Goal: Contribute content: Contribute content

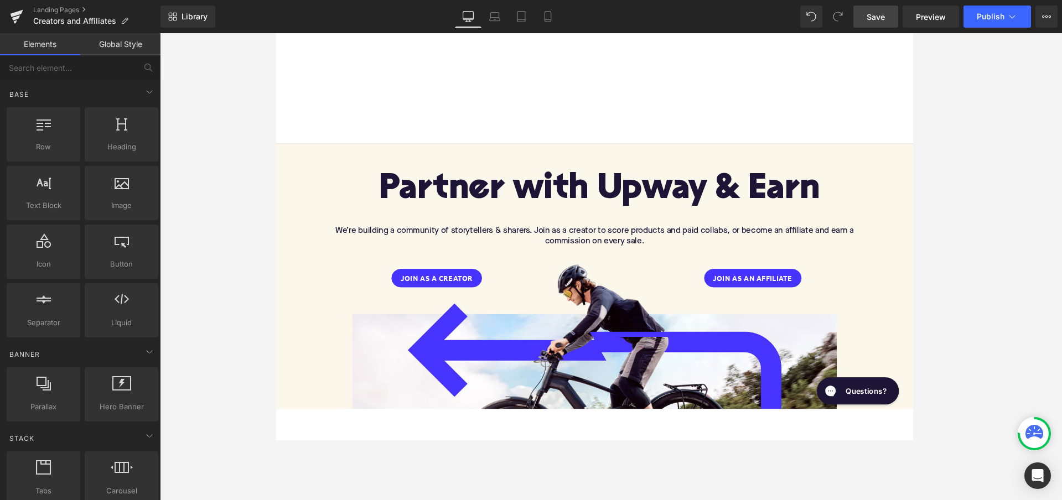
click at [880, 14] on span "Save" at bounding box center [876, 17] width 18 height 12
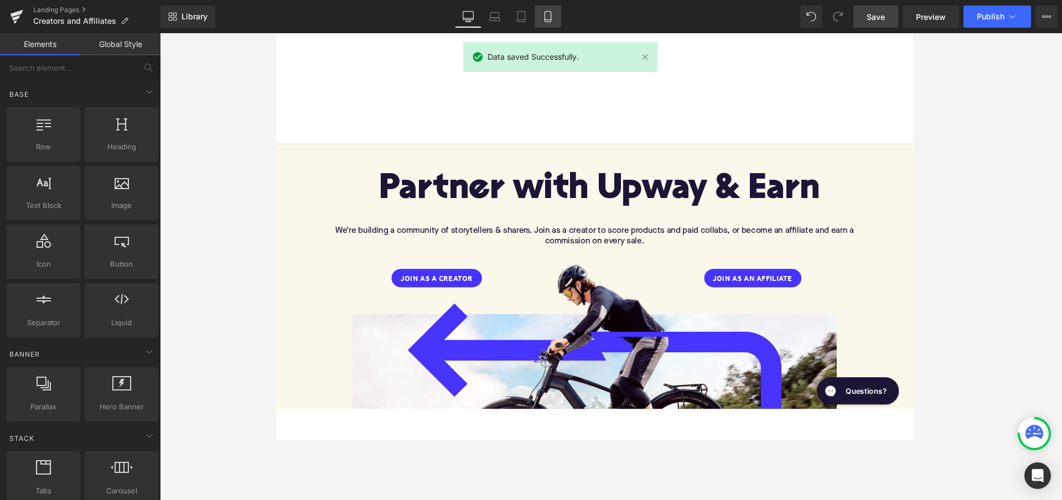
click at [551, 18] on icon at bounding box center [548, 17] width 6 height 11
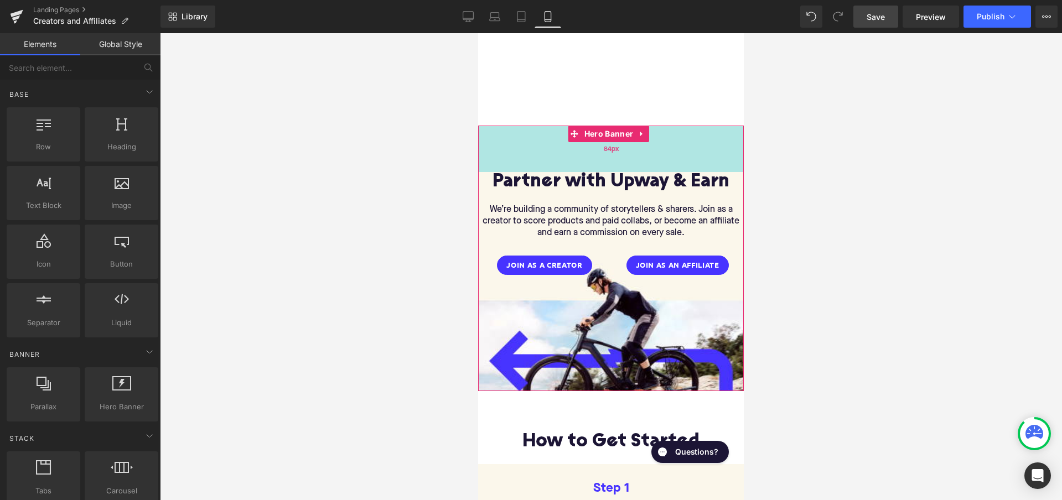
click at [610, 156] on div "84px" at bounding box center [611, 149] width 266 height 46
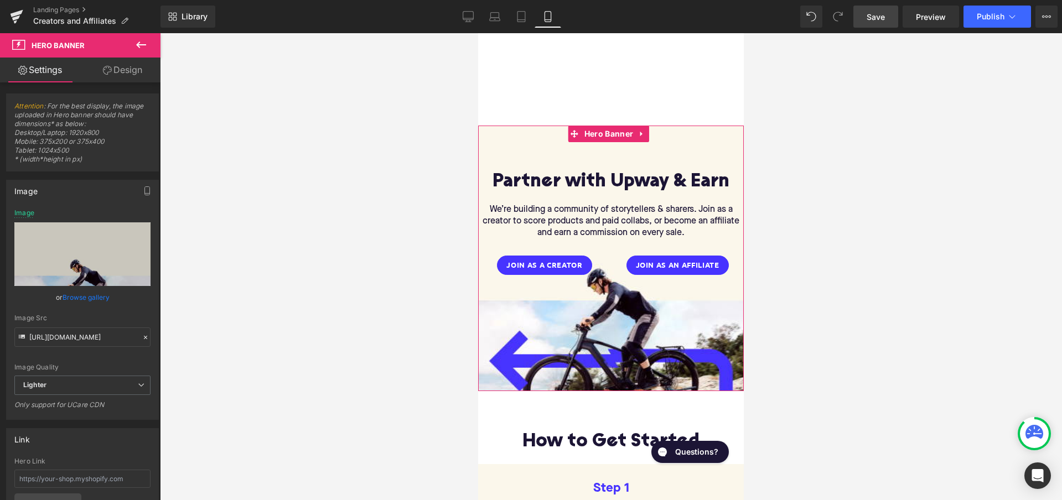
click at [115, 70] on link "Design" at bounding box center [122, 70] width 80 height 25
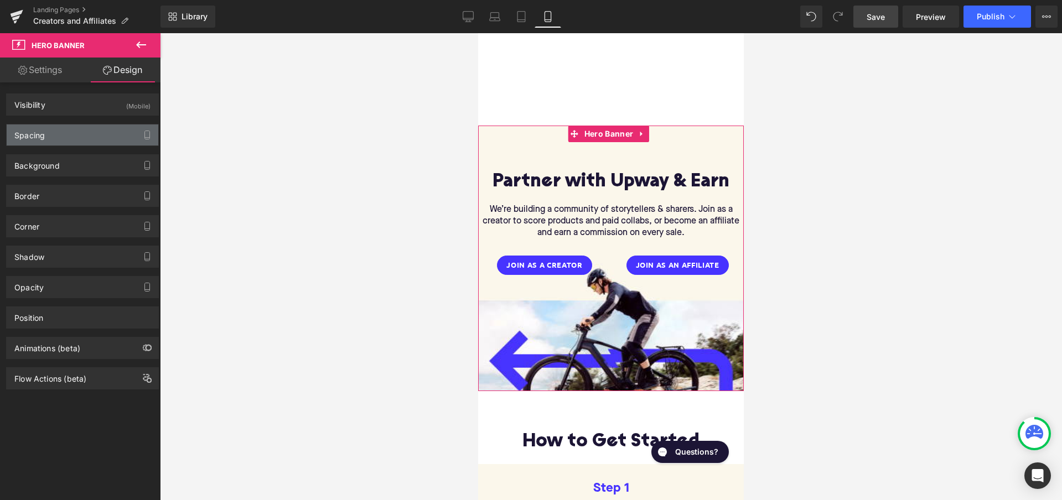
click at [82, 134] on div "Spacing" at bounding box center [83, 135] width 152 height 21
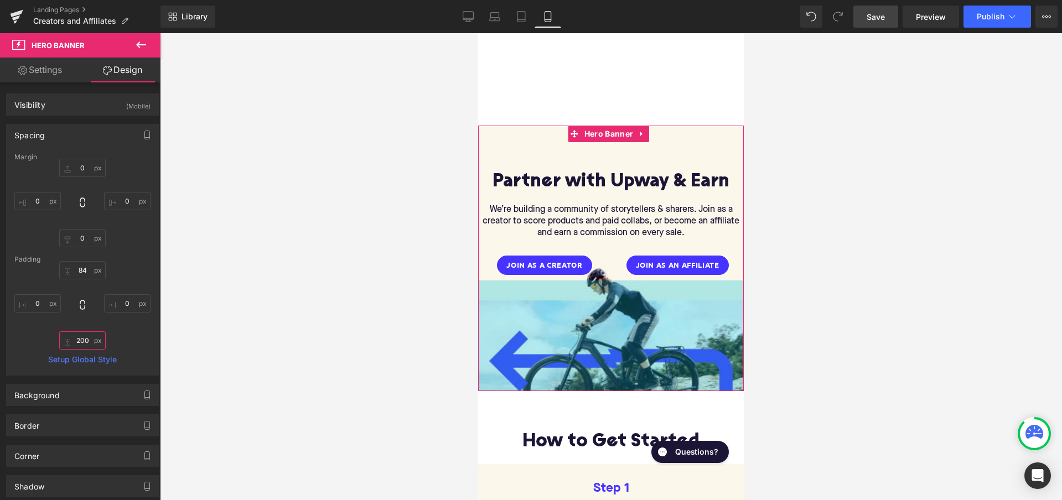
click at [82, 340] on input "200" at bounding box center [82, 340] width 46 height 18
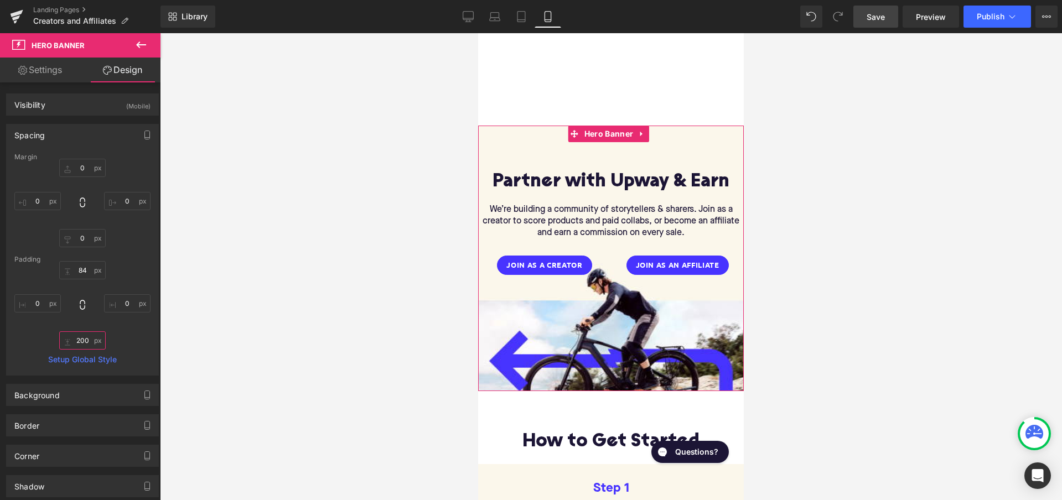
click at [77, 340] on input "200" at bounding box center [82, 340] width 46 height 18
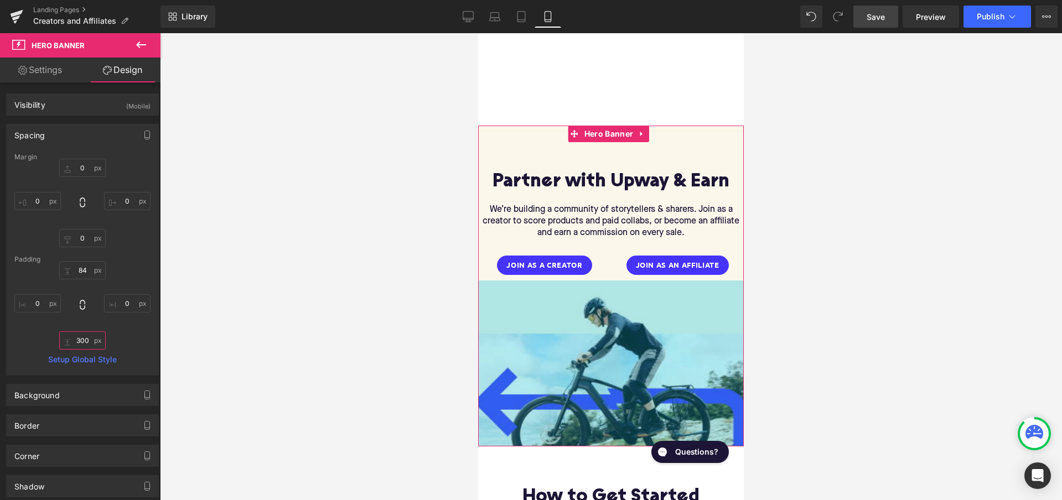
click at [82, 340] on input "300" at bounding box center [82, 340] width 46 height 18
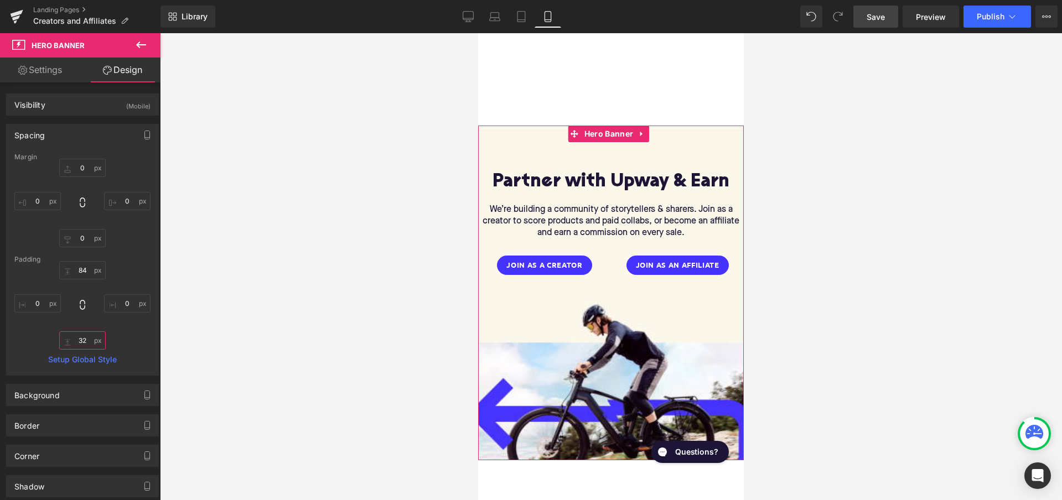
type input "3"
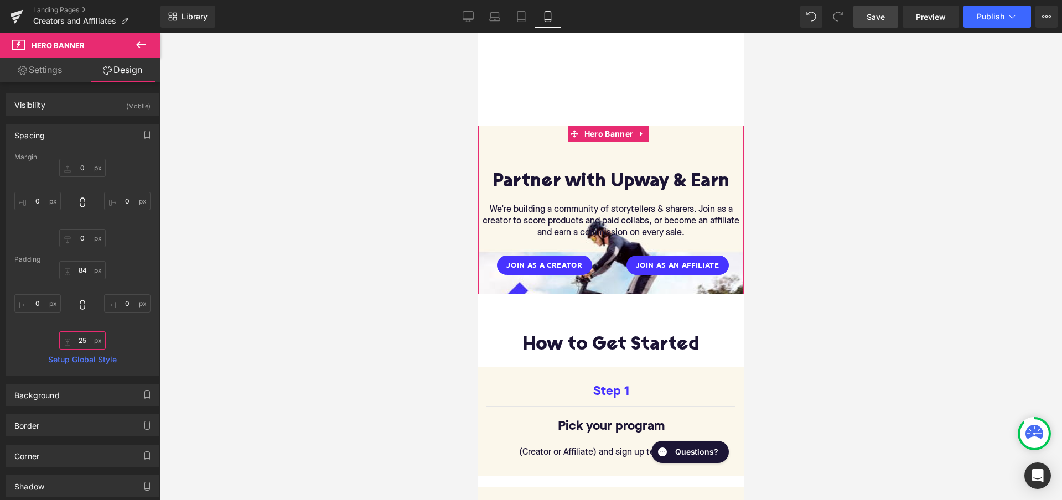
type input "250"
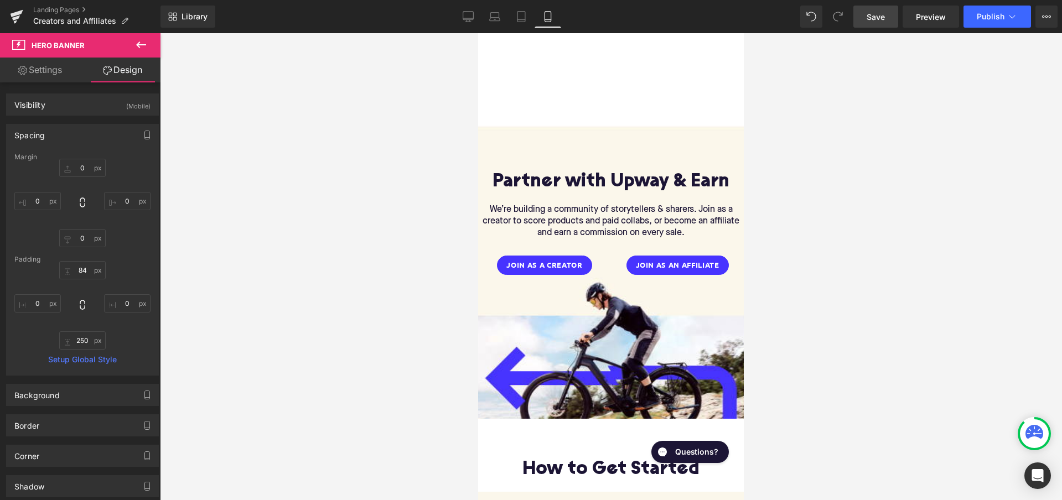
click at [808, 254] on div at bounding box center [611, 266] width 902 height 467
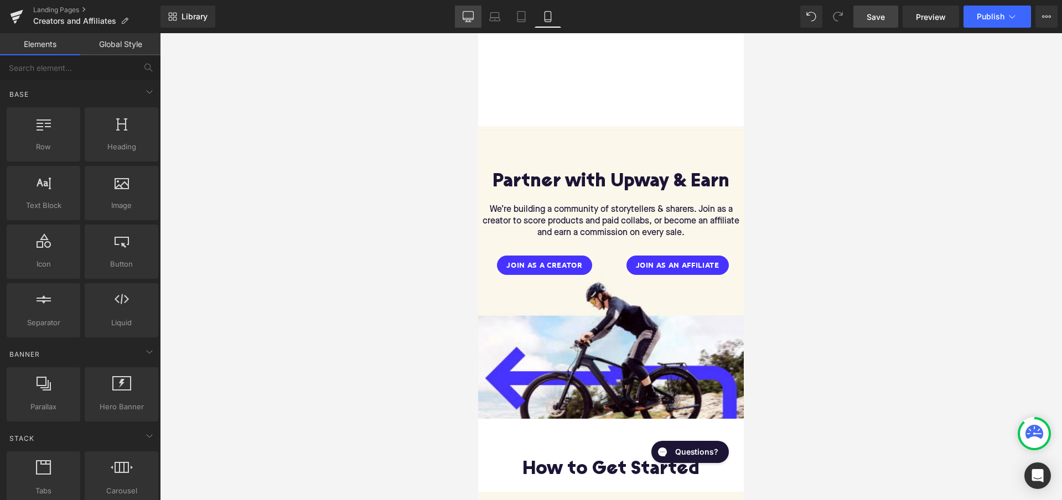
click at [464, 14] on icon at bounding box center [468, 16] width 11 height 11
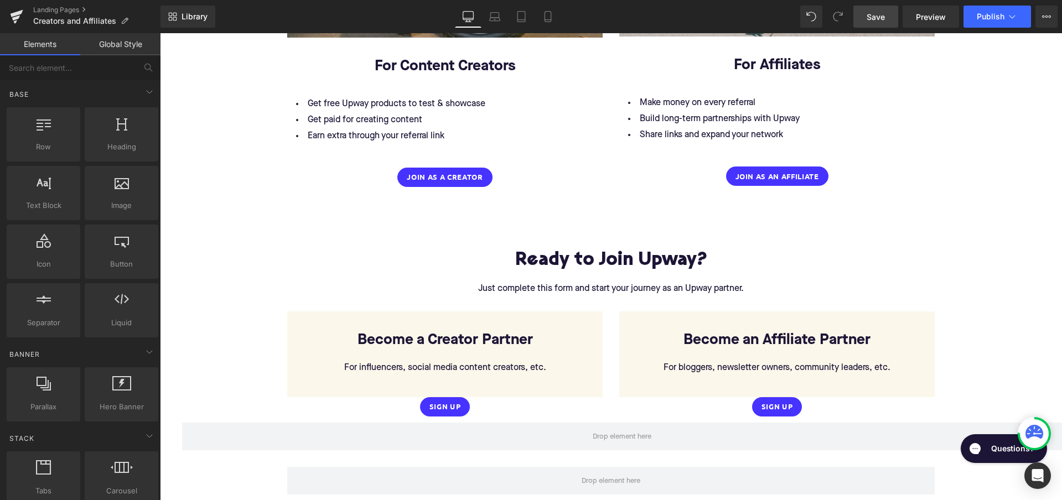
scroll to position [1487, 0]
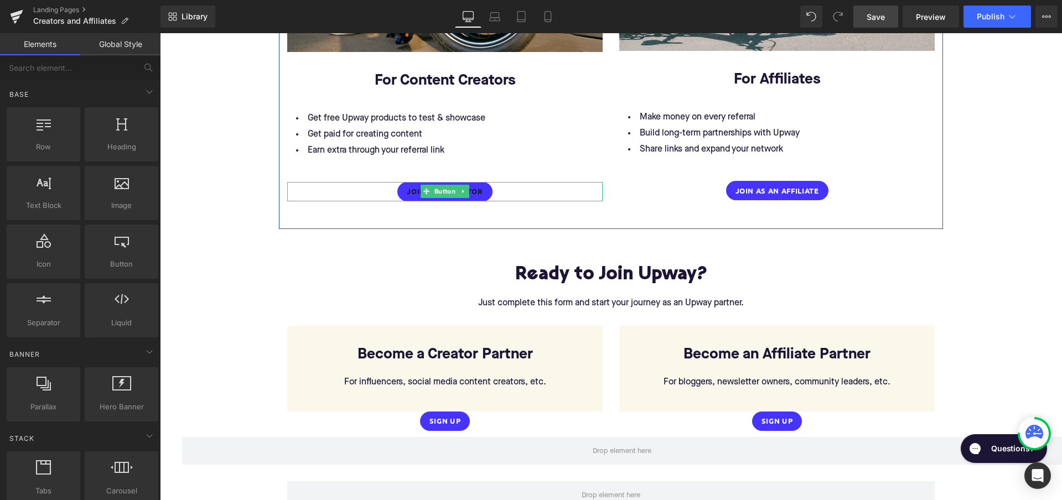
click at [475, 188] on span "Join as a Creator" at bounding box center [445, 192] width 76 height 8
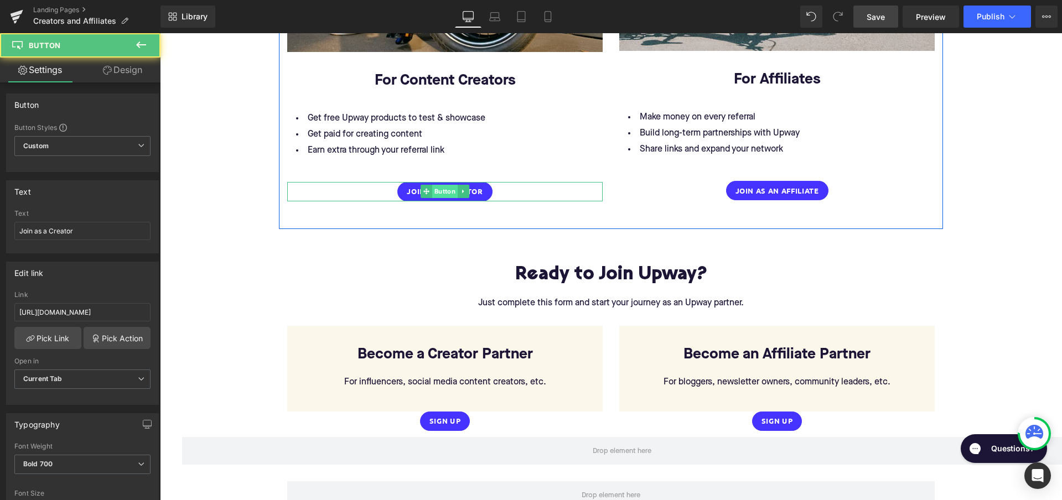
click at [443, 185] on span "Button" at bounding box center [444, 191] width 25 height 13
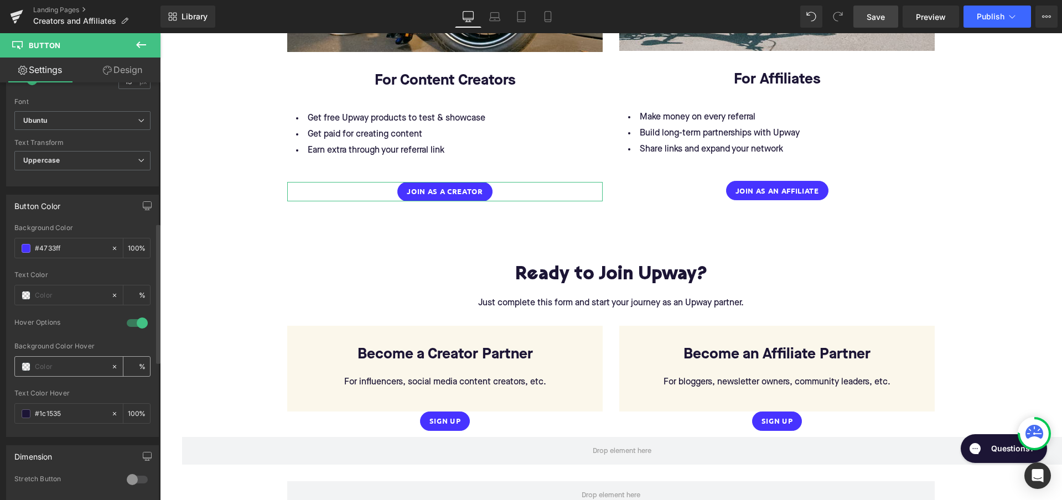
scroll to position [447, 0]
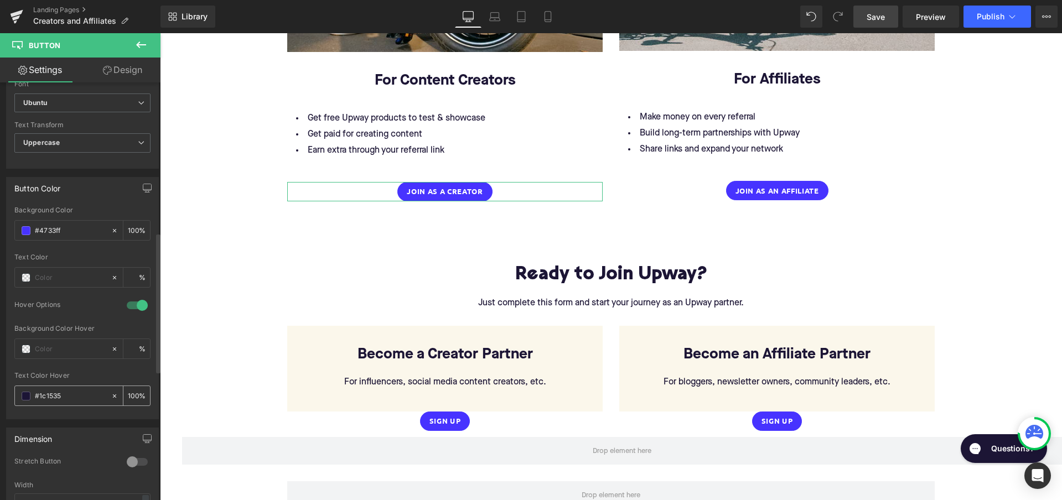
click at [74, 393] on input "#1c1535" at bounding box center [70, 396] width 71 height 12
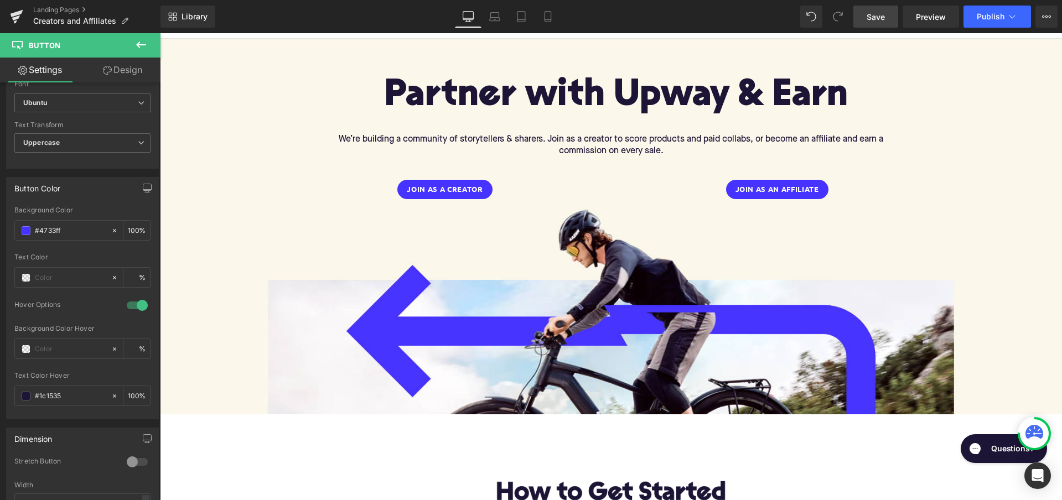
scroll to position [122, 0]
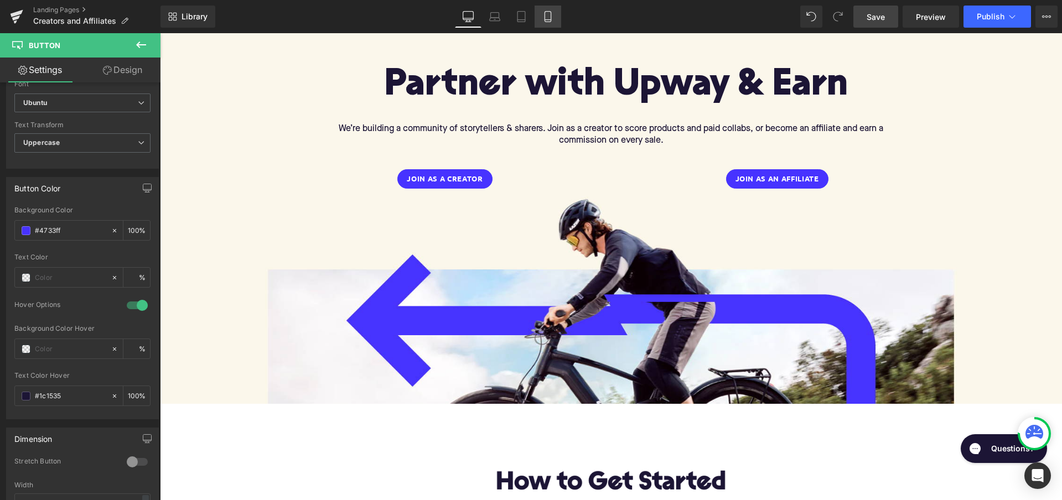
click at [551, 11] on icon at bounding box center [547, 16] width 11 height 11
type input "100"
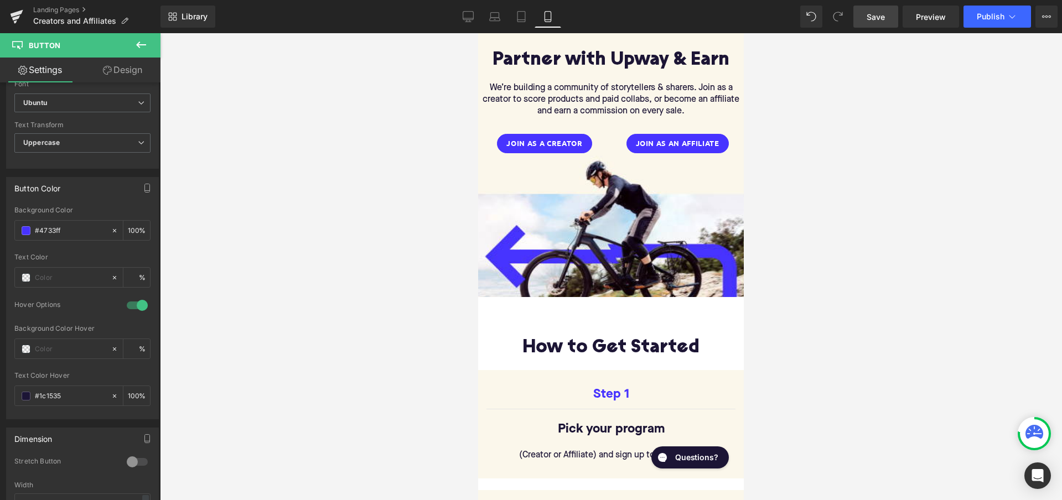
scroll to position [0, 0]
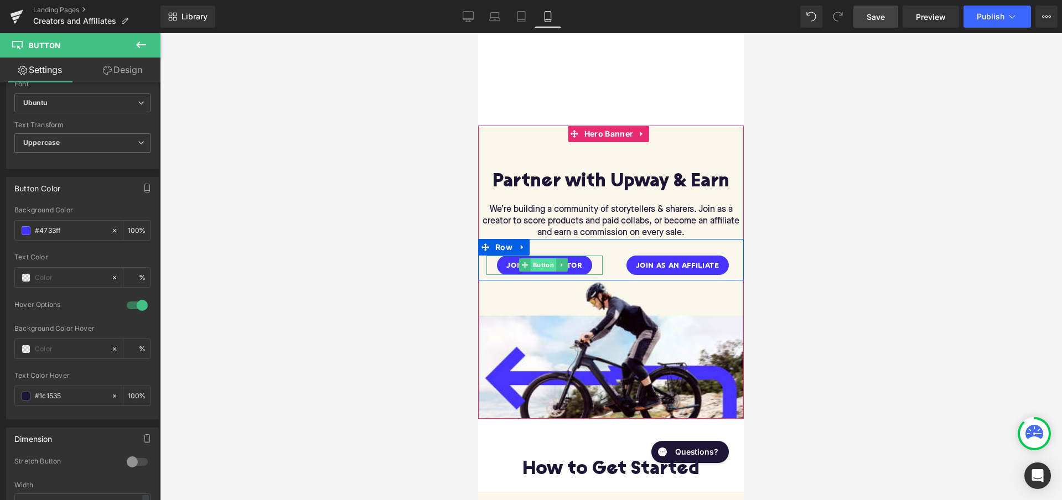
click at [551, 263] on span "Button" at bounding box center [543, 264] width 25 height 13
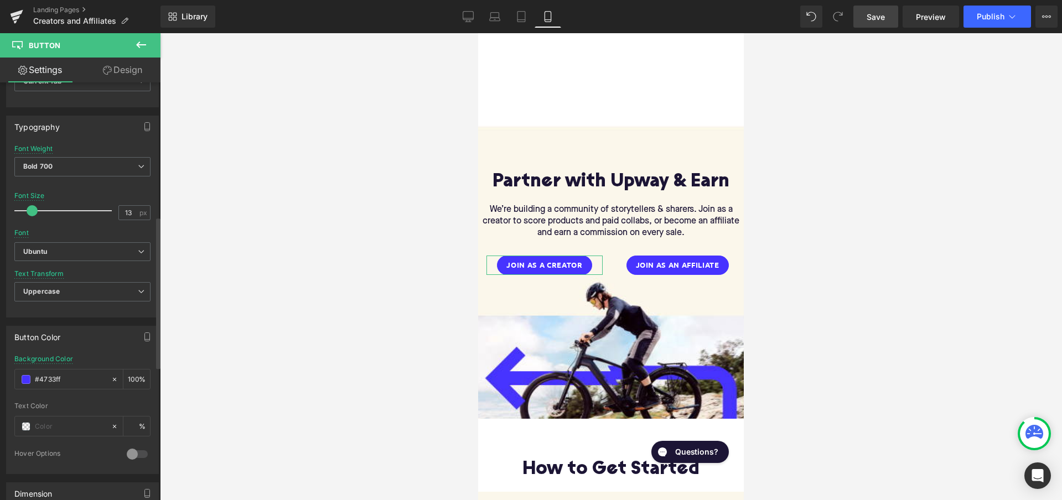
scroll to position [391, 0]
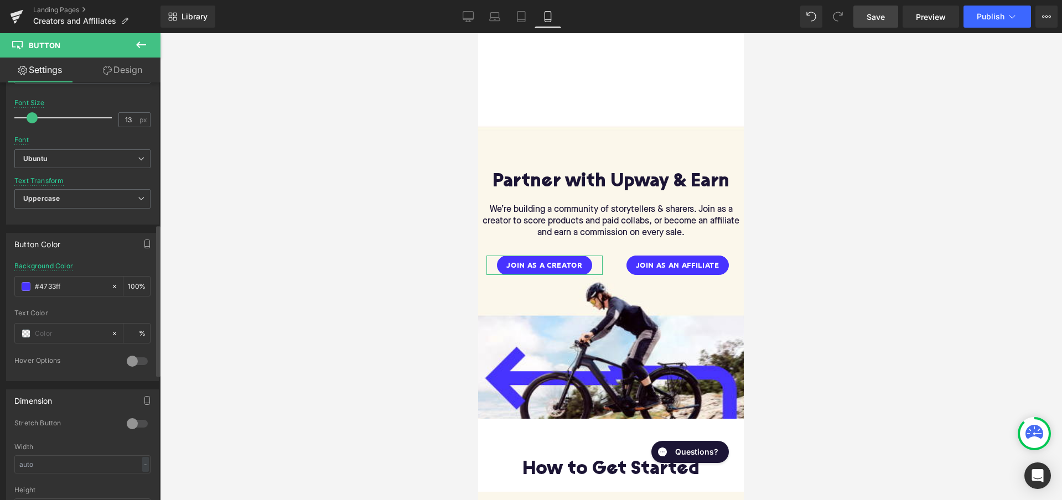
click at [133, 356] on div at bounding box center [137, 362] width 27 height 18
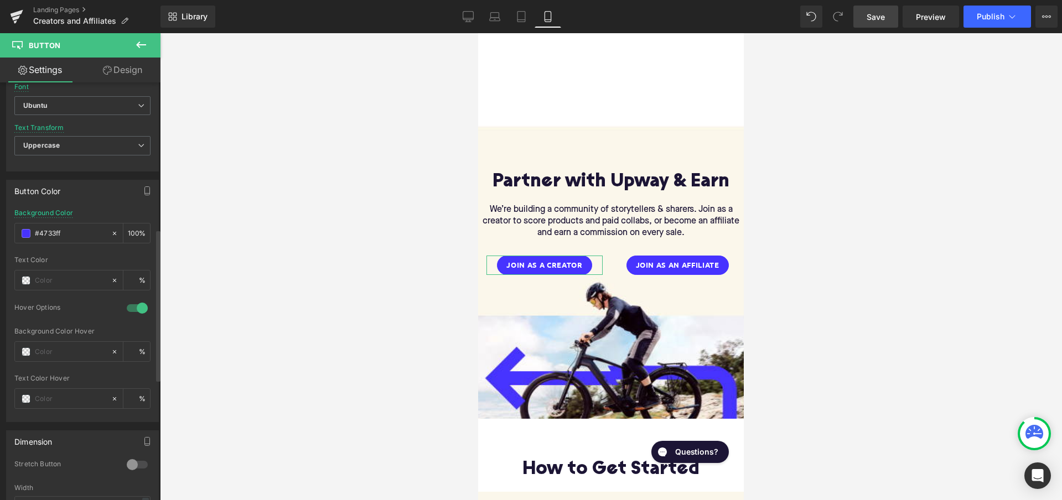
scroll to position [444, 0]
click at [59, 398] on input "text" at bounding box center [70, 398] width 71 height 12
paste input "#1c1535"
type input "#1c1535"
type input "100"
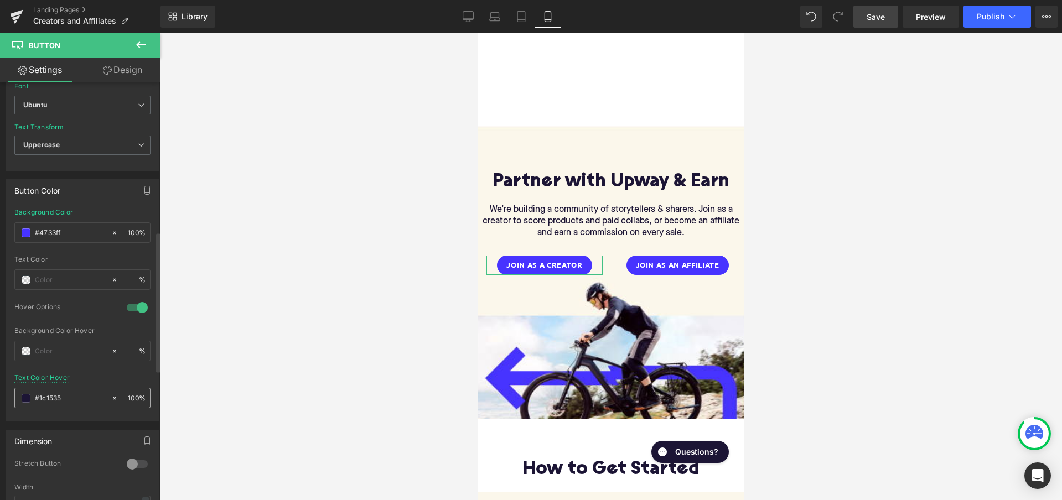
type input "#1c1535"
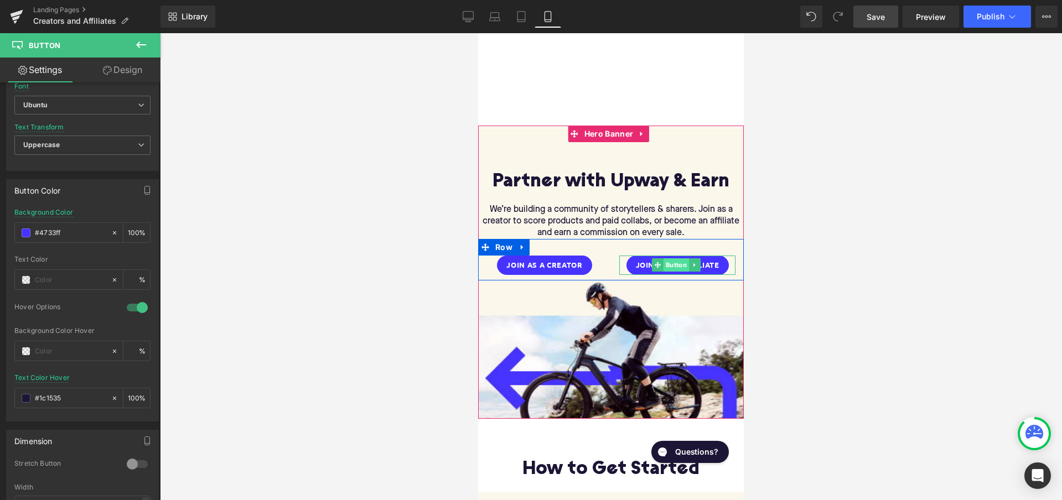
click at [681, 260] on span "Button" at bounding box center [676, 264] width 25 height 13
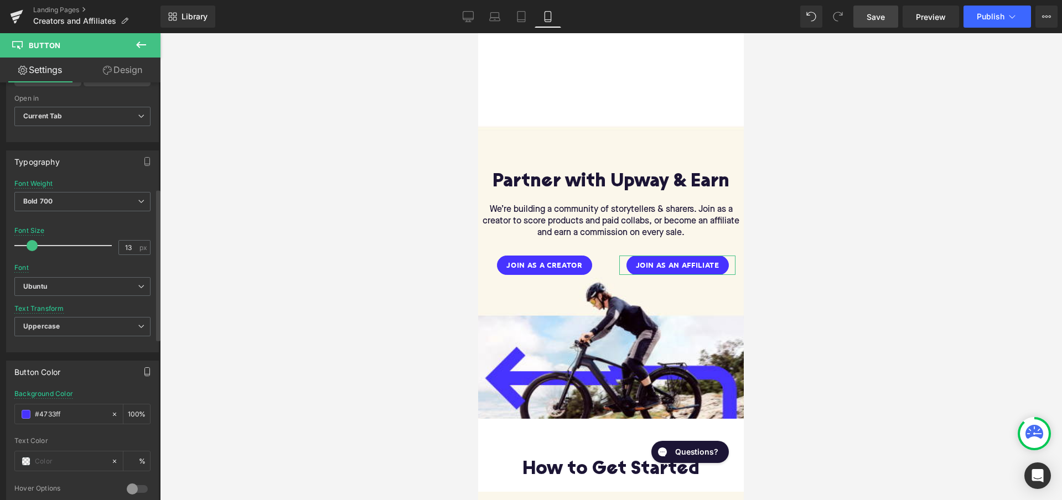
scroll to position [334, 0]
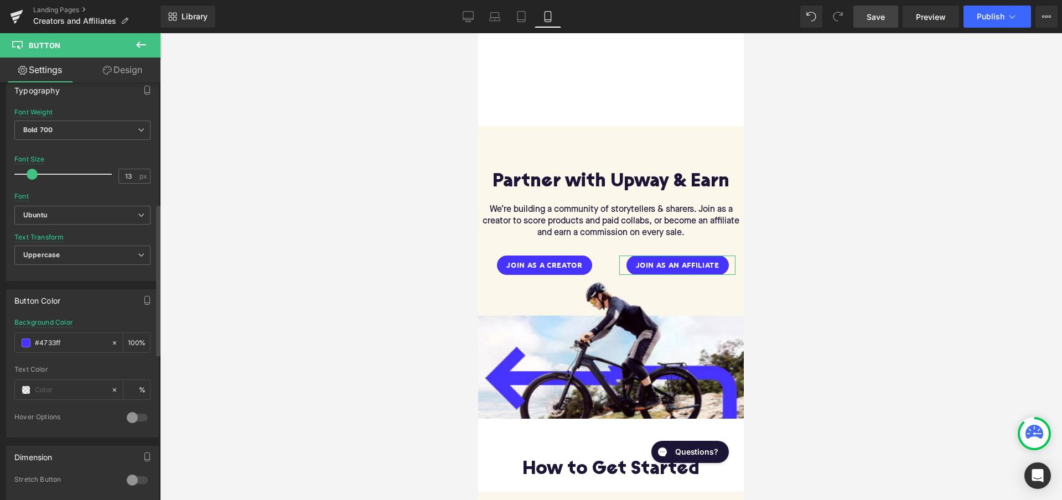
click at [133, 409] on div at bounding box center [137, 418] width 27 height 18
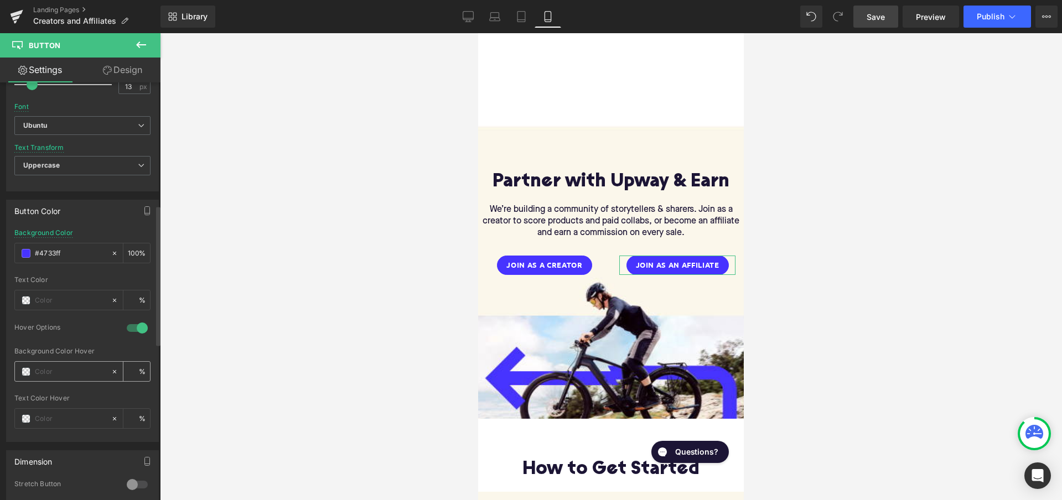
scroll to position [453, 0]
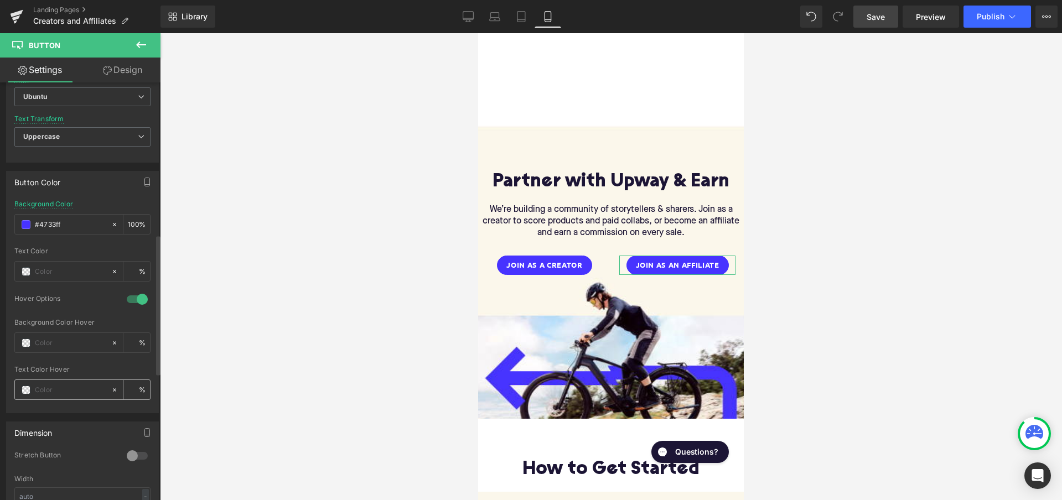
click at [61, 381] on div at bounding box center [63, 389] width 96 height 19
click at [59, 385] on input "text" at bounding box center [70, 390] width 71 height 12
paste input "#1c1535"
type input "#1c1535"
type input "100"
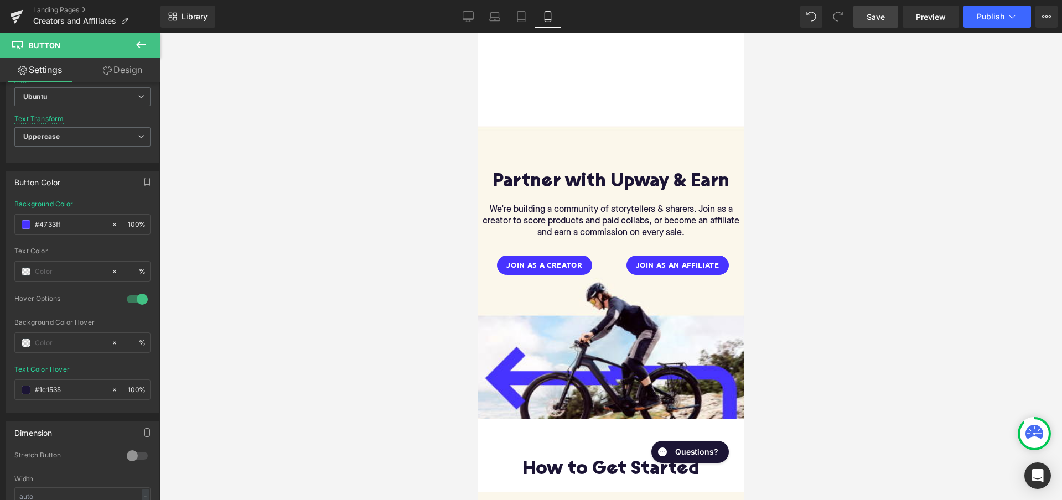
click at [302, 357] on div at bounding box center [611, 266] width 902 height 467
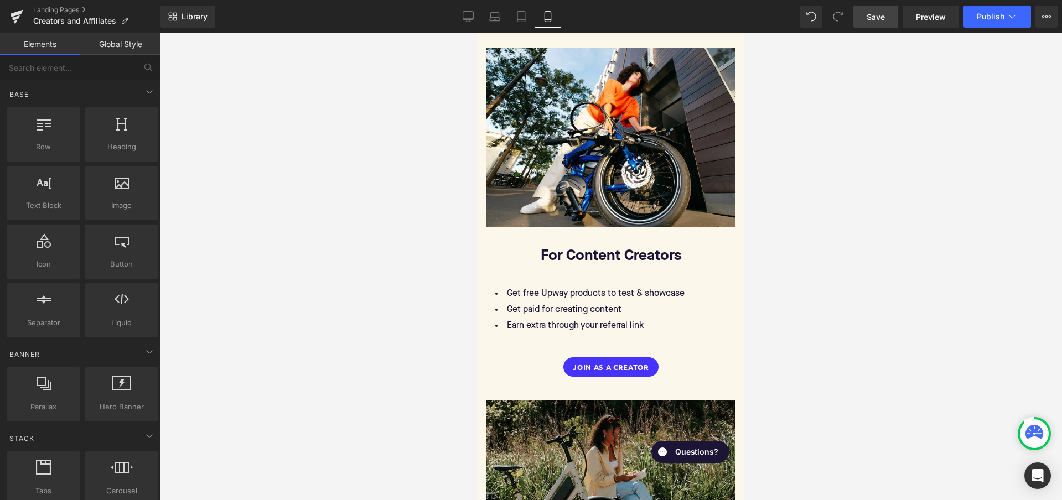
scroll to position [1125, 0]
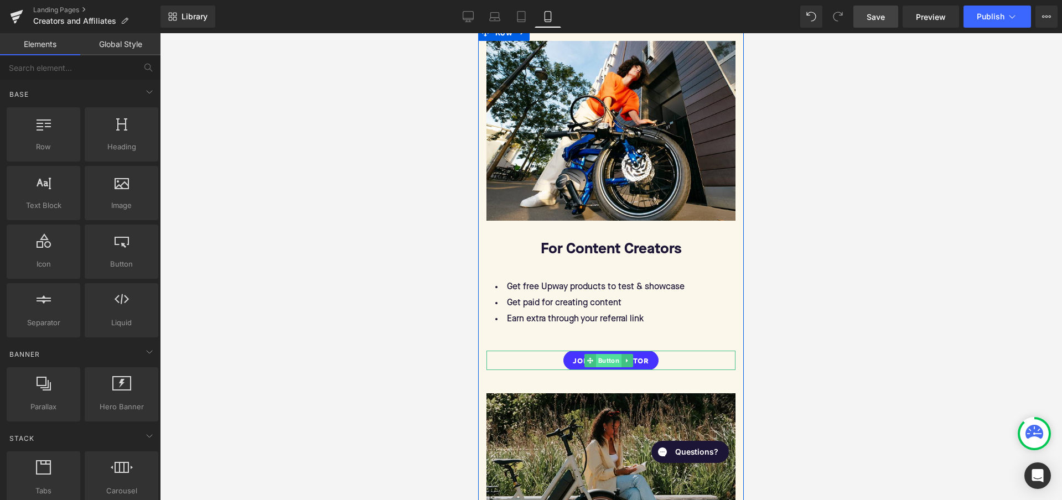
click at [609, 354] on span "Button" at bounding box center [608, 360] width 25 height 13
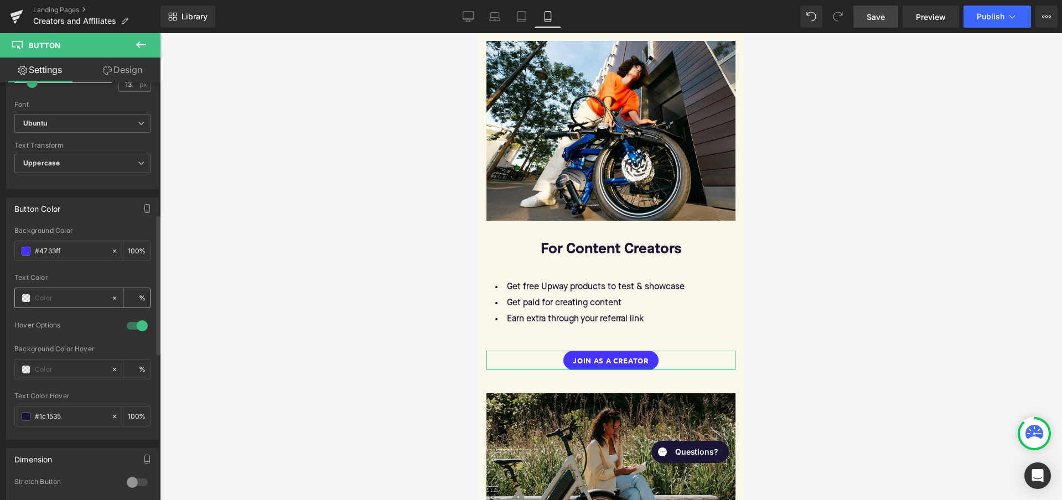
scroll to position [434, 0]
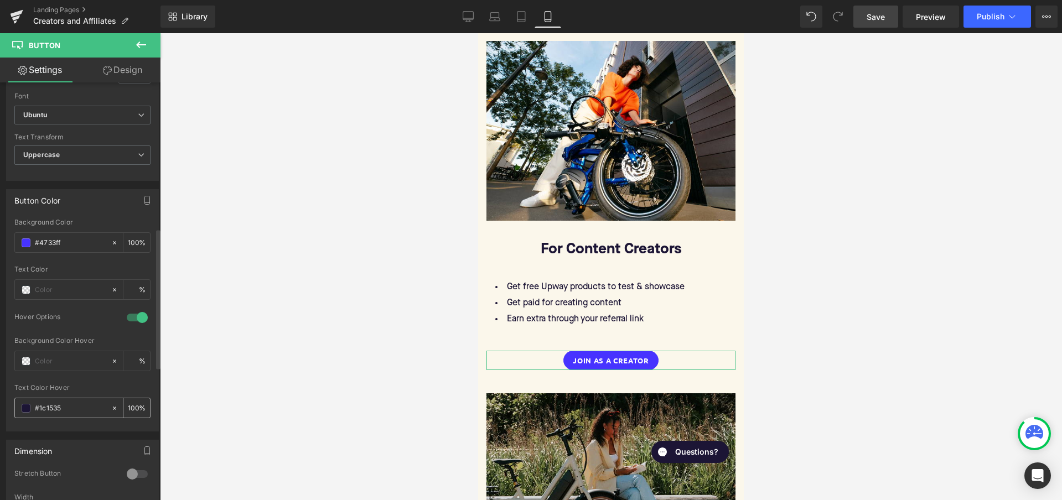
click at [74, 406] on input "#1c1535" at bounding box center [70, 408] width 71 height 12
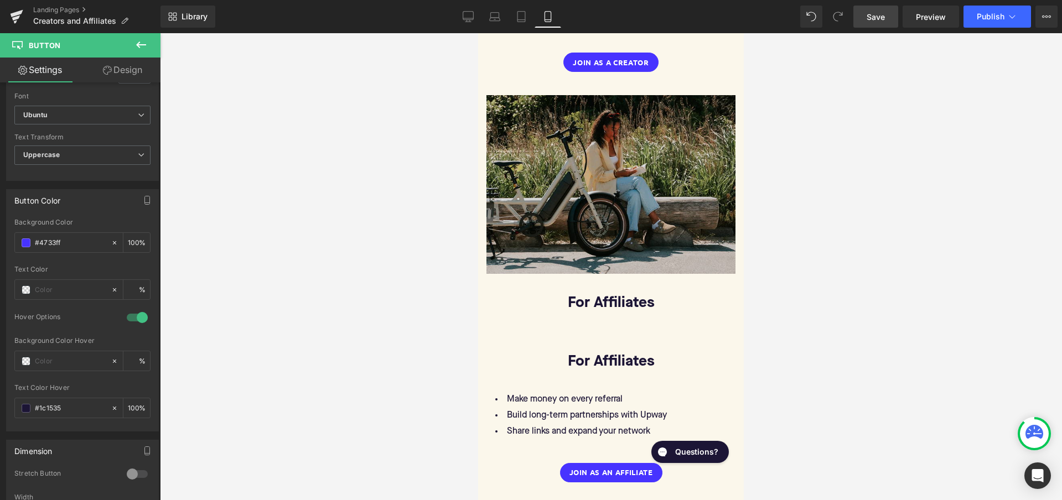
scroll to position [1422, 0]
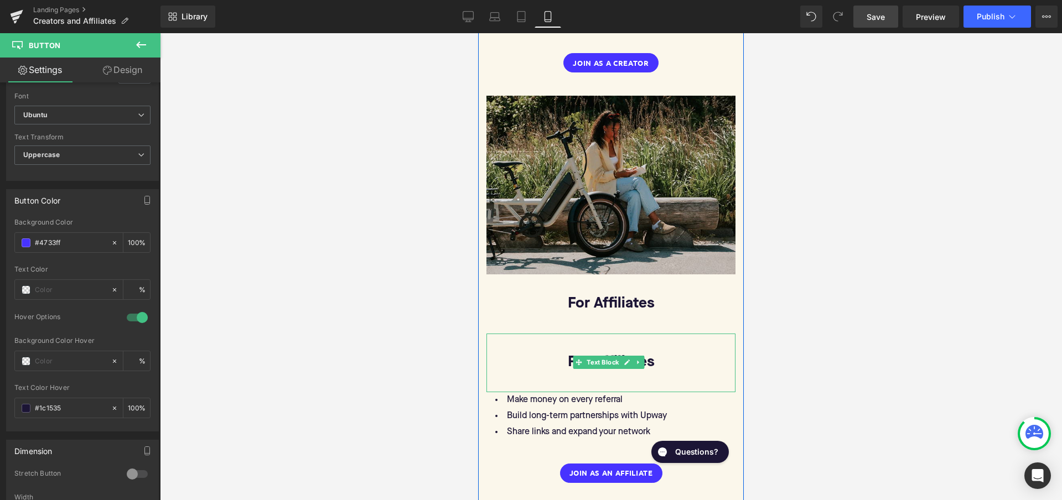
click at [615, 334] on p at bounding box center [610, 343] width 249 height 19
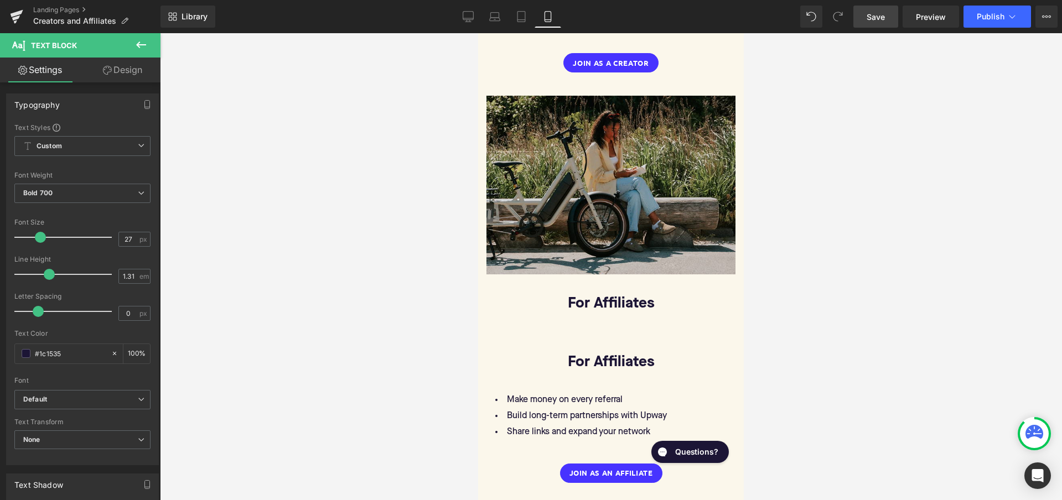
click at [123, 69] on link "Design" at bounding box center [122, 70] width 80 height 25
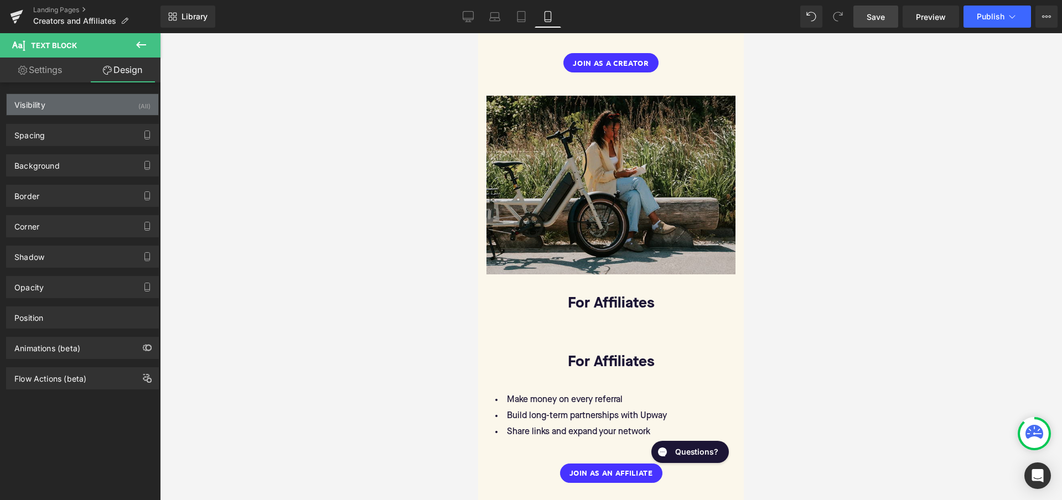
click at [120, 102] on div "Visibility (All)" at bounding box center [83, 104] width 152 height 21
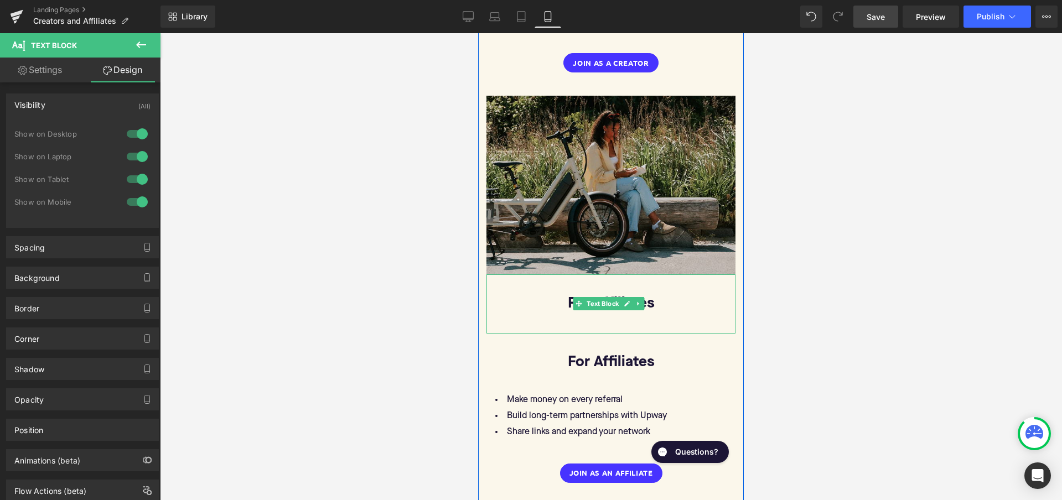
click at [560, 274] on p at bounding box center [610, 283] width 249 height 19
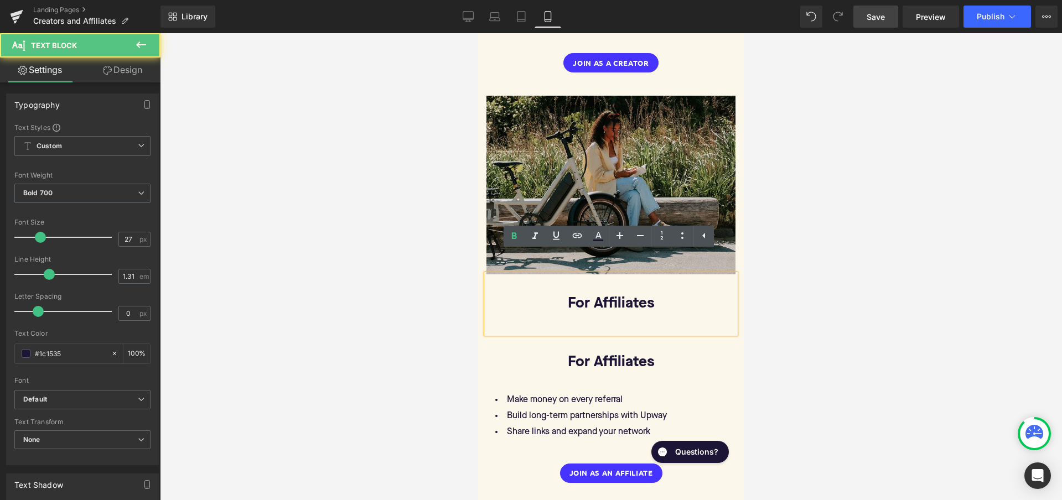
click at [123, 77] on link "Design" at bounding box center [122, 70] width 80 height 25
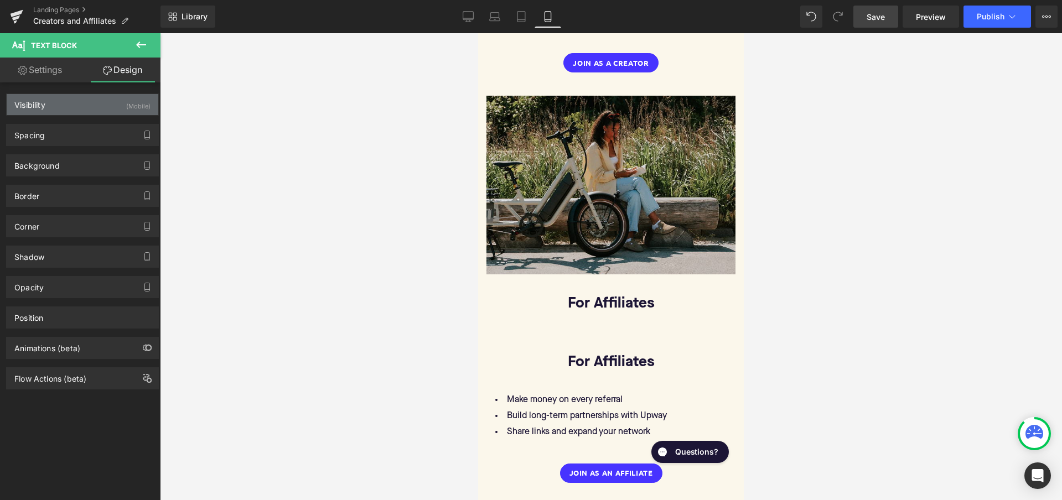
click at [119, 110] on div "Visibility (Mobile)" at bounding box center [83, 104] width 152 height 21
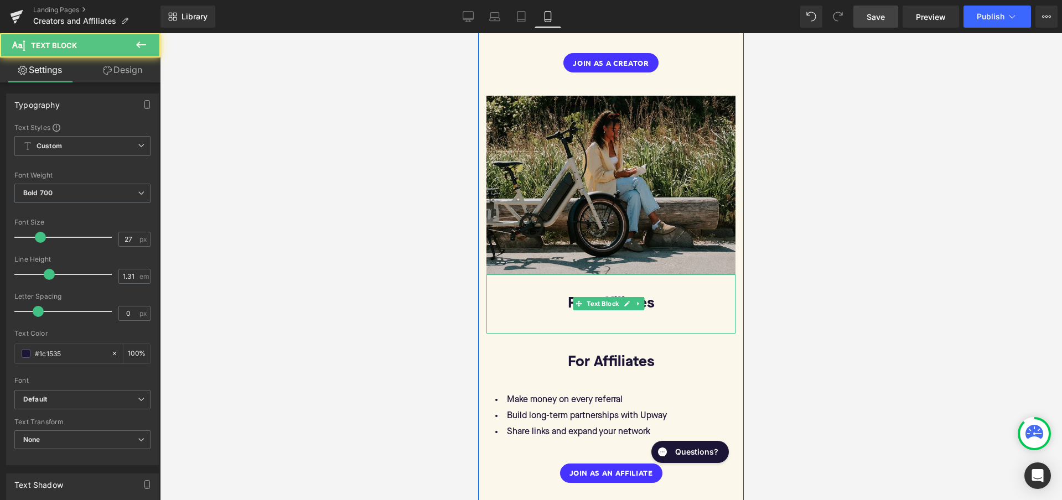
click at [529, 294] on p "For Affiliates" at bounding box center [610, 303] width 249 height 19
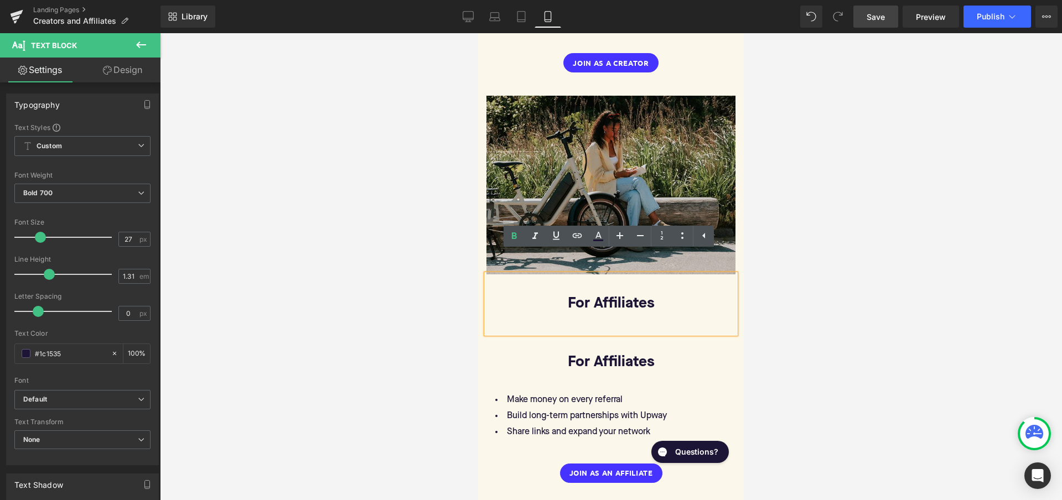
click at [792, 319] on div at bounding box center [611, 266] width 902 height 467
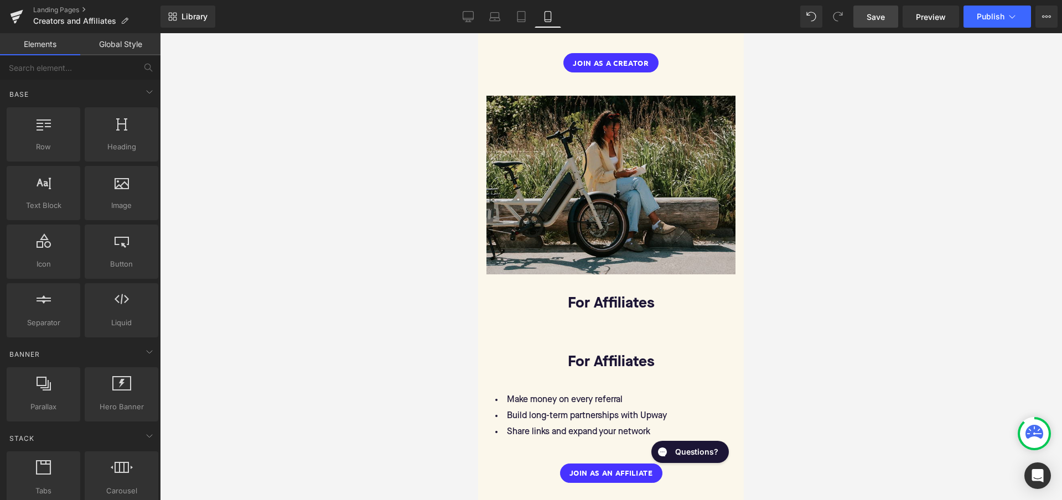
click at [667, 294] on p "For Affiliates" at bounding box center [610, 303] width 249 height 19
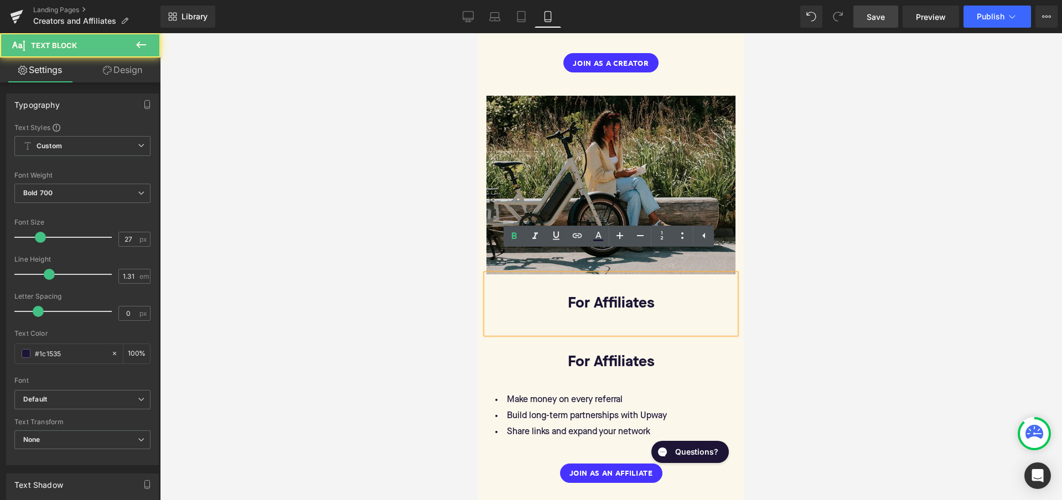
click at [697, 294] on p "For Affiliates" at bounding box center [610, 303] width 249 height 19
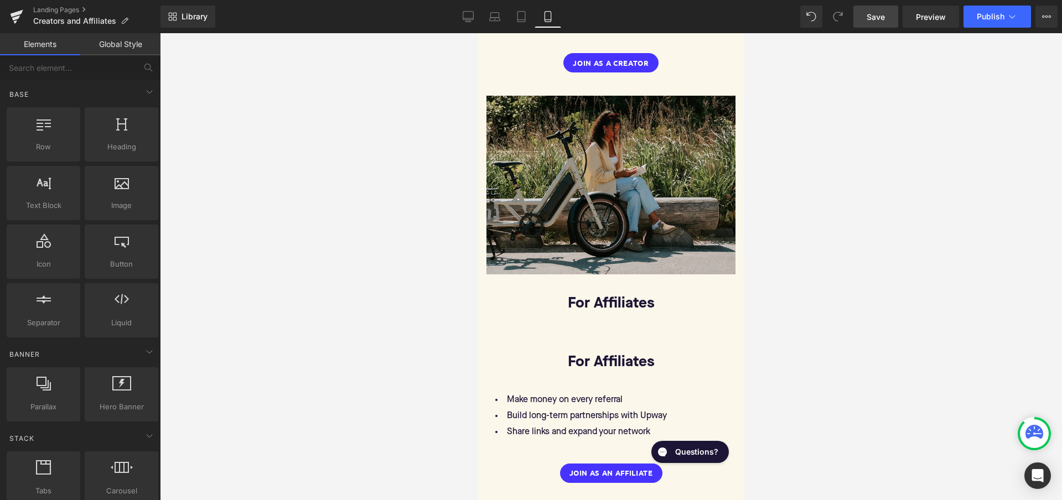
click at [764, 293] on div at bounding box center [611, 266] width 902 height 467
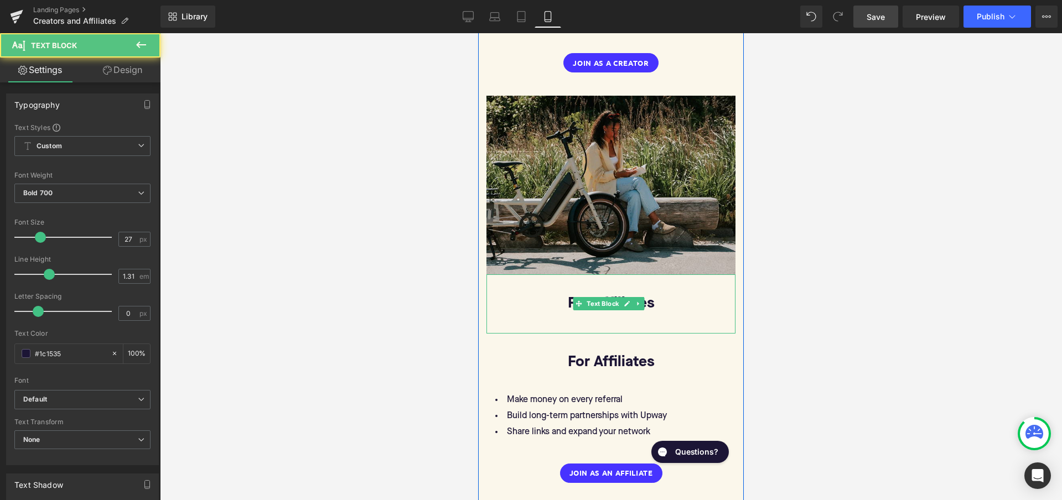
click at [712, 294] on p "For Affiliates" at bounding box center [610, 303] width 249 height 19
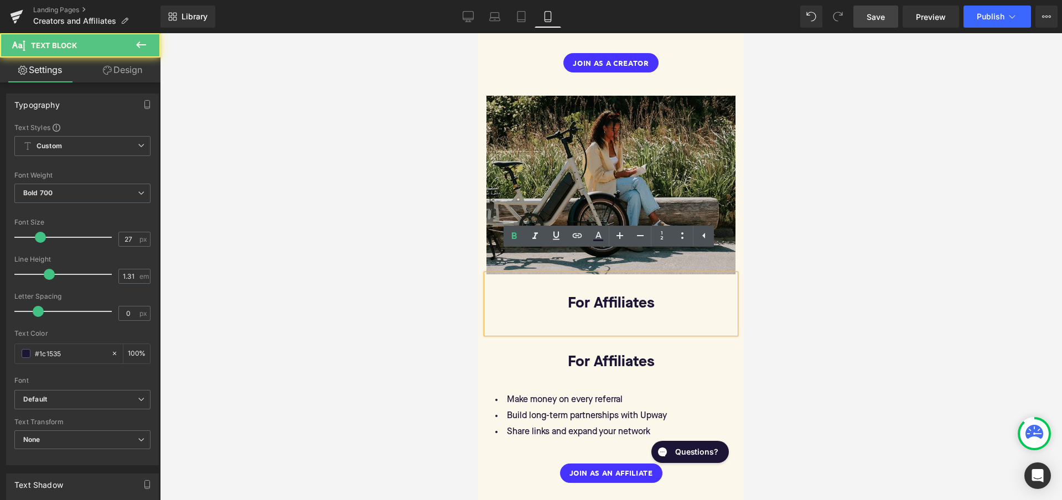
click at [712, 294] on p "For Affiliates" at bounding box center [610, 303] width 249 height 19
click at [780, 286] on div at bounding box center [611, 266] width 902 height 467
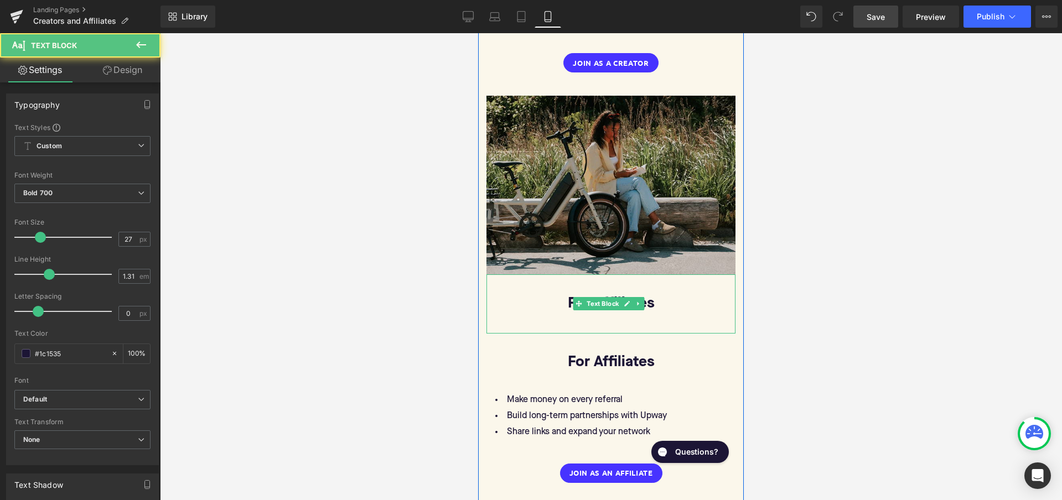
click at [727, 294] on p "For Affiliates" at bounding box center [610, 303] width 249 height 19
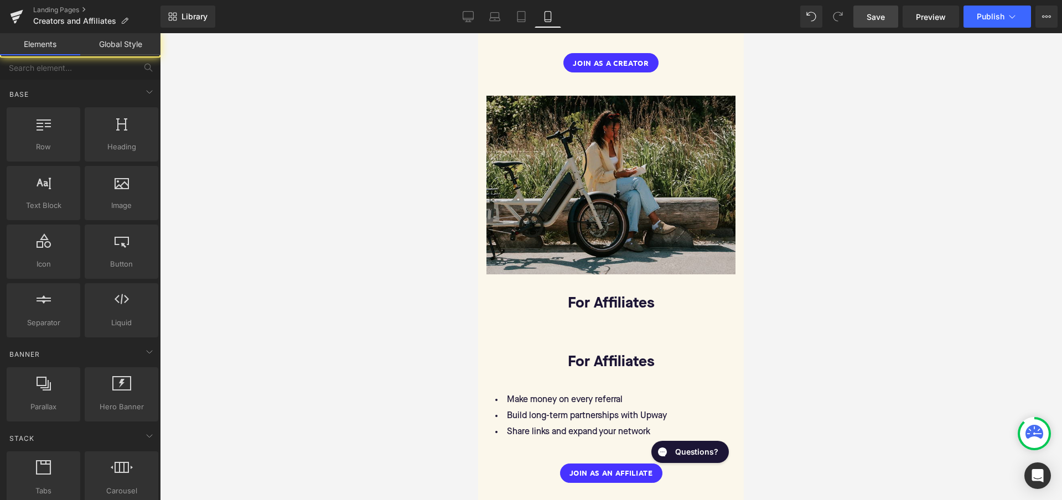
click at [771, 287] on div at bounding box center [611, 266] width 902 height 467
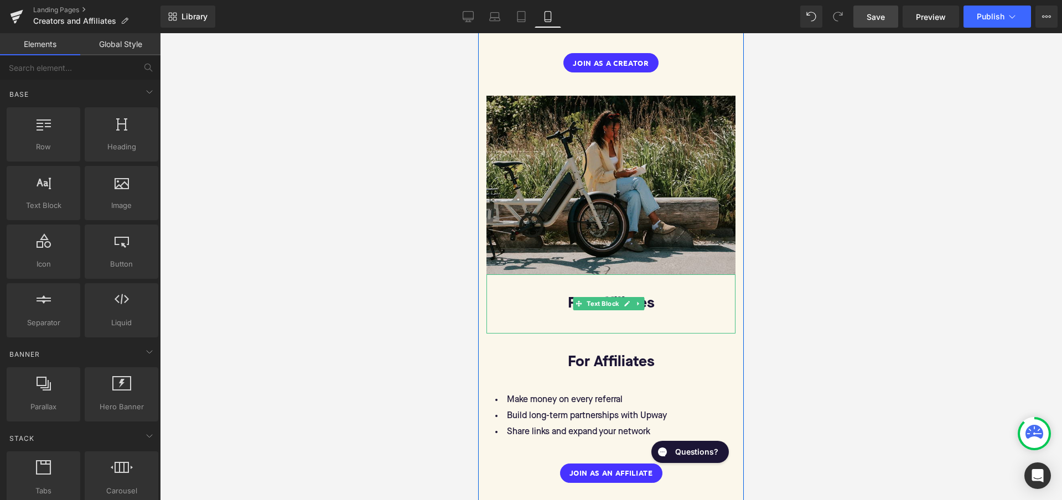
click at [690, 294] on p "For Affiliates" at bounding box center [610, 303] width 249 height 19
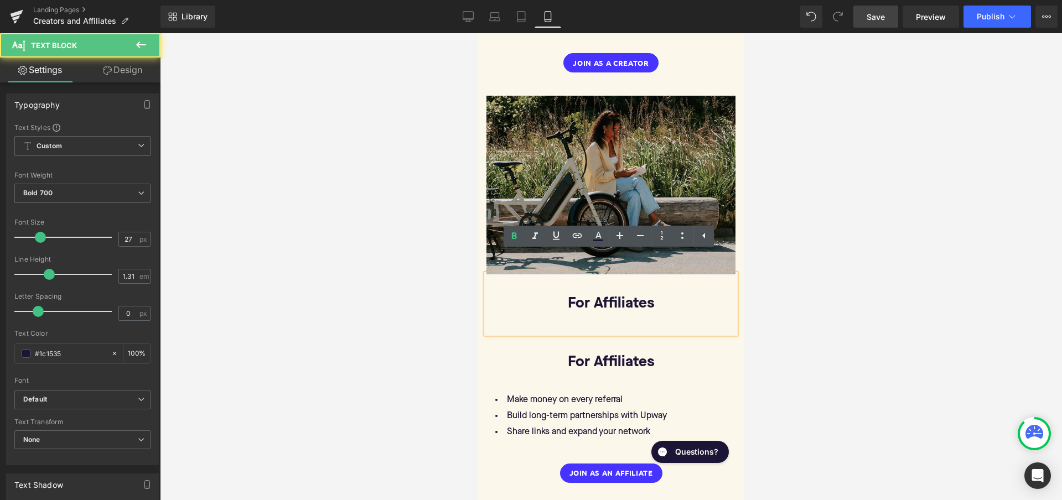
drag, startPoint x: 793, startPoint y: 290, endPoint x: 776, endPoint y: 290, distance: 17.2
click at [793, 290] on div at bounding box center [611, 266] width 902 height 467
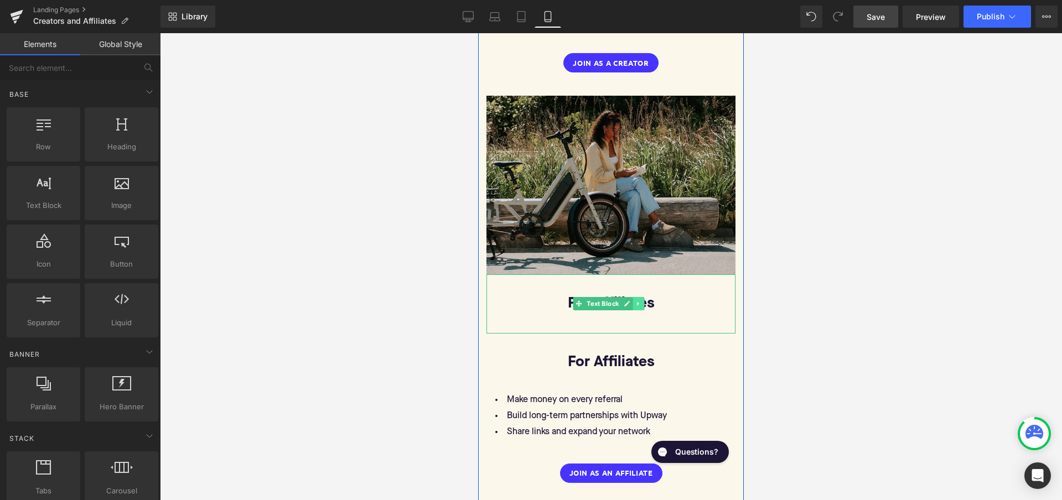
click at [641, 301] on icon at bounding box center [638, 304] width 6 height 7
click at [644, 301] on icon at bounding box center [644, 304] width 6 height 6
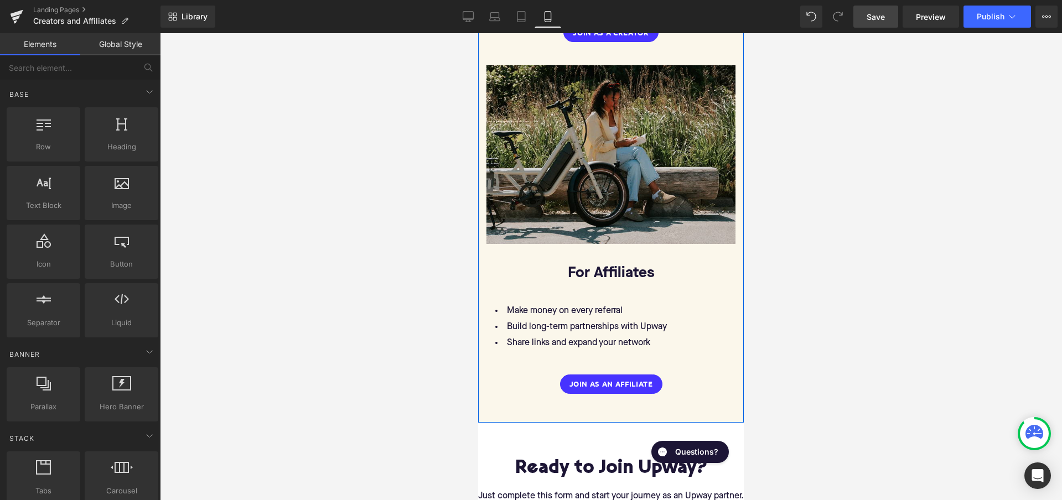
scroll to position [1457, 0]
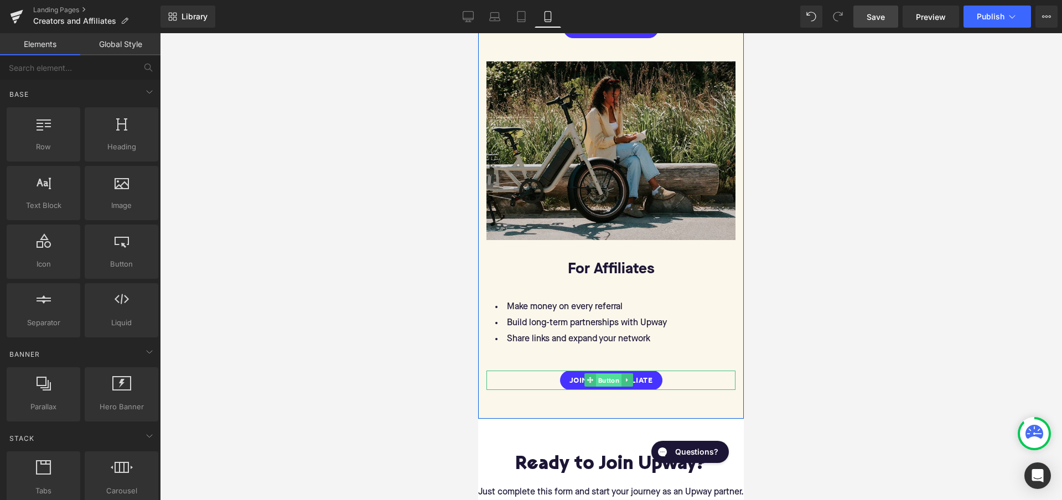
click at [609, 374] on span "Button" at bounding box center [608, 380] width 25 height 13
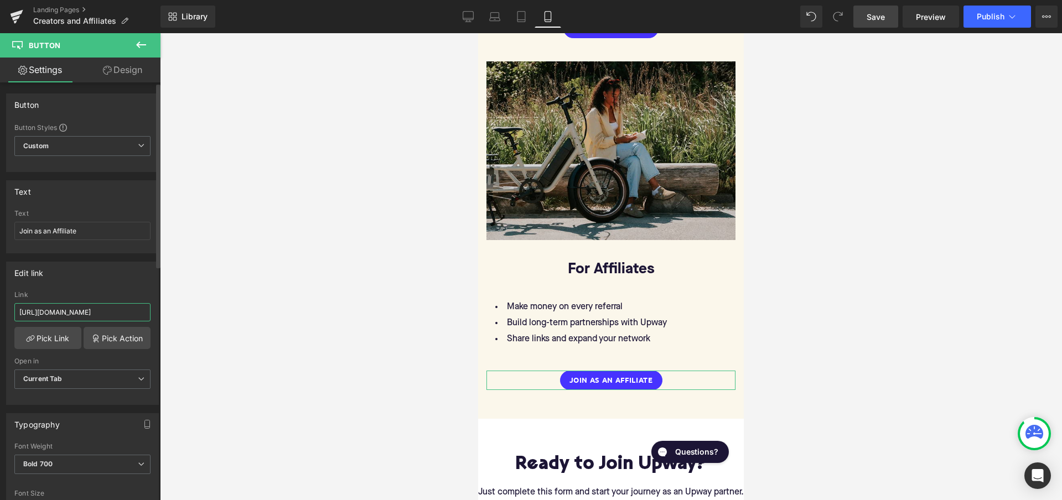
click at [113, 309] on input "[URL][DOMAIN_NAME]" at bounding box center [82, 312] width 136 height 18
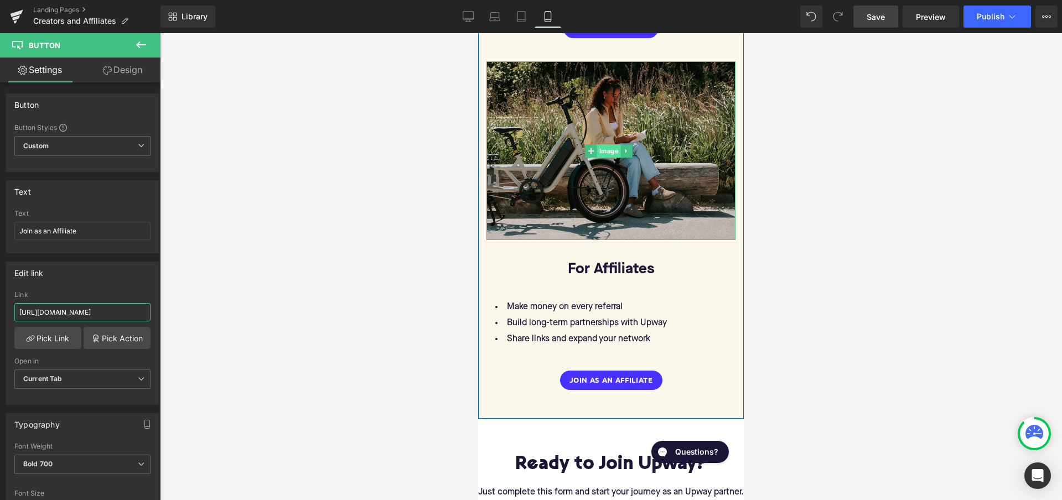
click at [604, 144] on span "Image" at bounding box center [609, 150] width 24 height 13
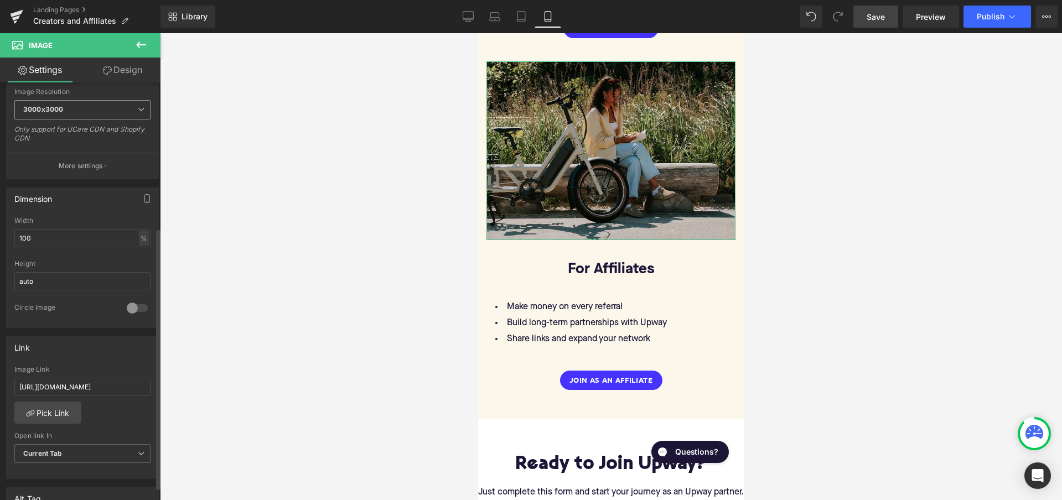
scroll to position [232, 0]
click at [68, 385] on input "[URL][DOMAIN_NAME]" at bounding box center [82, 386] width 136 height 18
paste input "[URL][DOMAIN_NAME]"
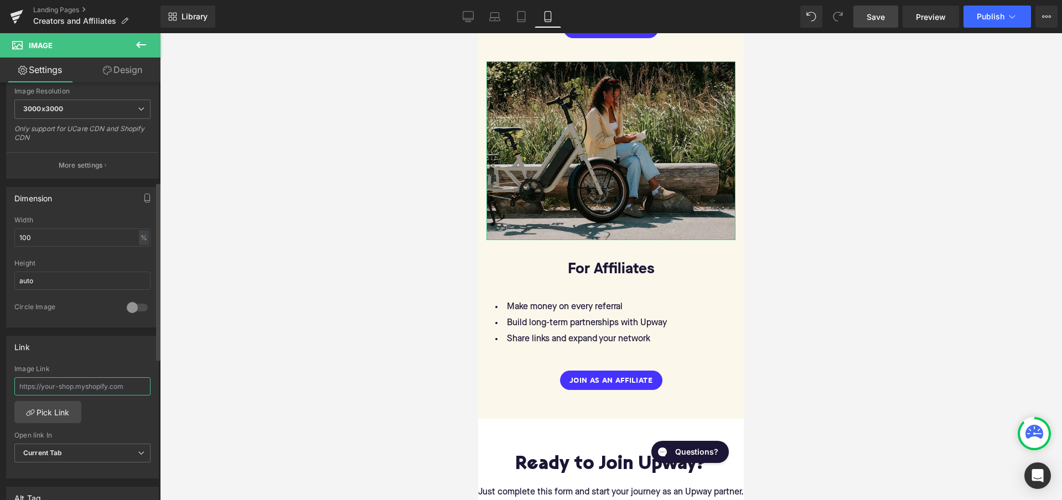
type input "[URL][DOMAIN_NAME]"
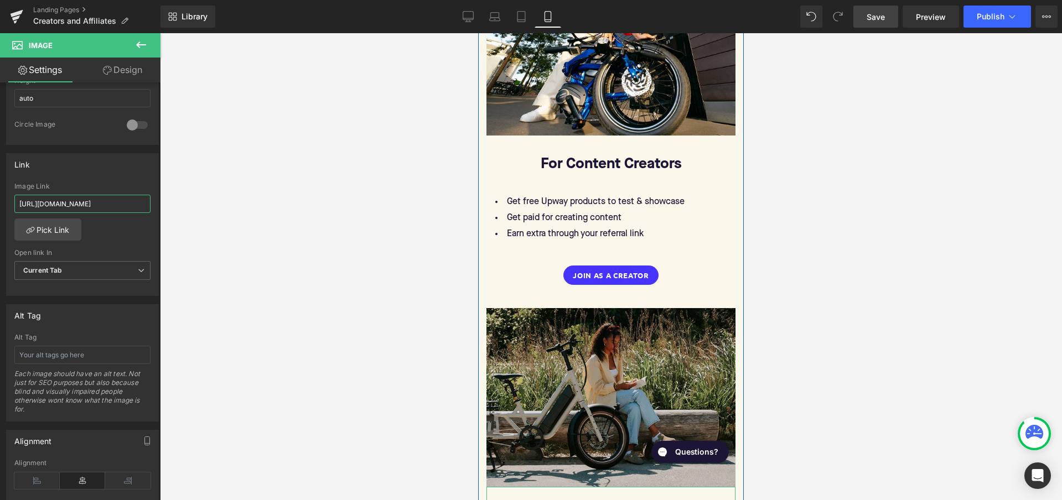
scroll to position [1179, 0]
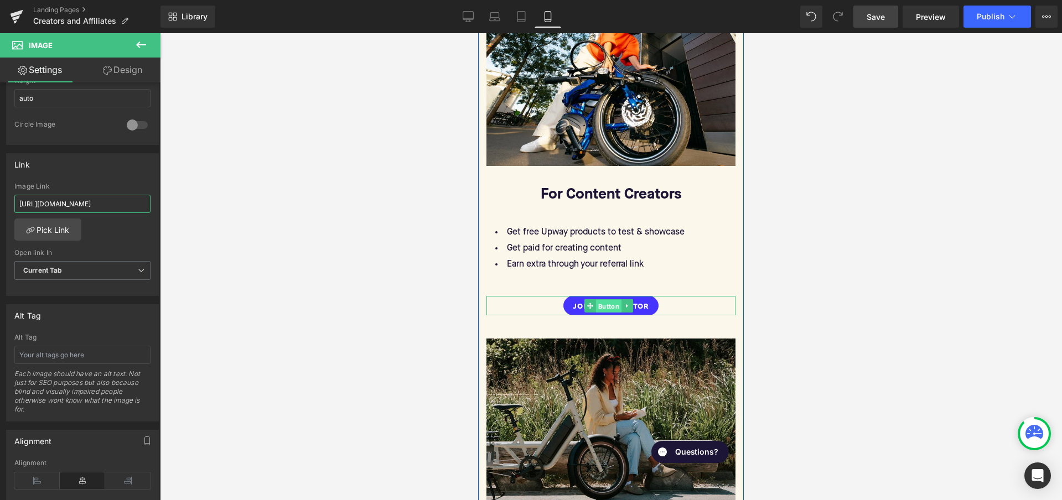
click at [607, 299] on span "Button" at bounding box center [608, 305] width 25 height 13
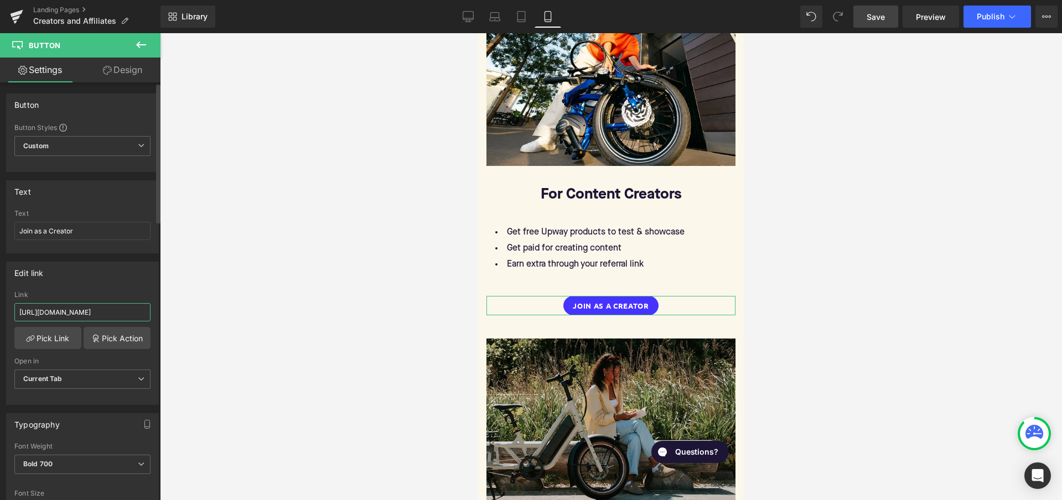
click at [81, 314] on input "[URL][DOMAIN_NAME]" at bounding box center [82, 312] width 136 height 18
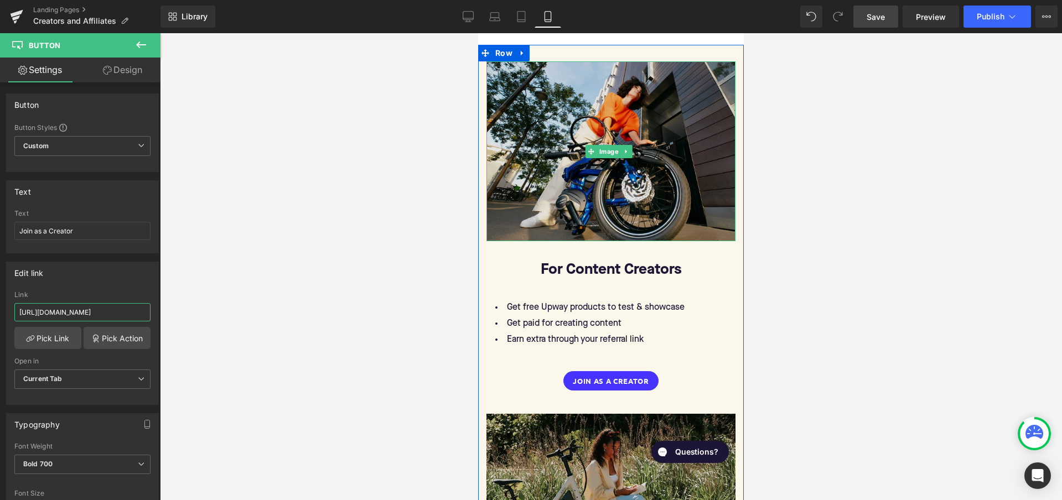
scroll to position [1069, 0]
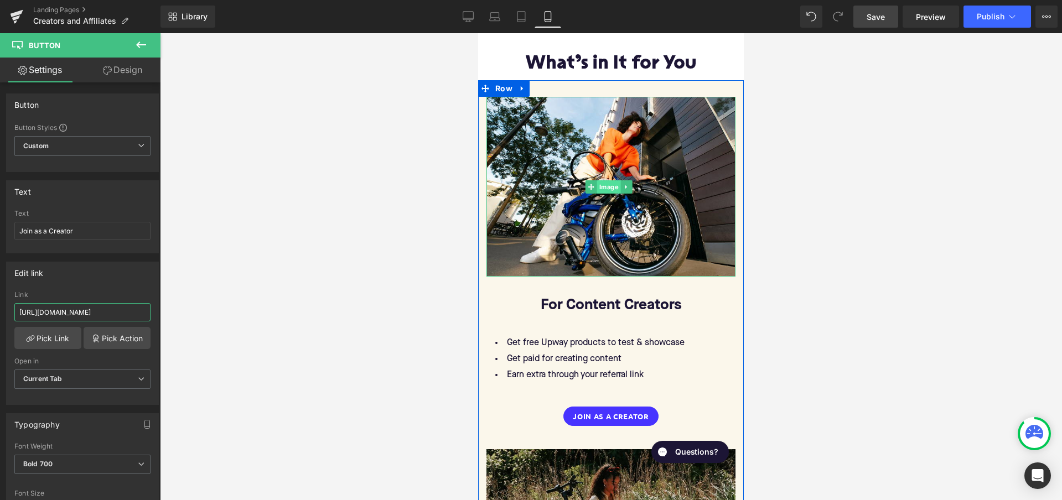
click at [607, 180] on span "Image" at bounding box center [609, 186] width 24 height 13
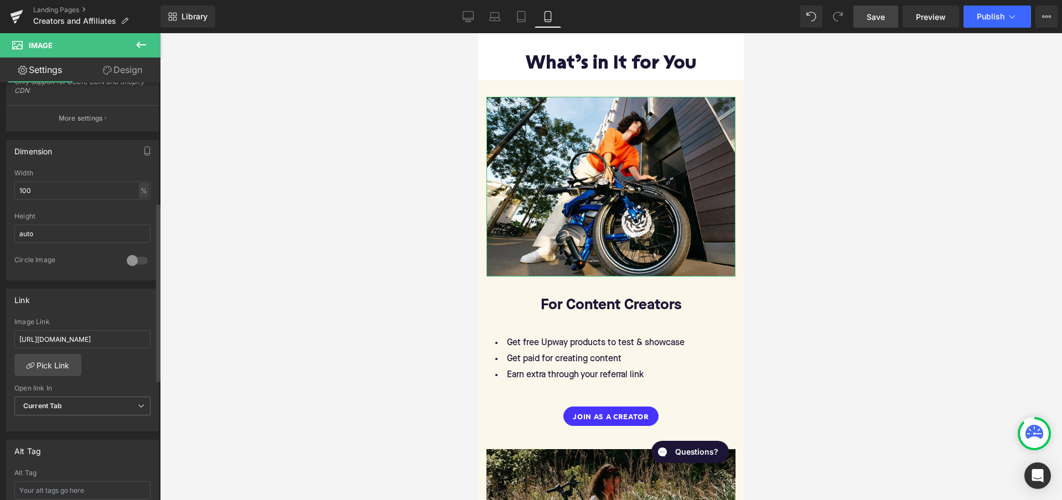
scroll to position [286, 0]
click at [71, 338] on input "[URL][DOMAIN_NAME]" at bounding box center [82, 333] width 136 height 18
paste input "[URL][DOMAIN_NAME]"
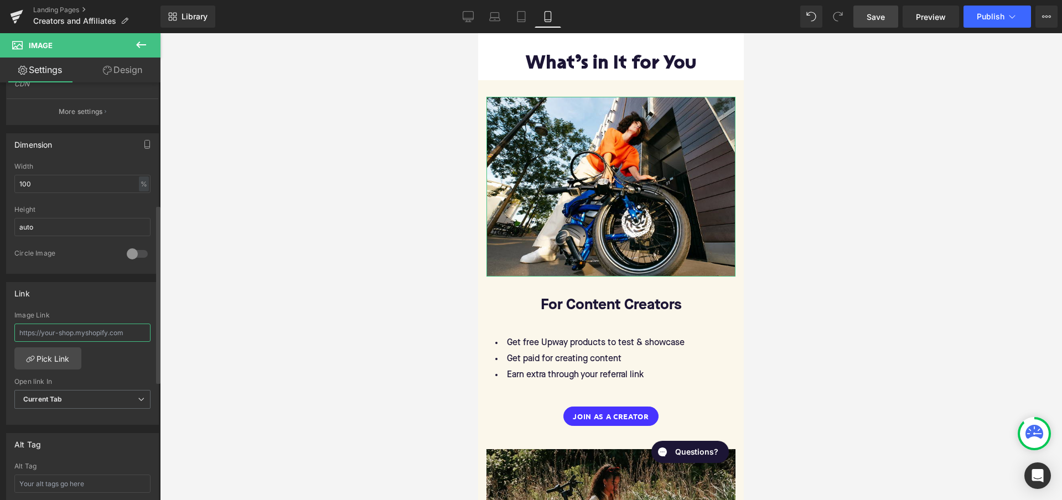
type input "[URL][DOMAIN_NAME]"
click at [288, 309] on div at bounding box center [611, 266] width 902 height 467
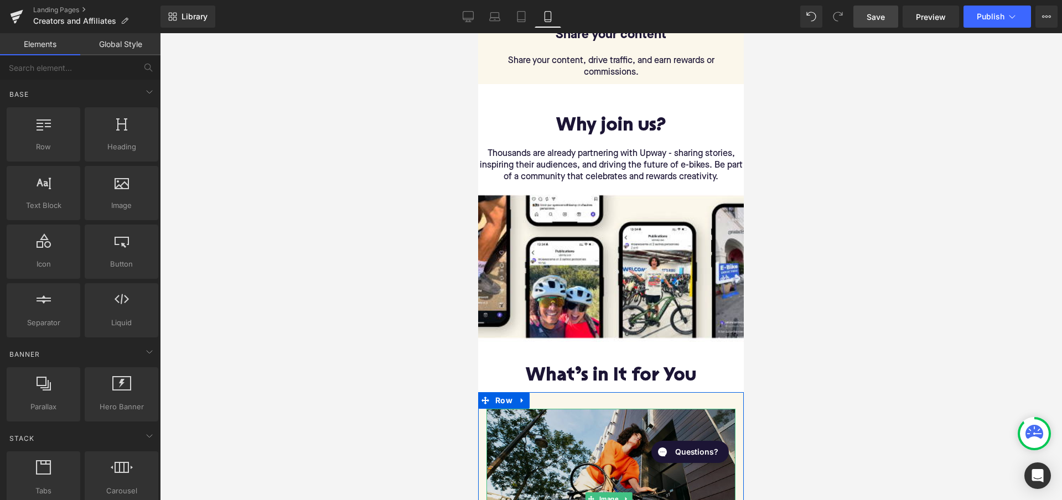
scroll to position [712, 0]
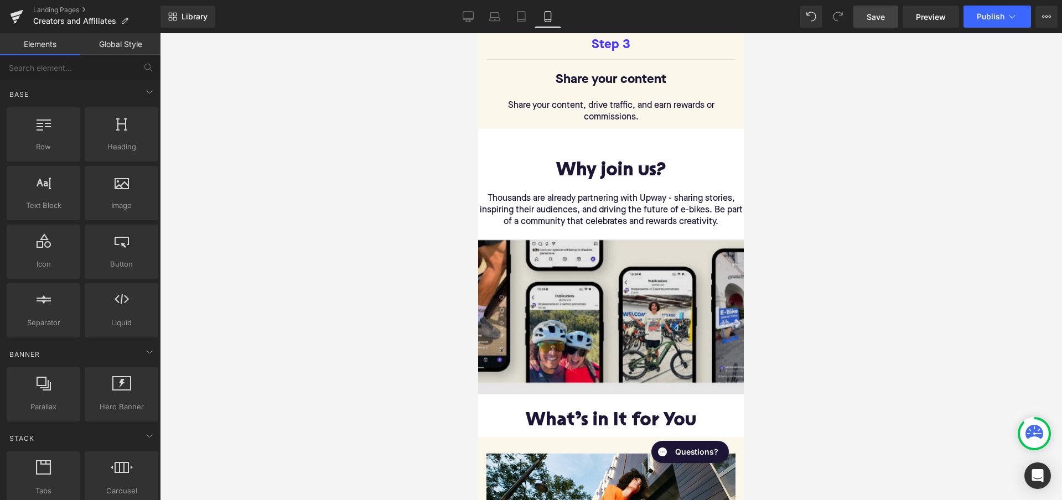
click at [582, 283] on img at bounding box center [611, 317] width 266 height 155
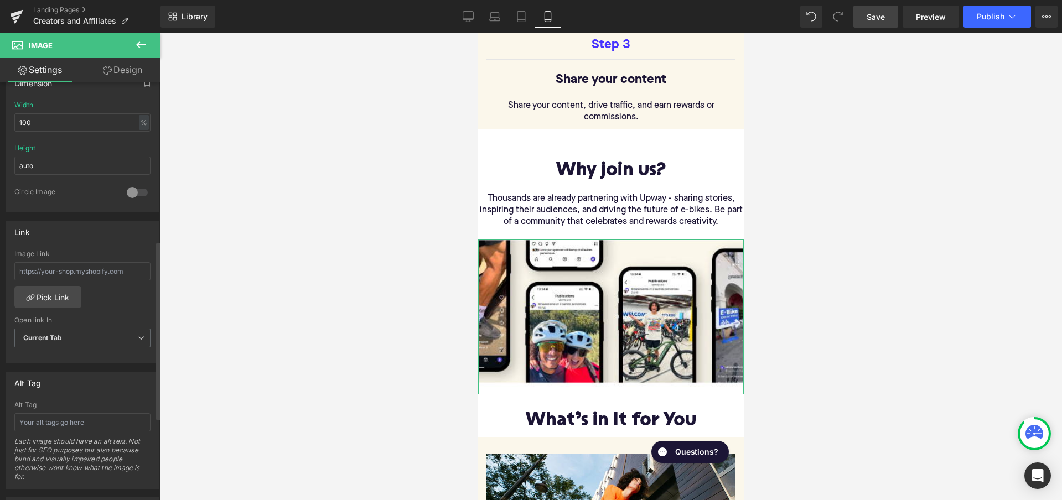
scroll to position [376, 0]
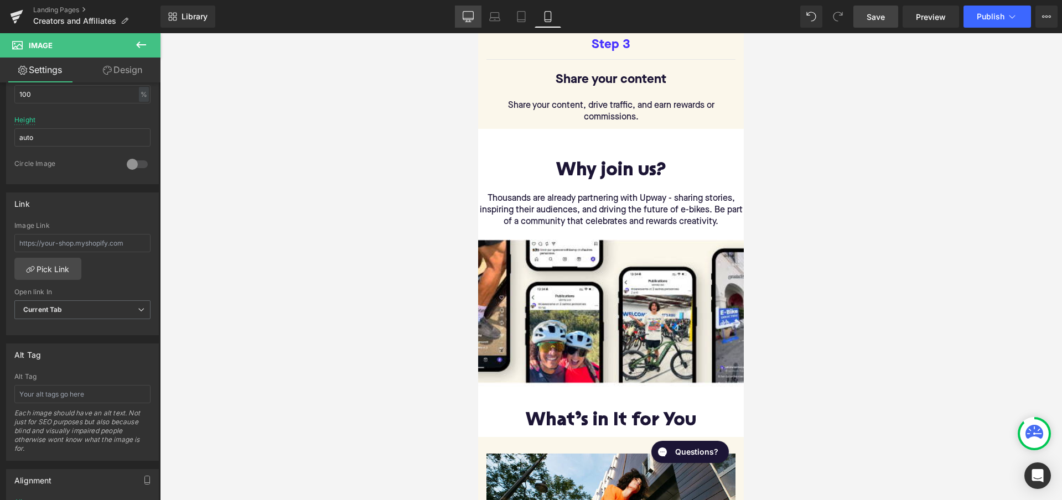
click at [471, 15] on icon at bounding box center [468, 16] width 11 height 11
type input "auto"
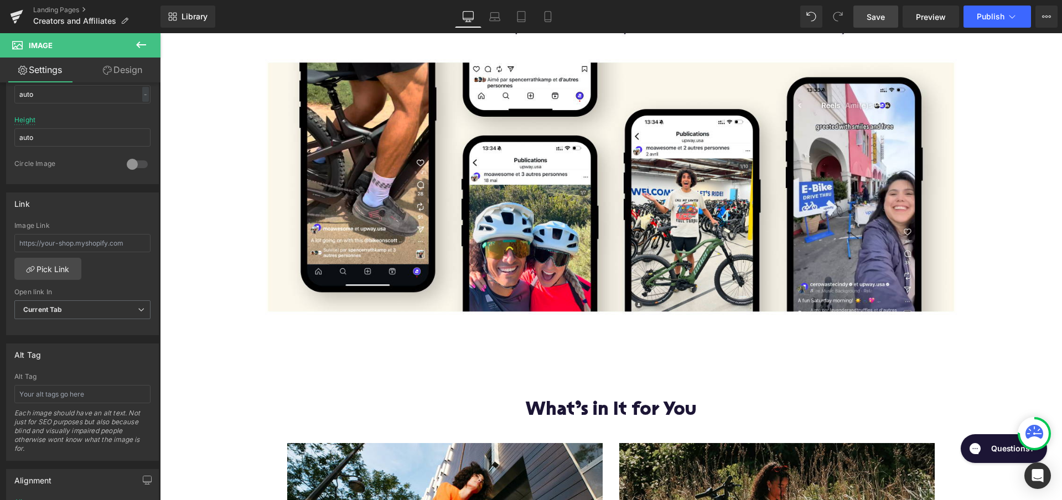
scroll to position [893, 0]
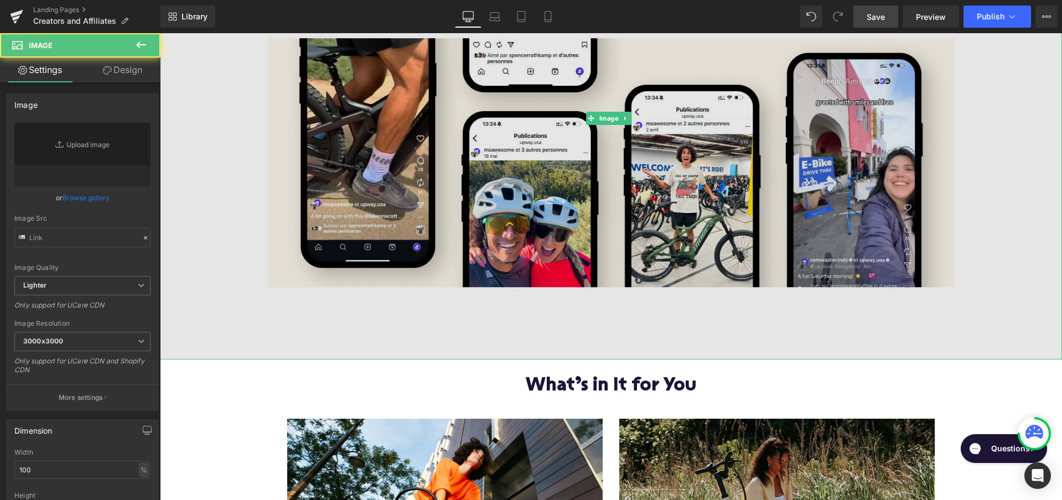
type input "[URL][DOMAIN_NAME]"
click at [493, 187] on img at bounding box center [611, 118] width 902 height 483
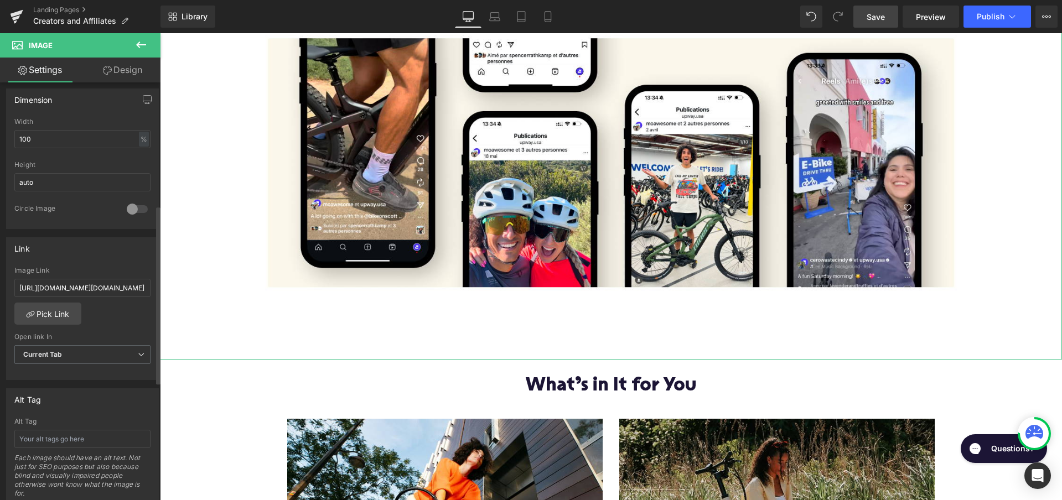
scroll to position [356, 0]
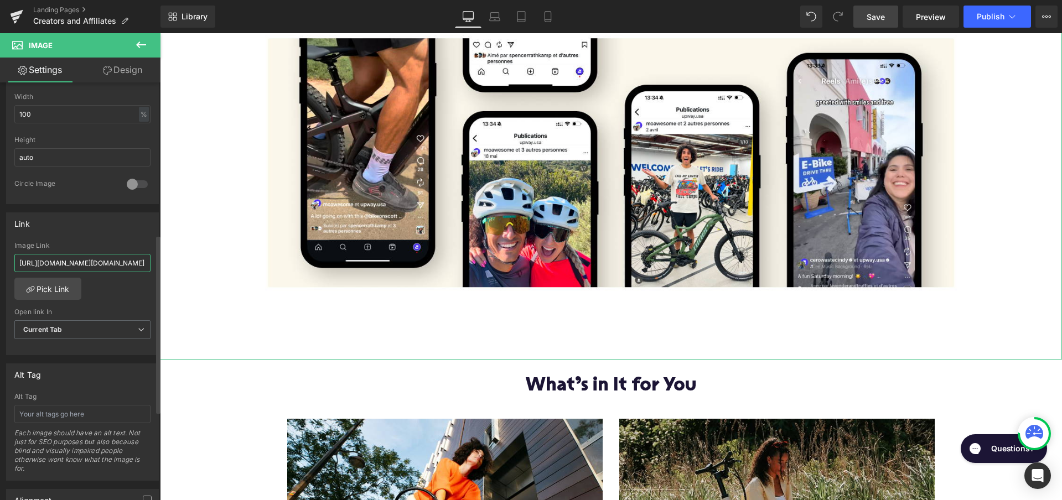
click at [91, 260] on input "[URL][DOMAIN_NAME][DOMAIN_NAME]" at bounding box center [82, 263] width 136 height 18
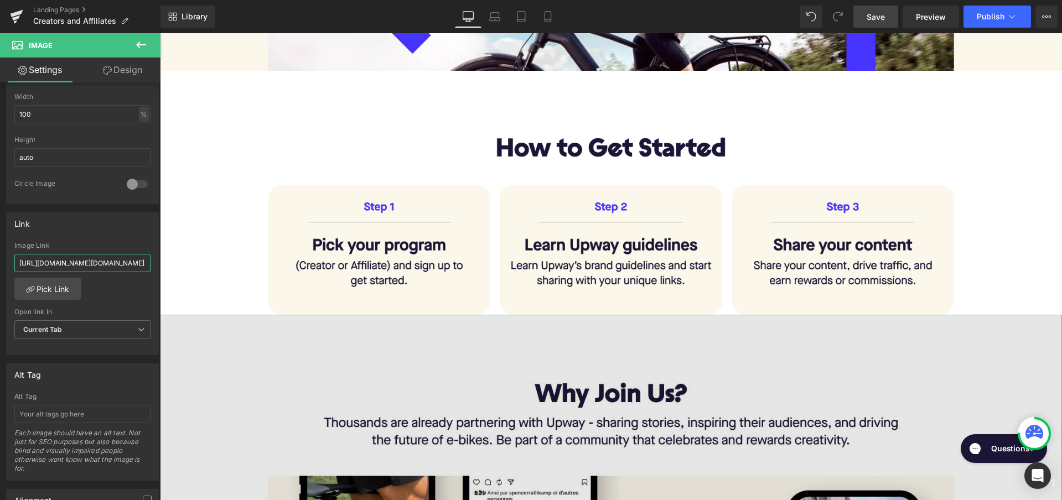
scroll to position [202, 0]
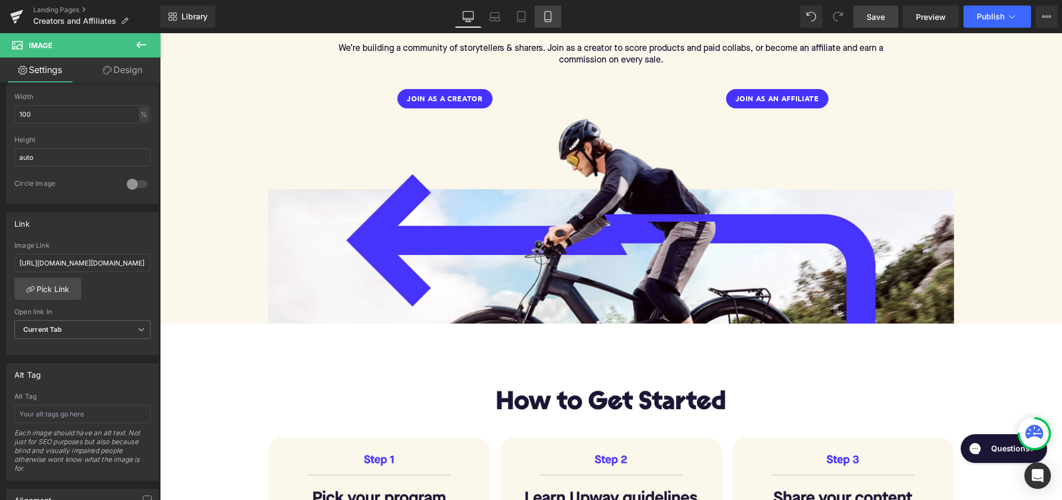
click at [548, 18] on icon at bounding box center [547, 16] width 11 height 11
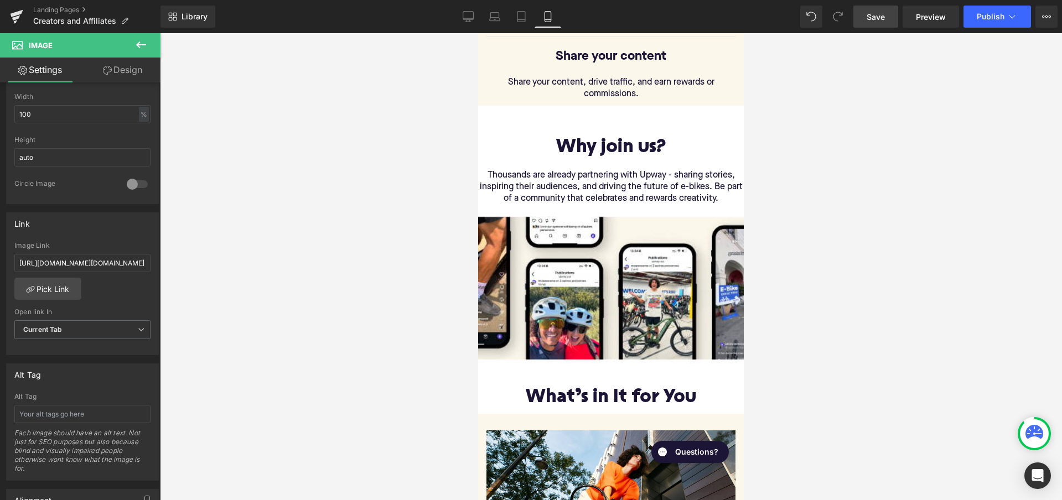
scroll to position [758, 0]
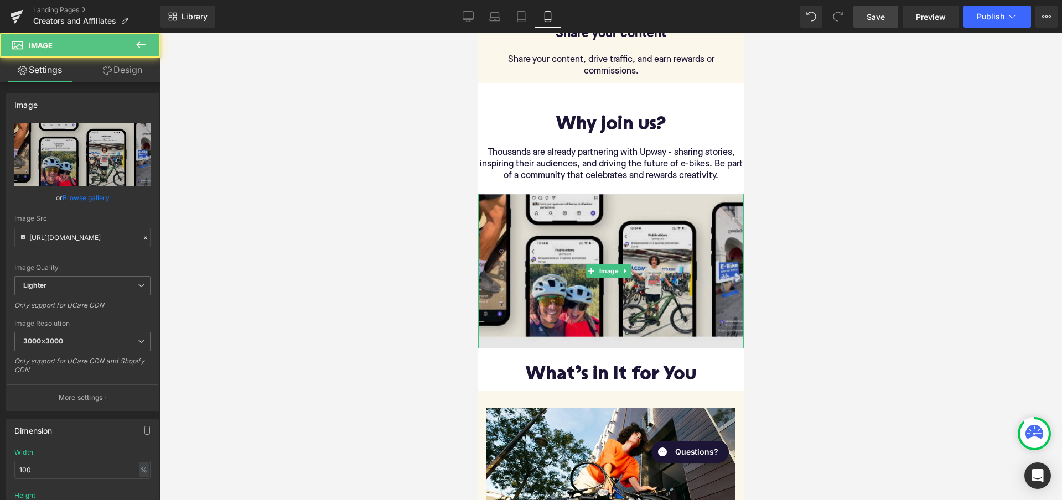
click at [586, 242] on img at bounding box center [611, 271] width 266 height 155
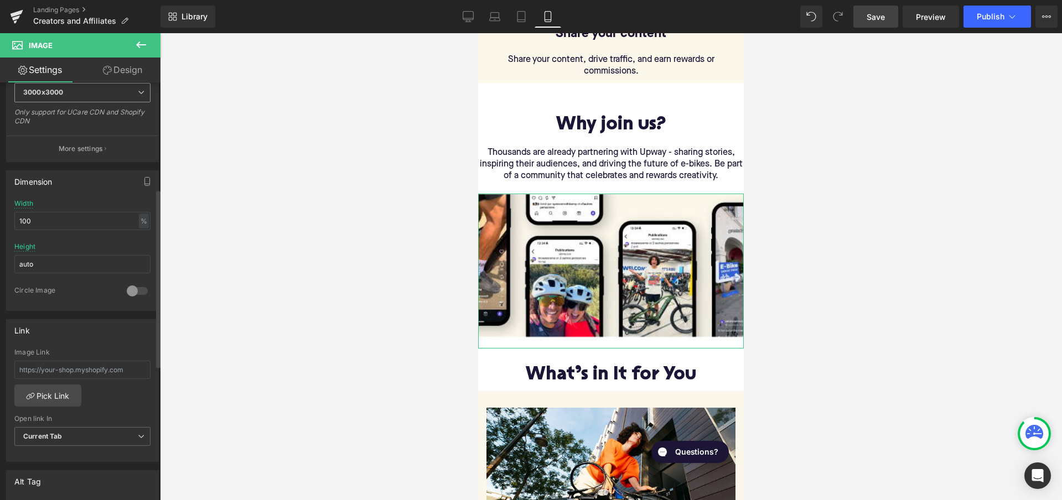
scroll to position [261, 0]
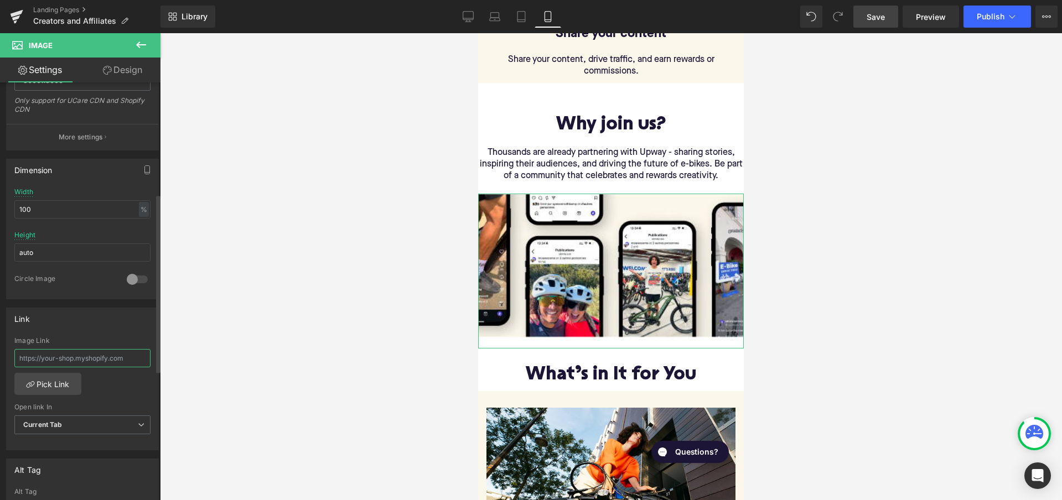
click at [70, 364] on input "text" at bounding box center [82, 358] width 136 height 18
paste input "[URL][DOMAIN_NAME][DOMAIN_NAME]"
type input "[URL][DOMAIN_NAME][DOMAIN_NAME]"
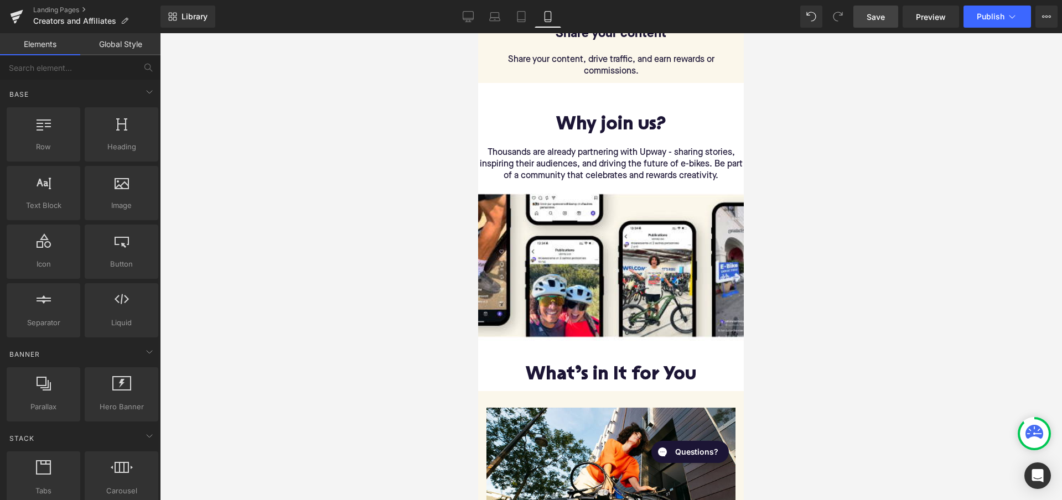
click at [376, 333] on div at bounding box center [611, 266] width 902 height 467
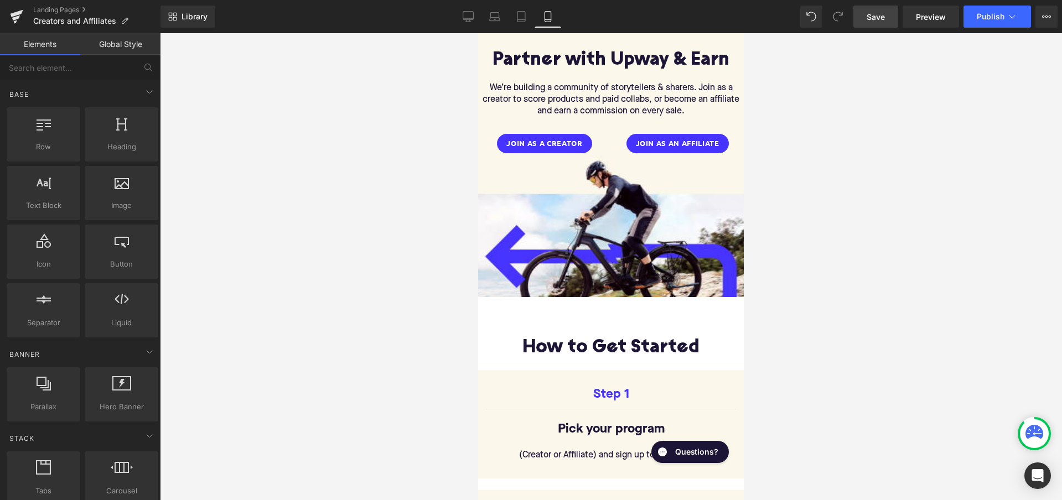
scroll to position [149, 0]
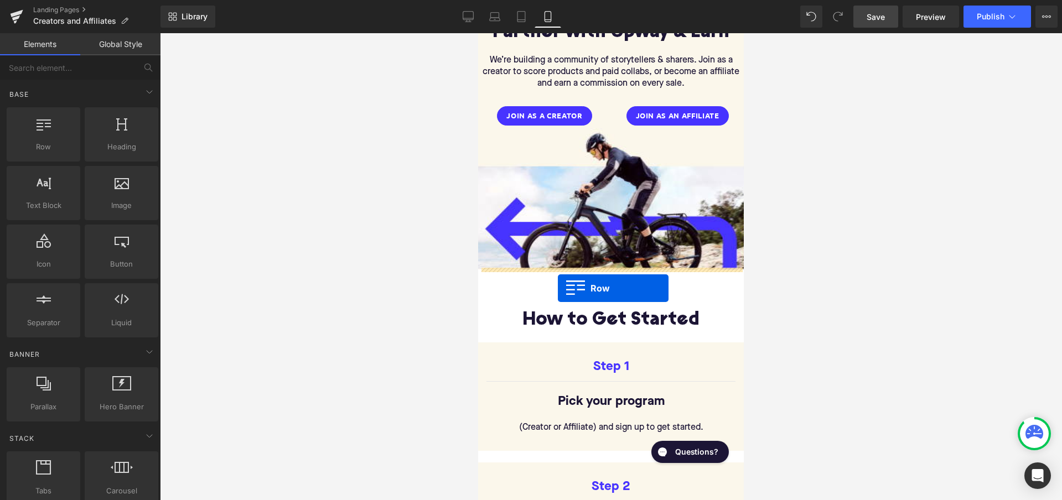
drag, startPoint x: 519, startPoint y: 171, endPoint x: 558, endPoint y: 288, distance: 123.6
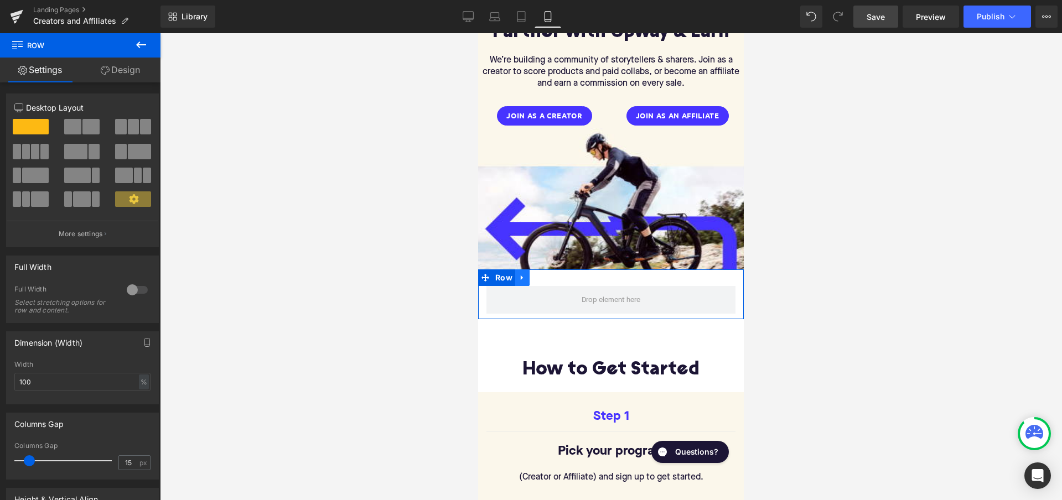
click at [521, 276] on icon at bounding box center [522, 278] width 2 height 5
click at [553, 277] on icon at bounding box center [551, 278] width 8 height 8
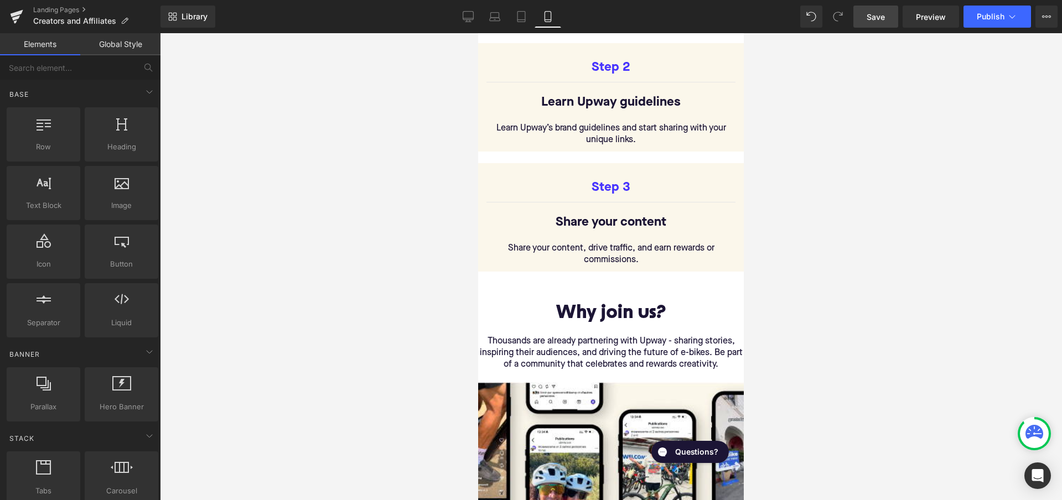
scroll to position [584, 0]
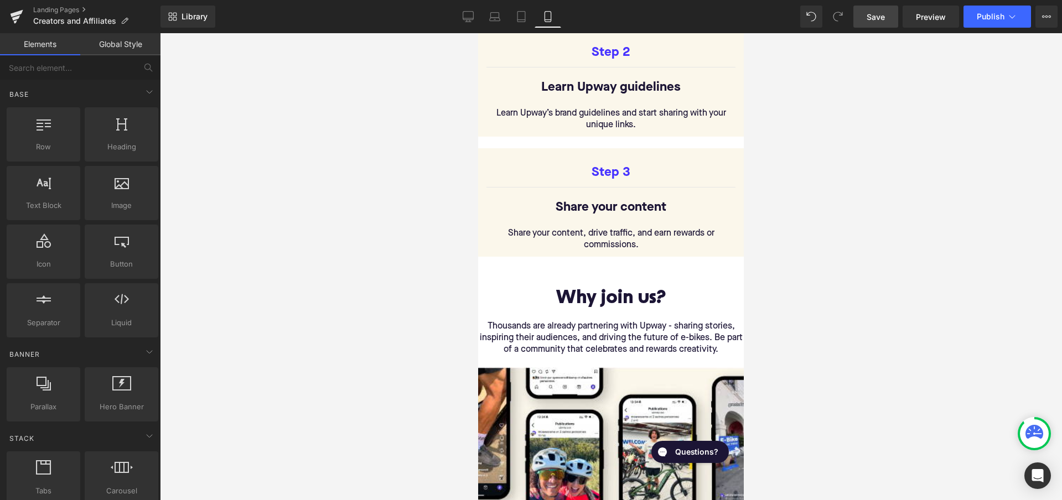
click at [593, 289] on h1 "Why join us?" at bounding box center [611, 299] width 266 height 20
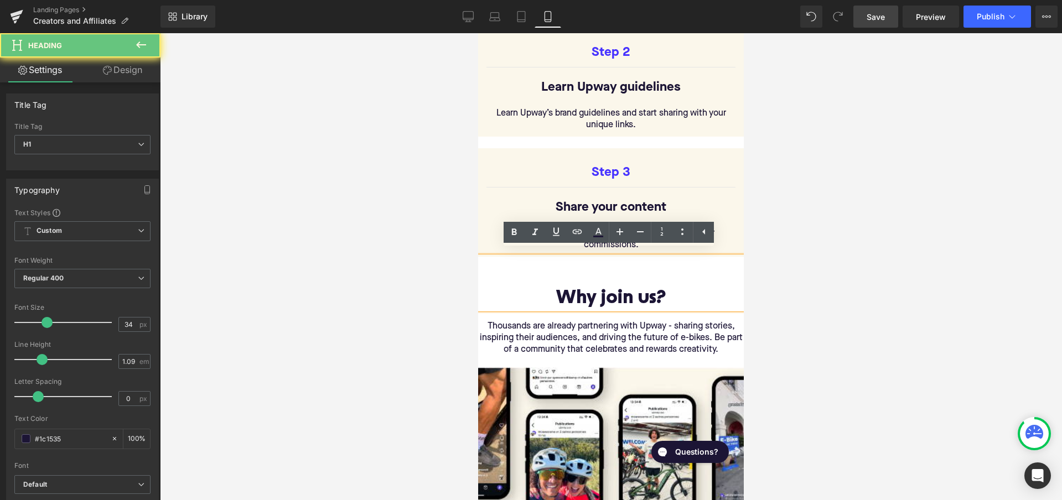
click at [557, 289] on h1 "Why join us?" at bounding box center [611, 299] width 266 height 20
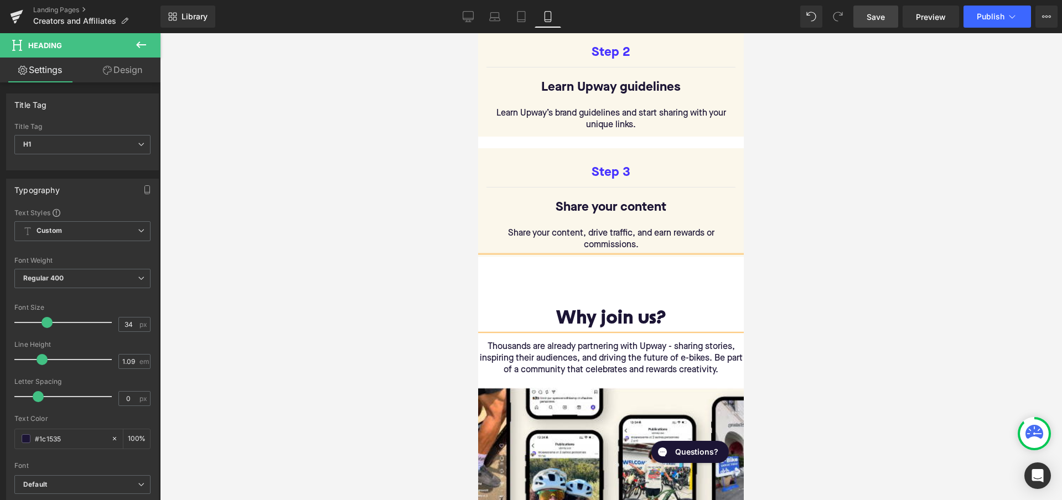
click at [733, 277] on div at bounding box center [611, 283] width 266 height 12
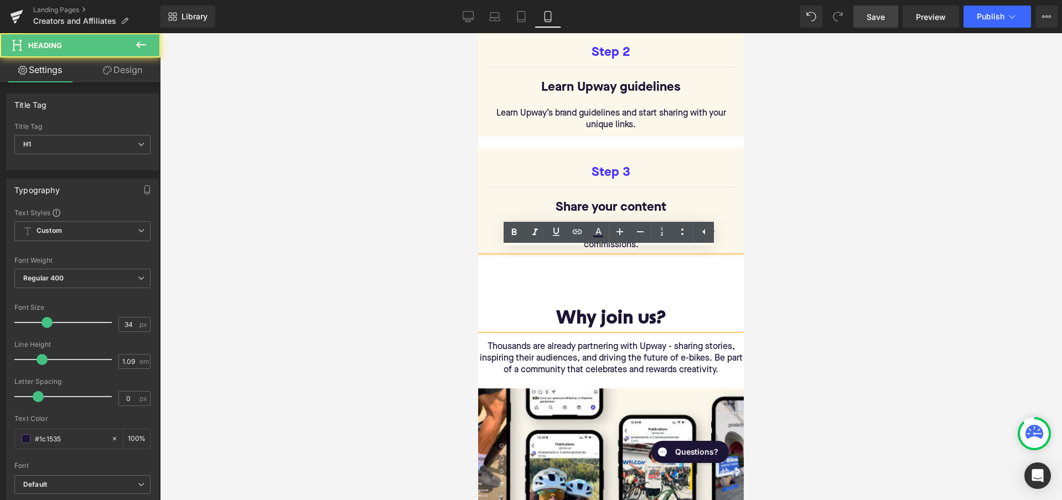
click at [775, 284] on div at bounding box center [611, 266] width 902 height 467
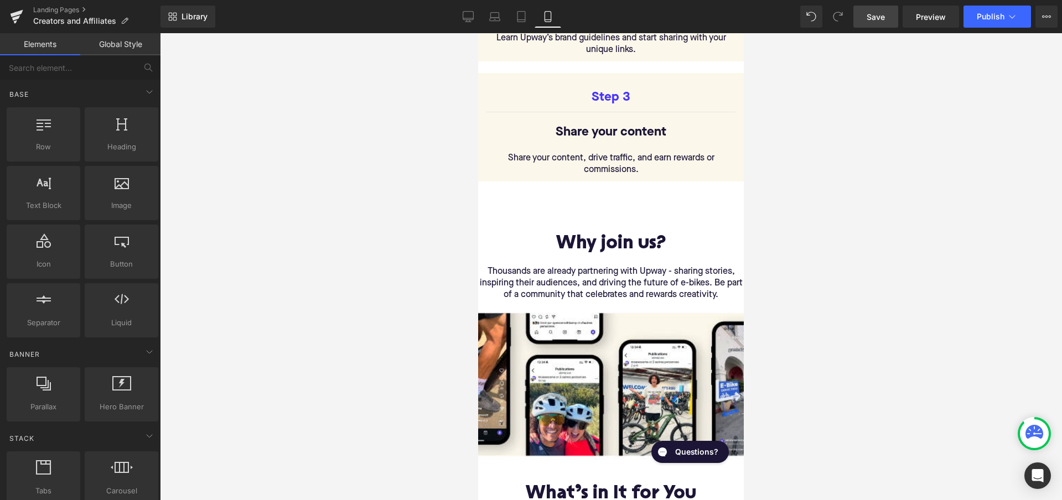
scroll to position [677, 0]
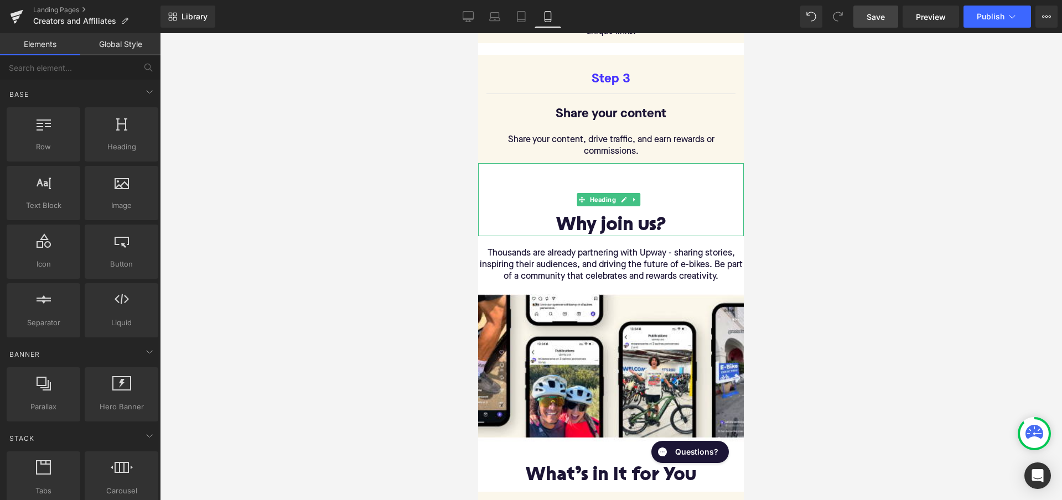
click at [548, 217] on h1 "Why join us?" at bounding box center [611, 226] width 266 height 20
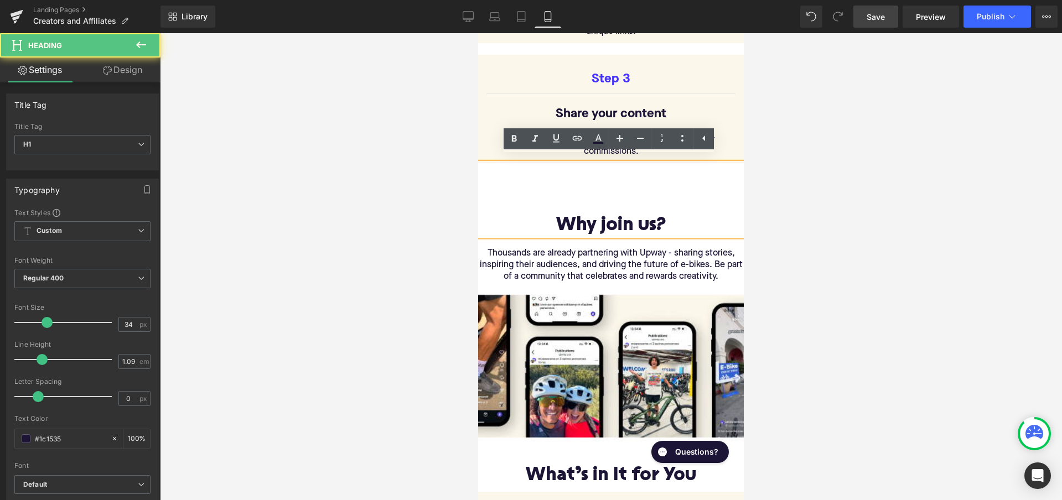
click at [566, 203] on h1 at bounding box center [611, 205] width 266 height 20
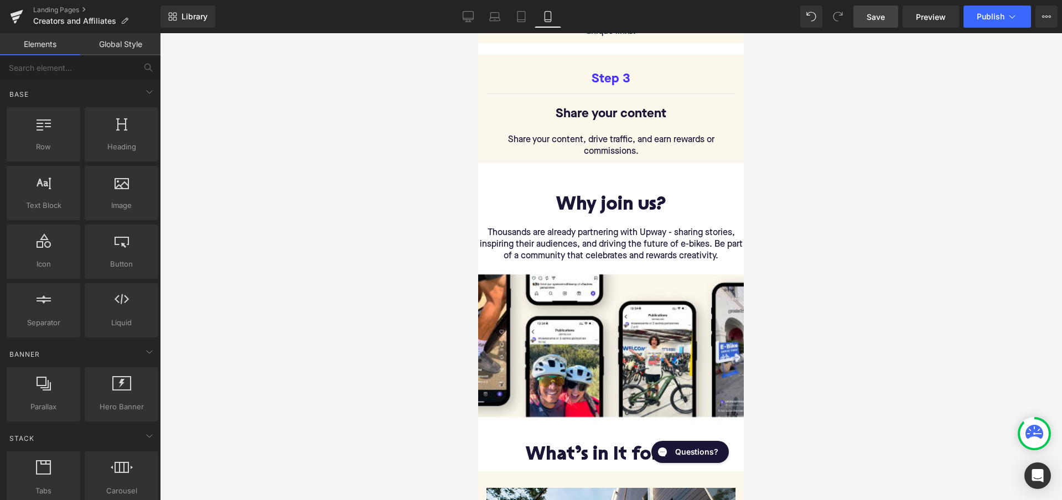
click at [781, 242] on div at bounding box center [611, 266] width 902 height 467
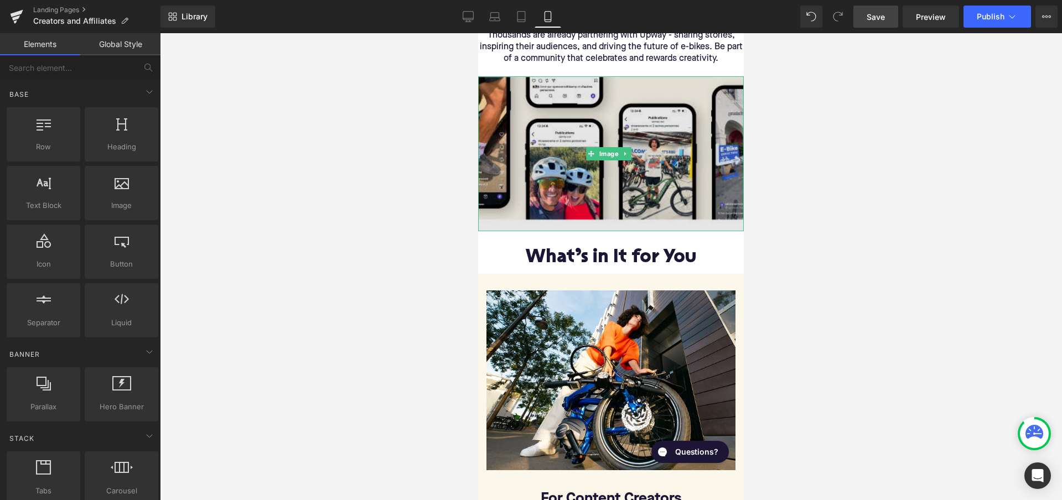
scroll to position [885, 0]
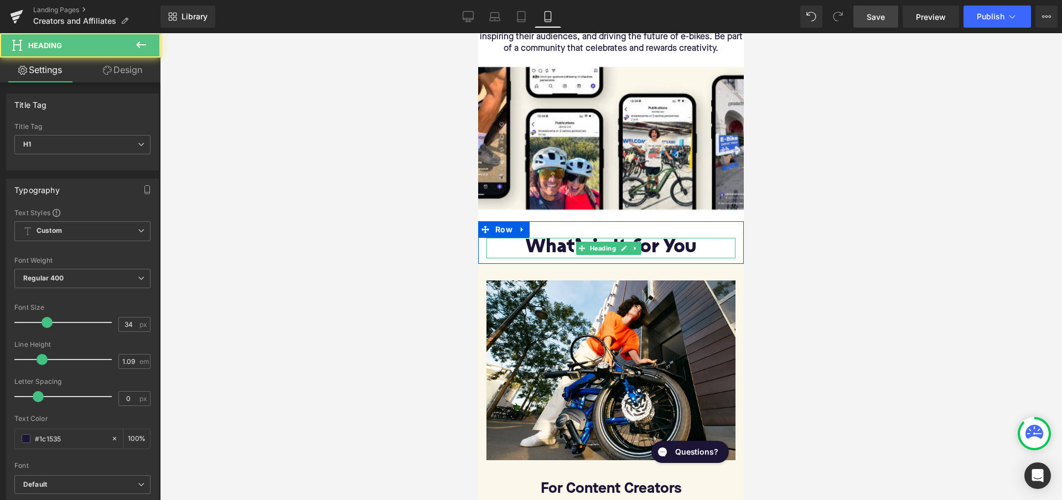
click at [639, 238] on div "What’s in It for You Heading" at bounding box center [610, 248] width 249 height 20
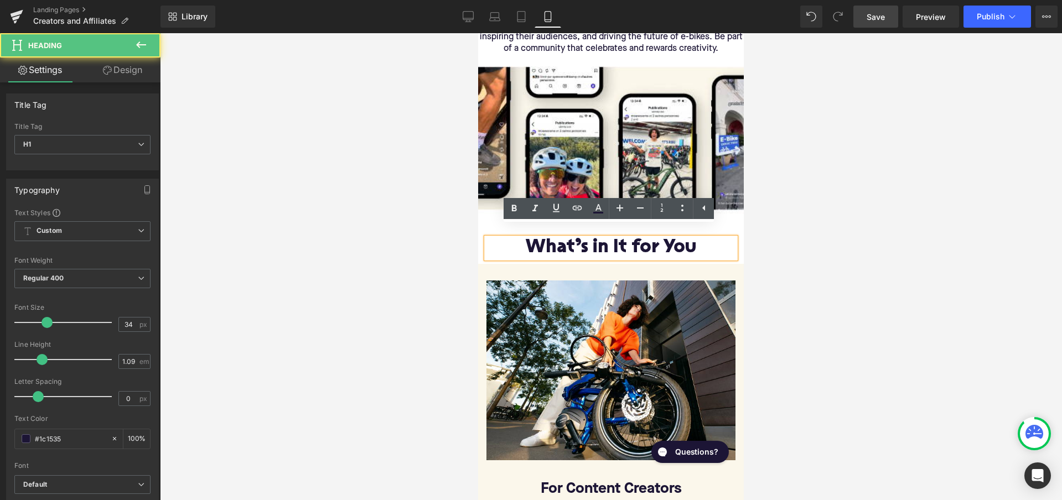
click at [524, 238] on h1 "What’s in It for You" at bounding box center [610, 248] width 249 height 20
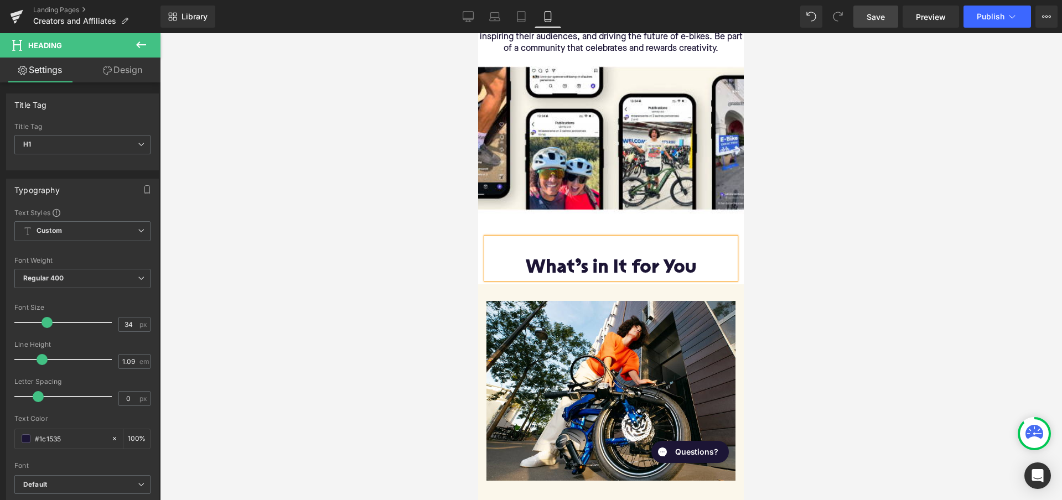
click at [956, 225] on div at bounding box center [611, 266] width 902 height 467
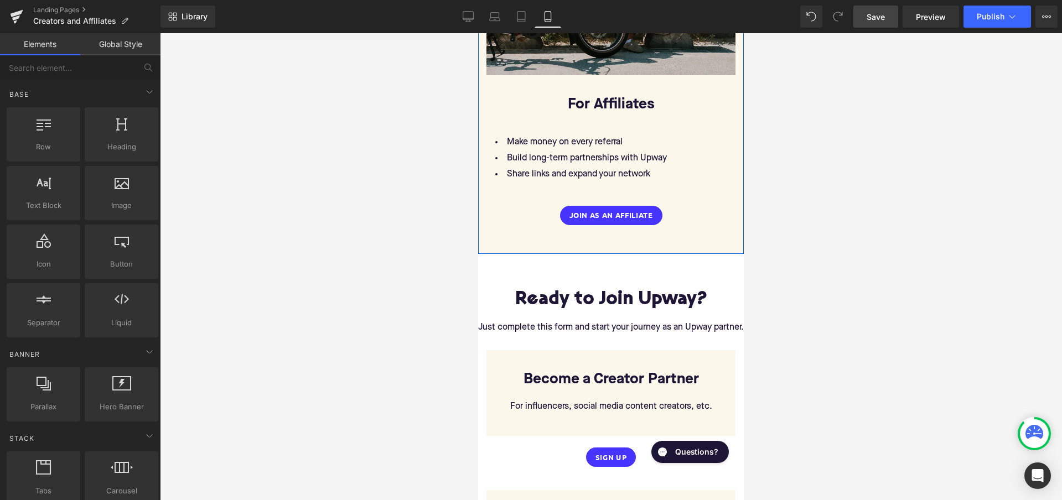
scroll to position [1643, 0]
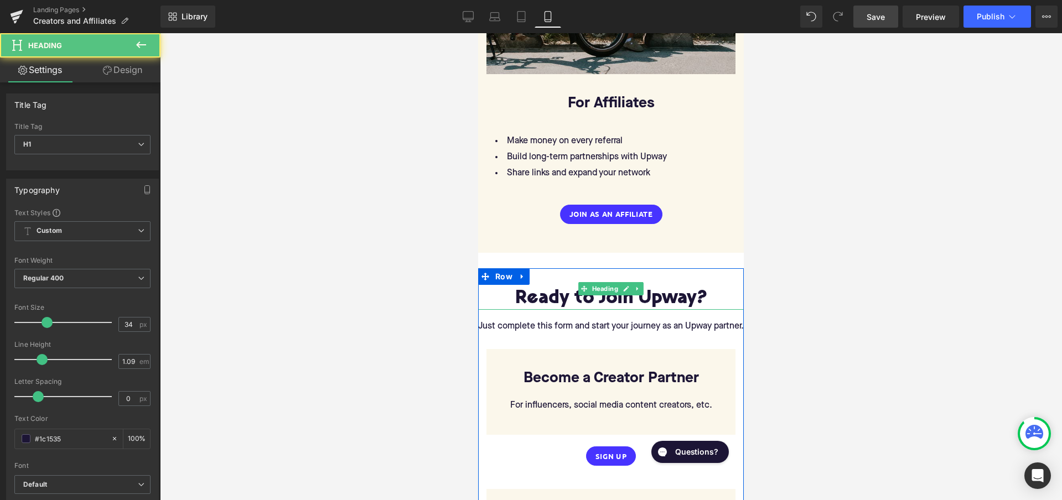
click at [516, 289] on h1 "Ready to Join Upway?" at bounding box center [611, 299] width 266 height 20
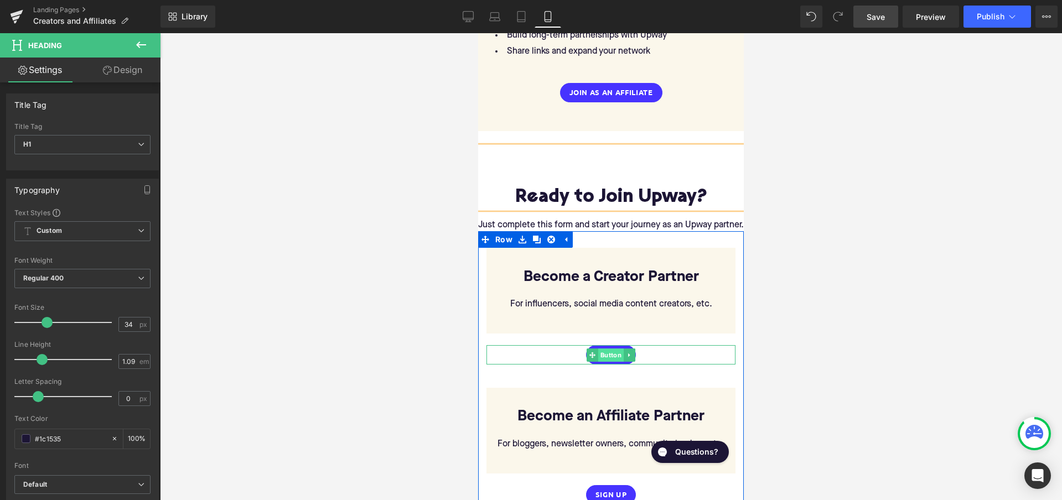
scroll to position [1364, 0]
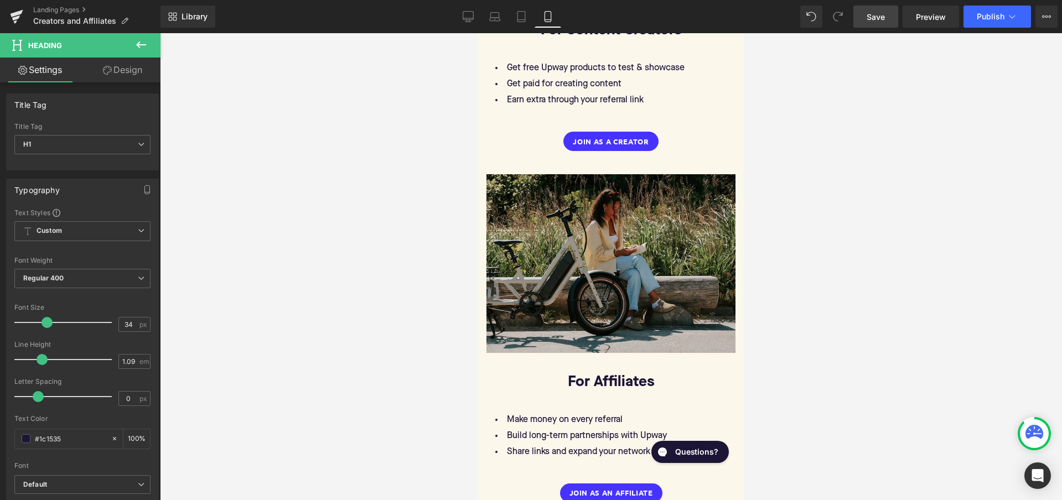
click at [876, 13] on span "Save" at bounding box center [876, 17] width 18 height 12
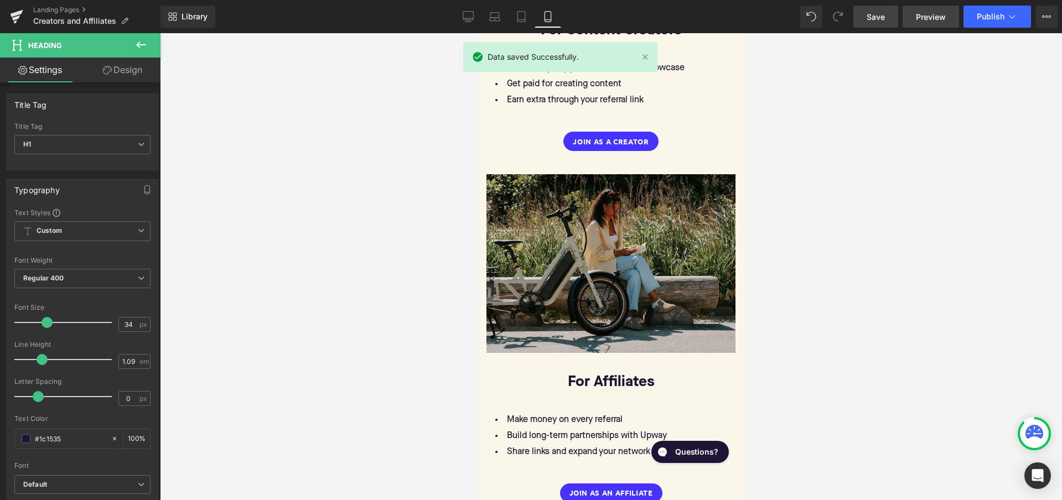
click at [936, 19] on span "Preview" at bounding box center [931, 17] width 30 height 12
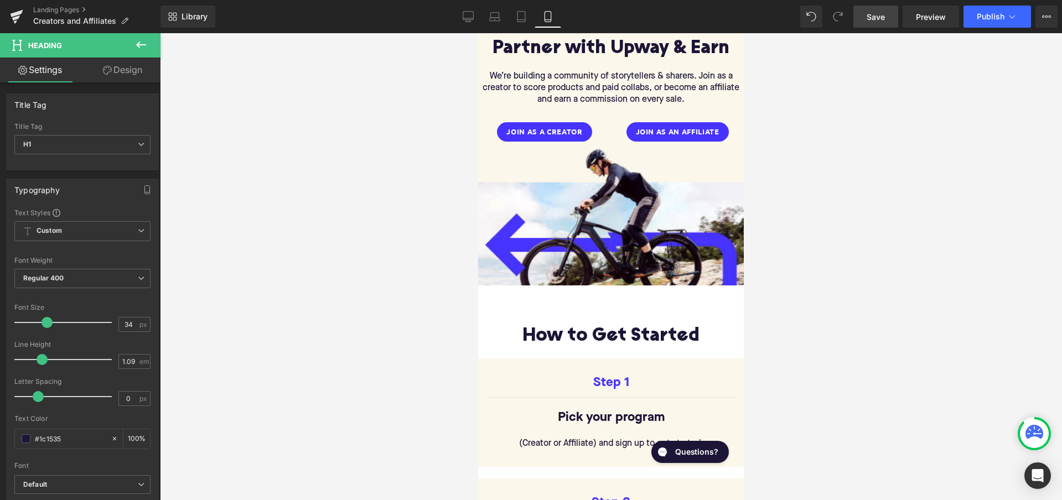
scroll to position [128, 0]
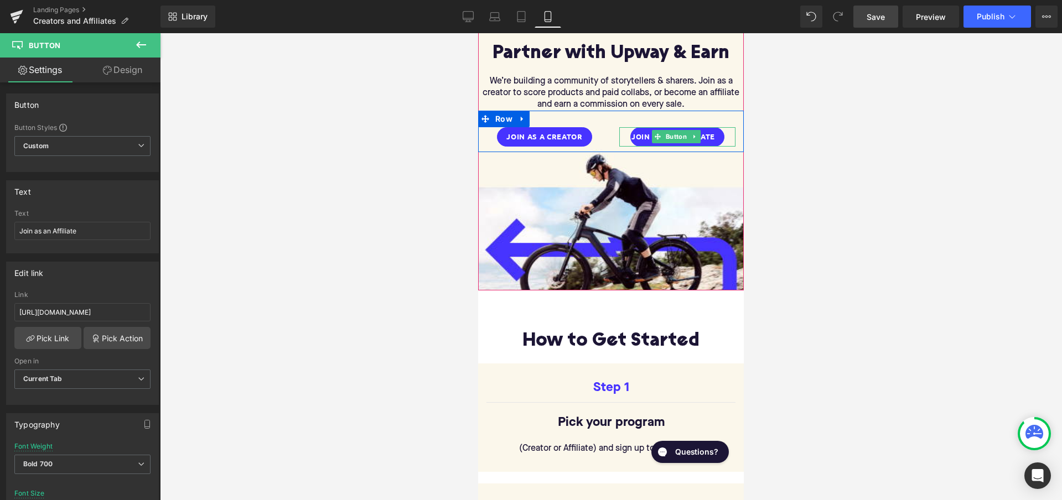
drag, startPoint x: 617, startPoint y: 133, endPoint x: 609, endPoint y: 133, distance: 8.3
click at [611, 133] on div "Join as an Affiliate Button" at bounding box center [677, 136] width 133 height 19
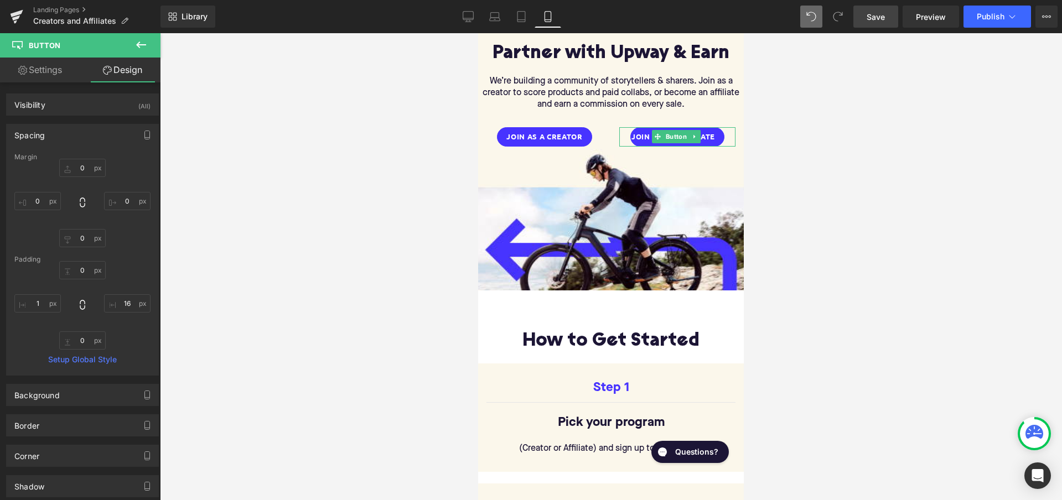
type input "0"
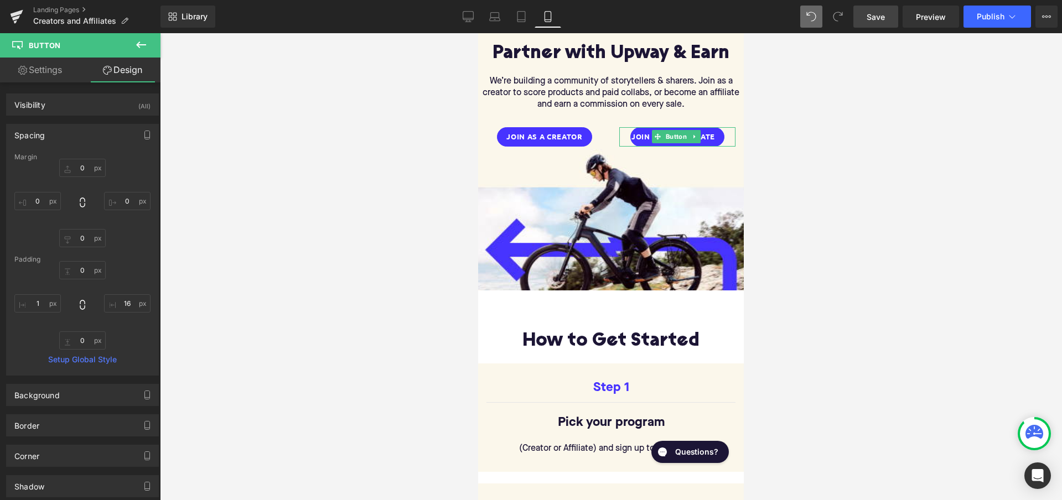
type input "16"
type input "0"
type input "1"
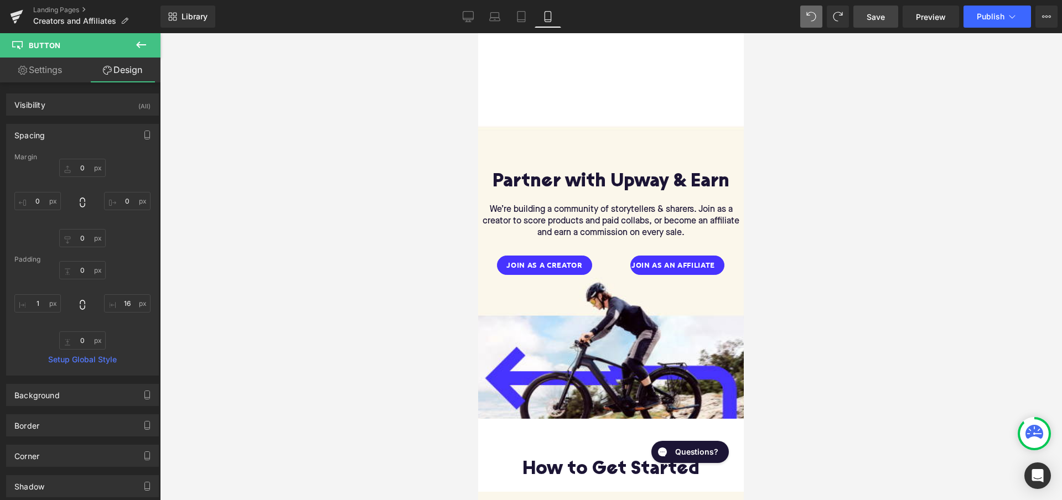
scroll to position [0, 0]
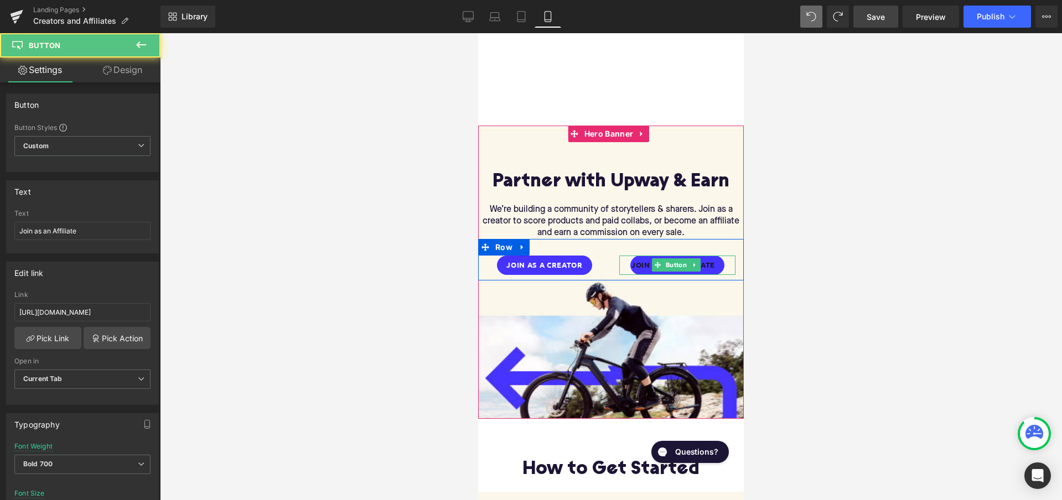
click at [641, 261] on span "Join as an Affiliate" at bounding box center [673, 265] width 84 height 8
drag, startPoint x: 618, startPoint y: 263, endPoint x: 639, endPoint y: 262, distance: 21.6
click at [639, 262] on div "Join as an Affiliate Button 40px" at bounding box center [677, 265] width 116 height 19
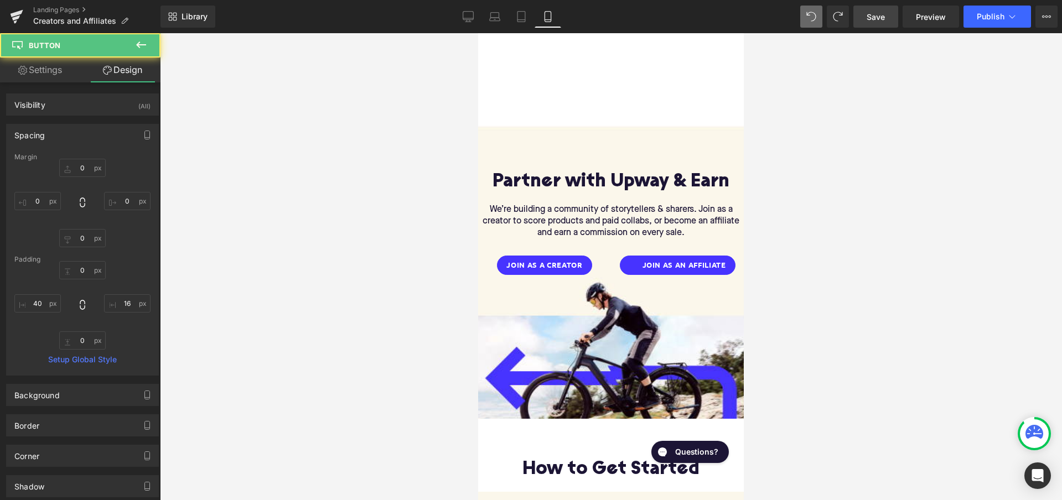
click at [814, 273] on div at bounding box center [611, 266] width 902 height 467
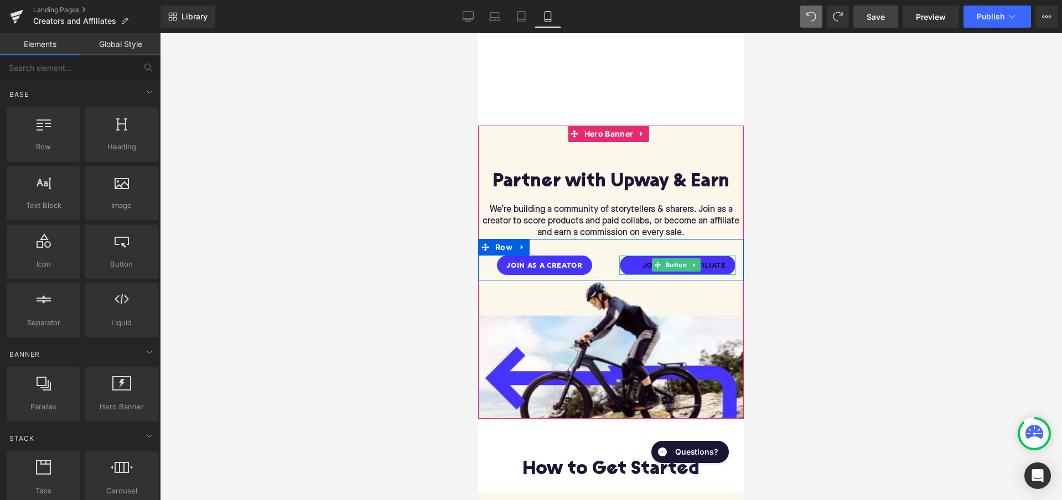
click at [714, 264] on span "Join as an Affiliate" at bounding box center [685, 265] width 84 height 8
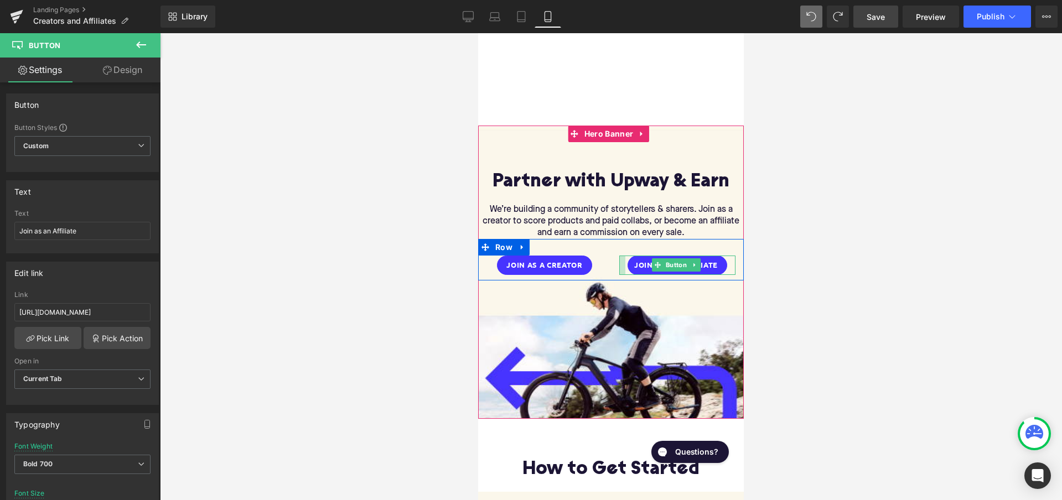
drag, startPoint x: 621, startPoint y: 260, endPoint x: 605, endPoint y: 261, distance: 16.1
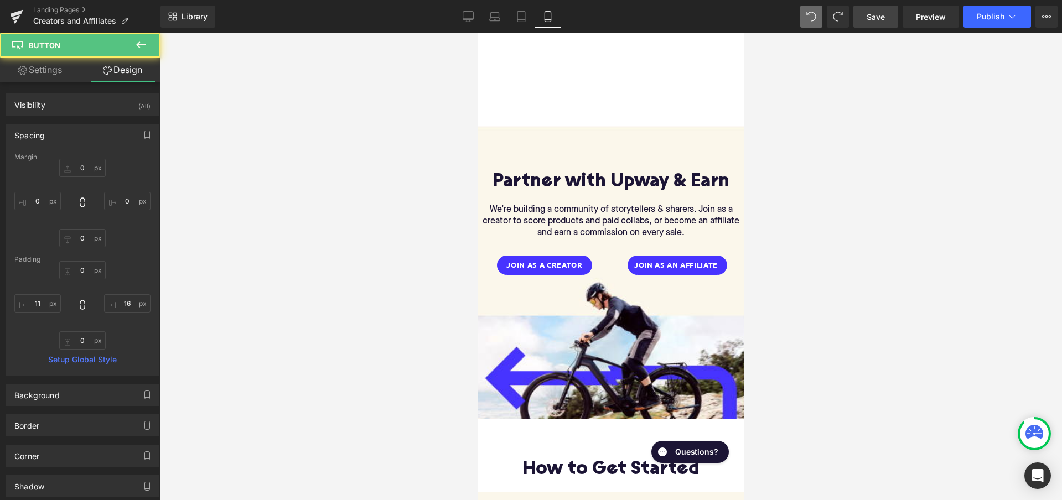
click at [801, 273] on div at bounding box center [611, 266] width 902 height 467
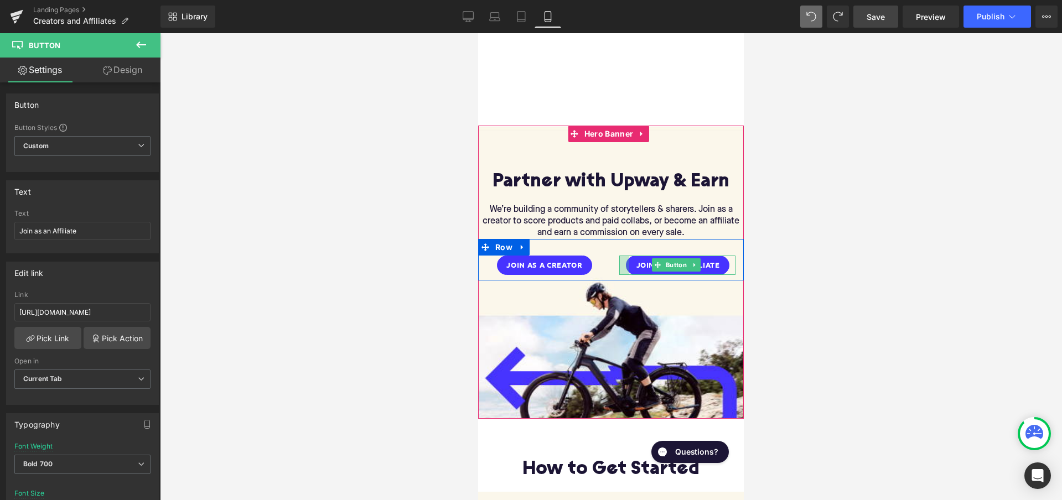
click at [621, 262] on div at bounding box center [624, 265] width 10 height 19
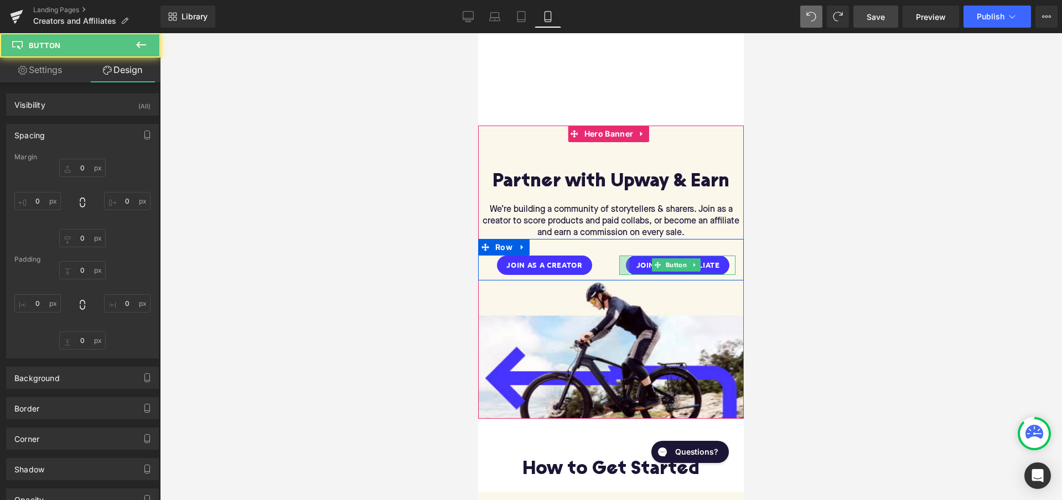
type input "0"
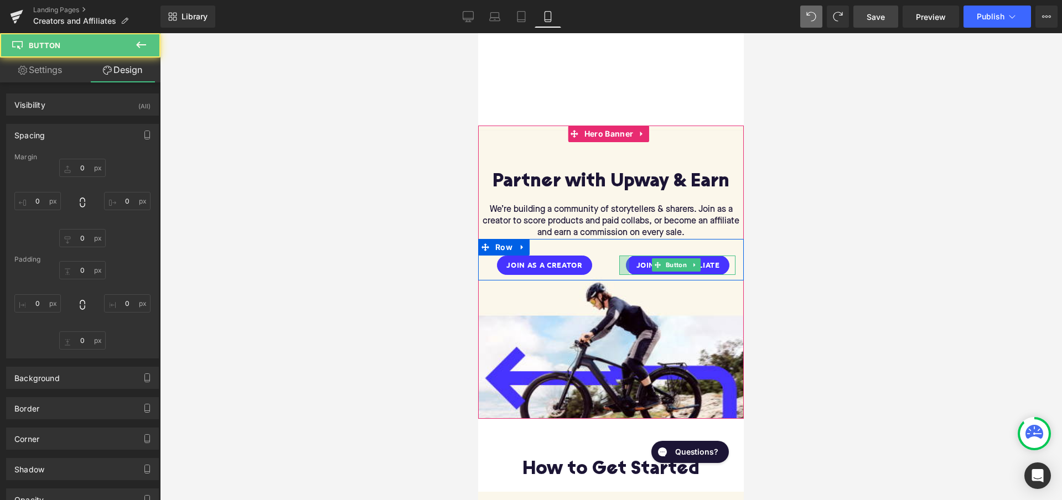
type input "16"
type input "0"
type input "18"
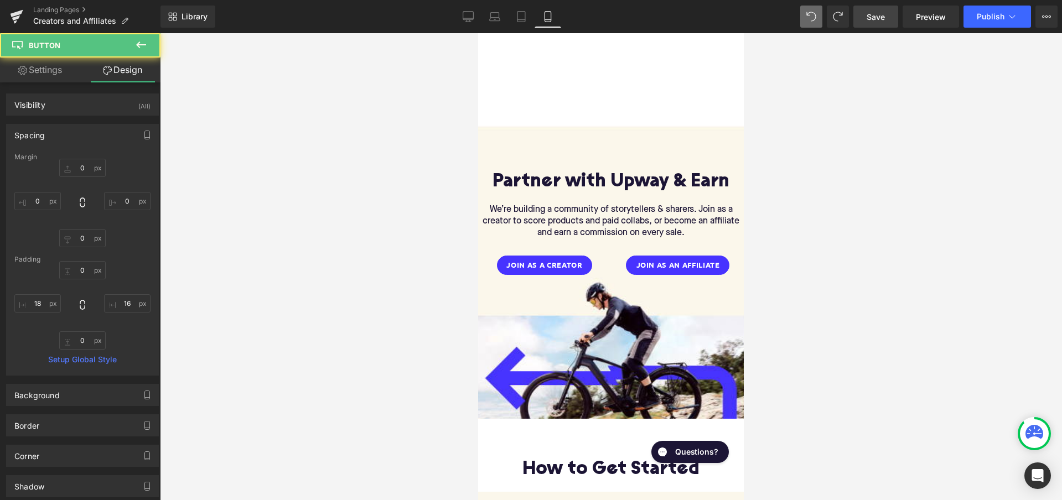
click at [793, 255] on div at bounding box center [611, 266] width 902 height 467
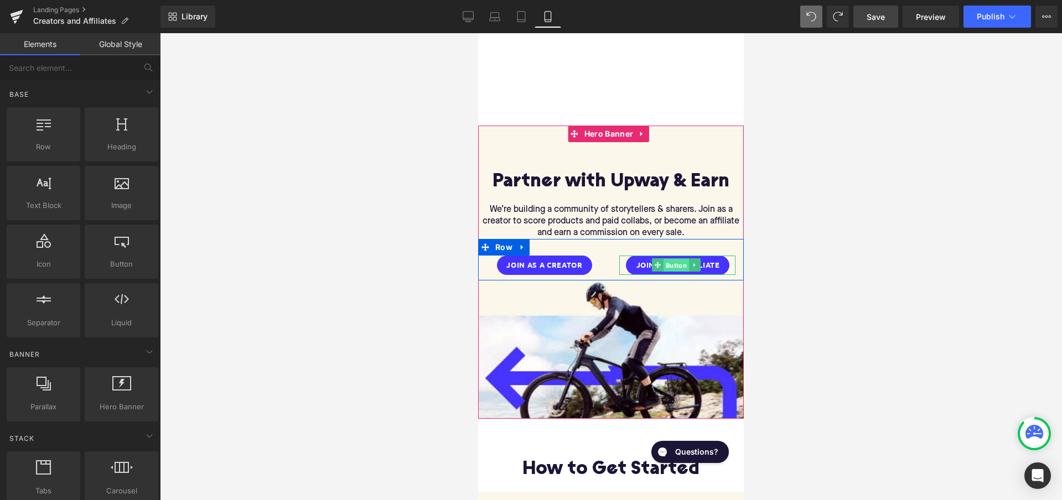
click at [672, 266] on span "Button" at bounding box center [676, 265] width 25 height 13
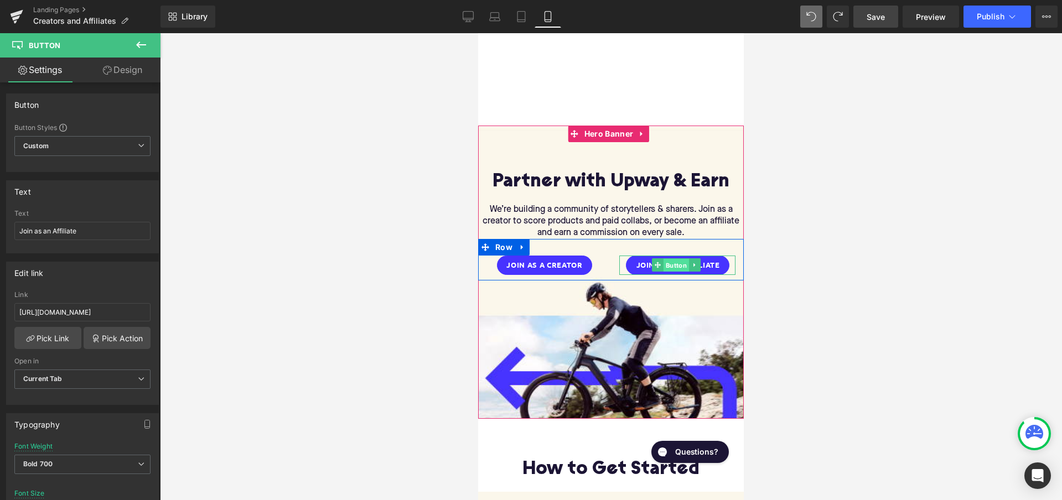
click at [669, 263] on span "Button" at bounding box center [676, 265] width 25 height 13
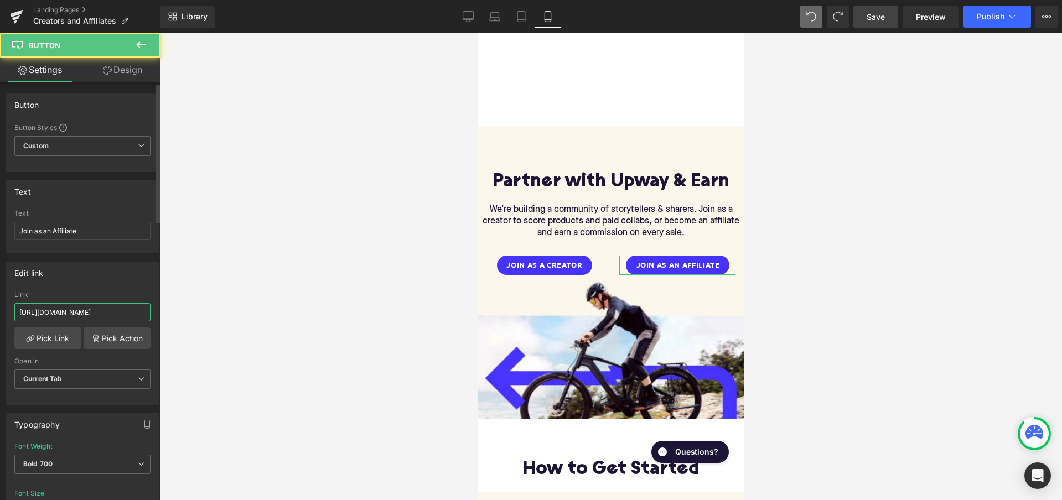
click at [105, 313] on input "[URL][DOMAIN_NAME]" at bounding box center [82, 312] width 136 height 18
paste input "[URL][DOMAIN_NAME]"
type input "[URL][DOMAIN_NAME]"
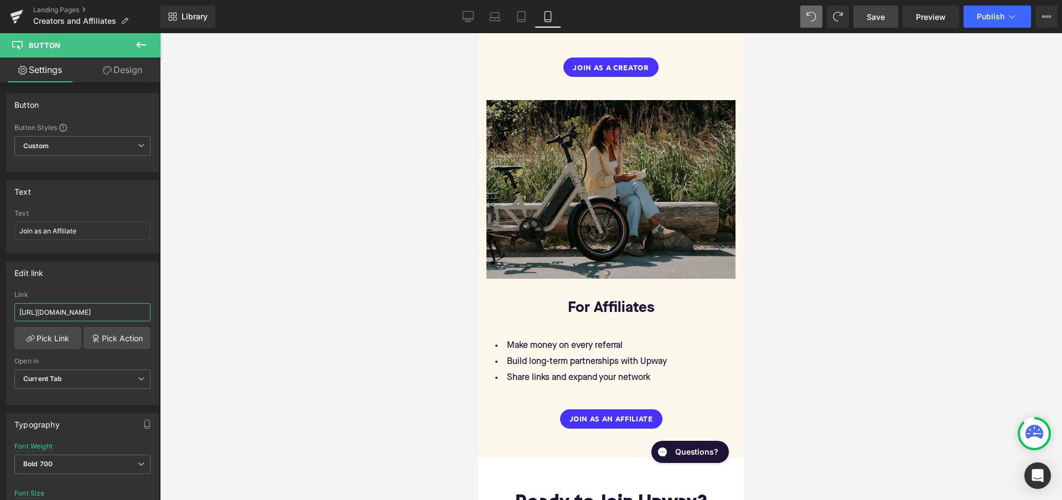
scroll to position [1478, 0]
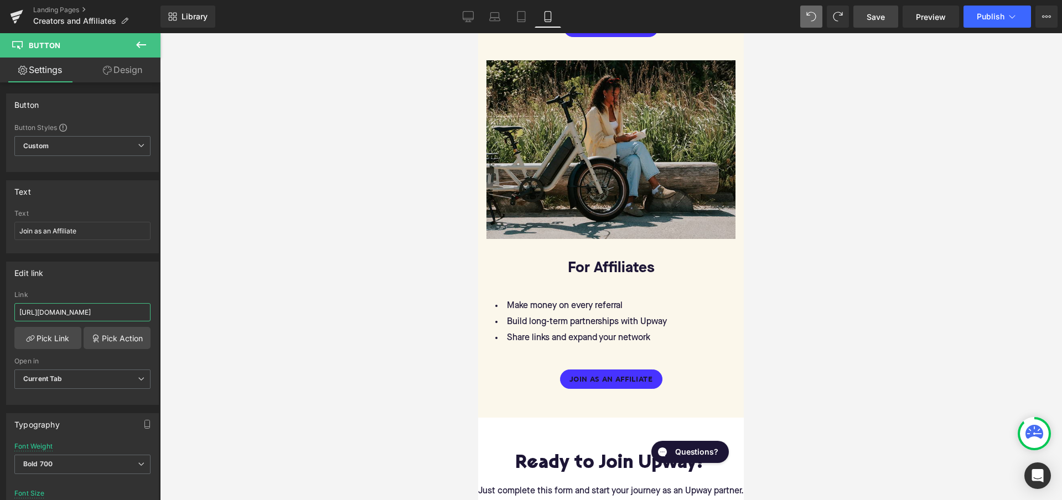
click at [614, 370] on div "Join as an Affiliate Button" at bounding box center [610, 379] width 249 height 19
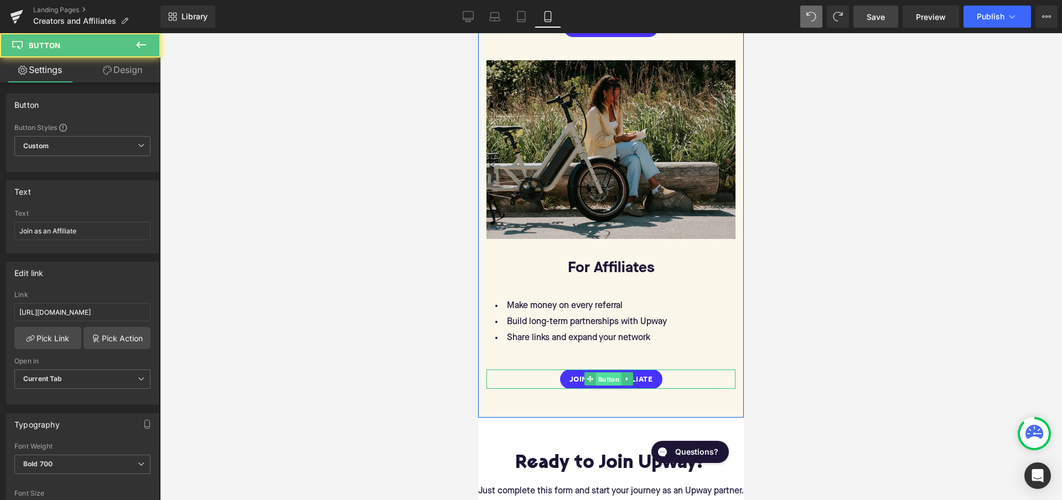
click at [605, 373] on span "Button" at bounding box center [608, 379] width 25 height 13
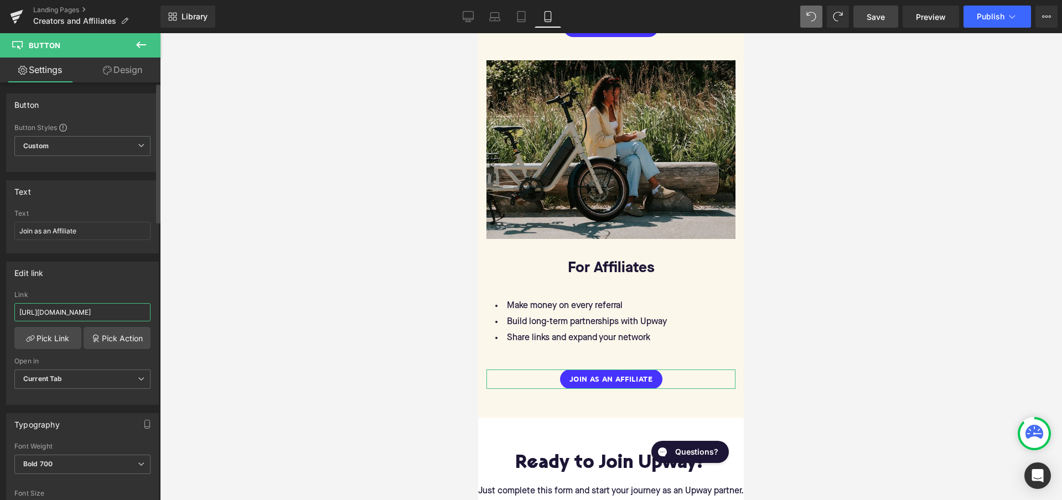
click at [104, 318] on input "[URL][DOMAIN_NAME]" at bounding box center [82, 312] width 136 height 18
paste input "[URL][DOMAIN_NAME]"
type input "[URL][DOMAIN_NAME]"
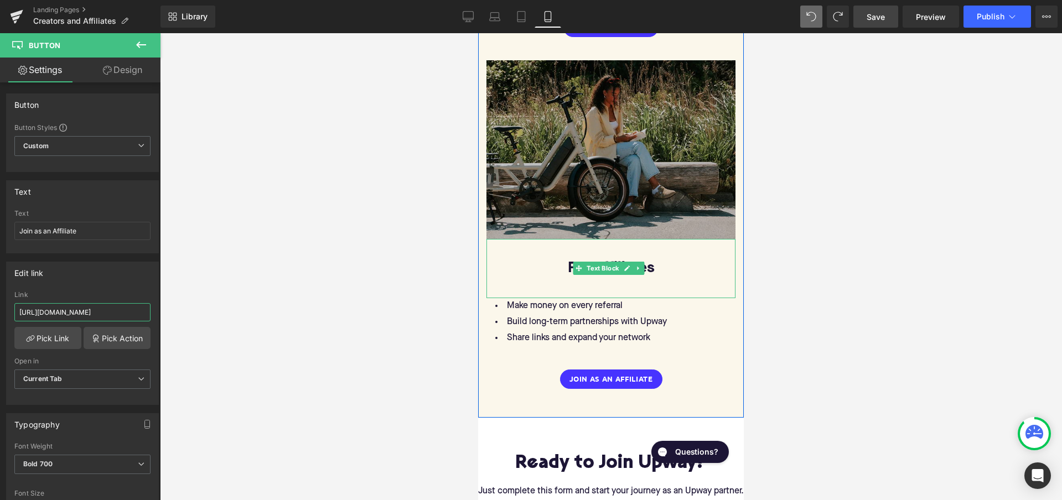
click at [616, 159] on img at bounding box center [610, 149] width 249 height 179
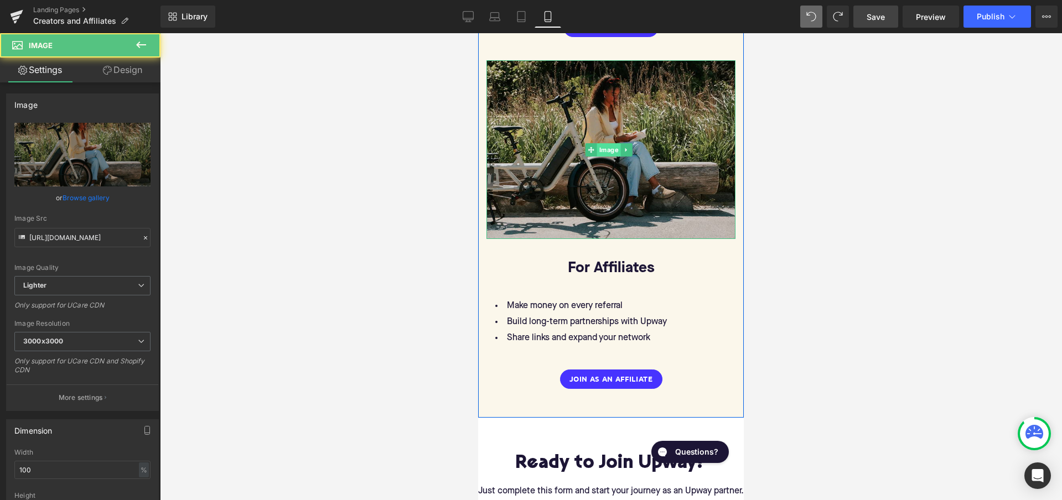
click at [605, 143] on span "Image" at bounding box center [609, 149] width 24 height 13
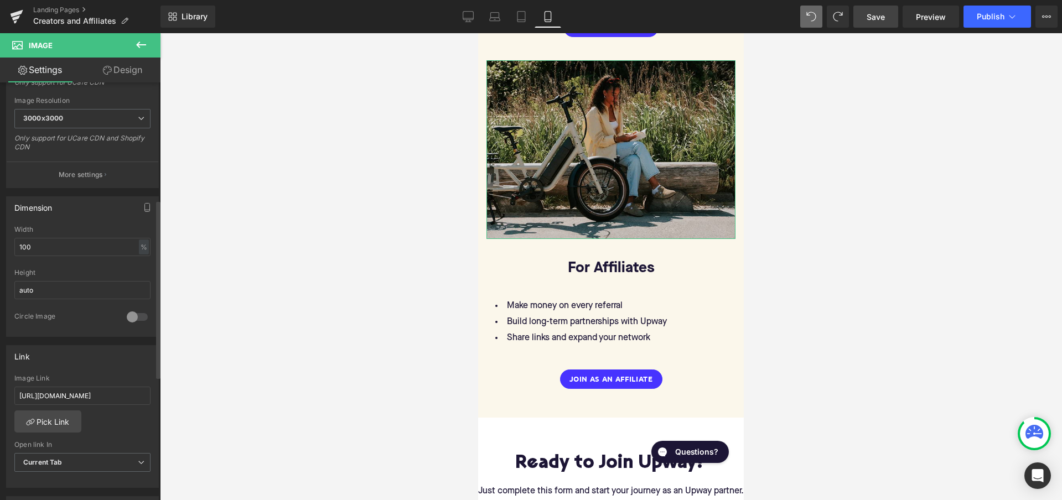
scroll to position [274, 0]
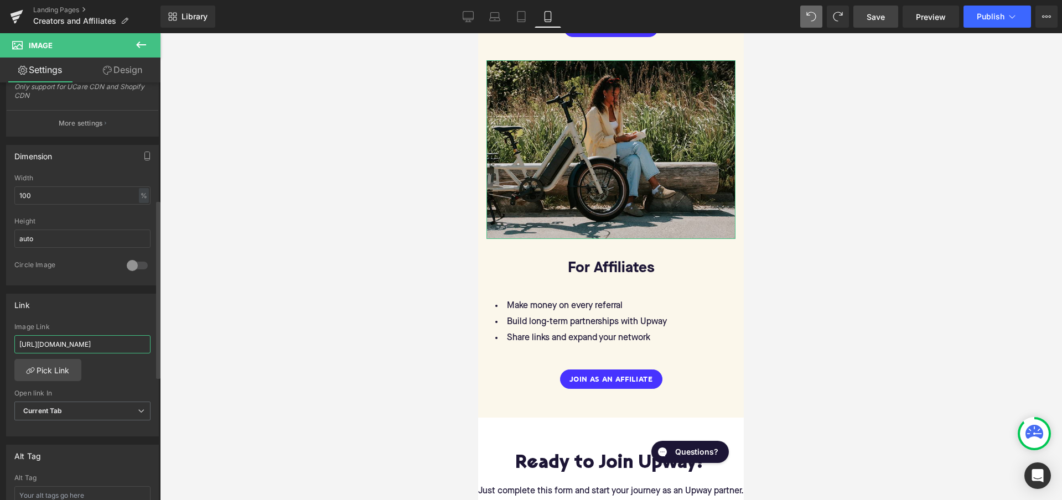
click at [85, 344] on input "[URL][DOMAIN_NAME]" at bounding box center [82, 344] width 136 height 18
paste input "[URL][DOMAIN_NAME]"
type input "[URL][DOMAIN_NAME]"
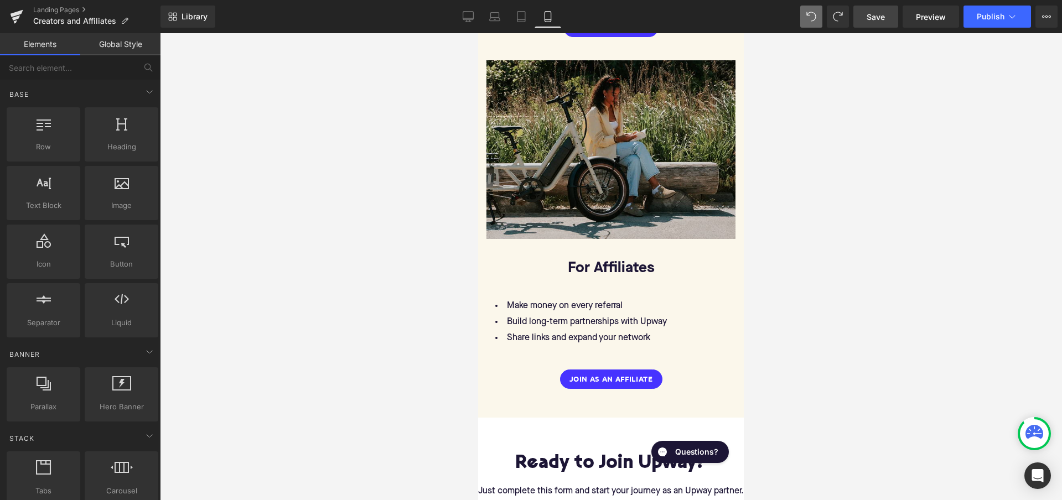
click at [439, 369] on div at bounding box center [611, 266] width 902 height 467
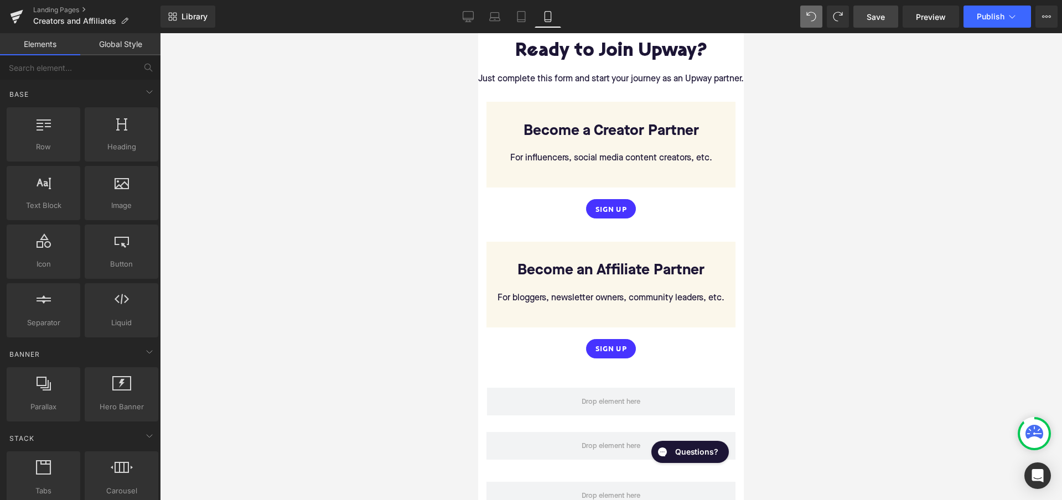
scroll to position [1892, 0]
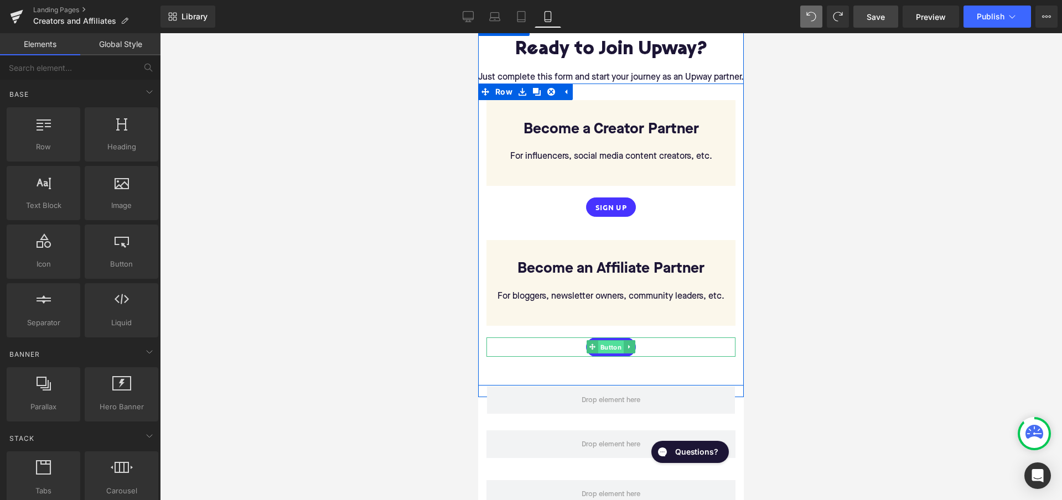
click at [612, 341] on span "Button" at bounding box center [610, 347] width 25 height 13
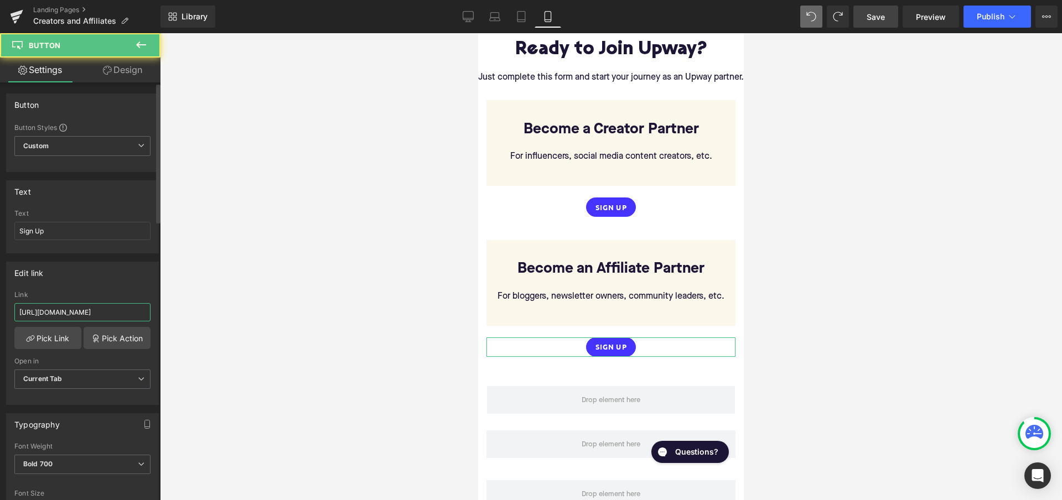
click at [78, 311] on input "[URL][DOMAIN_NAME]" at bounding box center [82, 312] width 136 height 18
paste input "[URL][DOMAIN_NAME]"
type input "[URL][DOMAIN_NAME]"
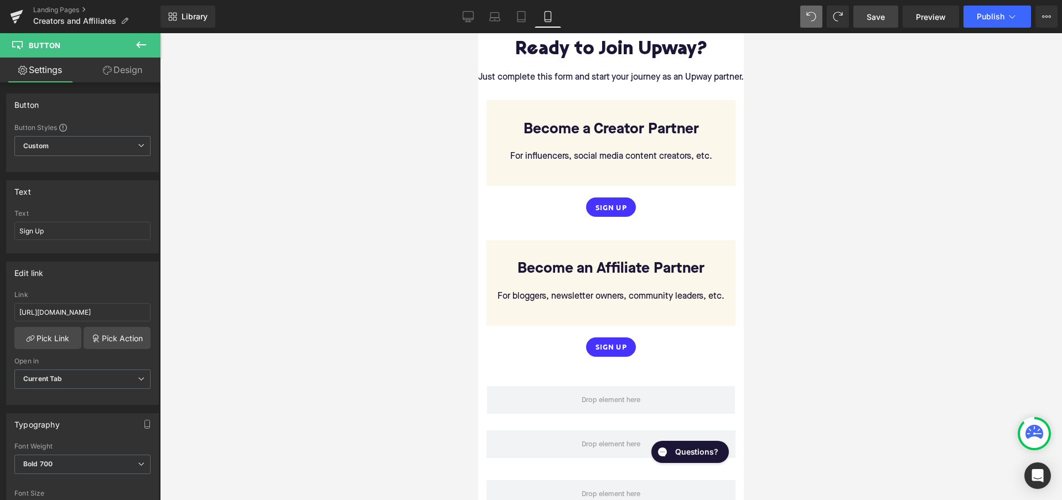
click at [277, 310] on div at bounding box center [611, 266] width 902 height 467
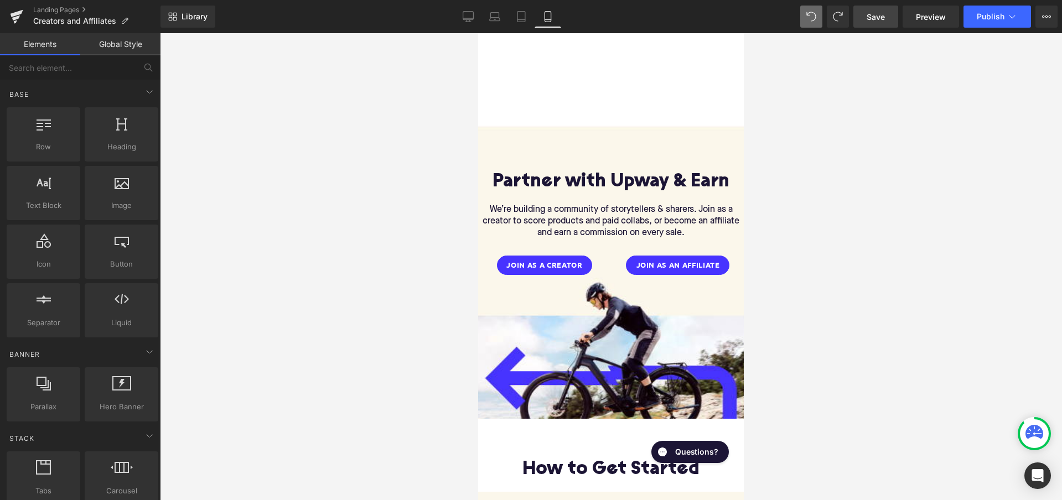
scroll to position [0, 0]
click at [470, 18] on icon at bounding box center [468, 16] width 11 height 11
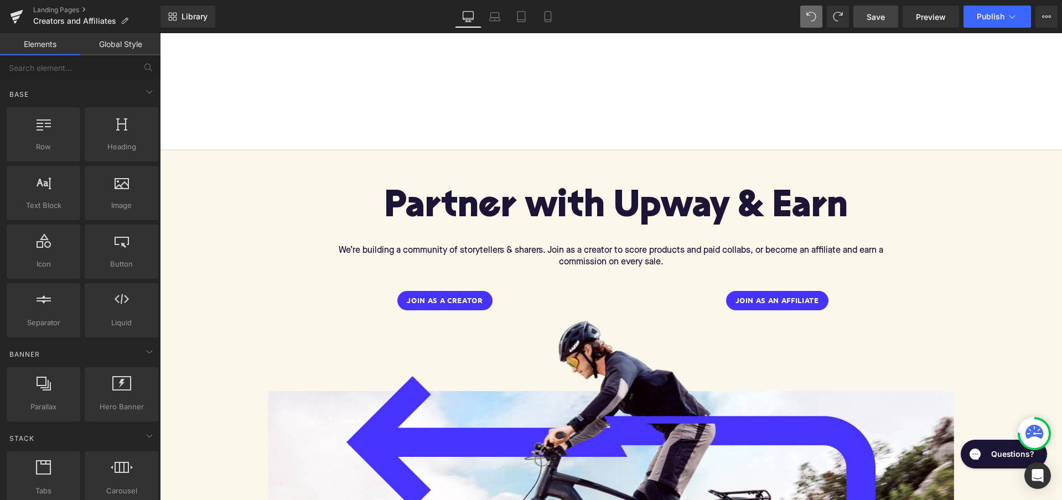
scroll to position [116, 0]
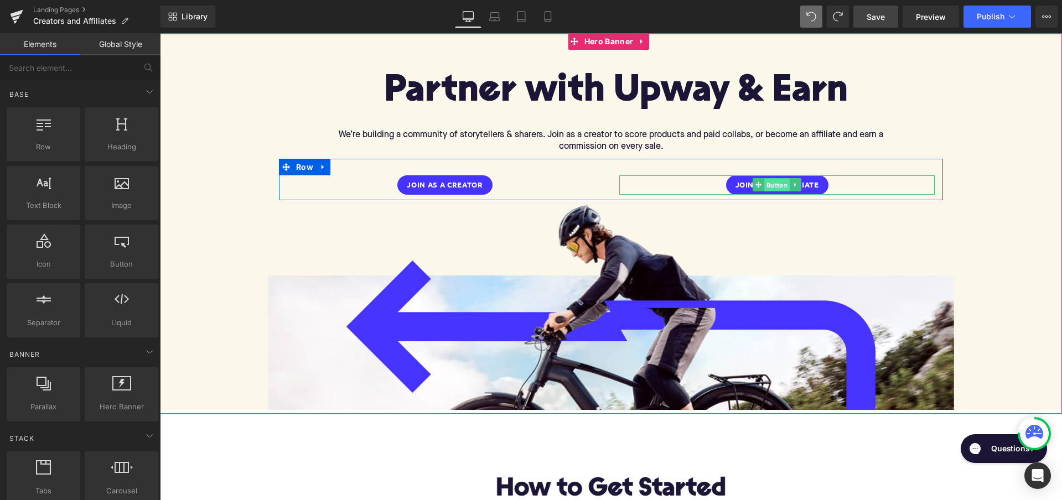
click at [776, 185] on span "Button" at bounding box center [776, 185] width 25 height 13
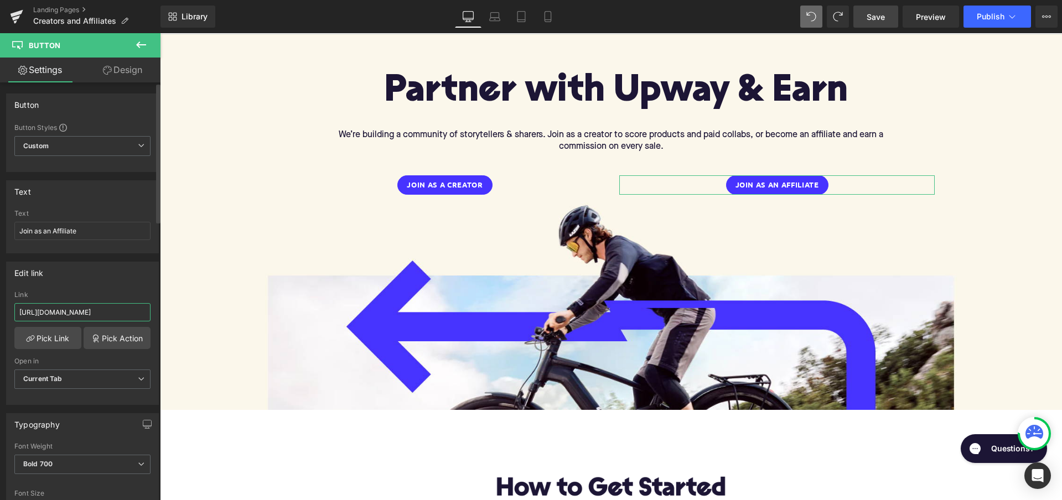
click at [95, 314] on input "[URL][DOMAIN_NAME]" at bounding box center [82, 312] width 136 height 18
paste input "[URL][DOMAIN_NAME]"
type input "[URL][DOMAIN_NAME]"
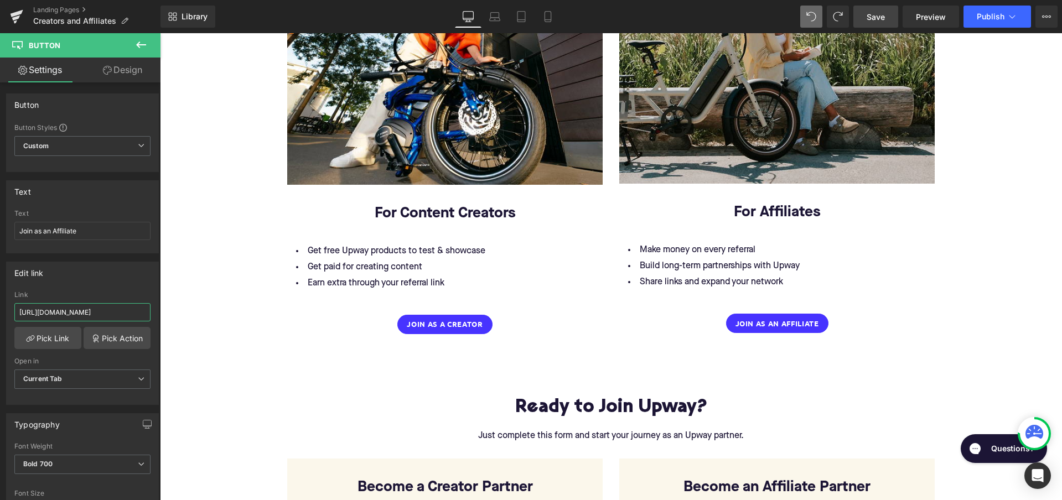
scroll to position [1388, 0]
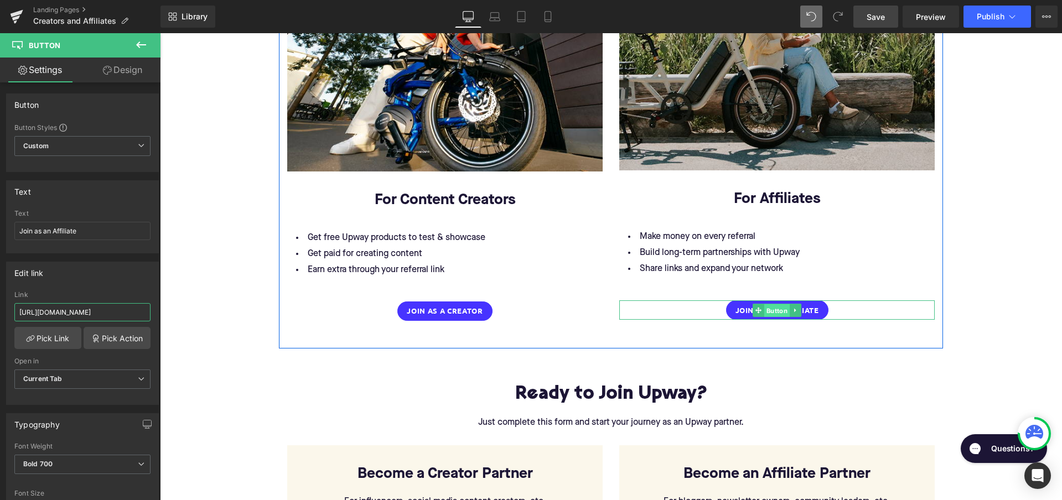
click at [777, 304] on span "Button" at bounding box center [776, 310] width 25 height 13
click at [777, 55] on span "Image" at bounding box center [777, 56] width 24 height 13
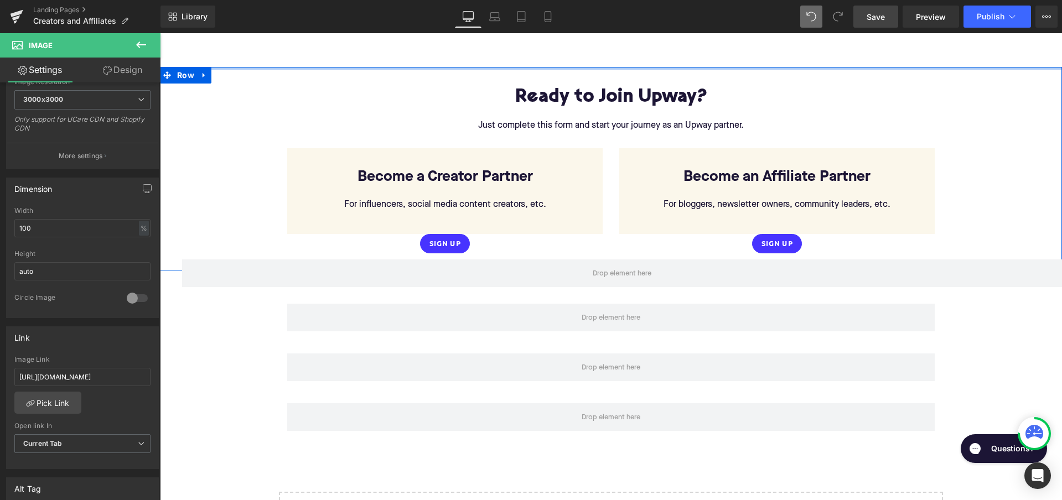
scroll to position [1696, 0]
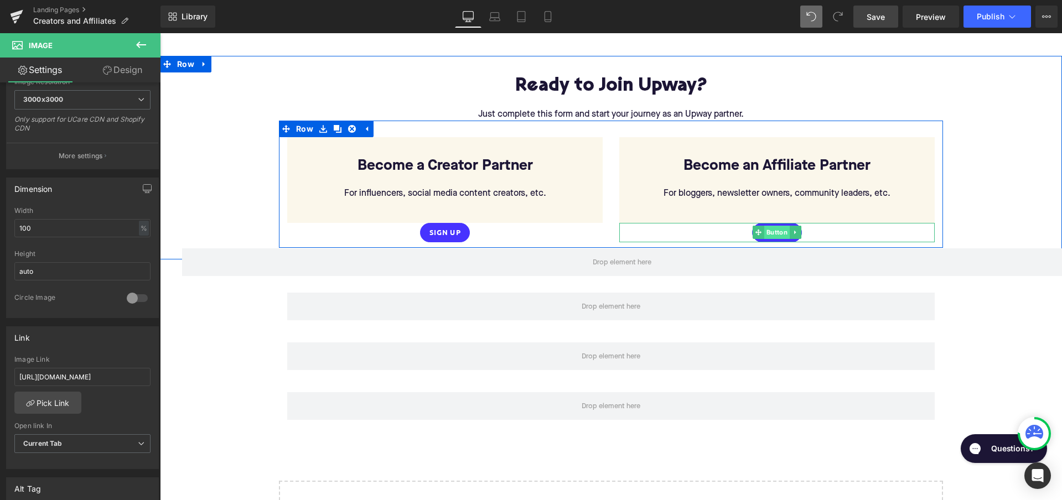
click at [772, 226] on span "Button" at bounding box center [776, 232] width 25 height 13
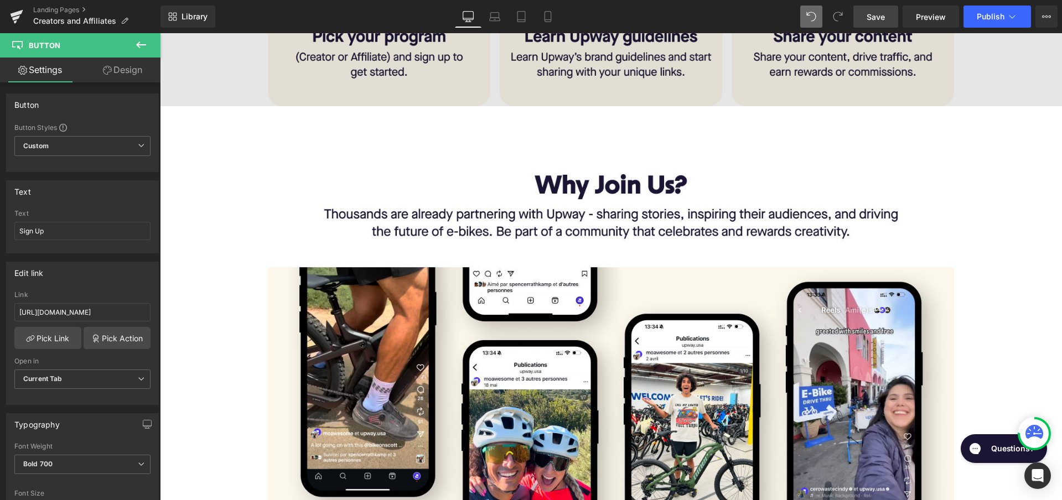
scroll to position [639, 0]
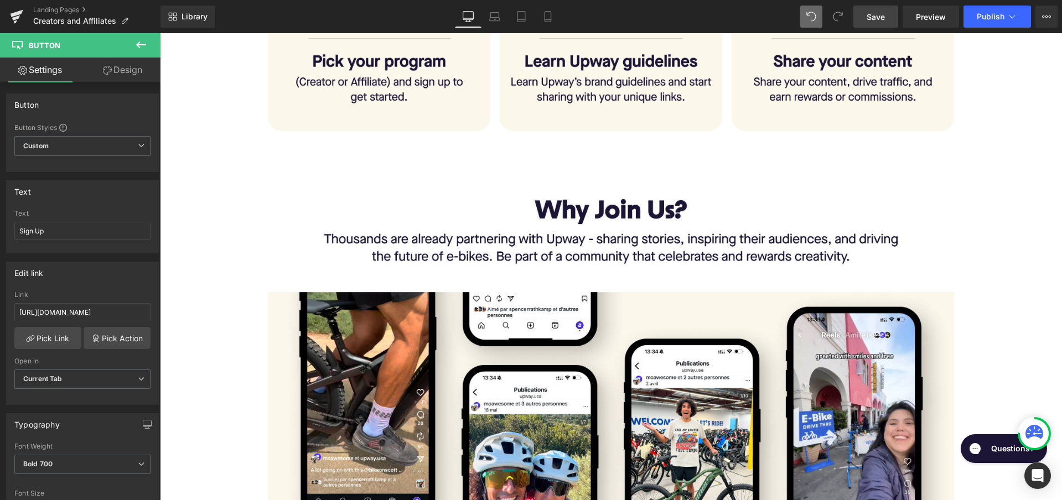
click at [885, 14] on span "Save" at bounding box center [876, 17] width 18 height 12
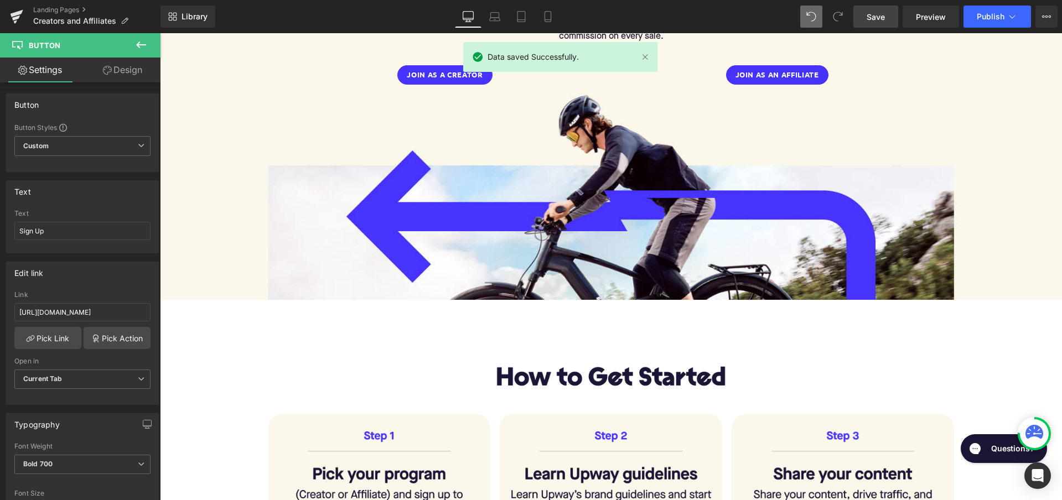
scroll to position [283, 0]
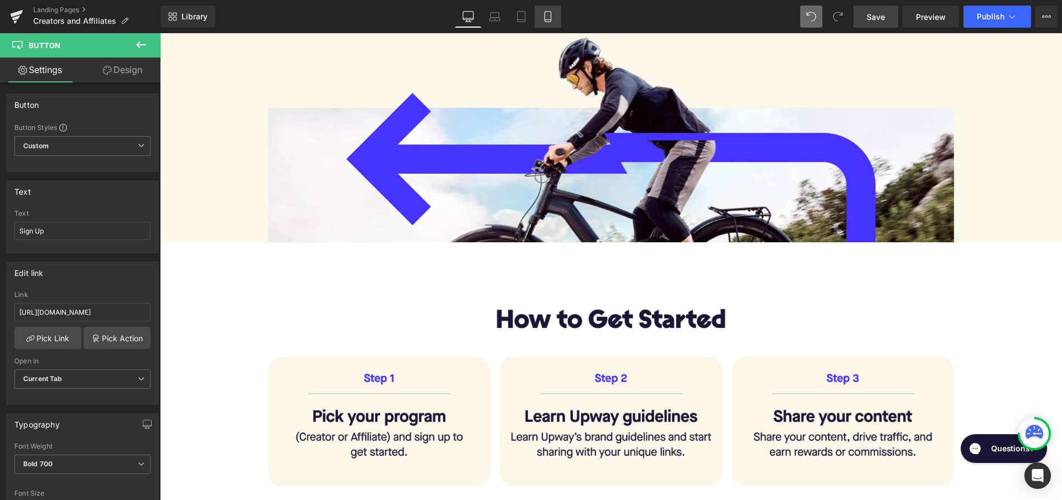
click at [543, 15] on icon at bounding box center [547, 16] width 11 height 11
type input "100"
type input "0"
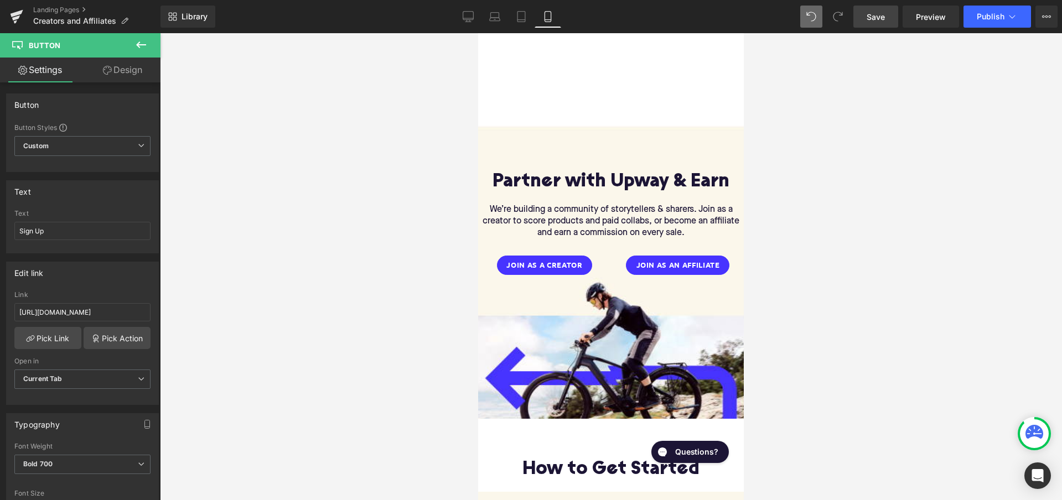
scroll to position [0, 0]
click at [766, 308] on div at bounding box center [611, 266] width 902 height 467
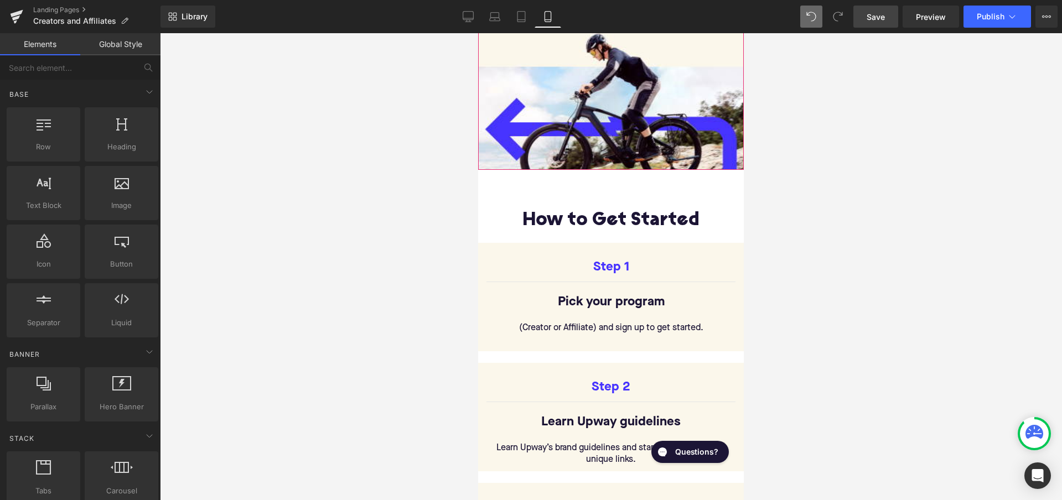
scroll to position [268, 0]
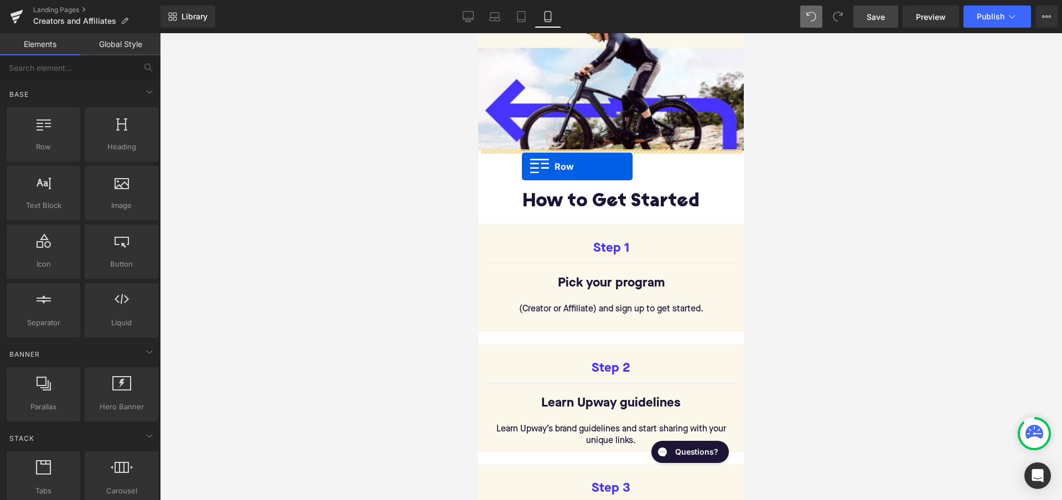
drag, startPoint x: 517, startPoint y: 172, endPoint x: 522, endPoint y: 166, distance: 7.4
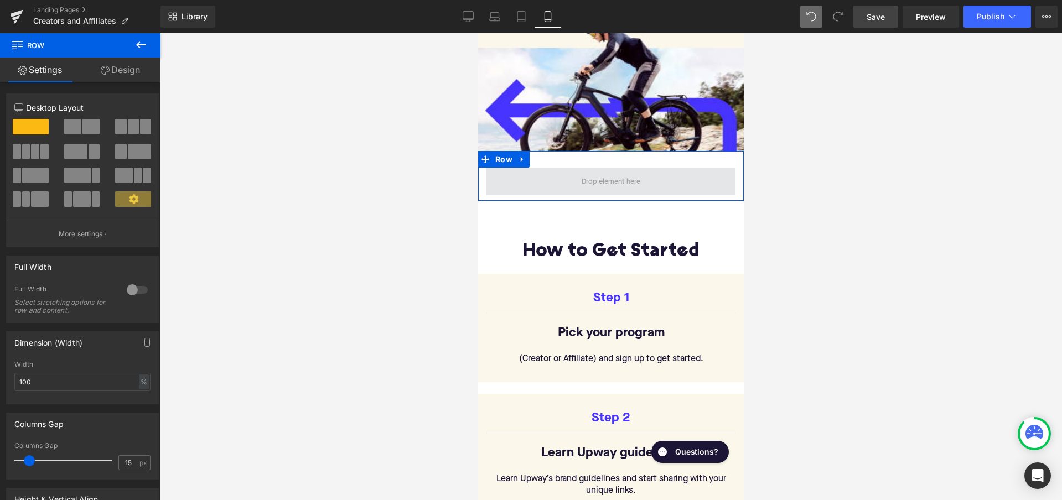
click at [563, 183] on span at bounding box center [610, 182] width 249 height 28
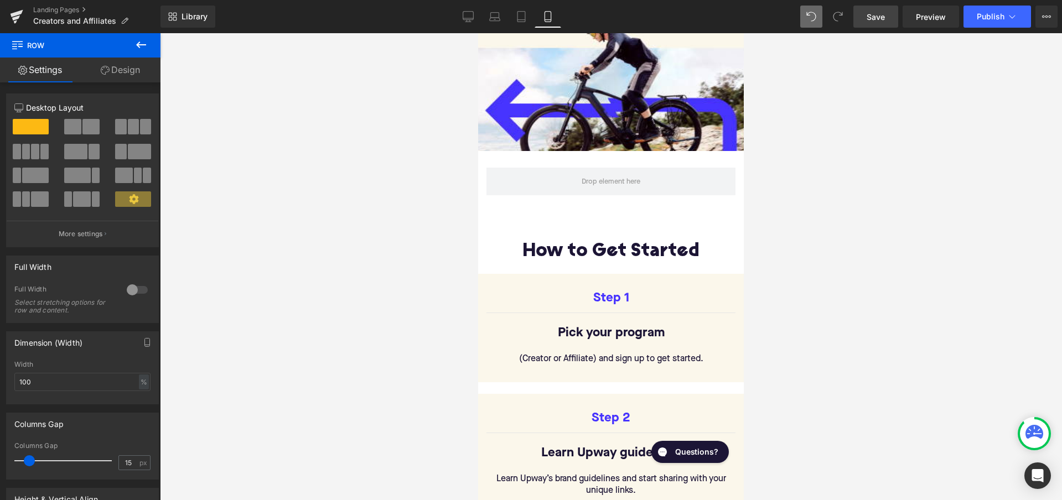
click at [138, 47] on icon at bounding box center [141, 45] width 10 height 7
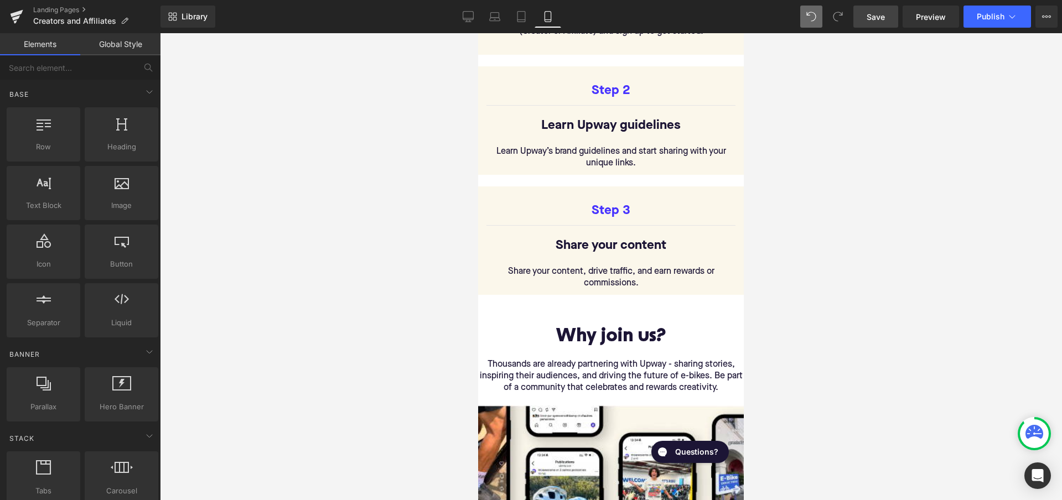
scroll to position [602, 0]
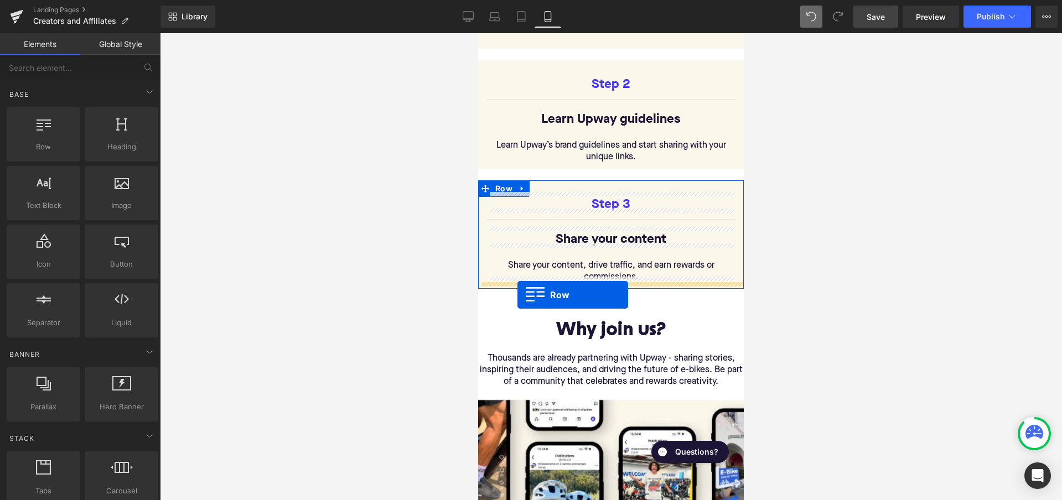
drag, startPoint x: 521, startPoint y: 171, endPoint x: 518, endPoint y: 297, distance: 125.7
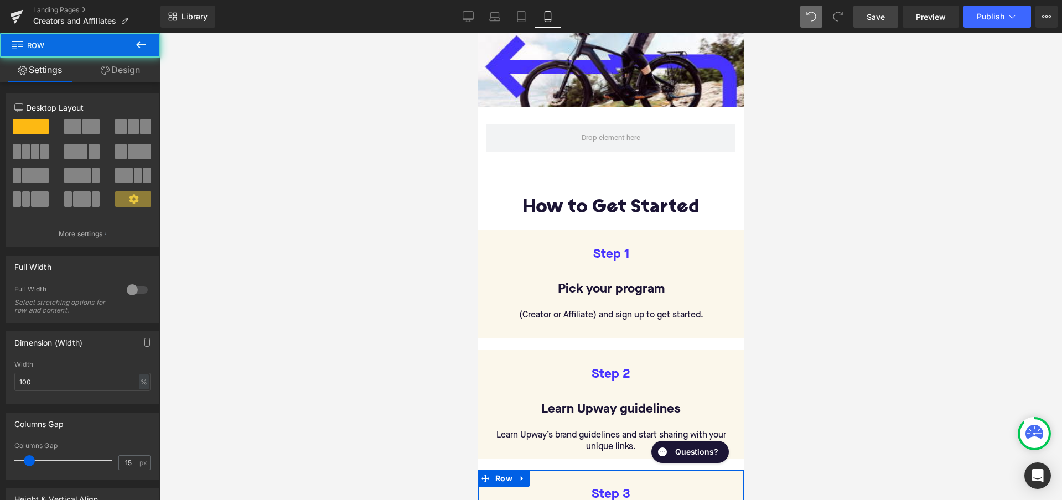
scroll to position [304, 0]
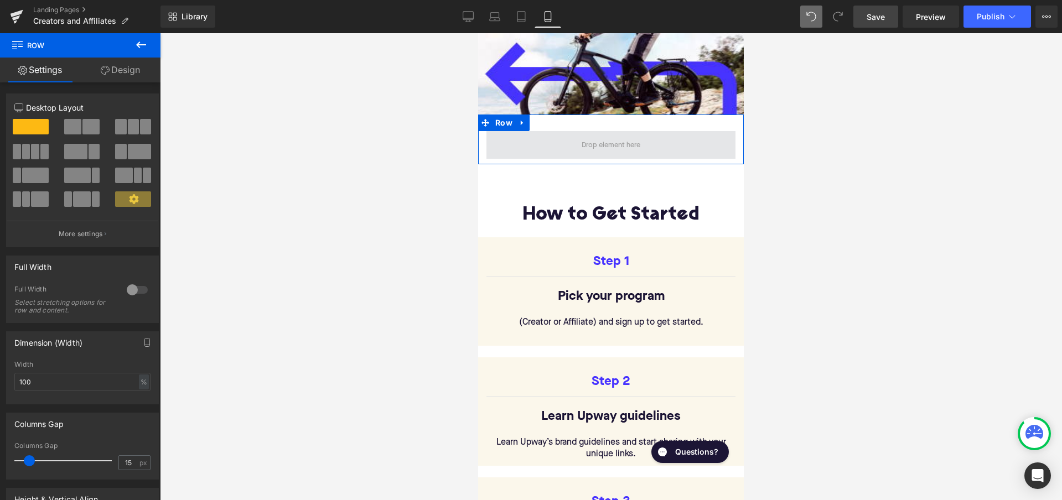
click at [580, 144] on span at bounding box center [611, 144] width 66 height 17
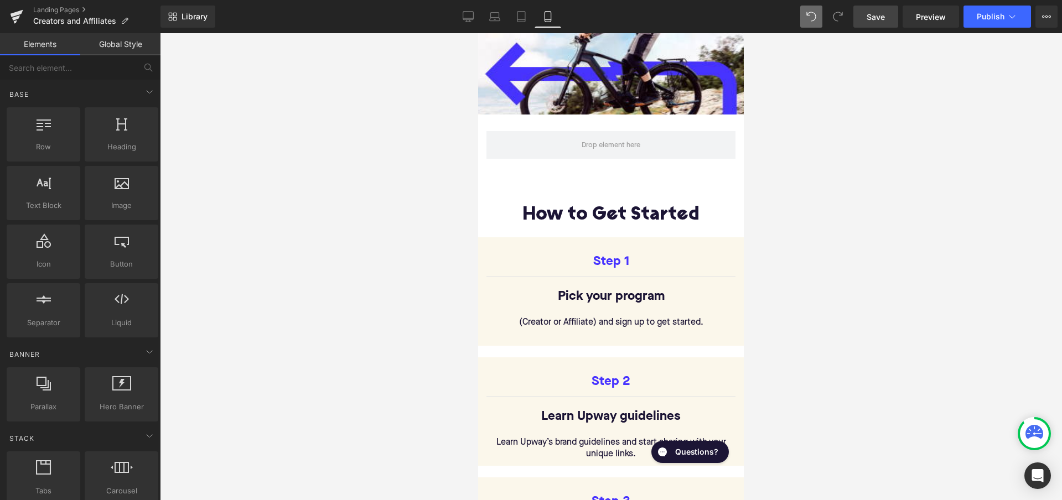
click at [122, 43] on link "Global Style" at bounding box center [120, 44] width 80 height 22
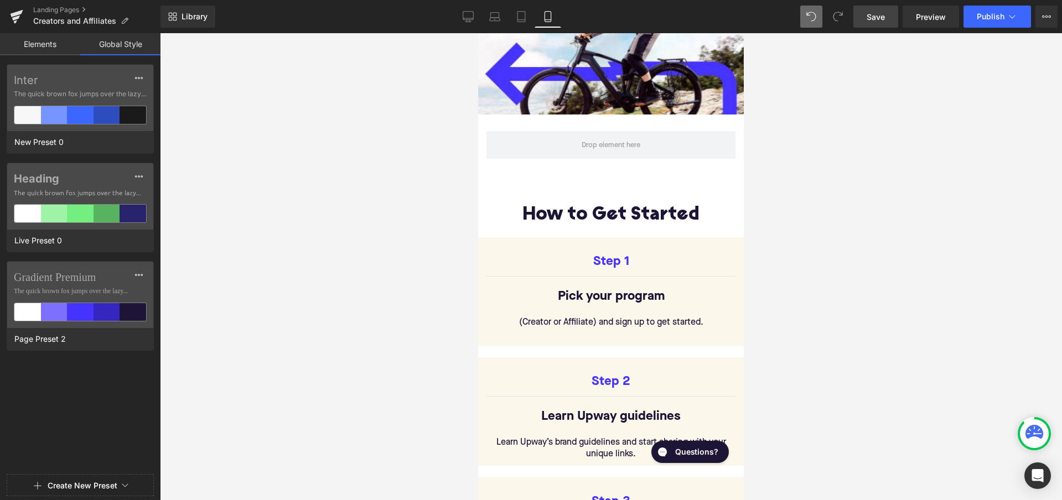
click at [50, 43] on link "Elements" at bounding box center [40, 44] width 80 height 22
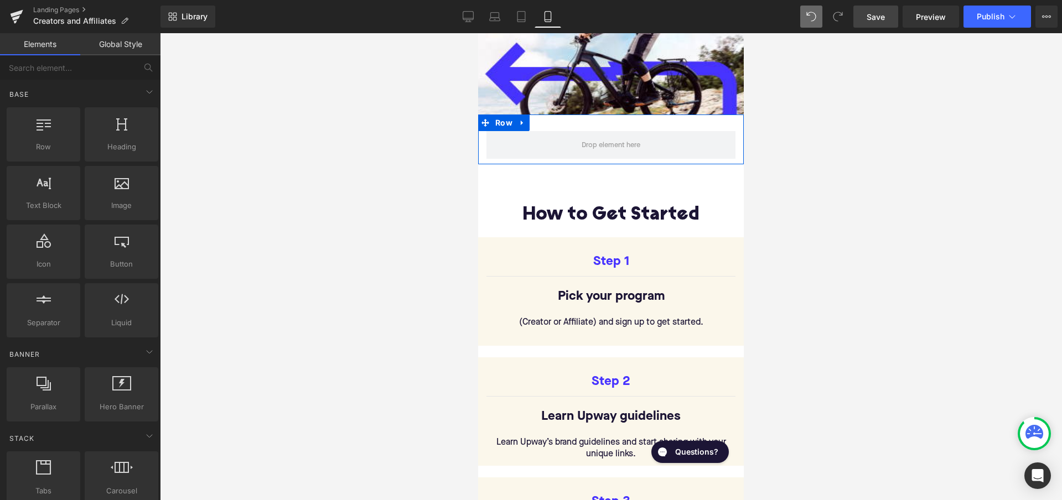
click at [544, 121] on div "Row" at bounding box center [611, 140] width 266 height 50
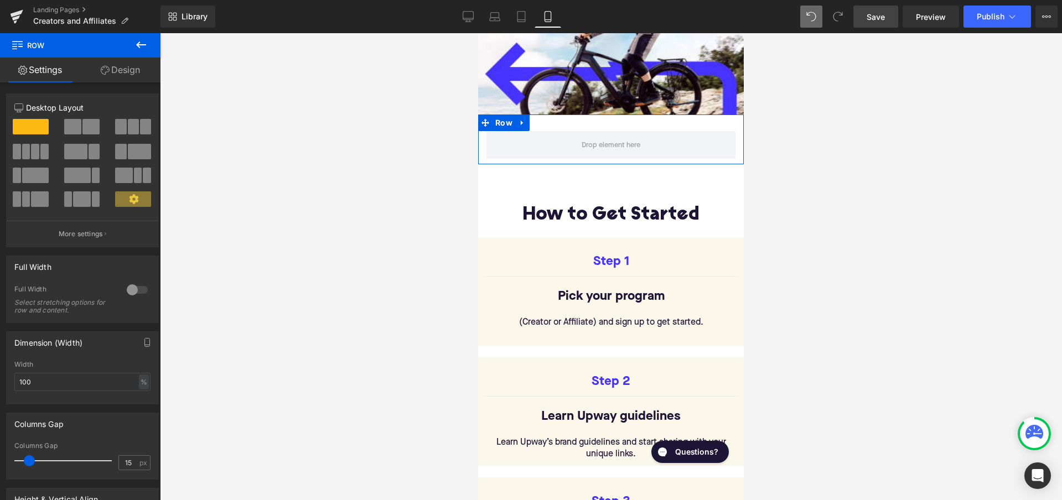
click at [122, 68] on link "Design" at bounding box center [120, 70] width 80 height 25
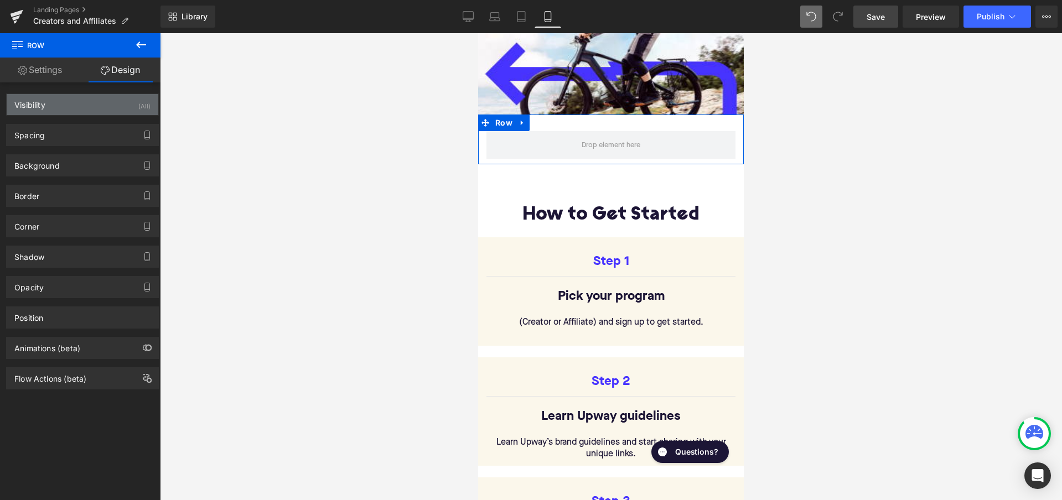
click at [125, 106] on div "Visibility (All)" at bounding box center [83, 104] width 152 height 21
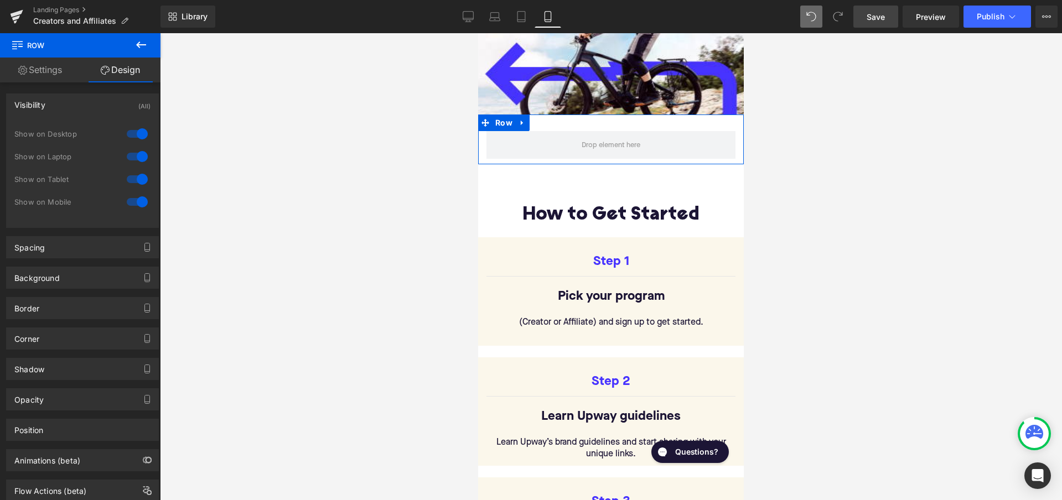
click at [142, 133] on div at bounding box center [137, 134] width 27 height 18
click at [134, 154] on div at bounding box center [137, 157] width 27 height 18
click at [131, 183] on div at bounding box center [137, 179] width 27 height 18
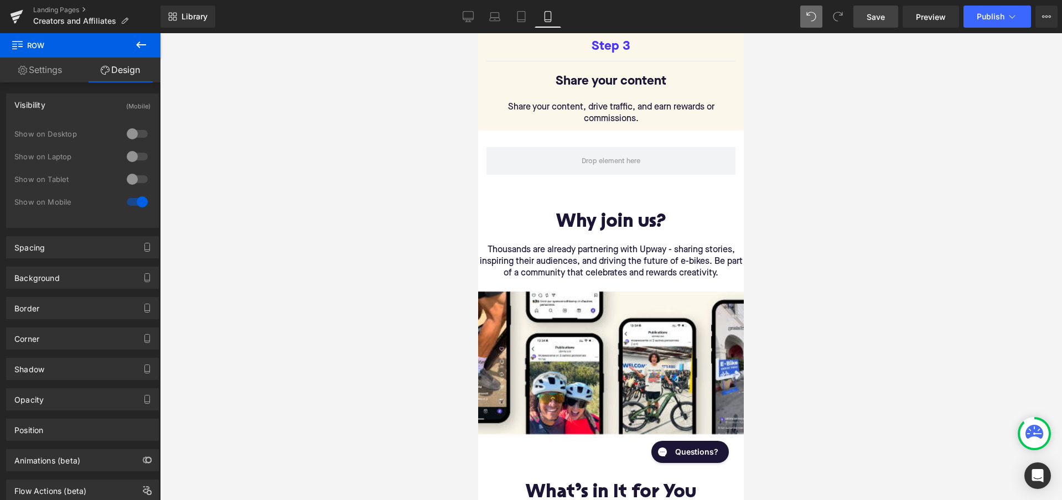
scroll to position [810, 0]
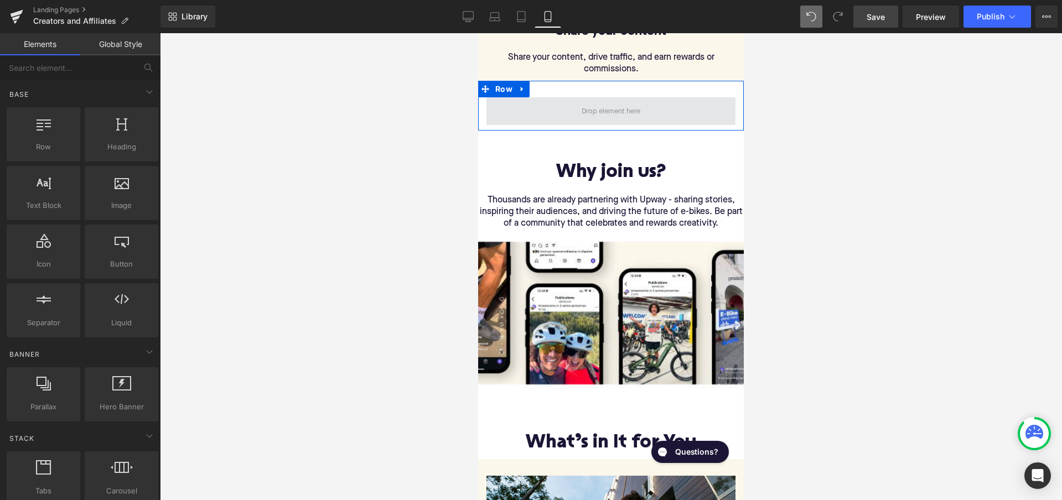
click at [596, 103] on span at bounding box center [611, 111] width 66 height 17
click at [504, 84] on span "Row" at bounding box center [504, 89] width 23 height 17
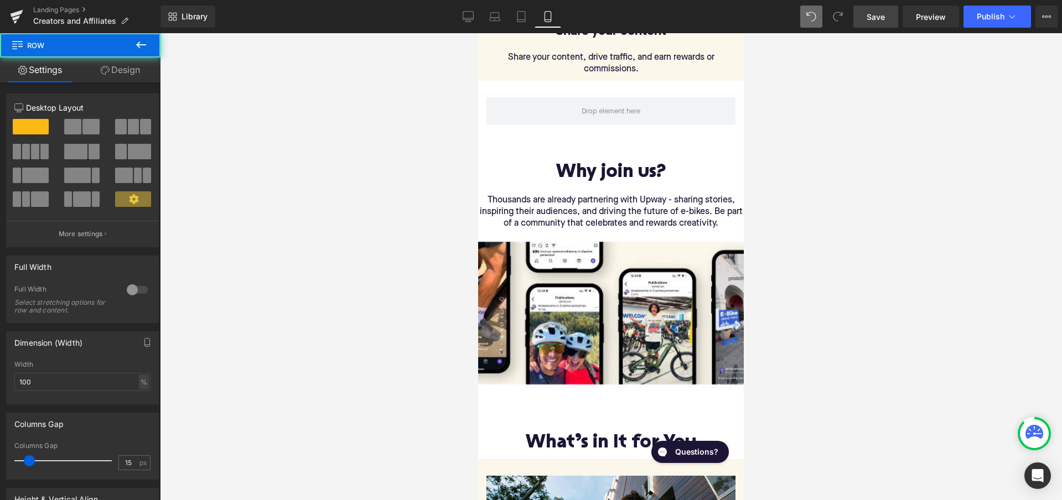
click at [124, 74] on link "Design" at bounding box center [120, 70] width 80 height 25
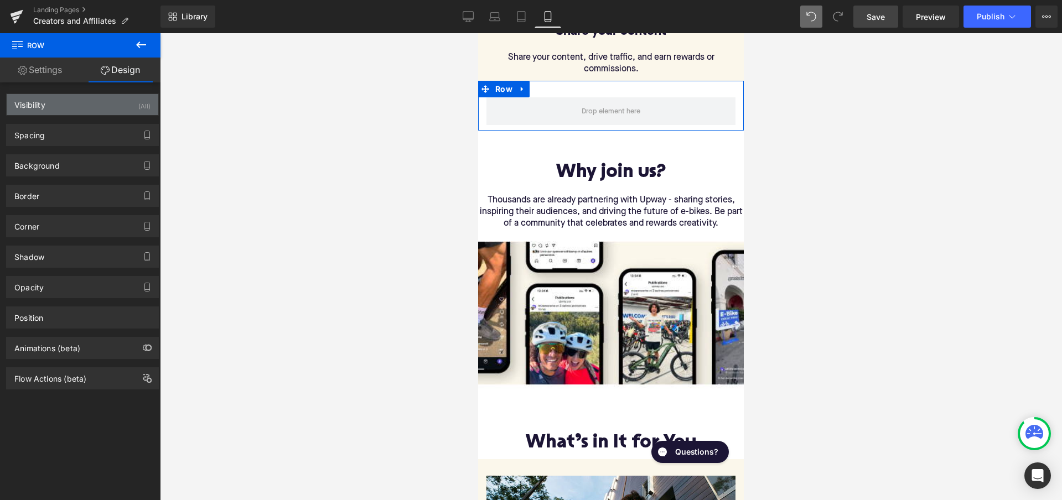
click at [126, 106] on div "Visibility (All)" at bounding box center [83, 104] width 152 height 21
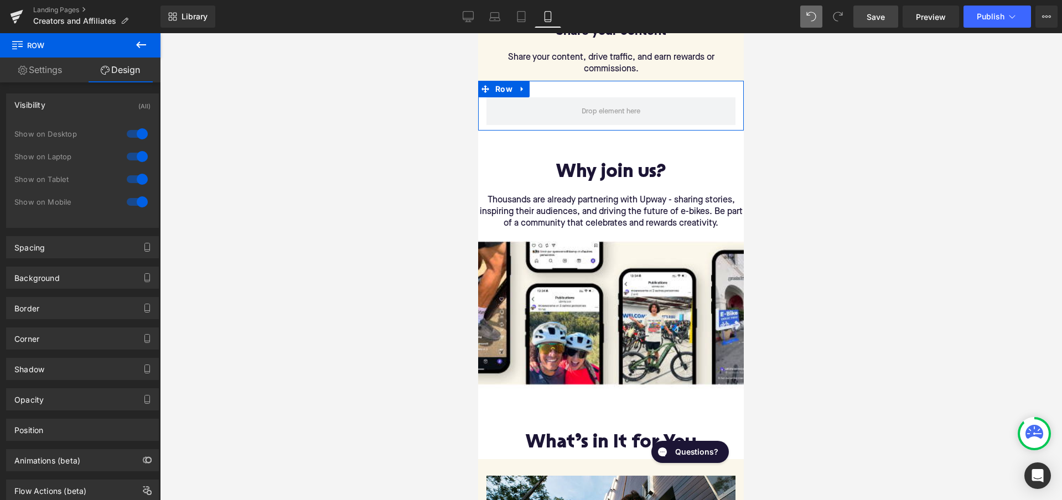
click at [128, 135] on div at bounding box center [137, 134] width 27 height 18
click at [130, 163] on div at bounding box center [137, 157] width 27 height 18
click at [130, 179] on div at bounding box center [137, 179] width 27 height 18
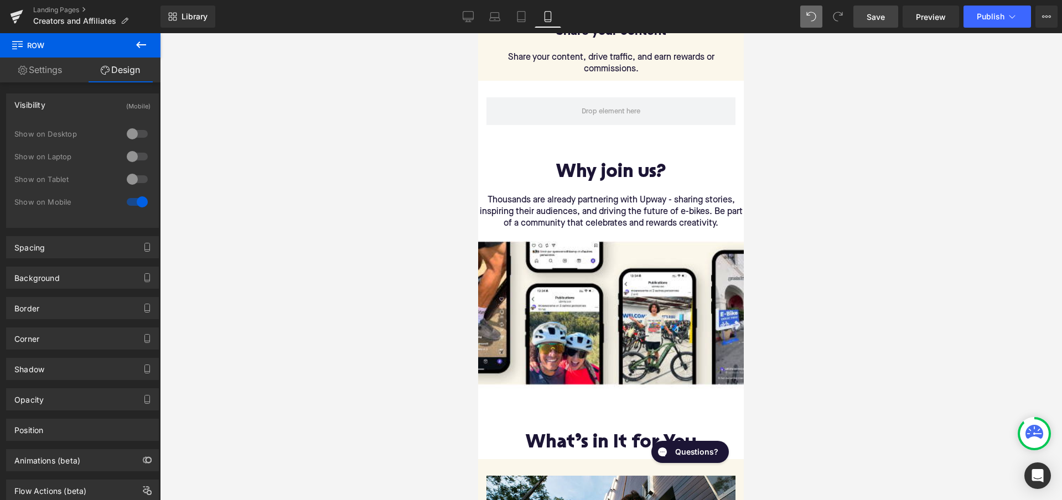
click at [138, 43] on icon at bounding box center [141, 45] width 10 height 7
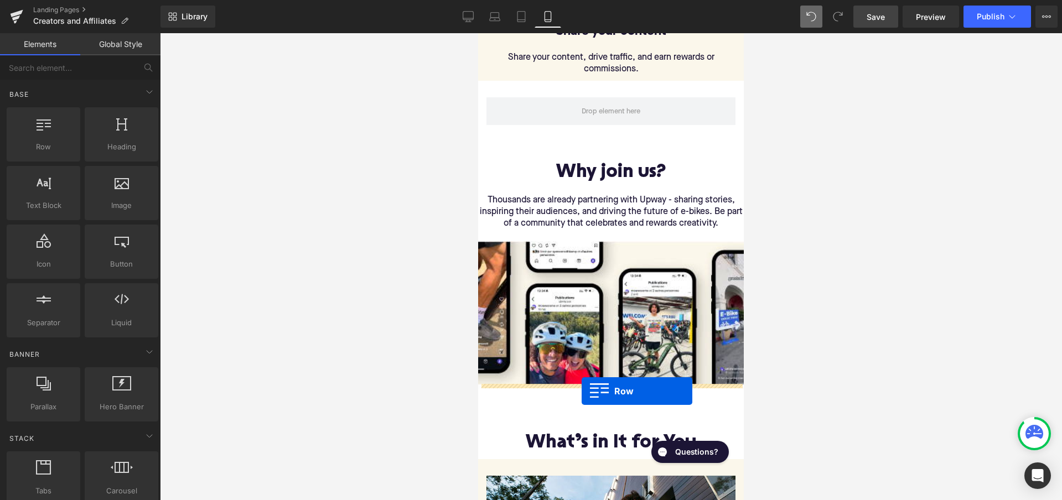
drag, startPoint x: 527, startPoint y: 175, endPoint x: 582, endPoint y: 391, distance: 222.5
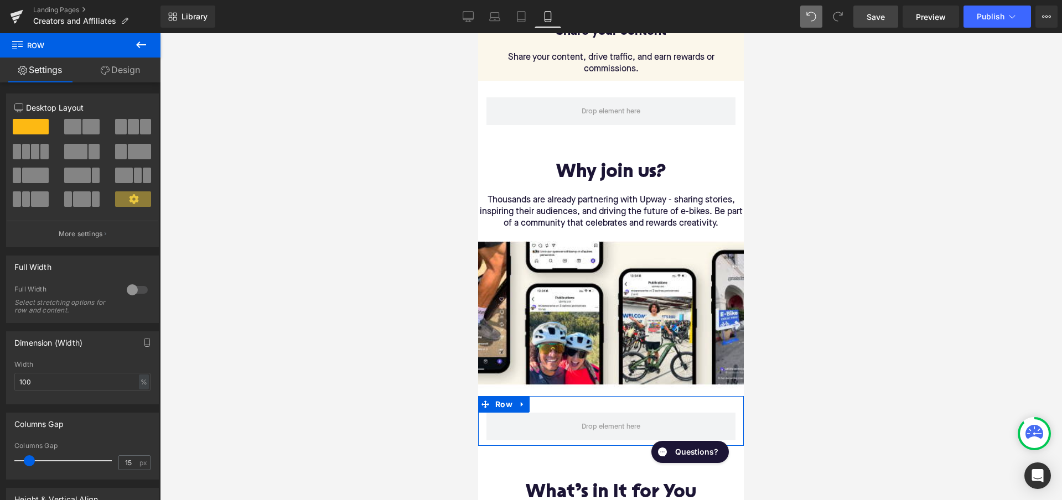
click at [125, 64] on link "Design" at bounding box center [120, 70] width 80 height 25
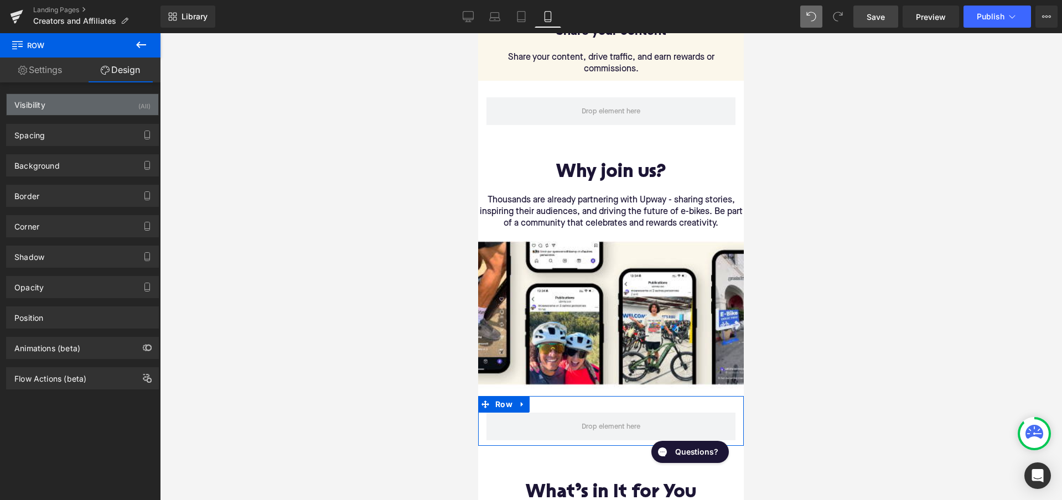
click at [128, 106] on div "Visibility (All)" at bounding box center [83, 104] width 152 height 21
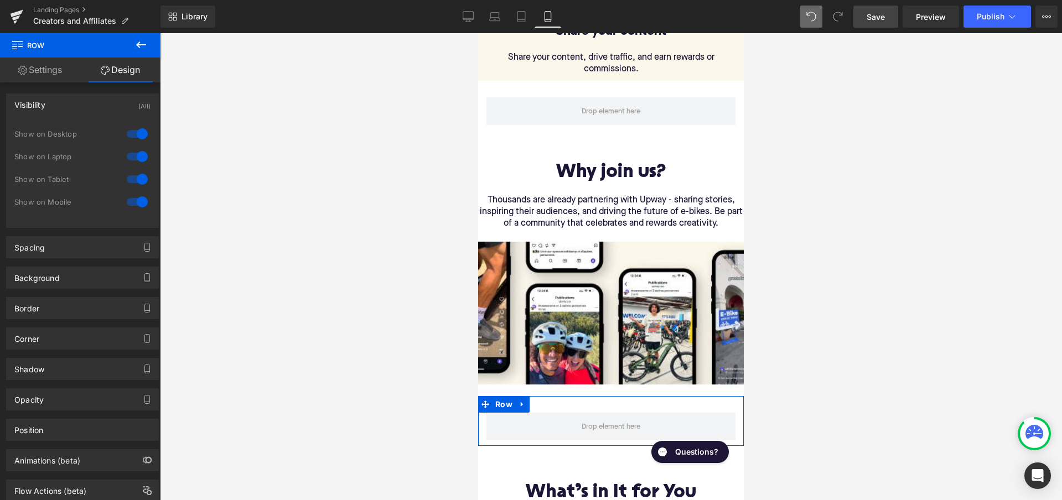
click at [128, 130] on div at bounding box center [137, 134] width 27 height 18
click at [128, 156] on div at bounding box center [137, 157] width 27 height 18
click at [131, 179] on div at bounding box center [137, 179] width 27 height 18
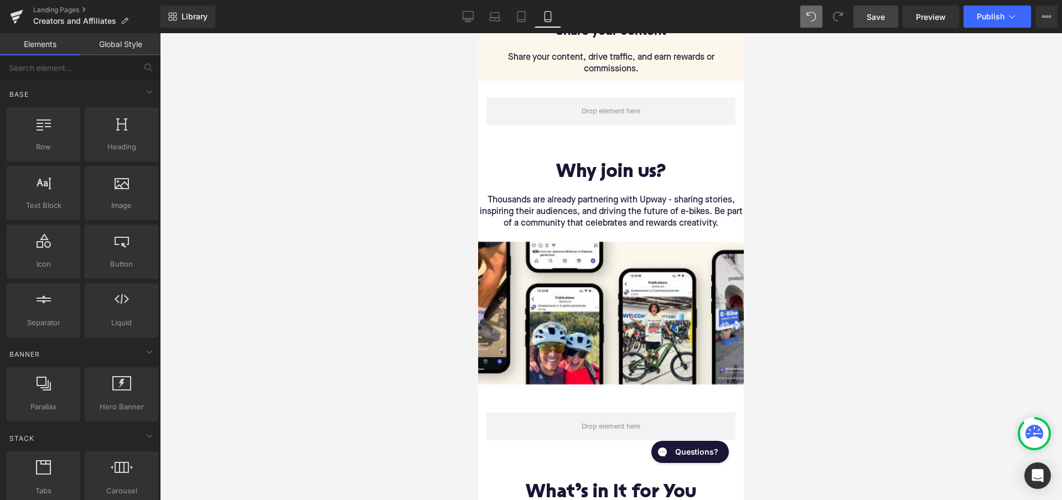
click at [333, 260] on div at bounding box center [611, 266] width 902 height 467
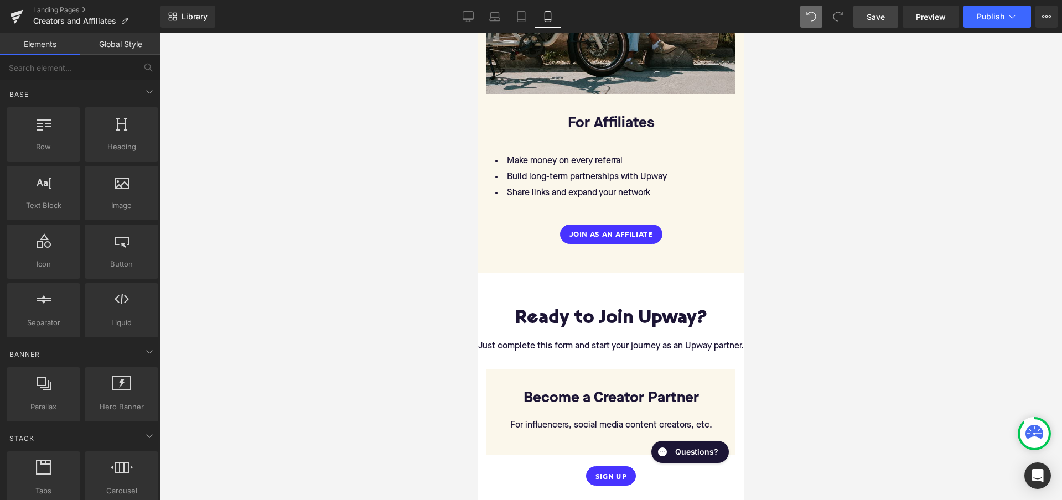
scroll to position [1773, 0]
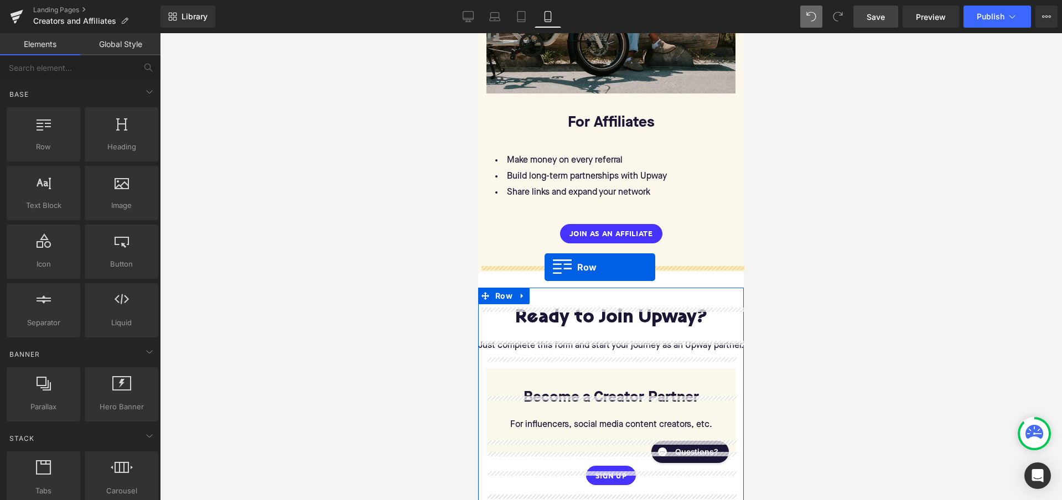
drag, startPoint x: 518, startPoint y: 168, endPoint x: 545, endPoint y: 267, distance: 102.6
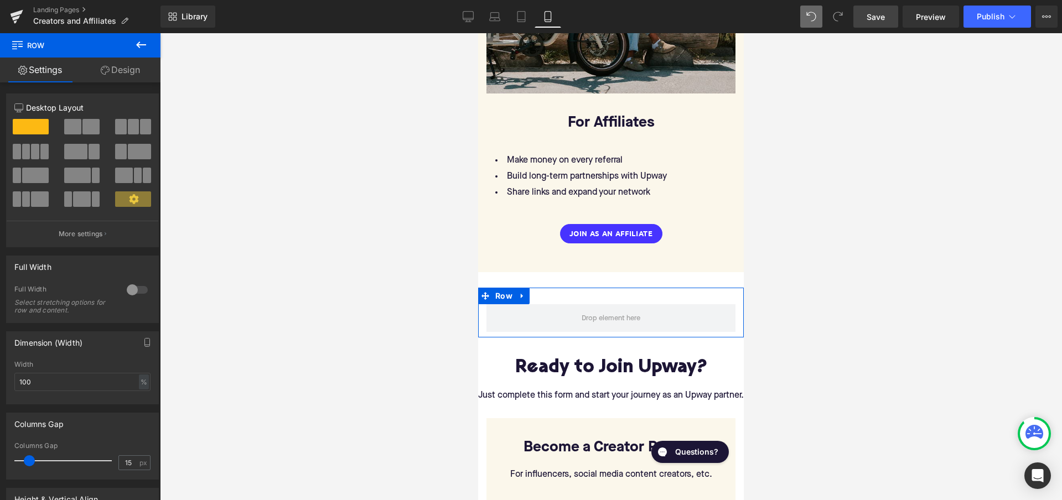
click at [125, 68] on link "Design" at bounding box center [120, 70] width 80 height 25
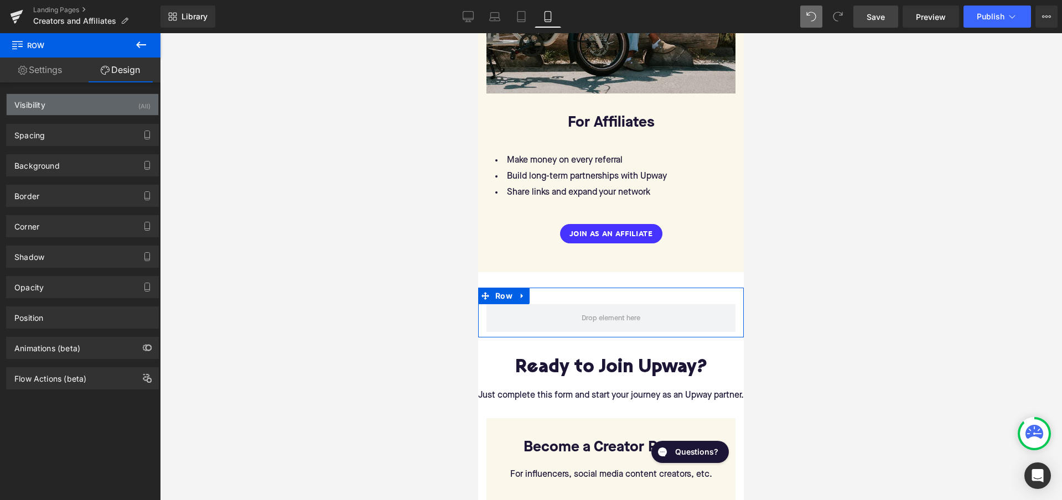
click at [138, 103] on div "(All)" at bounding box center [144, 103] width 12 height 18
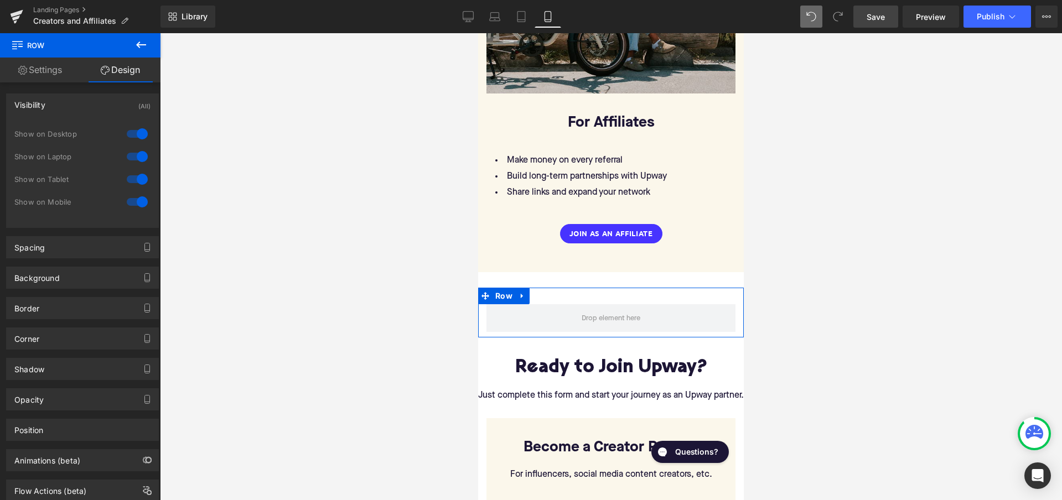
click at [141, 135] on div at bounding box center [137, 134] width 27 height 18
click at [135, 157] on div at bounding box center [137, 157] width 27 height 18
click at [135, 182] on div at bounding box center [137, 179] width 27 height 18
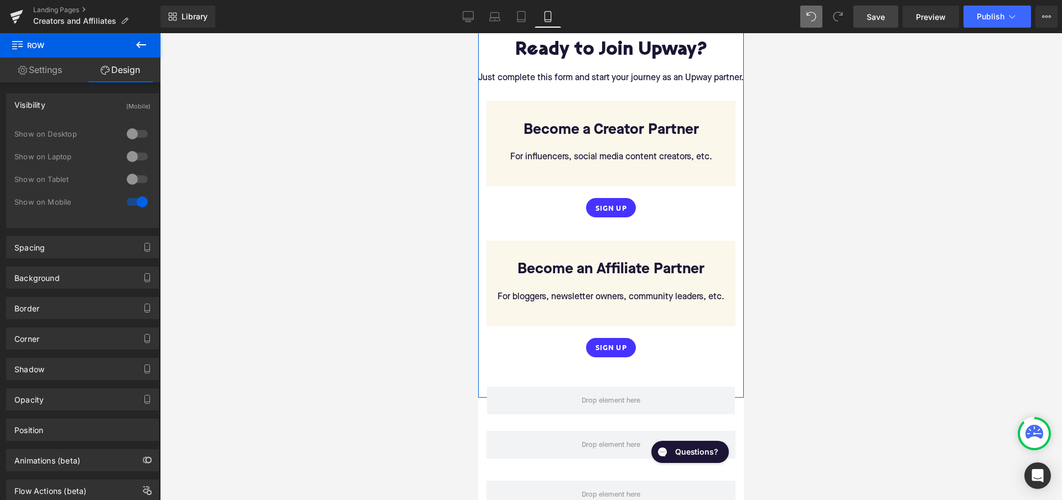
scroll to position [2094, 0]
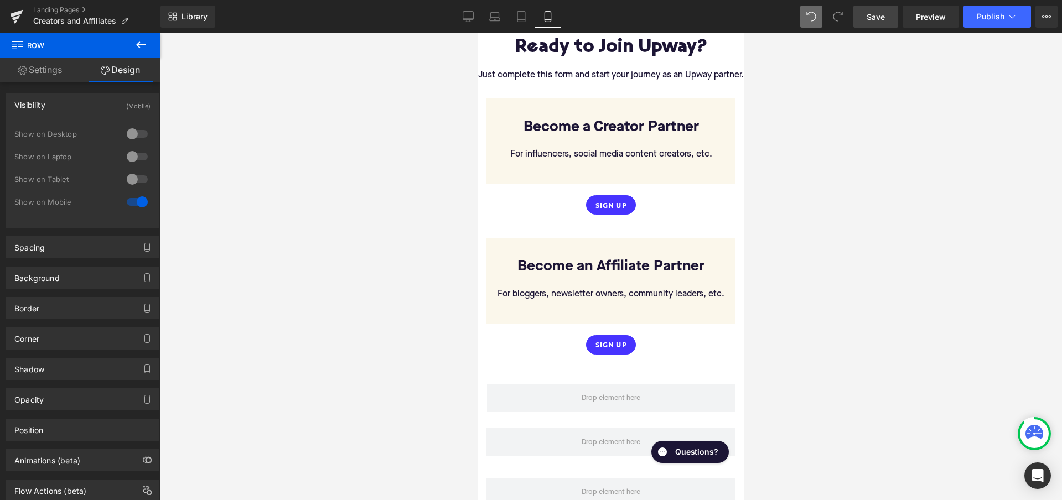
click at [874, 20] on span "Save" at bounding box center [876, 17] width 18 height 12
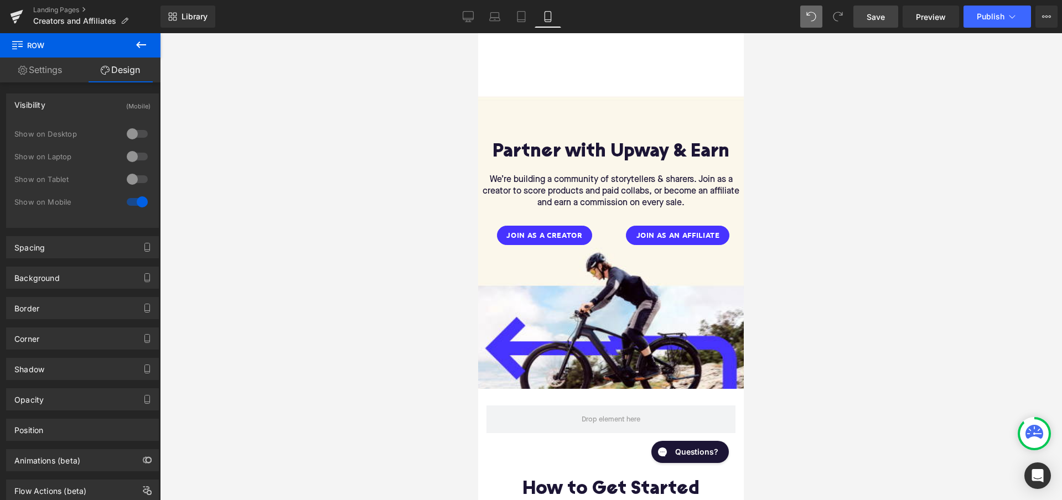
scroll to position [29, 0]
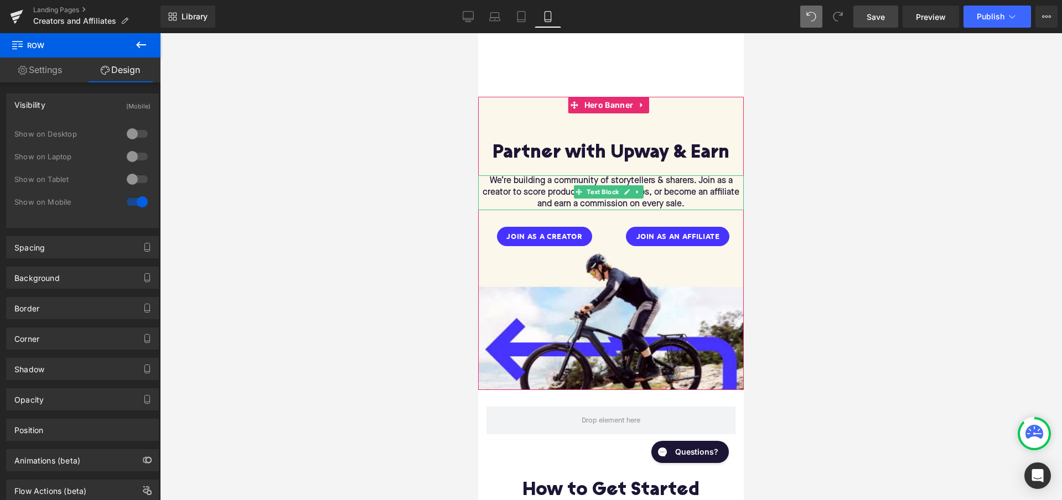
click at [698, 181] on p "We’re building a community of storytellers & sharers. Join as a creator to scor…" at bounding box center [611, 192] width 266 height 35
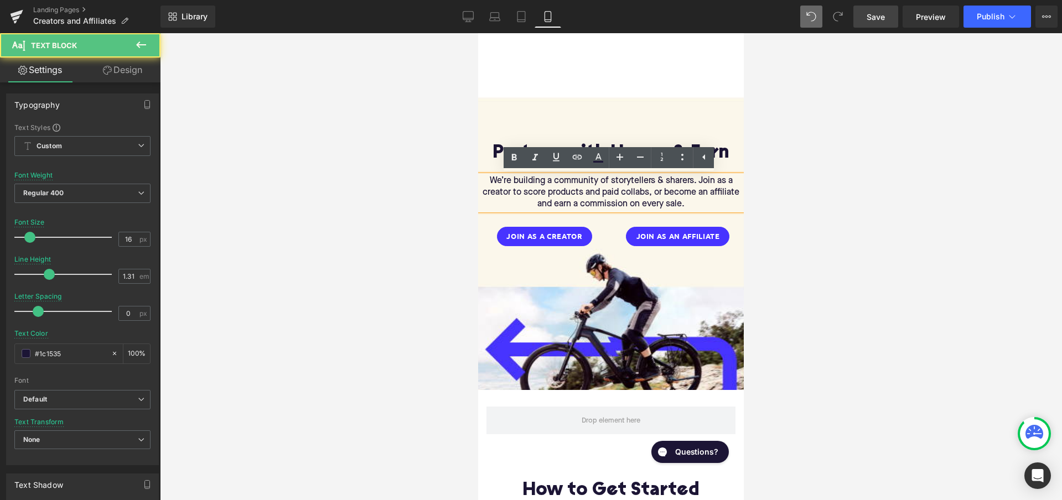
click at [697, 180] on p "We’re building a community of storytellers & sharers. Join as a creator to scor…" at bounding box center [611, 192] width 266 height 35
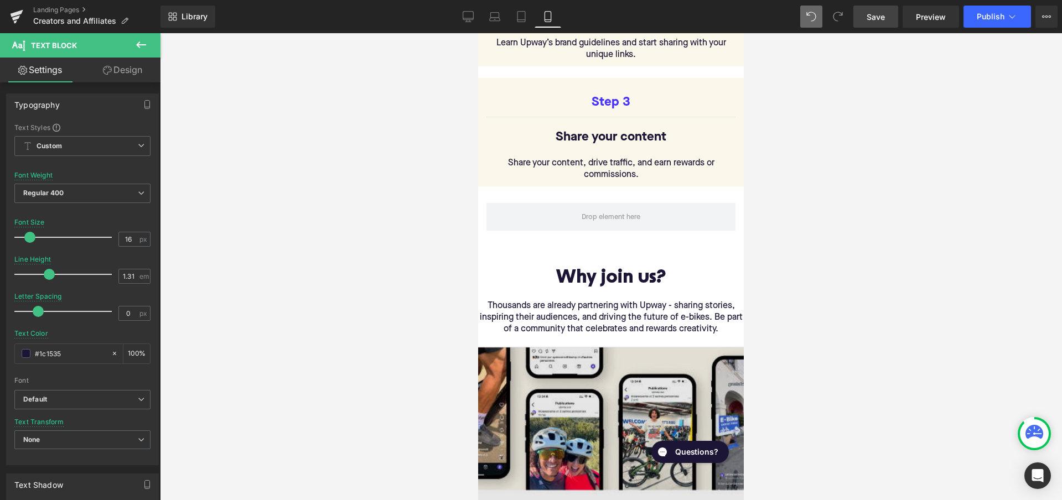
scroll to position [724, 0]
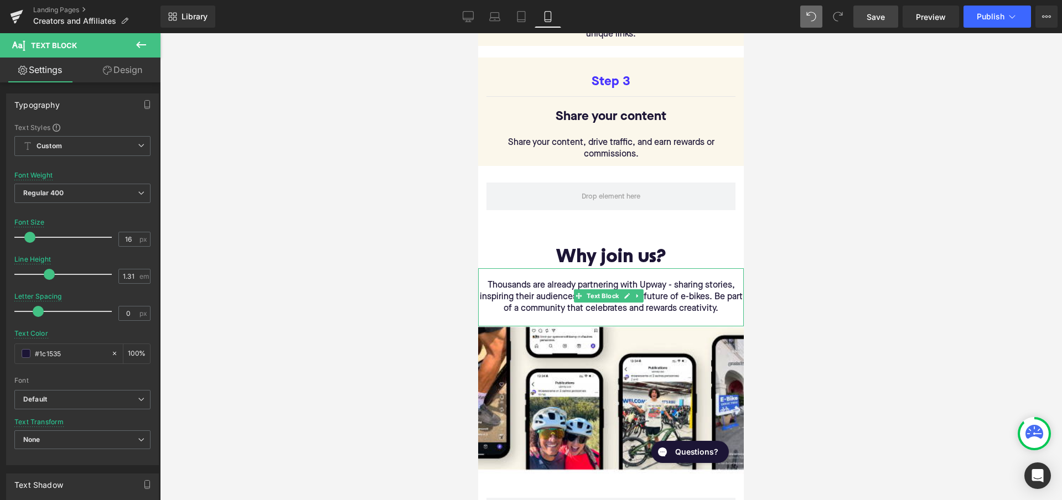
click at [697, 288] on p "Thousands are already partnering with Upway - sharing stories, inspiring their …" at bounding box center [611, 297] width 266 height 35
click at [790, 312] on div at bounding box center [611, 266] width 902 height 467
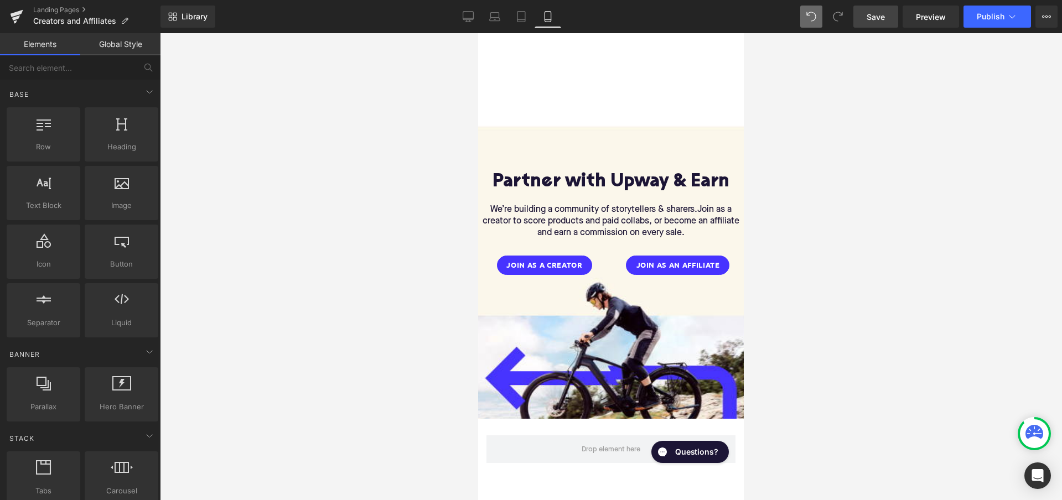
scroll to position [0, 0]
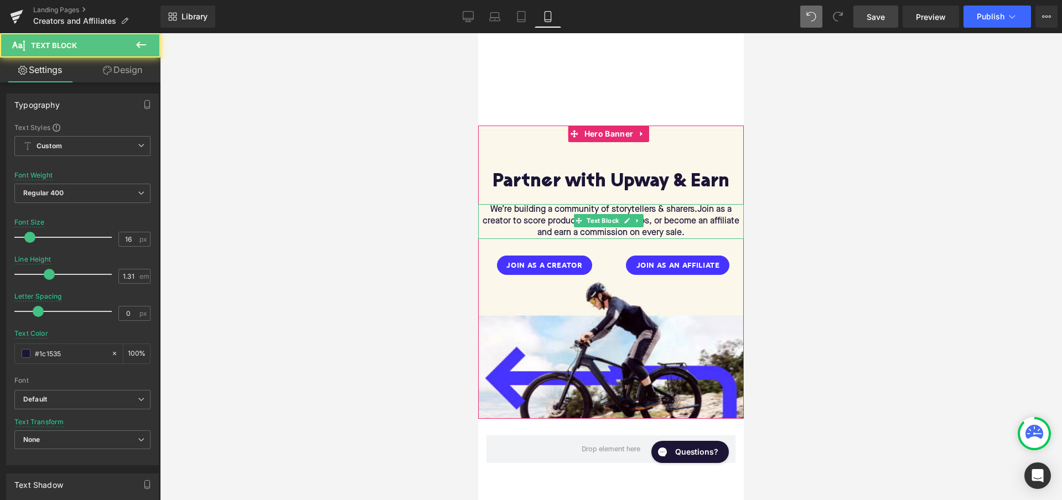
click at [714, 230] on p "We’re building a community of storytellers & sharers. Join as a creator to scor…" at bounding box center [611, 221] width 266 height 35
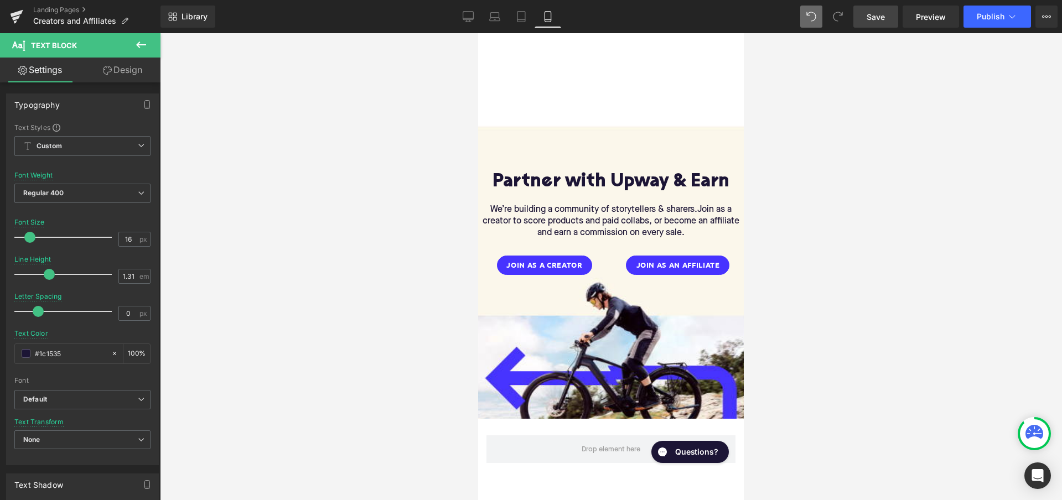
click at [874, 18] on span "Save" at bounding box center [876, 17] width 18 height 12
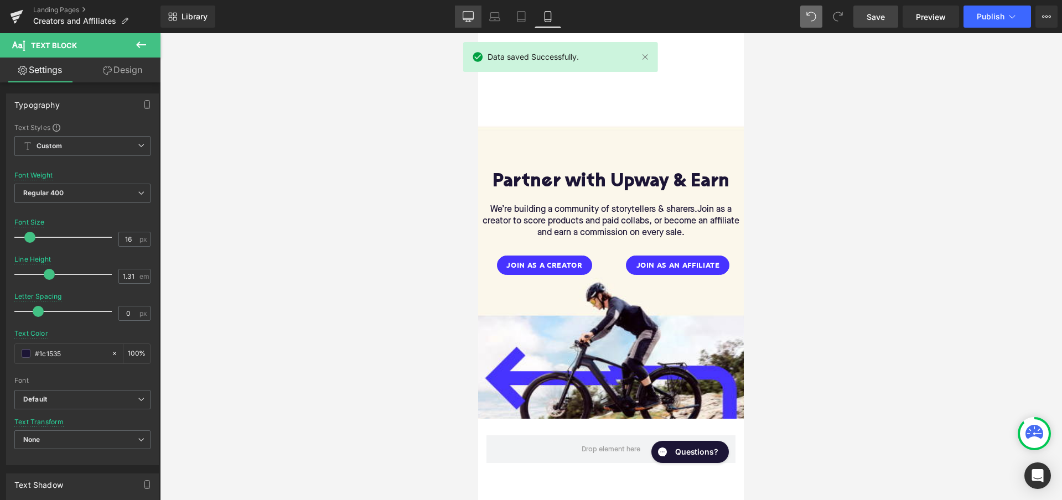
click at [470, 19] on icon at bounding box center [468, 16] width 11 height 11
type input "100"
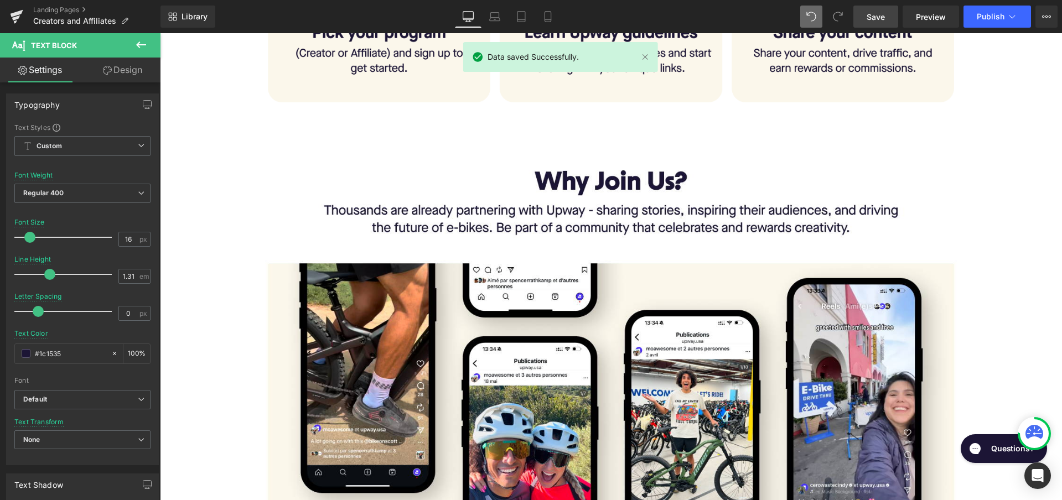
scroll to position [686, 0]
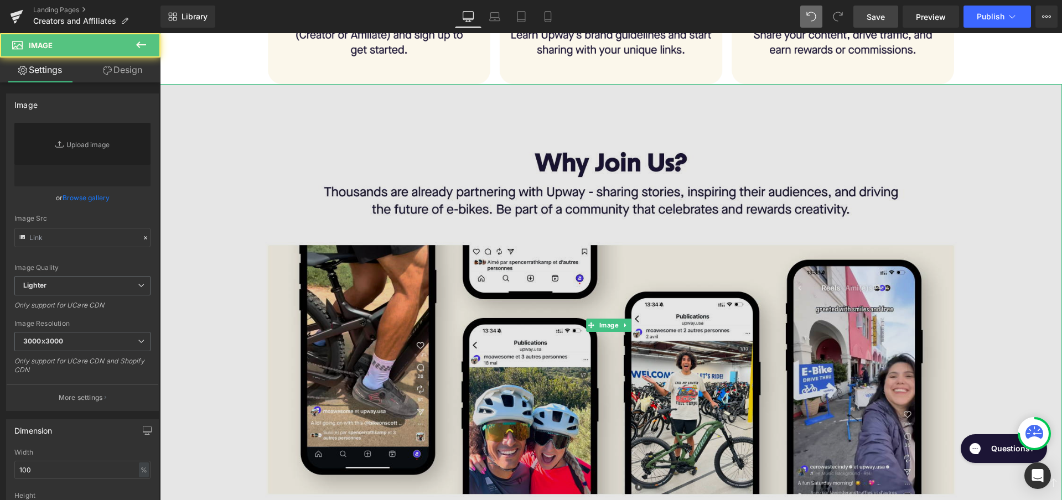
type input "[URL][DOMAIN_NAME]"
click at [671, 201] on img at bounding box center [611, 325] width 902 height 483
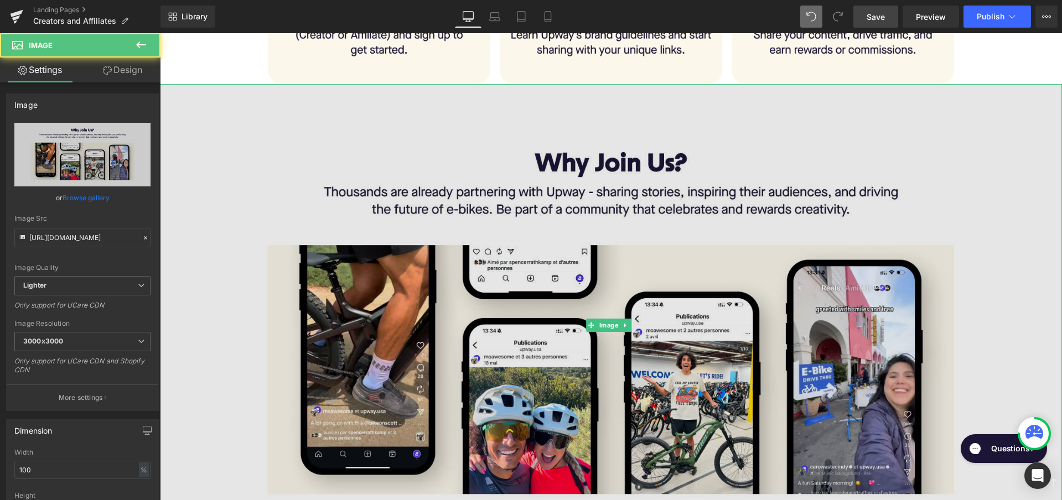
click at [494, 201] on img at bounding box center [611, 325] width 902 height 483
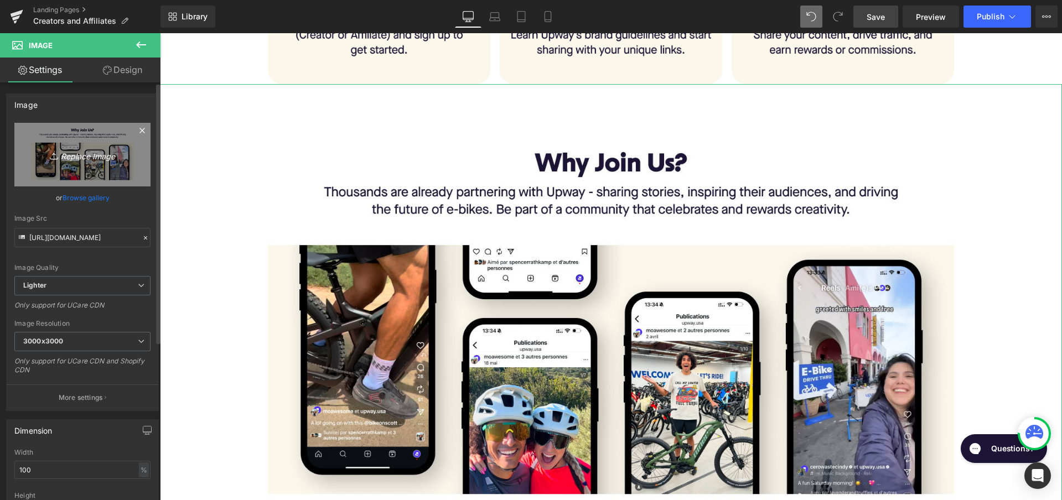
click at [83, 160] on icon "Replace Image" at bounding box center [82, 155] width 89 height 14
type input "C:\fakepath\Slice 10.png"
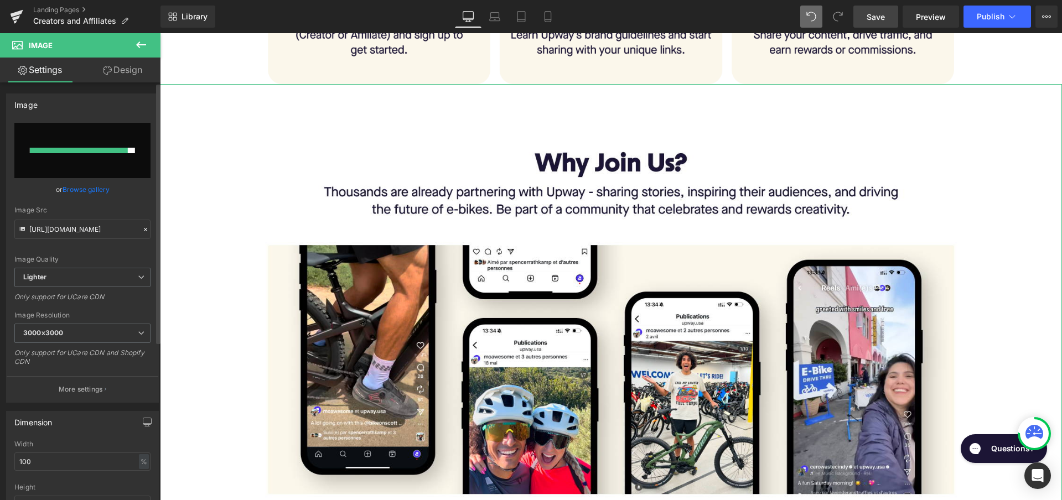
type input "[URL][DOMAIN_NAME]"
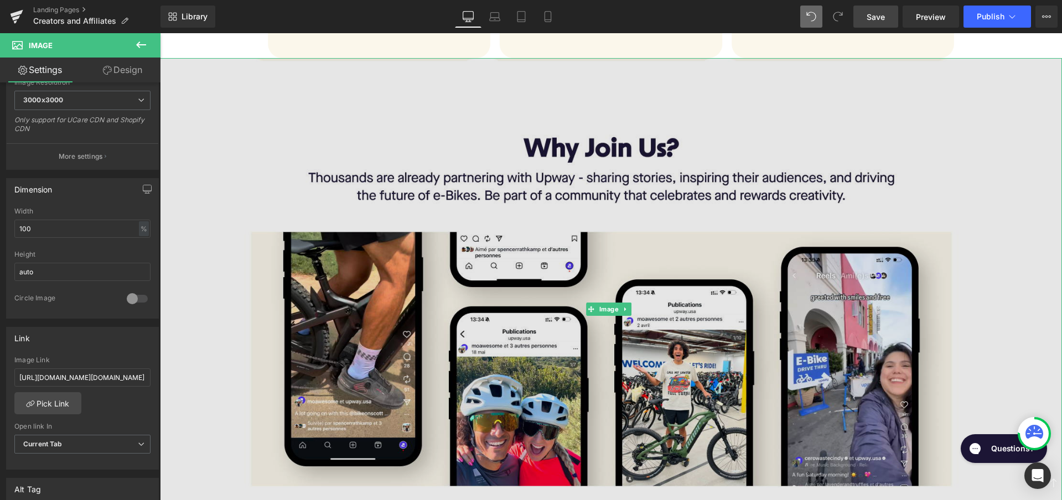
scroll to position [711, 0]
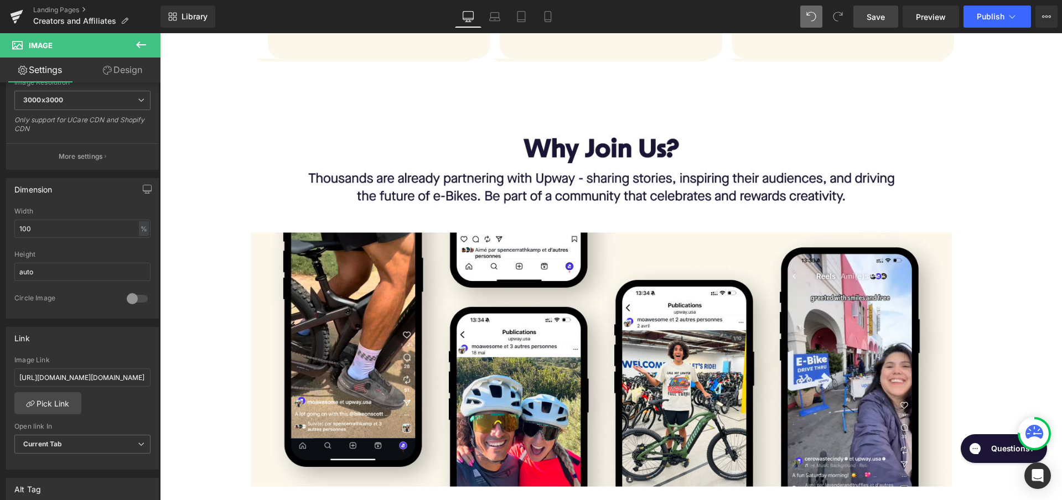
click at [875, 20] on span "Save" at bounding box center [876, 17] width 18 height 12
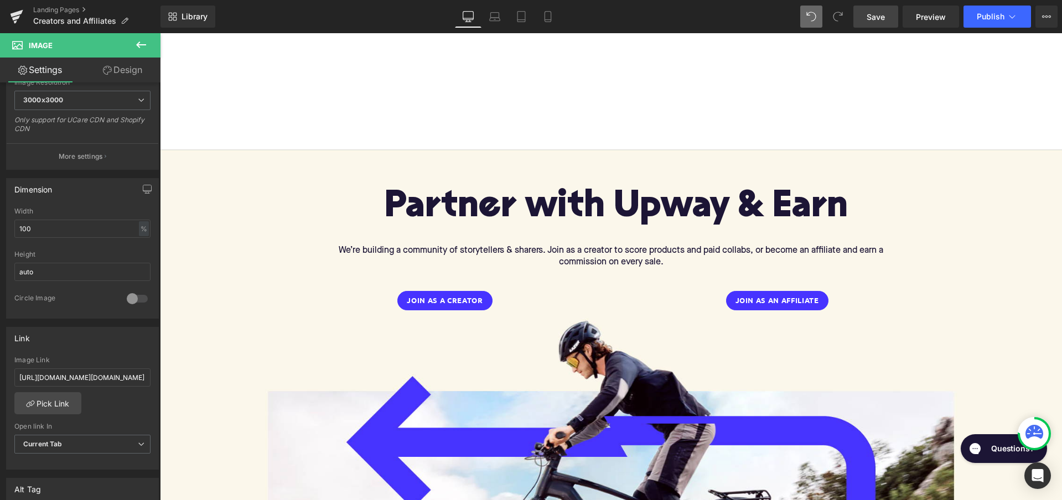
scroll to position [0, 0]
click at [495, 17] on icon at bounding box center [494, 16] width 11 height 11
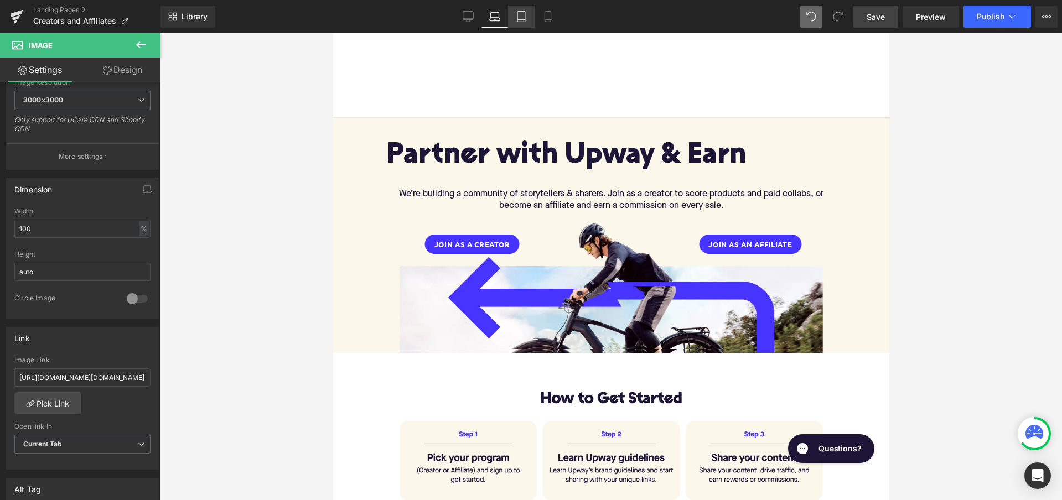
click at [524, 20] on icon at bounding box center [521, 16] width 11 height 11
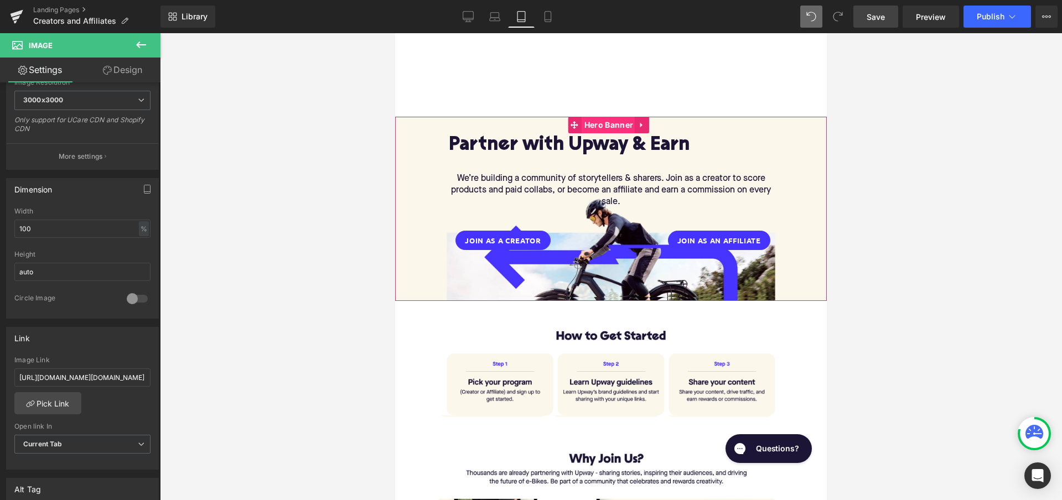
click at [599, 126] on span "Hero Banner" at bounding box center [609, 125] width 54 height 17
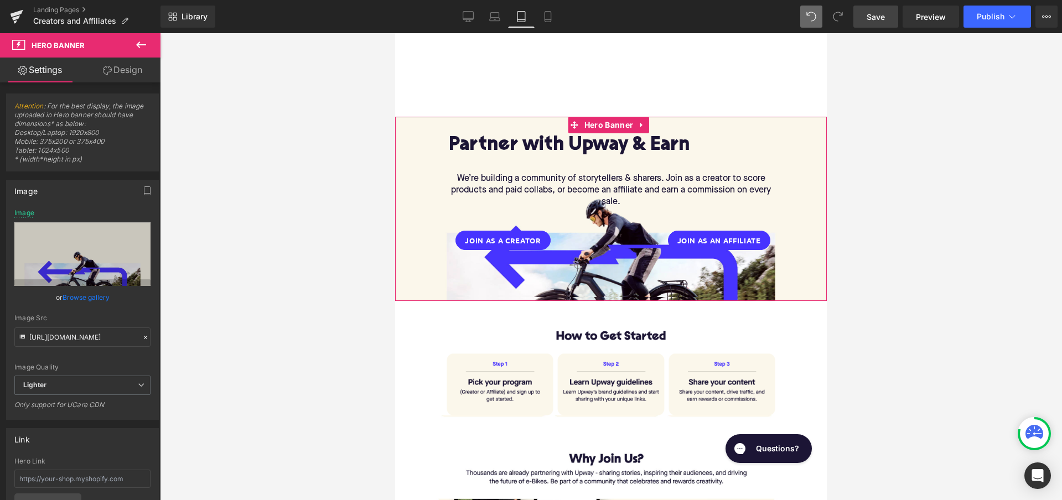
click at [123, 70] on link "Design" at bounding box center [122, 70] width 80 height 25
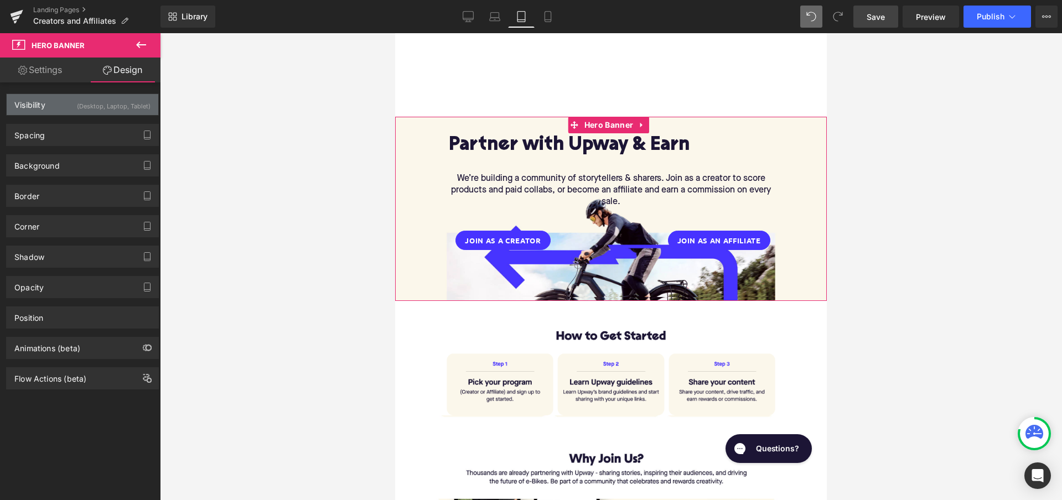
click at [123, 111] on div "(Desktop, Laptop, Tablet)" at bounding box center [114, 103] width 74 height 18
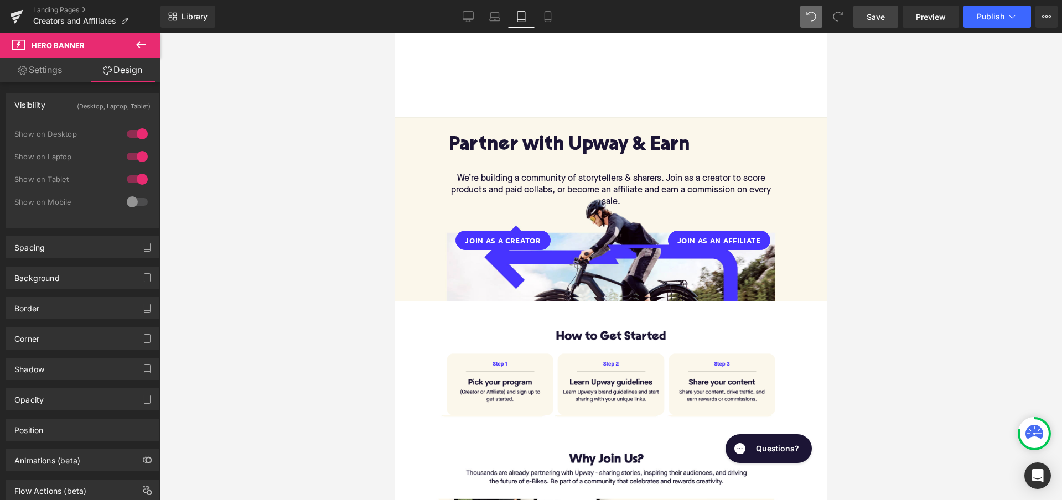
click at [275, 153] on div at bounding box center [611, 266] width 902 height 467
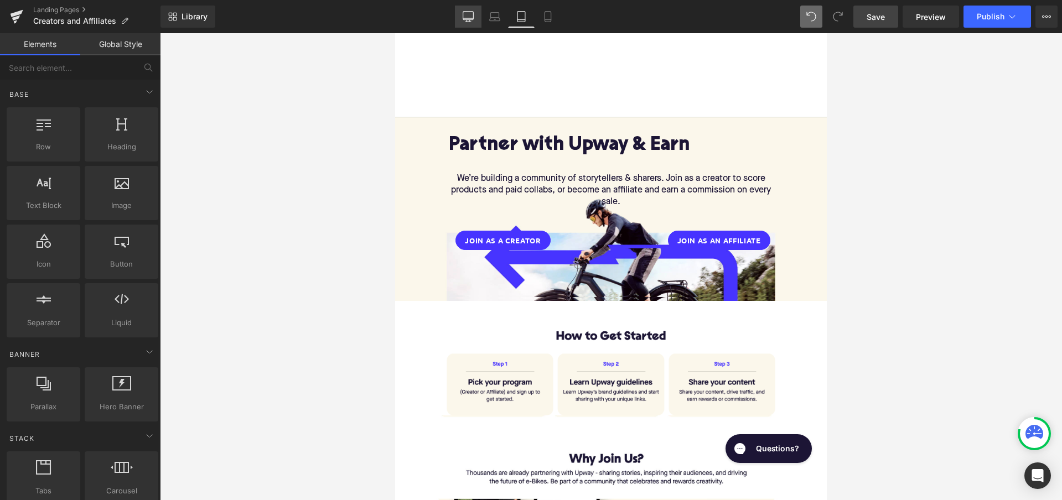
click at [458, 19] on link "Desktop" at bounding box center [468, 17] width 27 height 22
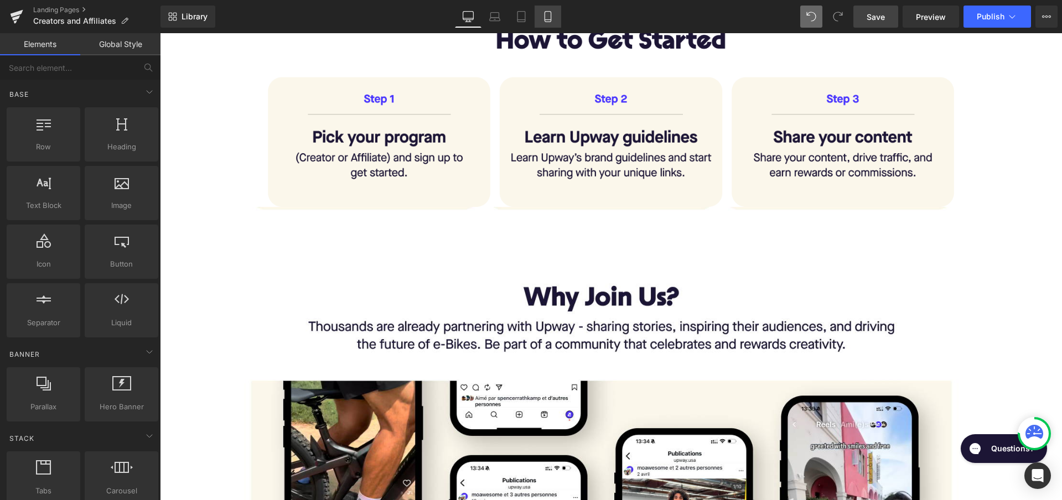
click at [549, 23] on link "Mobile" at bounding box center [548, 17] width 27 height 22
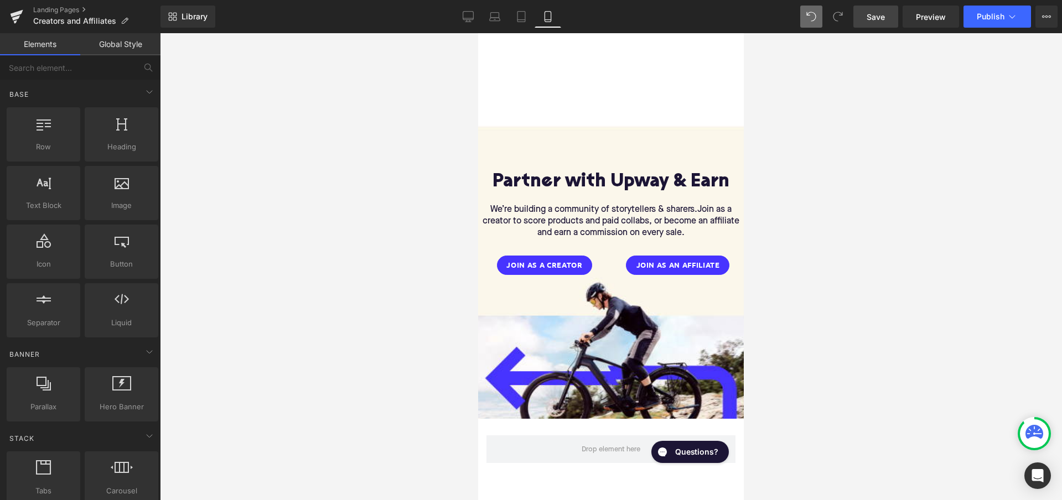
scroll to position [0, 0]
click at [879, 17] on span "Save" at bounding box center [876, 17] width 18 height 12
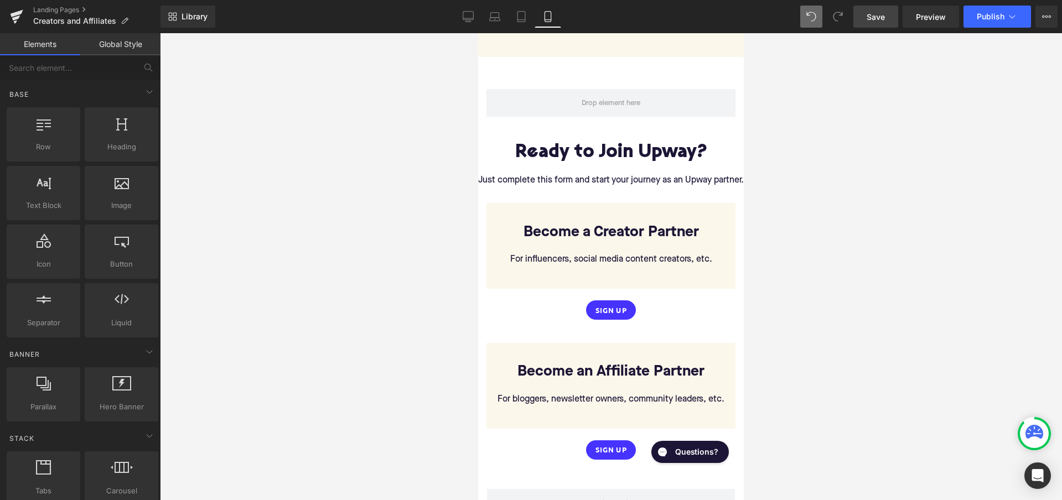
scroll to position [1978, 0]
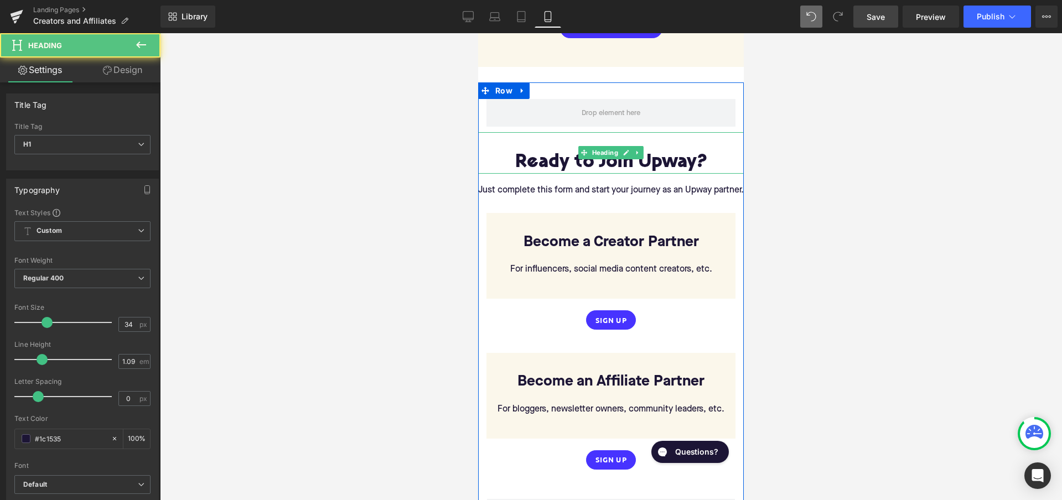
click at [516, 153] on h1 "Ready to Join Upway?" at bounding box center [611, 163] width 266 height 20
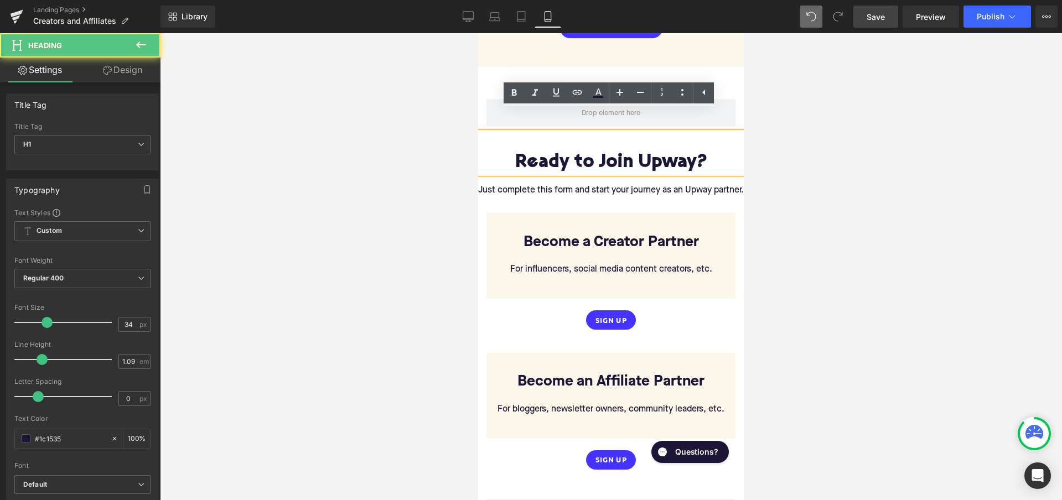
click at [704, 153] on h1 "Ready to Join Upway?" at bounding box center [611, 163] width 266 height 20
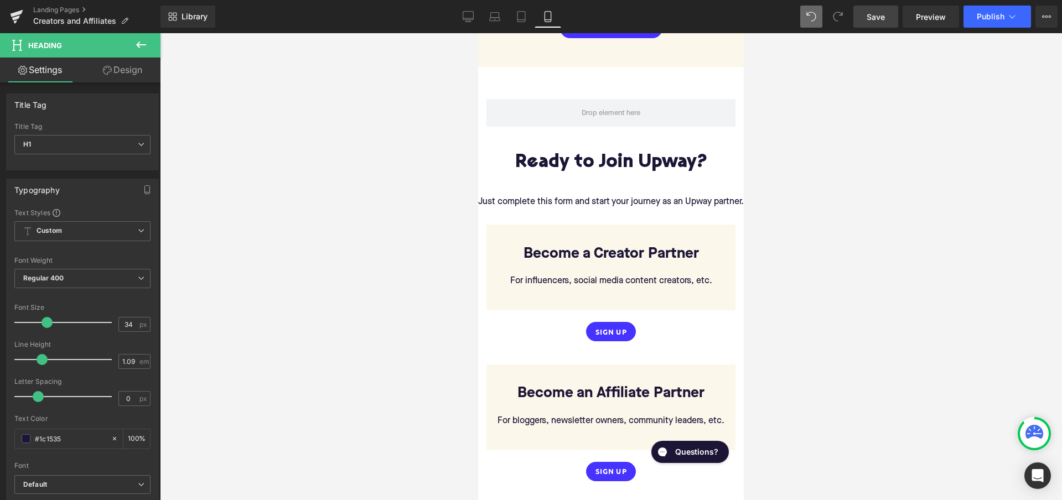
click at [819, 218] on div at bounding box center [611, 266] width 902 height 467
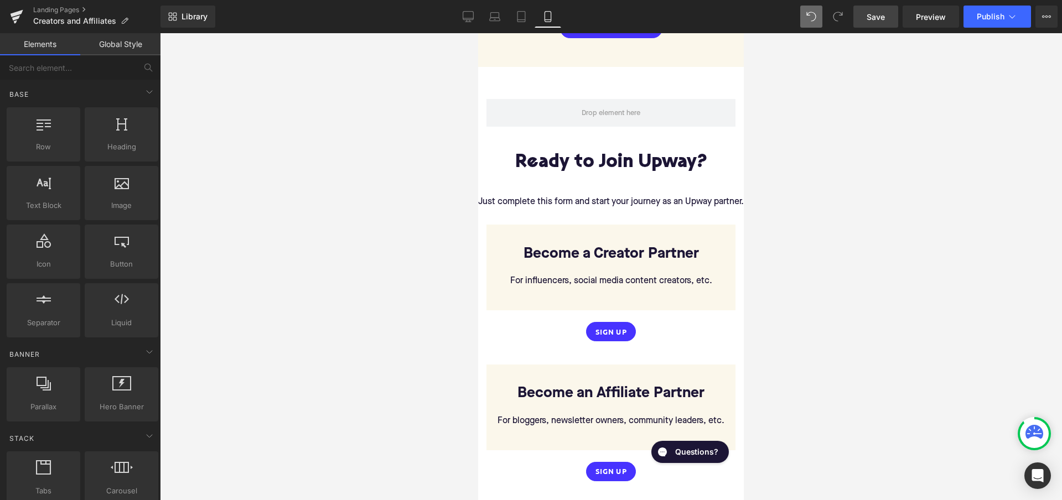
click at [882, 19] on span "Save" at bounding box center [876, 17] width 18 height 12
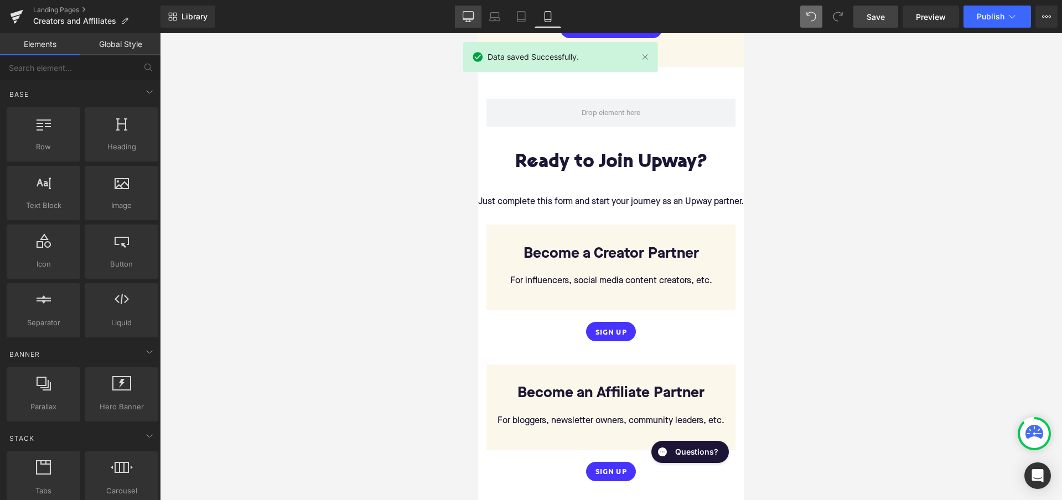
click at [469, 18] on icon at bounding box center [468, 16] width 11 height 11
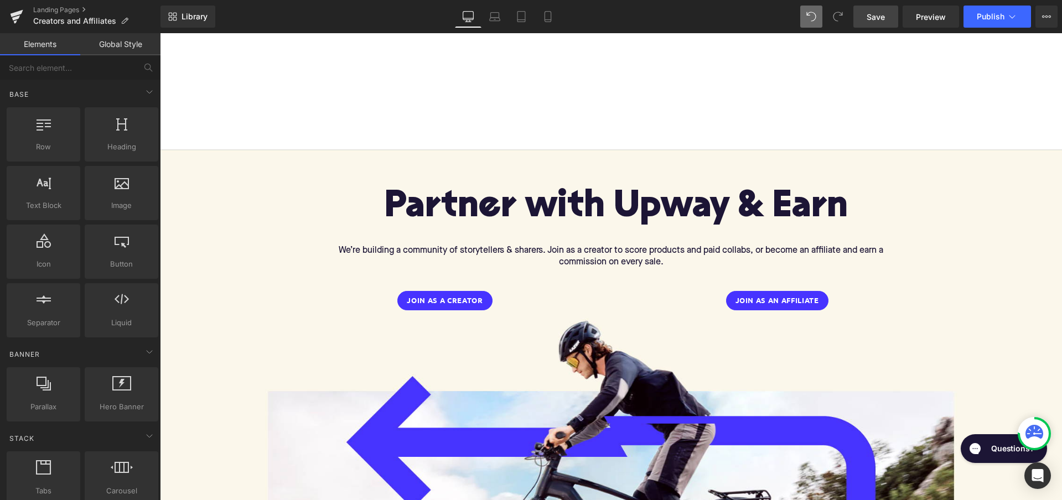
scroll to position [0, 0]
click at [875, 18] on span "Save" at bounding box center [876, 17] width 18 height 12
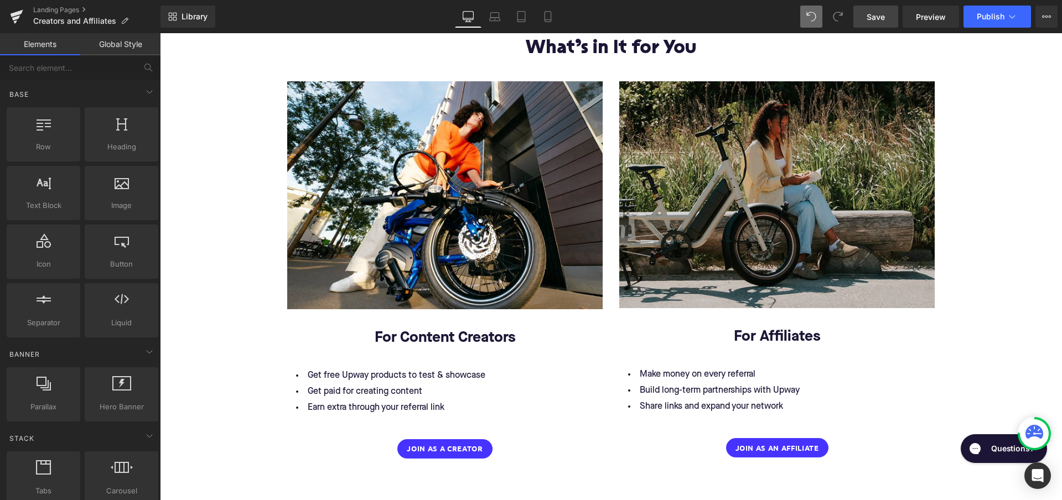
scroll to position [1294, 0]
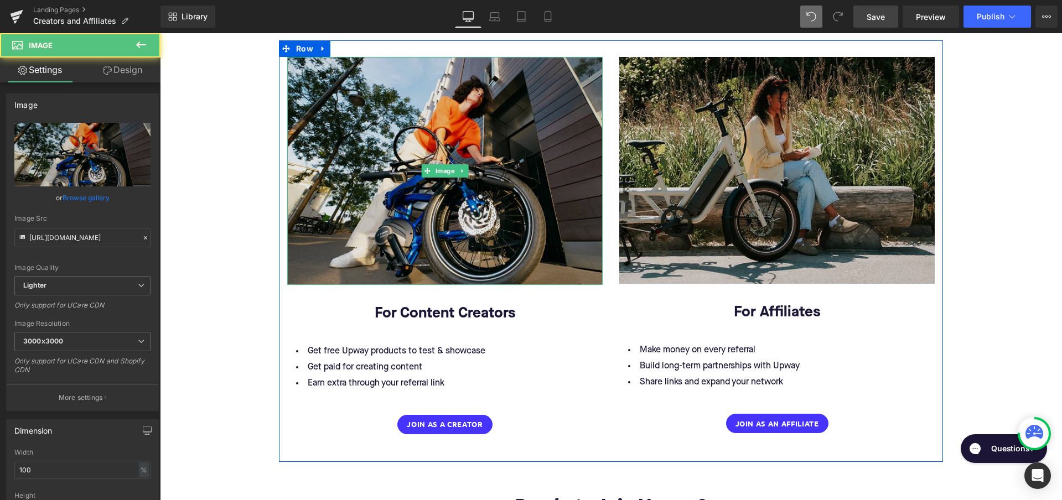
click at [519, 220] on img at bounding box center [444, 170] width 315 height 227
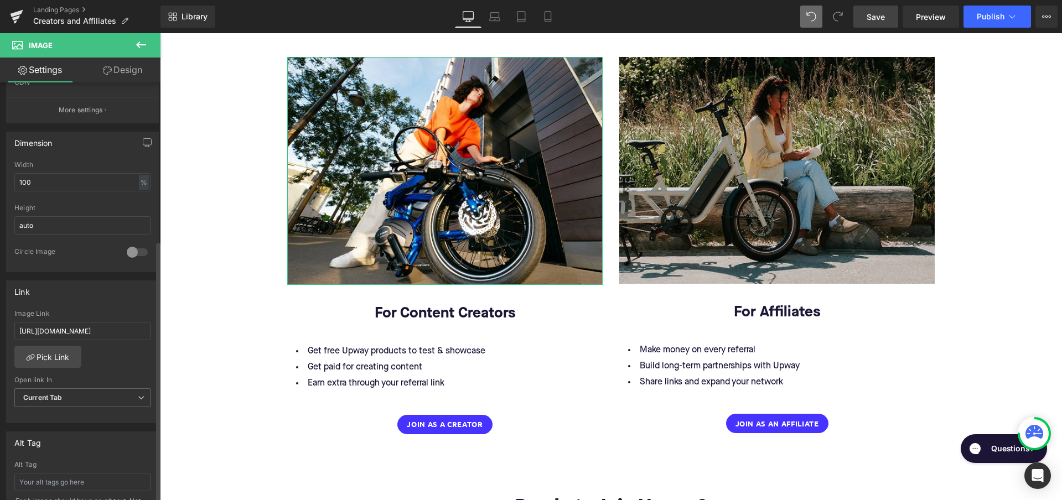
scroll to position [291, 0]
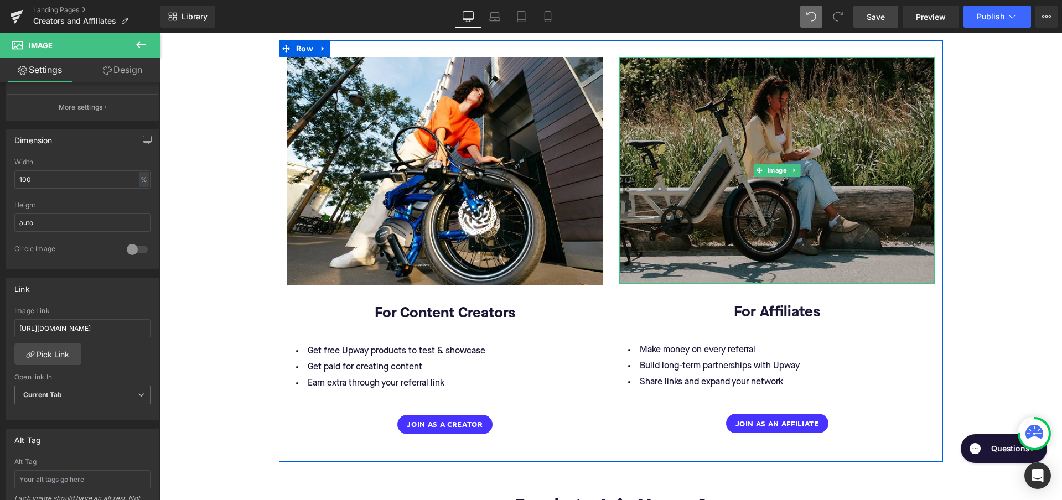
click at [660, 224] on img at bounding box center [776, 170] width 315 height 227
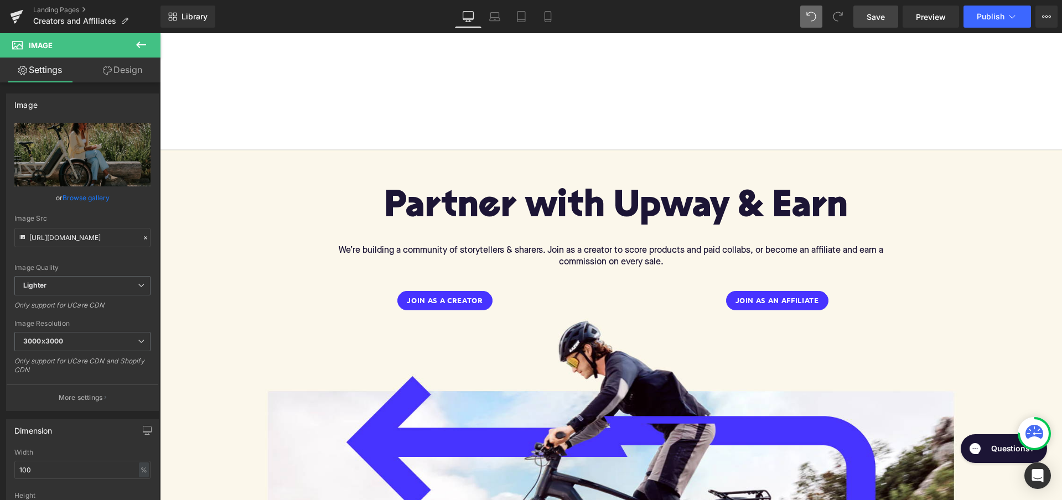
scroll to position [0, 0]
click at [549, 22] on link "Mobile" at bounding box center [548, 17] width 27 height 22
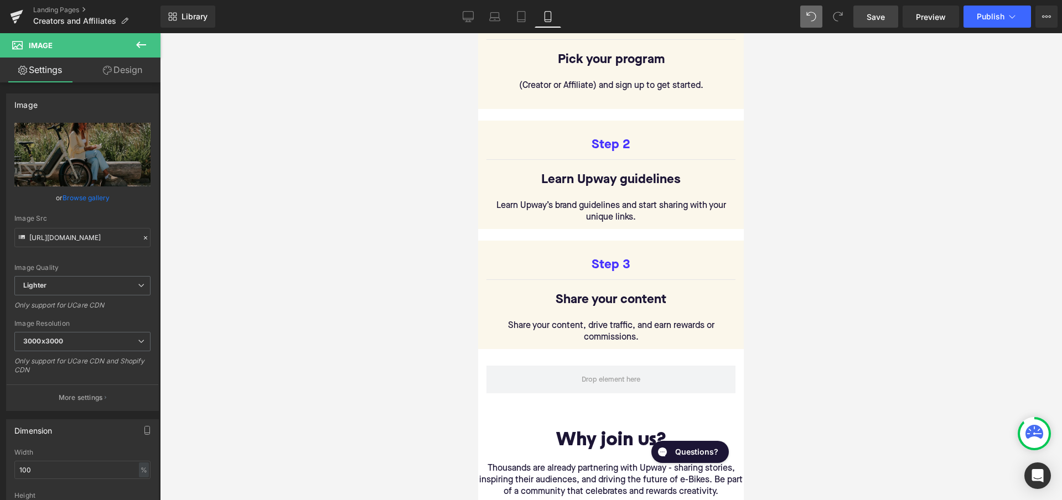
scroll to position [229, 0]
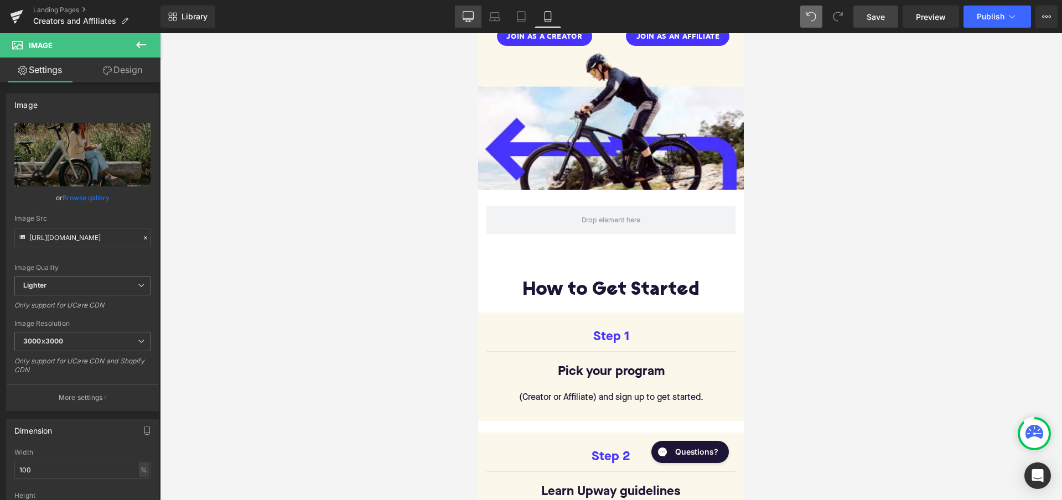
click at [469, 15] on icon at bounding box center [468, 16] width 11 height 11
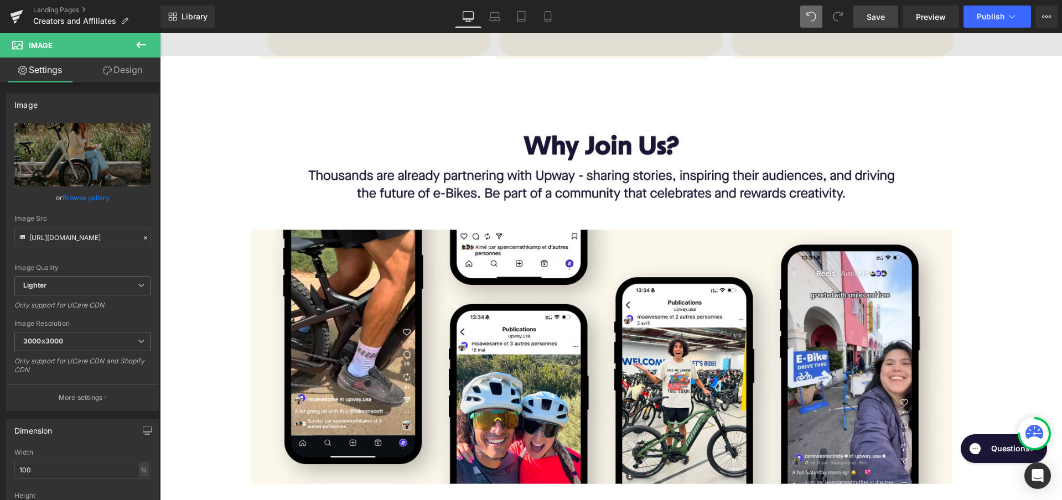
scroll to position [878, 0]
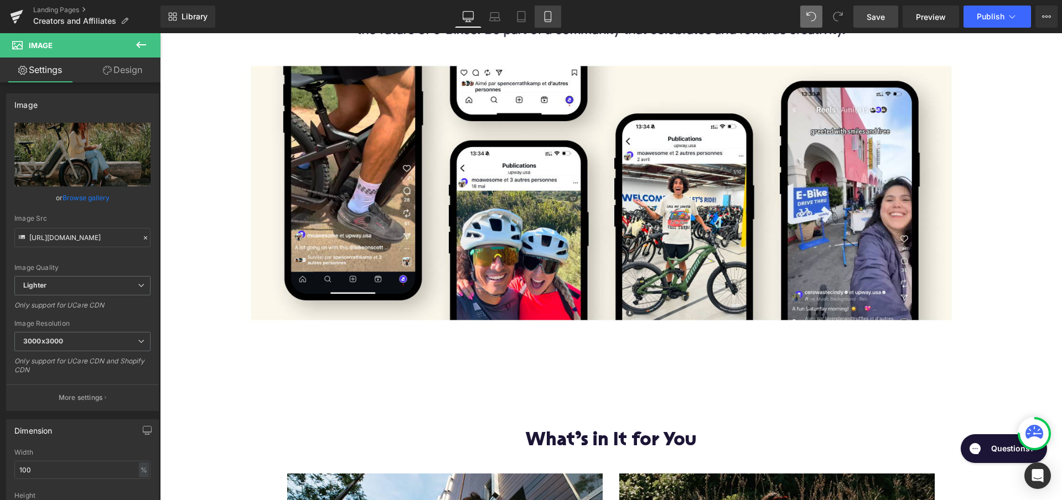
click at [543, 17] on icon at bounding box center [547, 16] width 11 height 11
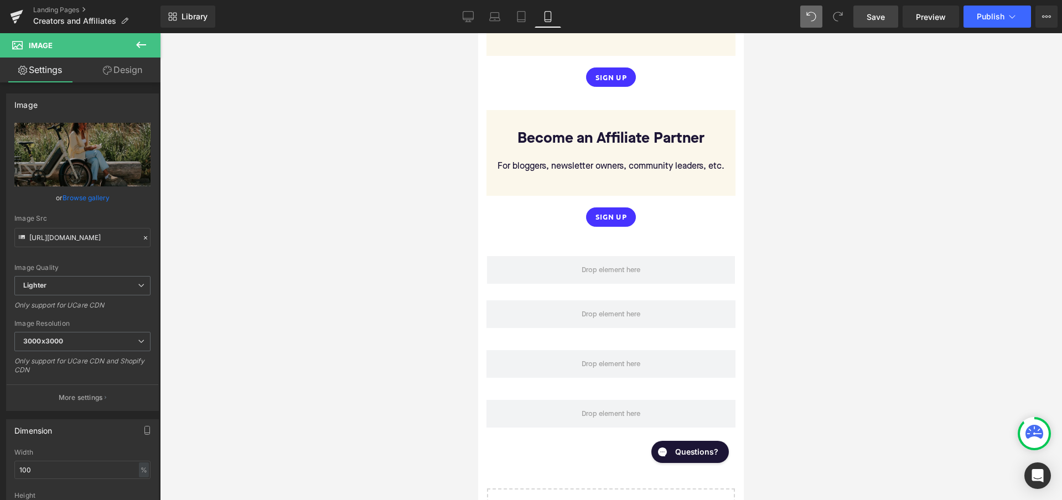
scroll to position [2448, 0]
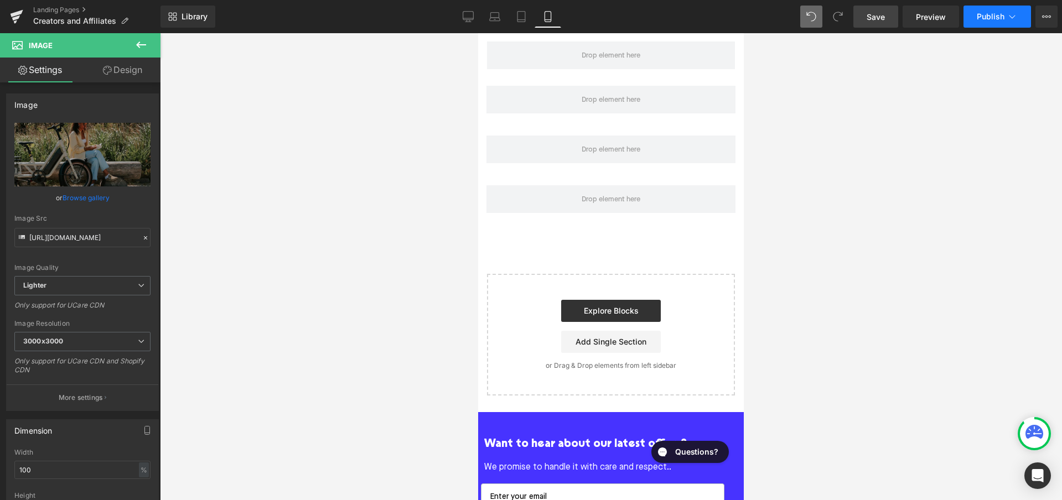
click at [993, 20] on span "Publish" at bounding box center [991, 16] width 28 height 9
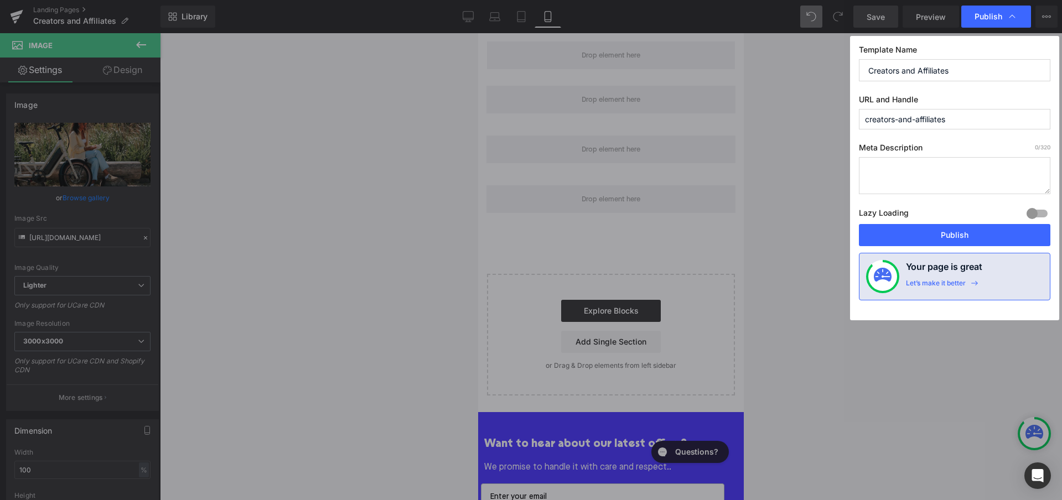
click at [952, 181] on textarea at bounding box center [954, 175] width 191 height 37
type textarea "creator and landing page"
click at [956, 170] on textarea "creator and landing page" at bounding box center [954, 175] width 191 height 37
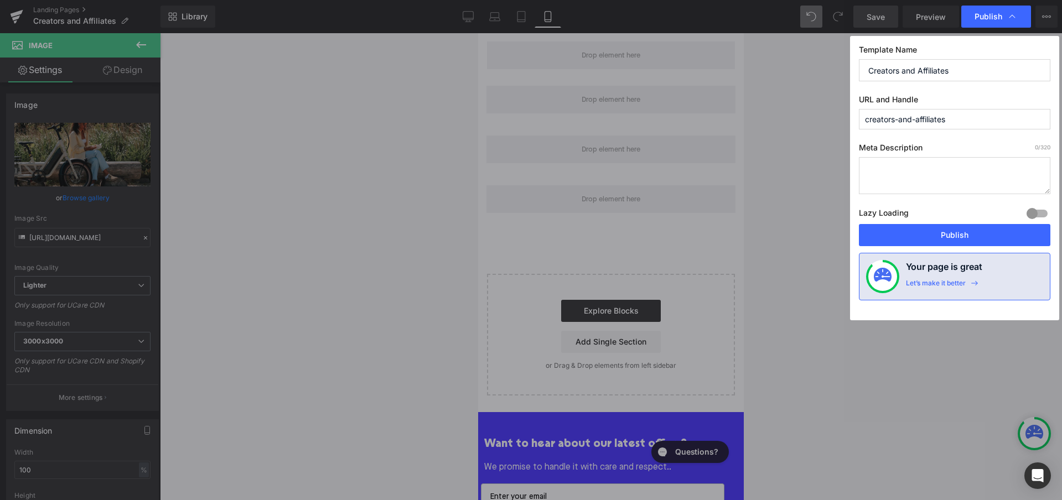
paste textarea "Join the Upway Creators & Affiliates Program: partner with the #1 certified e-B…"
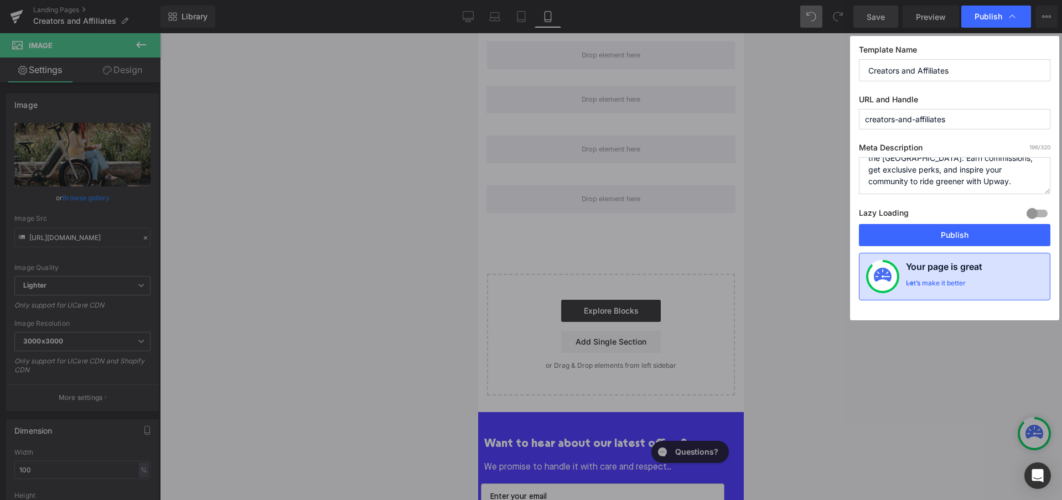
type textarea "Join the Upway Creators & Affiliates Program: partner with the #1 certified e-B…"
click at [967, 275] on h4 "Your page is great" at bounding box center [944, 269] width 76 height 19
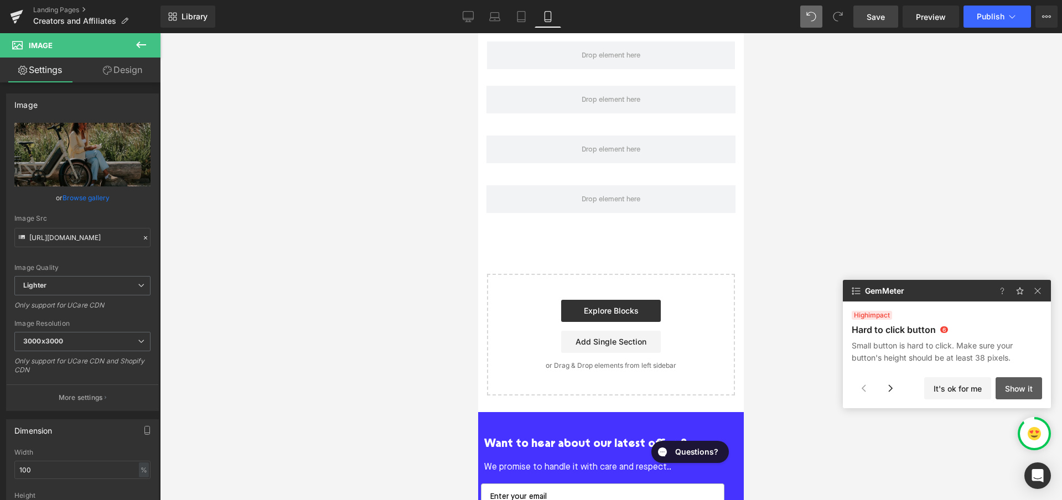
click at [1018, 387] on button "Show it" at bounding box center [1019, 388] width 46 height 22
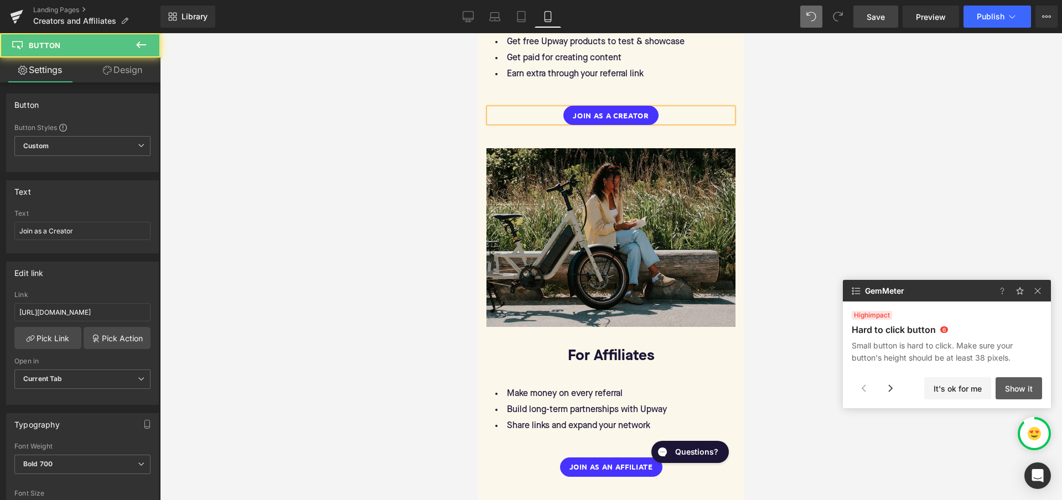
scroll to position [832, 0]
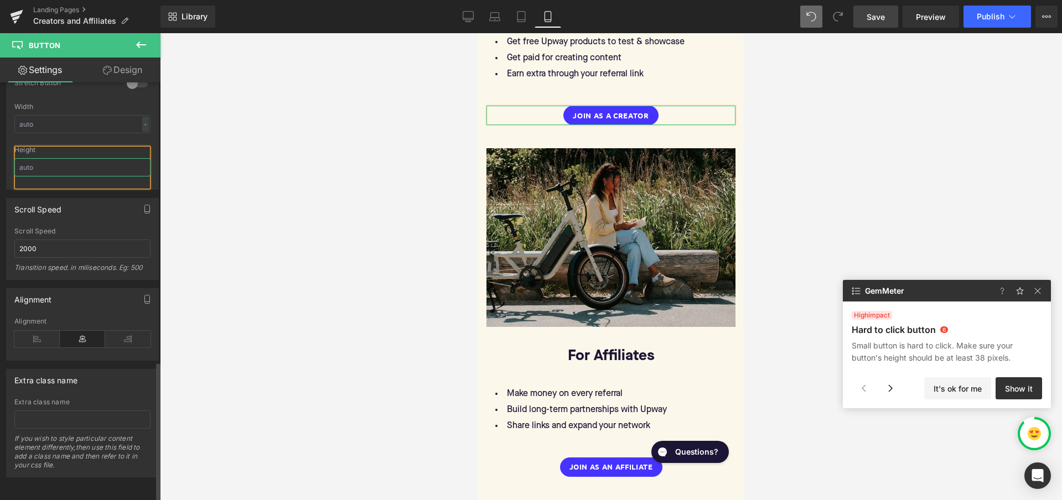
click at [70, 158] on input "text" at bounding box center [82, 167] width 136 height 18
type input "38"
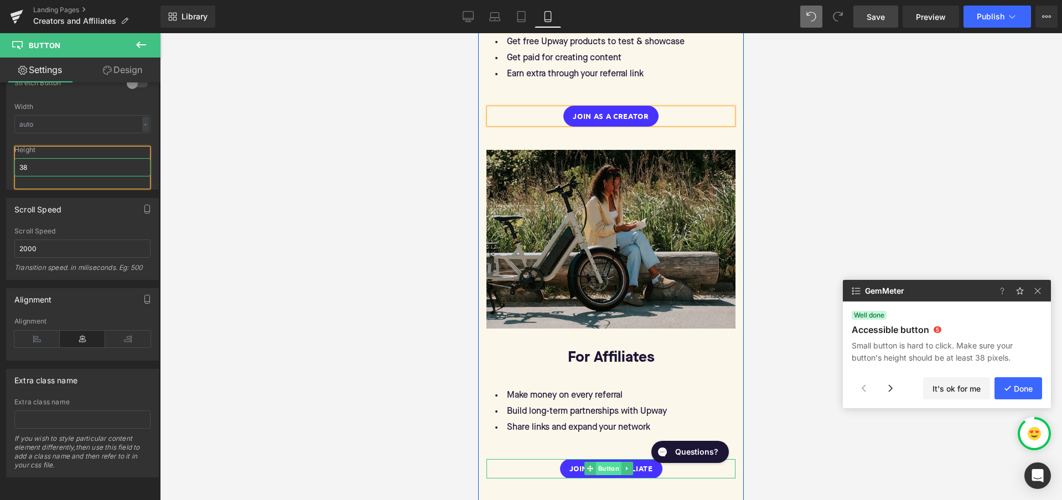
click at [603, 462] on span "Button" at bounding box center [608, 468] width 25 height 13
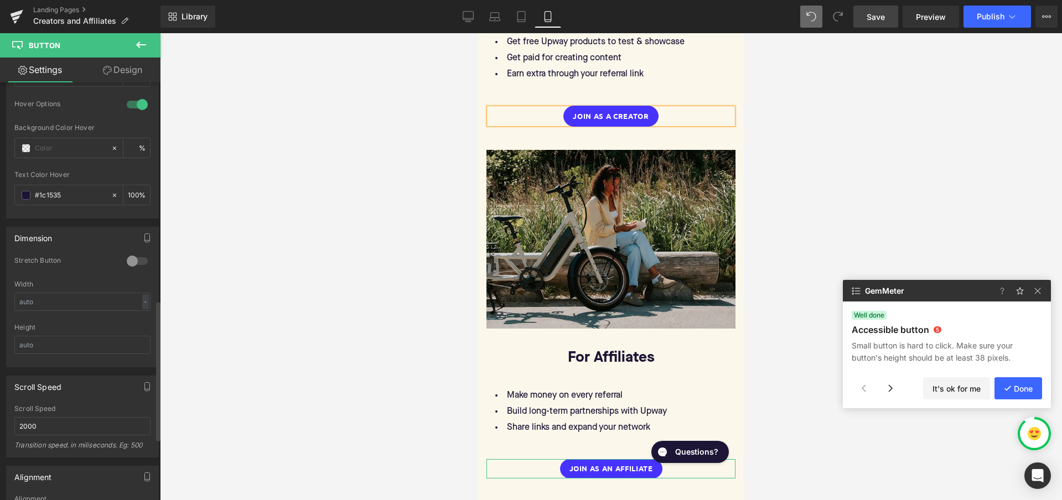
scroll to position [657, 0]
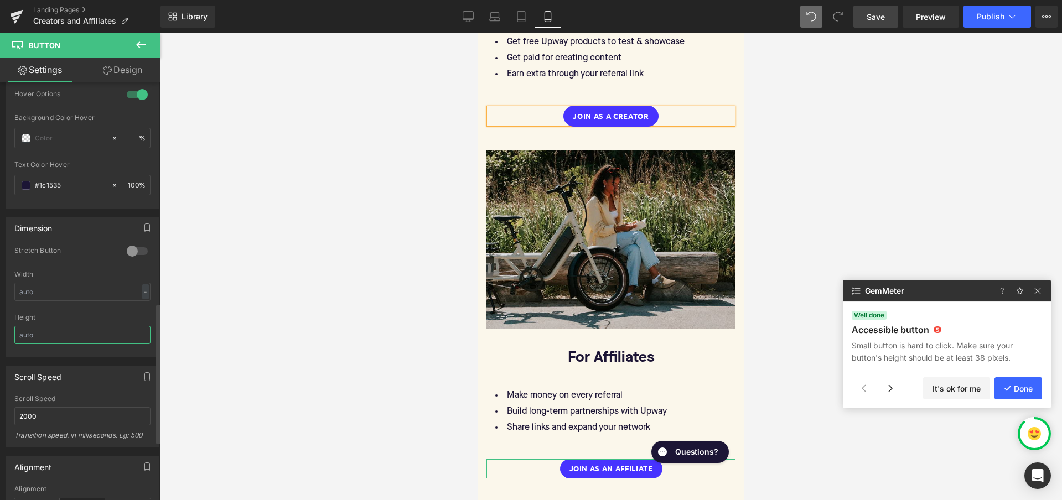
click at [59, 333] on input "text" at bounding box center [82, 335] width 136 height 18
type input "38"
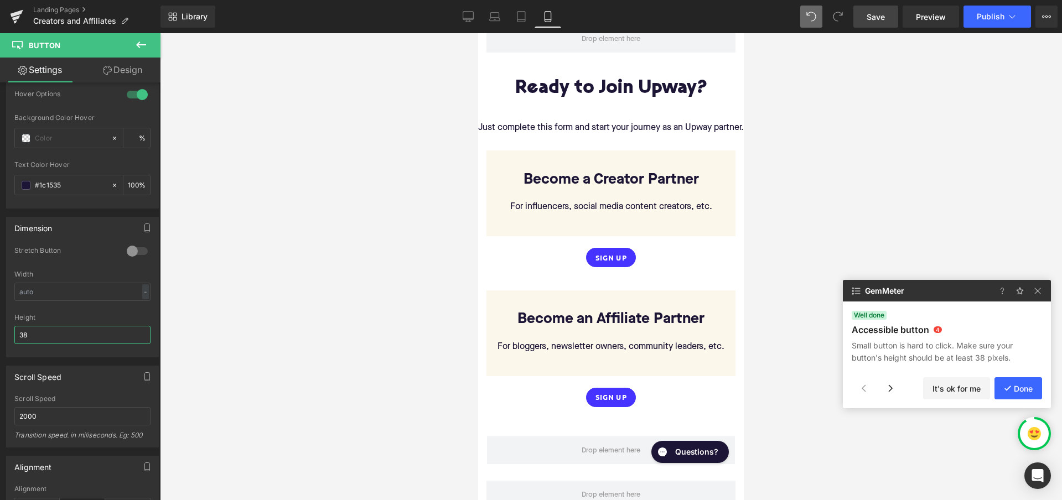
scroll to position [2060, 0]
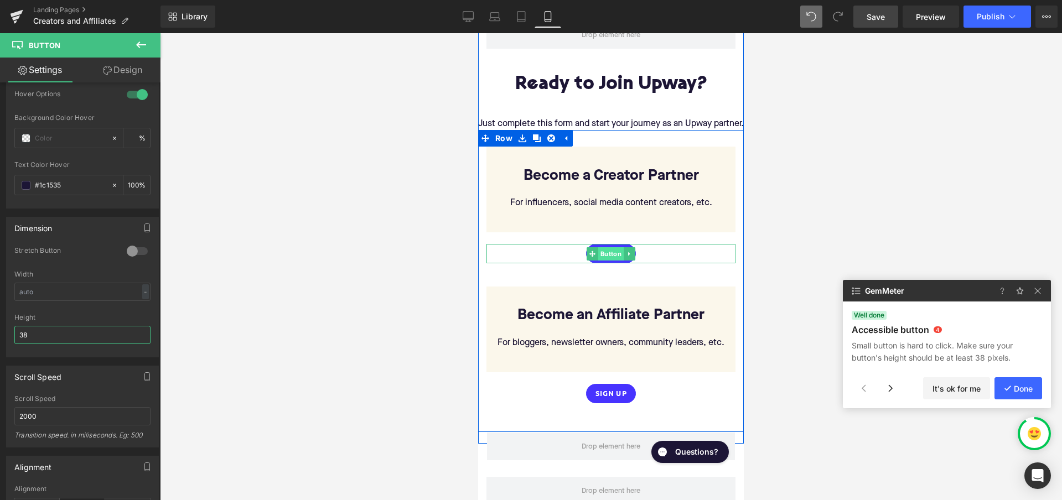
click at [610, 247] on span "Button" at bounding box center [610, 253] width 25 height 13
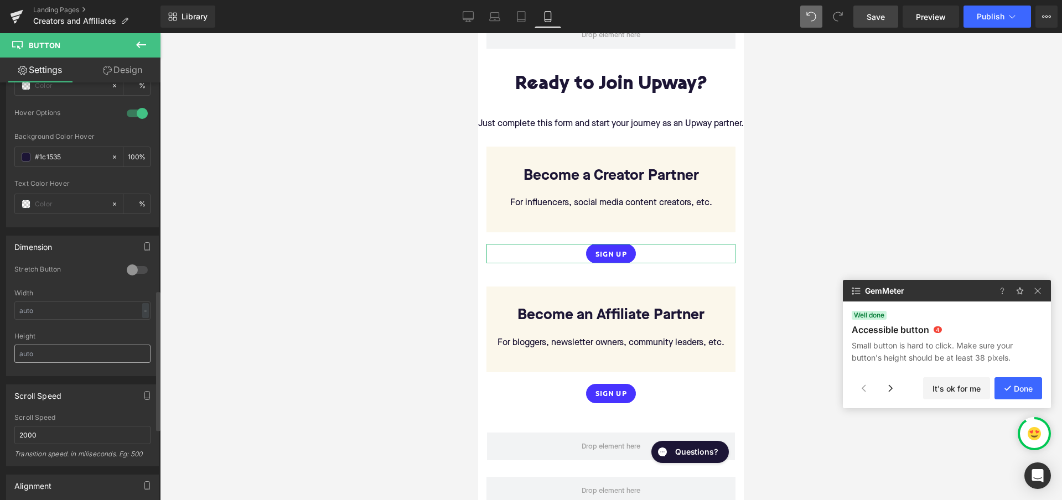
scroll to position [641, 0]
click at [55, 358] on input "text" at bounding box center [82, 351] width 136 height 18
type input "38"
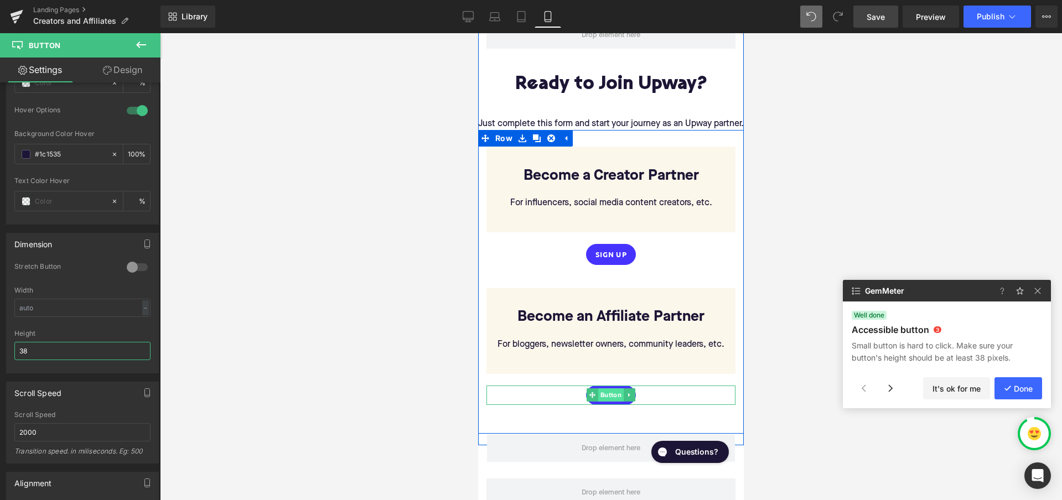
click at [608, 389] on span "Button" at bounding box center [610, 395] width 25 height 13
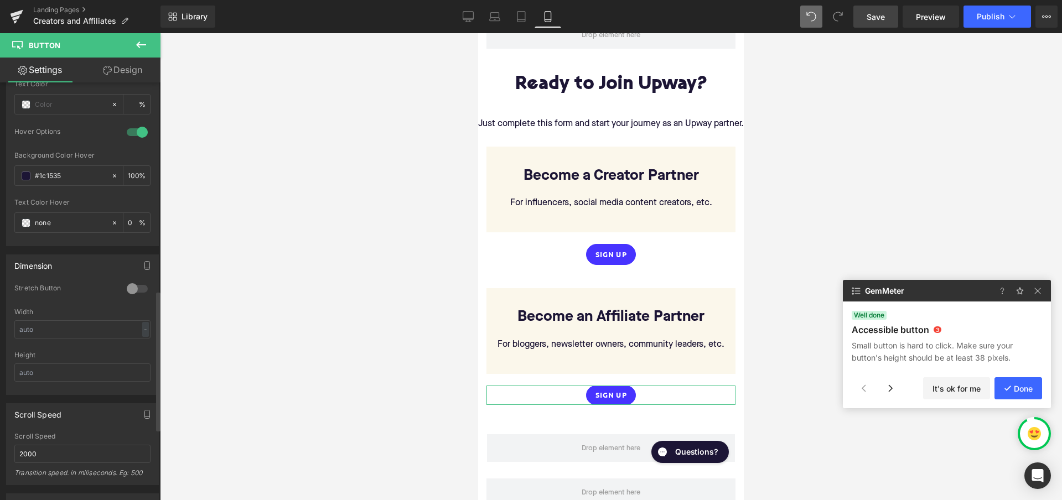
scroll to position [680, 0]
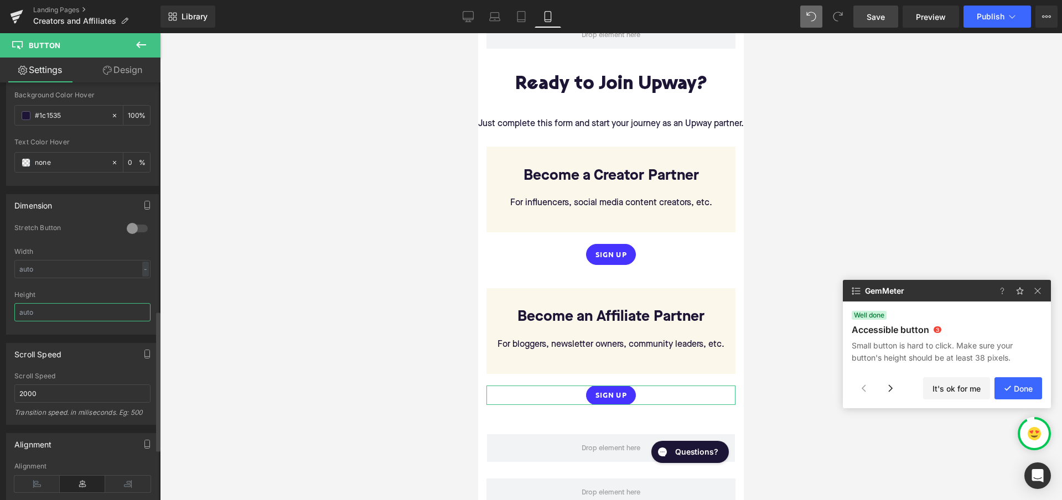
click at [68, 308] on input "text" at bounding box center [82, 312] width 136 height 18
type input "38"
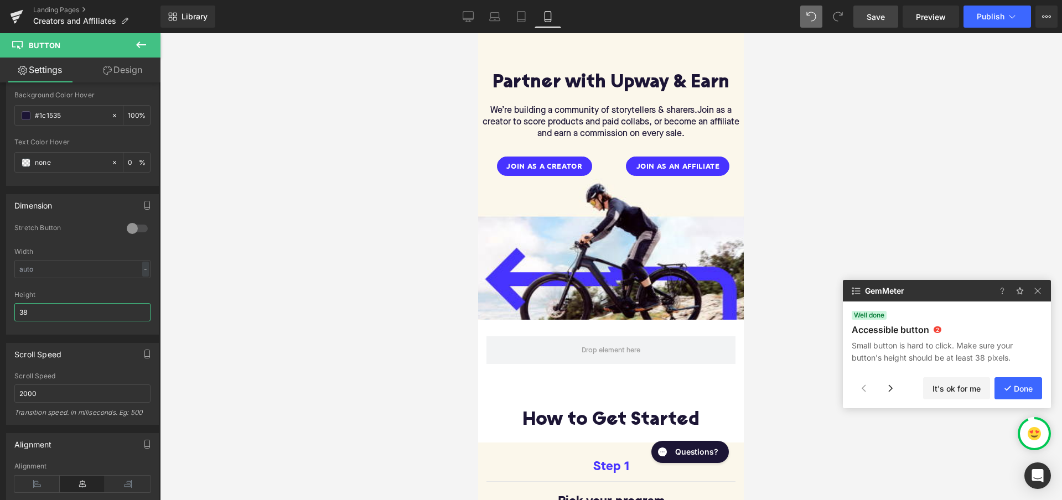
scroll to position [80, 0]
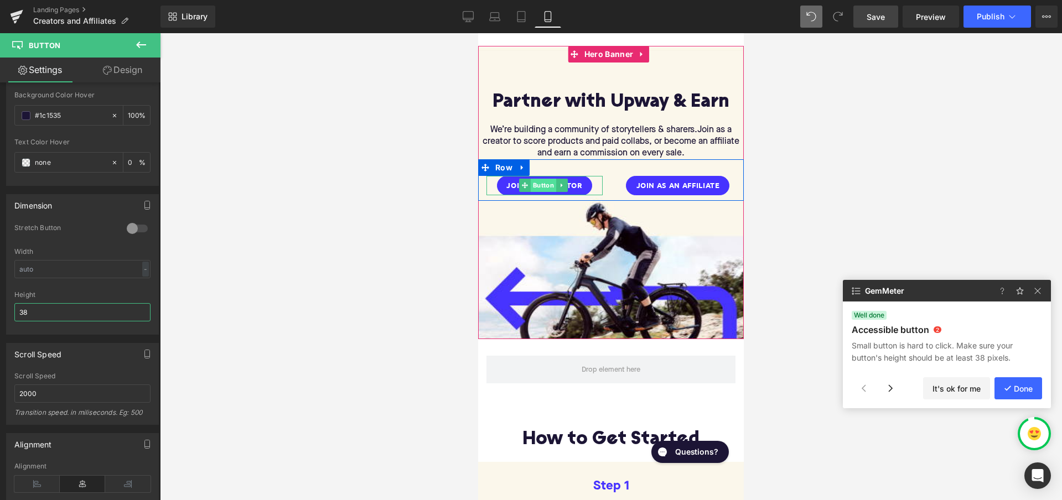
click at [545, 184] on span "Button" at bounding box center [543, 185] width 25 height 13
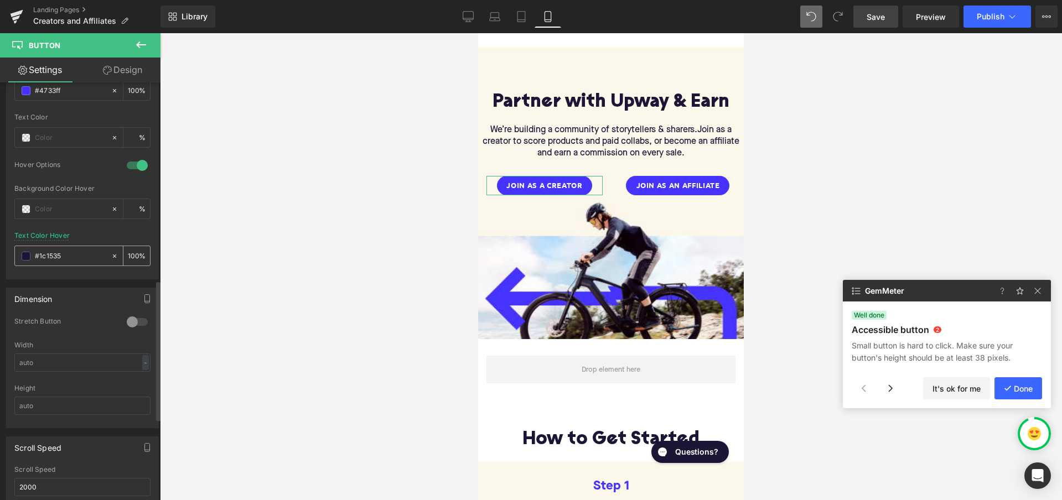
scroll to position [597, 0]
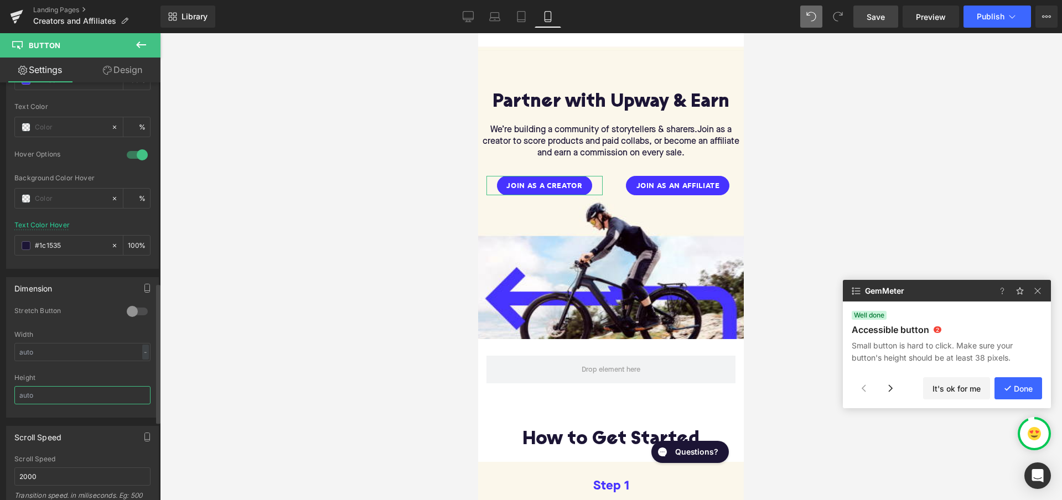
click at [70, 395] on input "text" at bounding box center [82, 395] width 136 height 18
type input "38"
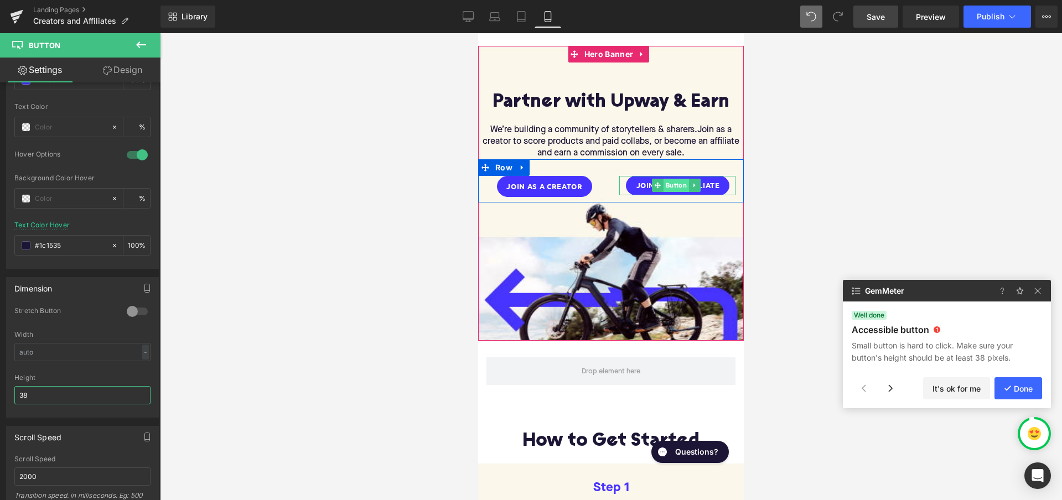
click at [675, 184] on span "Button" at bounding box center [676, 185] width 25 height 13
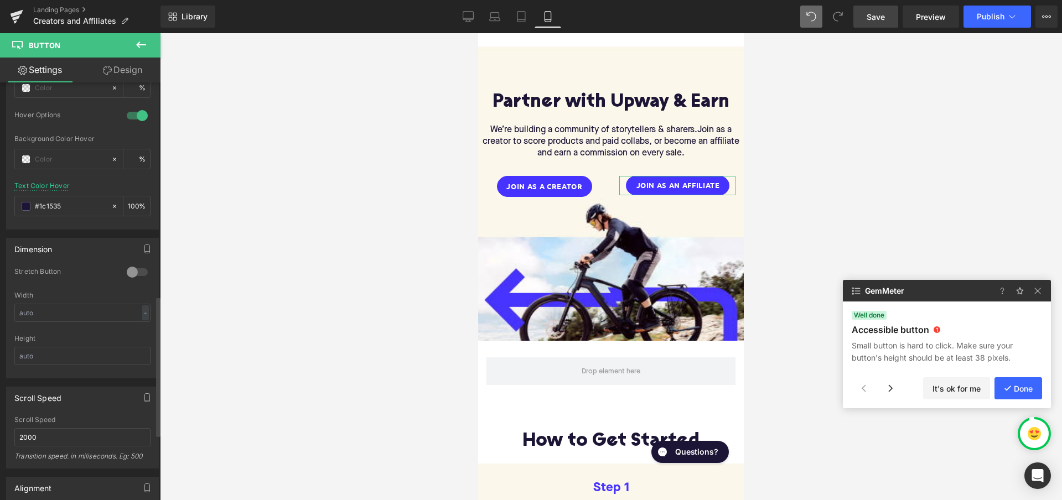
scroll to position [636, 0]
click at [71, 354] on input "text" at bounding box center [82, 357] width 136 height 18
type input "38"
click at [466, 20] on icon at bounding box center [468, 16] width 11 height 8
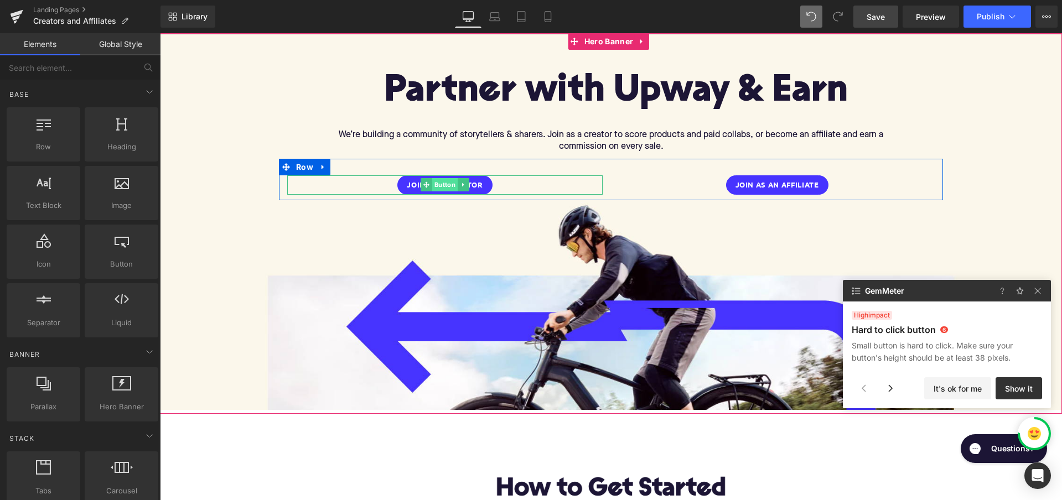
click at [445, 182] on span "Button" at bounding box center [444, 184] width 25 height 13
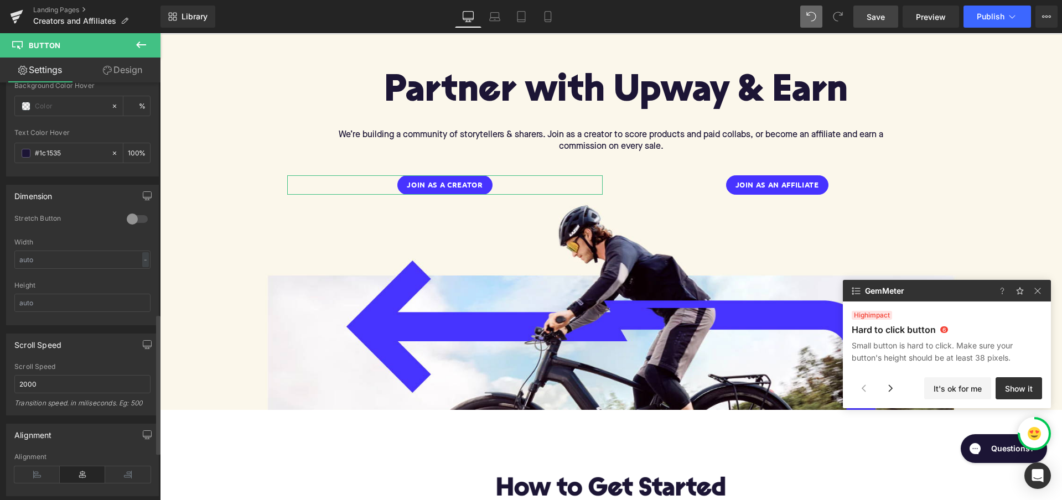
scroll to position [690, 0]
click at [88, 305] on input "text" at bounding box center [82, 302] width 136 height 18
type input "38"
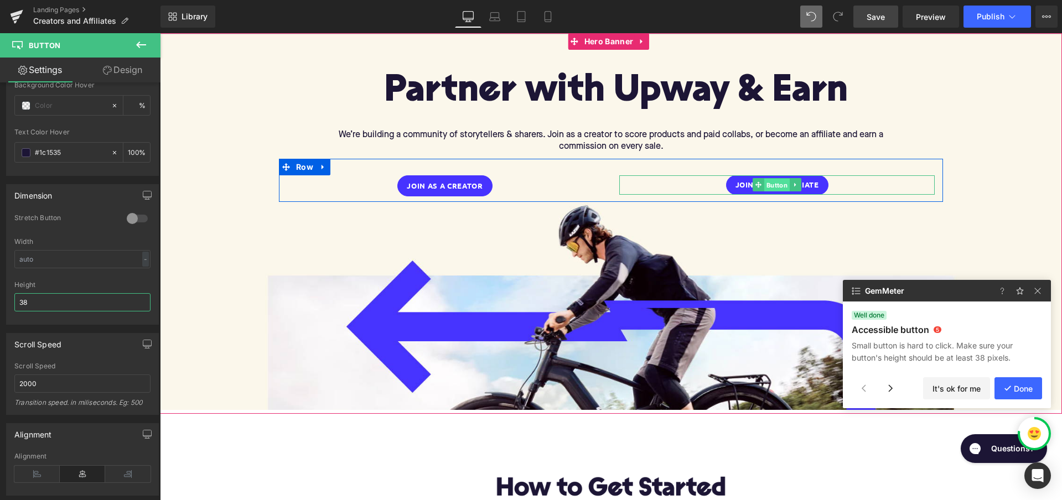
click at [770, 185] on span "Button" at bounding box center [776, 185] width 25 height 13
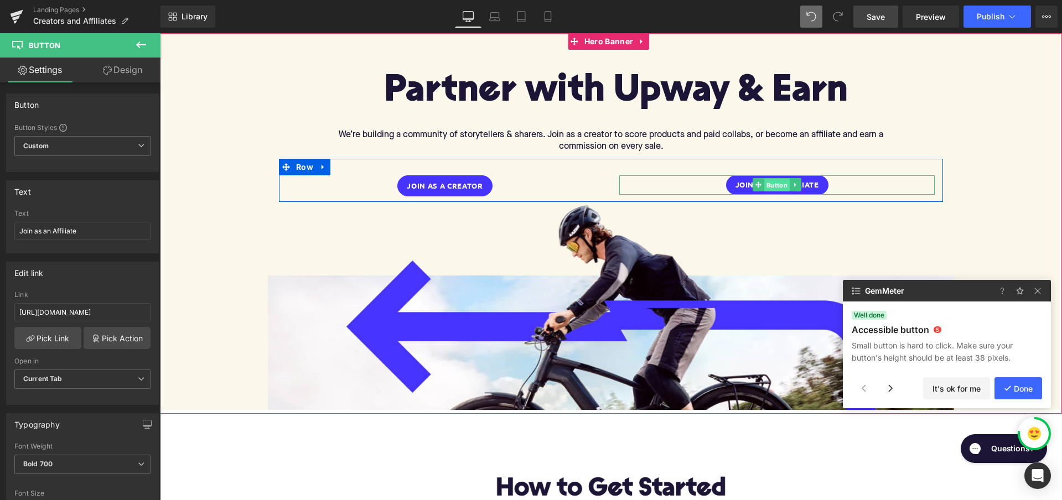
click at [771, 180] on span "Button" at bounding box center [776, 185] width 25 height 13
click at [774, 184] on span "Button" at bounding box center [776, 185] width 25 height 13
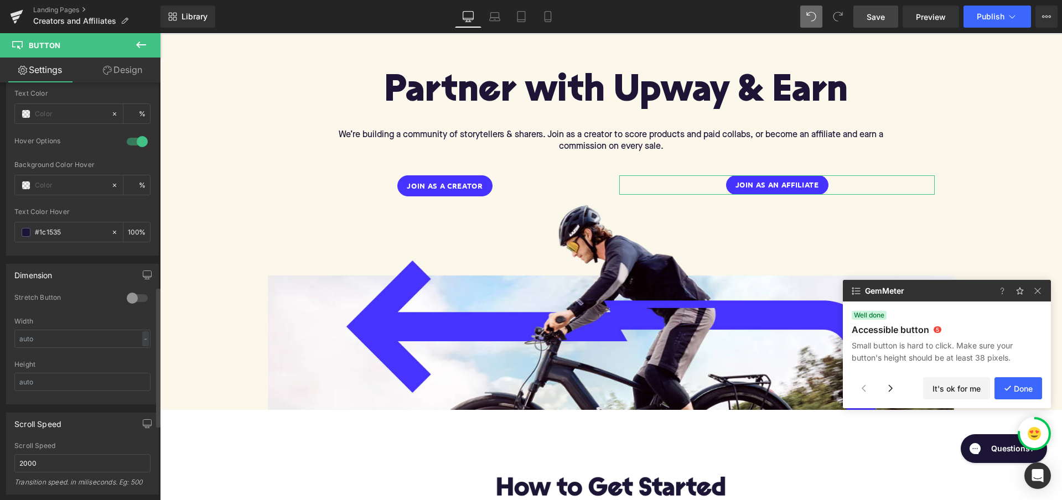
scroll to position [612, 0]
click at [53, 385] on input "text" at bounding box center [82, 381] width 136 height 18
type input "38"
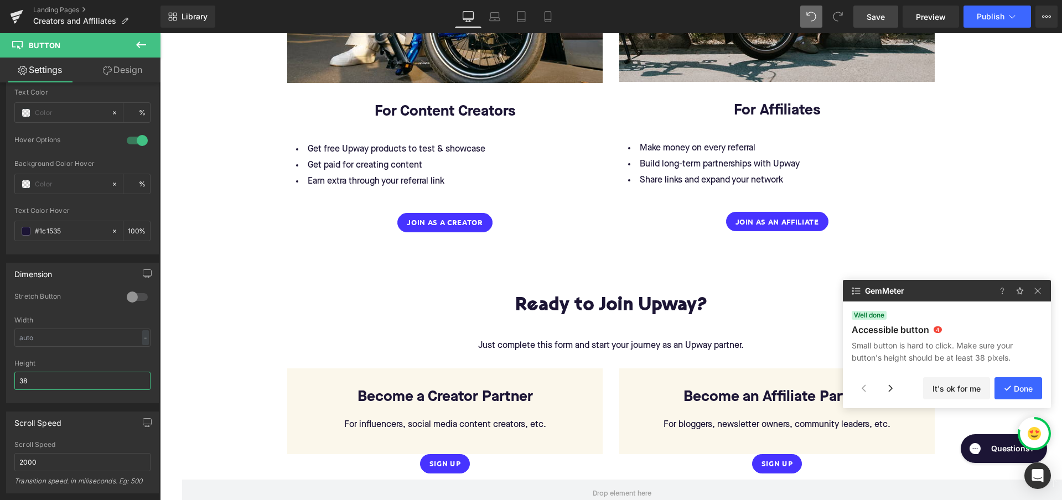
scroll to position [1490, 0]
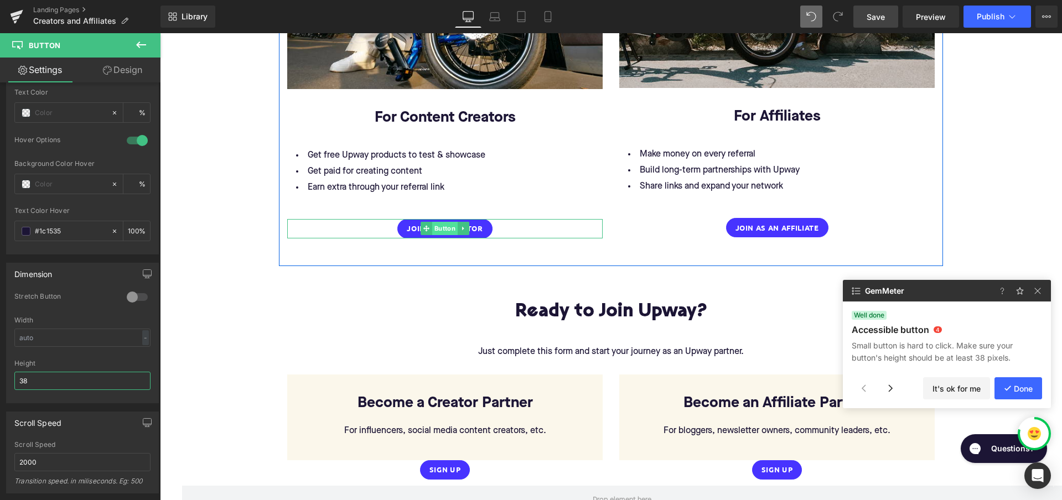
click at [444, 222] on span "Button" at bounding box center [444, 228] width 25 height 13
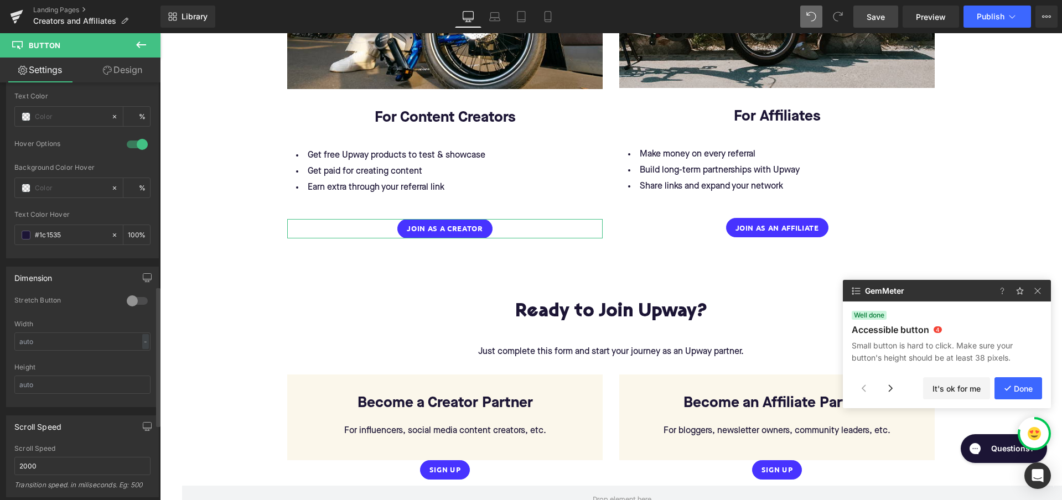
scroll to position [608, 0]
click at [56, 377] on input "text" at bounding box center [82, 384] width 136 height 18
type input "38"
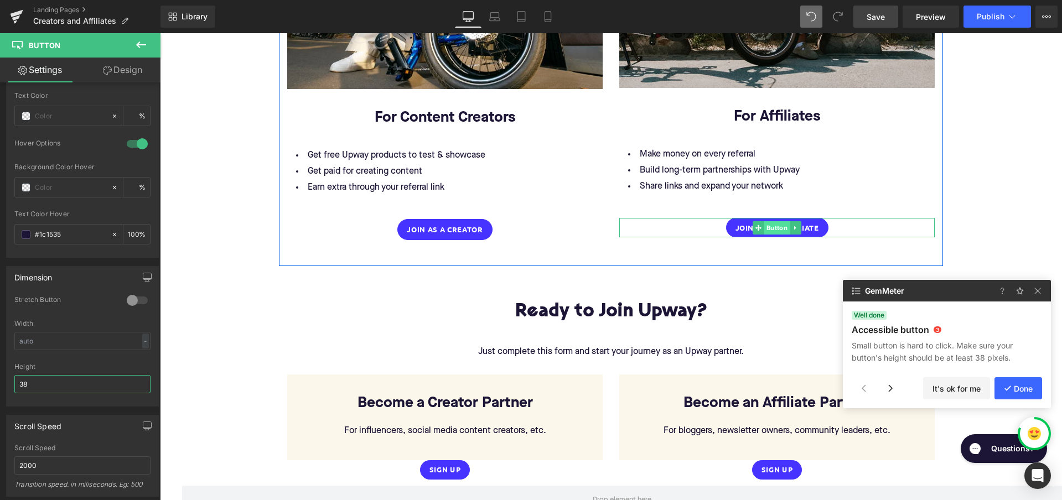
click at [767, 221] on span "Button" at bounding box center [776, 227] width 25 height 13
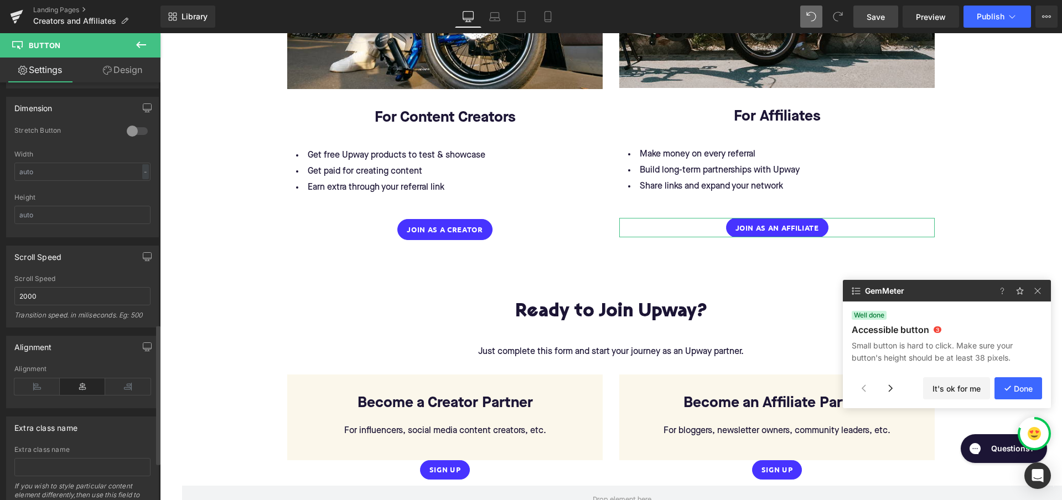
scroll to position [784, 0]
click at [77, 214] on input "text" at bounding box center [82, 209] width 136 height 18
type input "38"
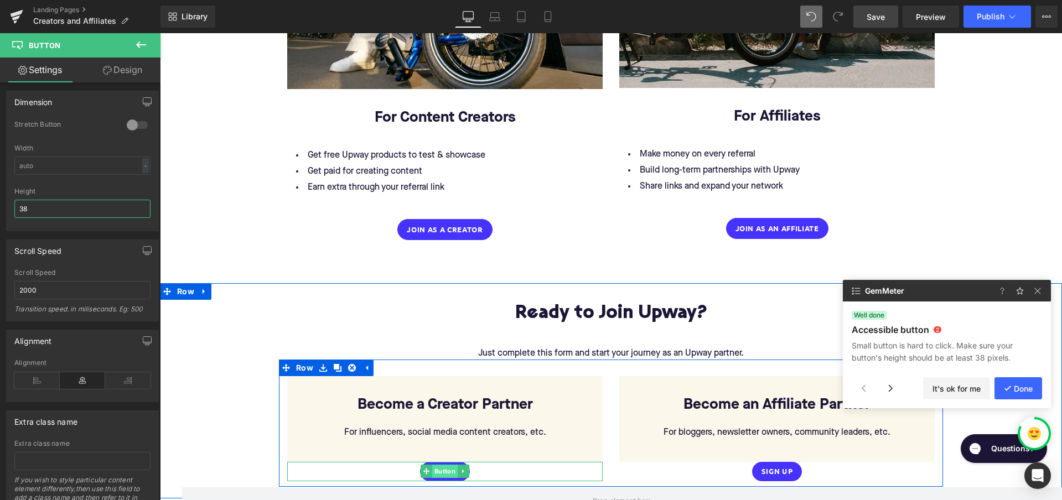
click at [436, 465] on span "Button" at bounding box center [444, 471] width 25 height 13
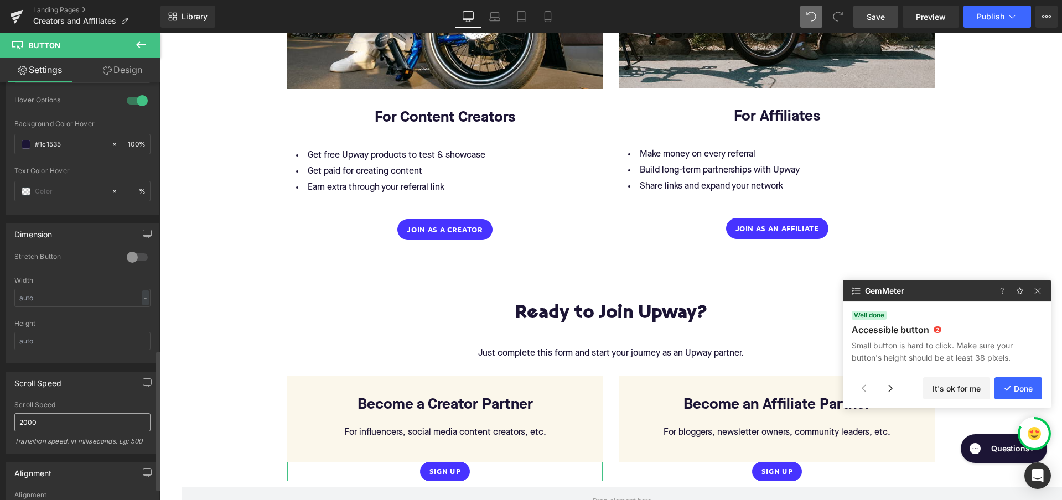
scroll to position [797, 0]
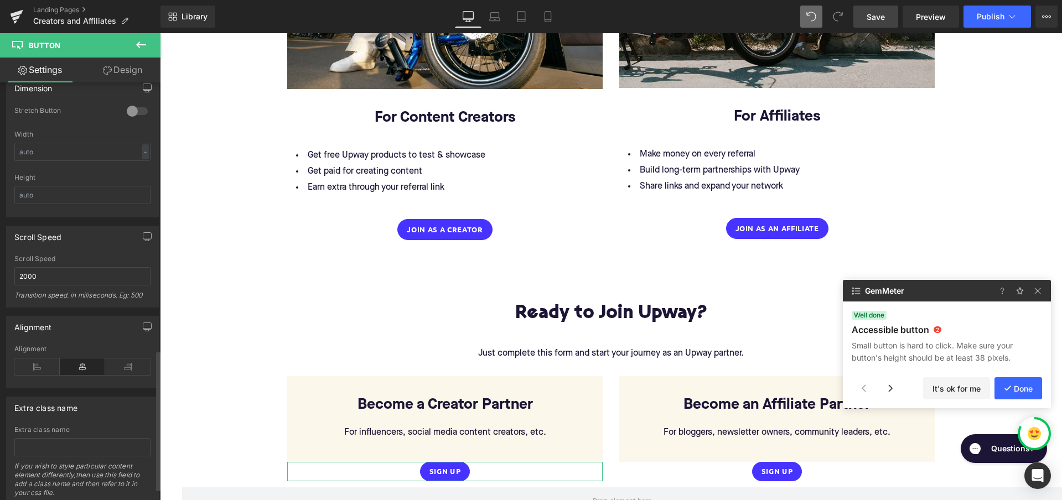
click at [66, 184] on div "Height" at bounding box center [82, 195] width 136 height 43
click at [65, 191] on input "text" at bounding box center [82, 195] width 136 height 18
type input "38"
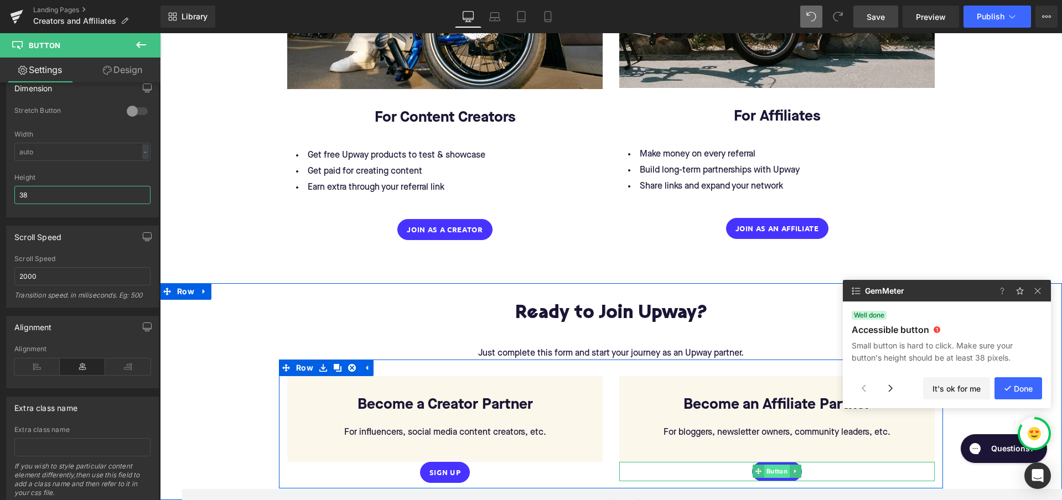
click at [772, 465] on span "Button" at bounding box center [776, 471] width 25 height 13
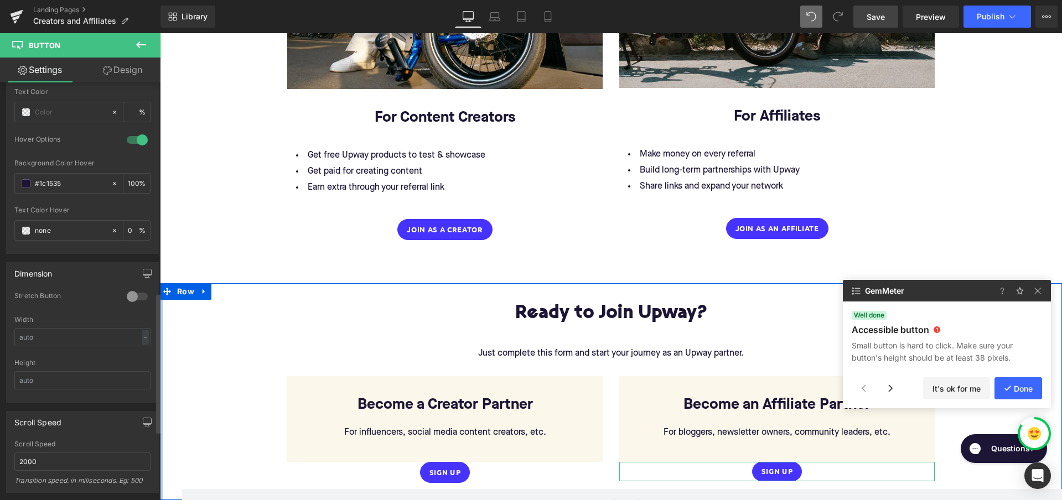
scroll to position [626, 0]
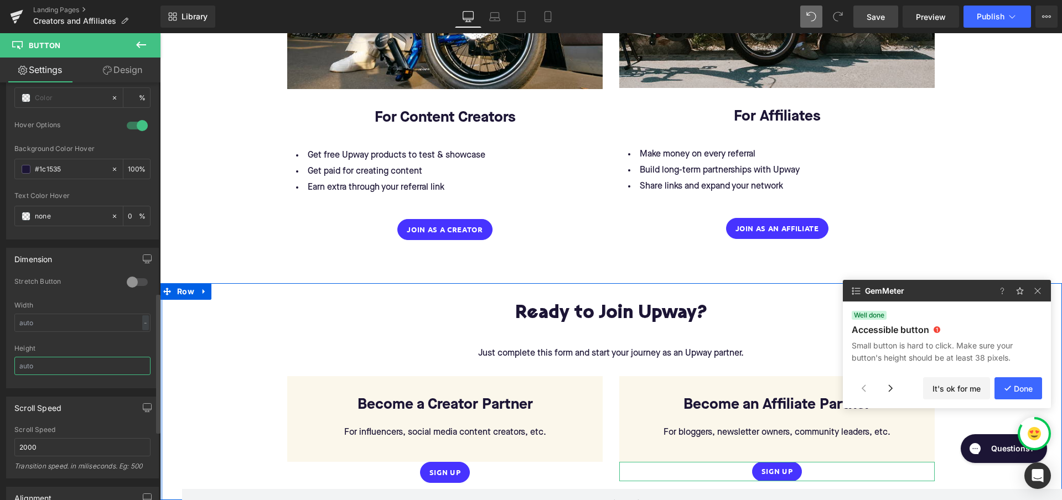
click at [78, 365] on input "text" at bounding box center [82, 366] width 136 height 18
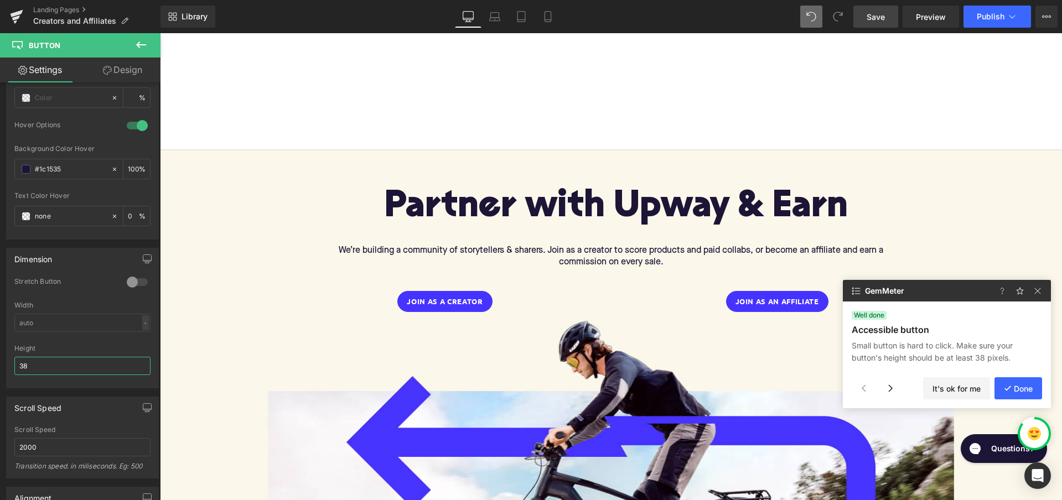
scroll to position [0, 0]
type input "38"
click at [554, 20] on link "Mobile" at bounding box center [548, 17] width 27 height 22
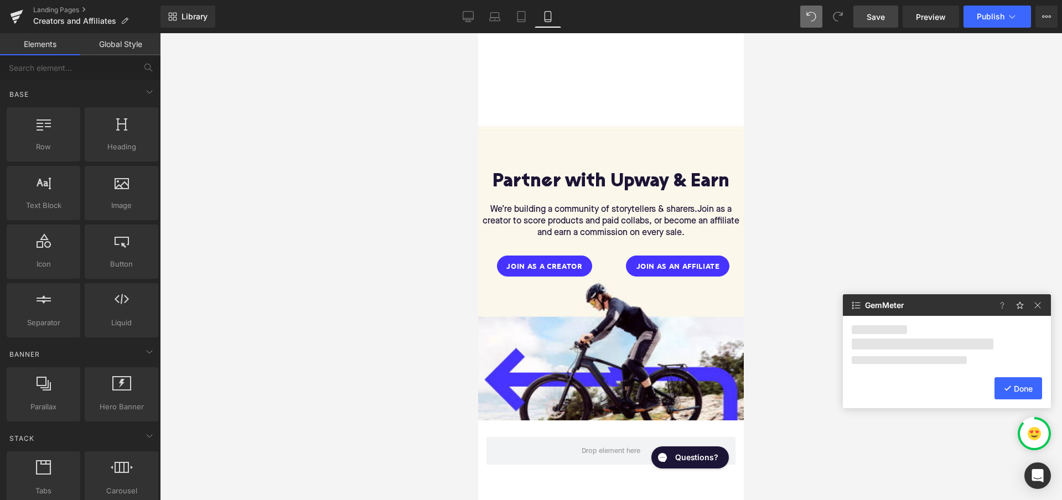
scroll to position [92, 0]
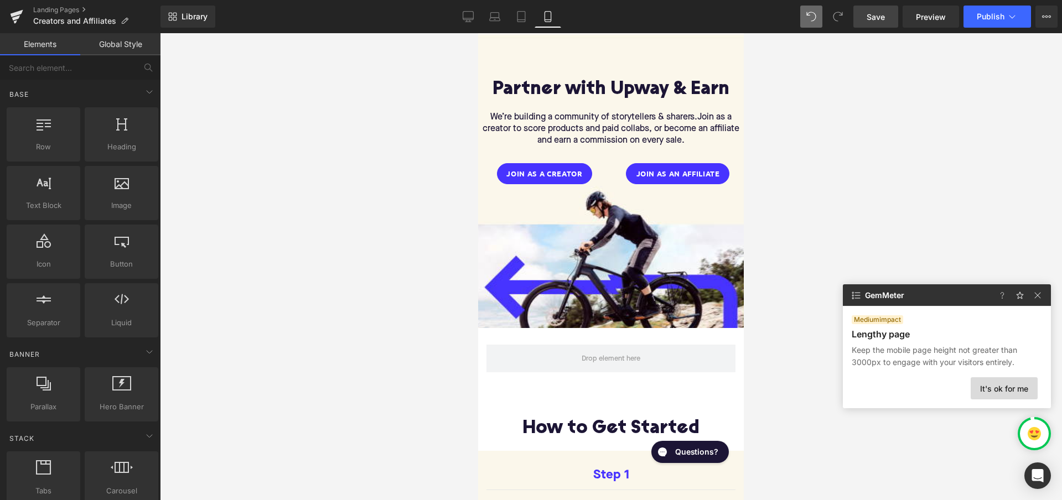
click at [994, 385] on button "It's ok for me" at bounding box center [1004, 388] width 67 height 22
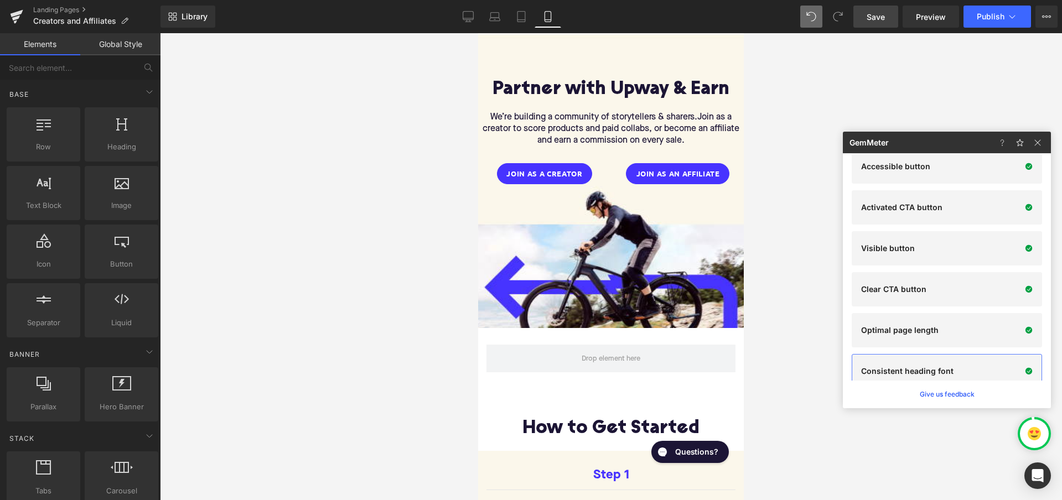
scroll to position [0, 0]
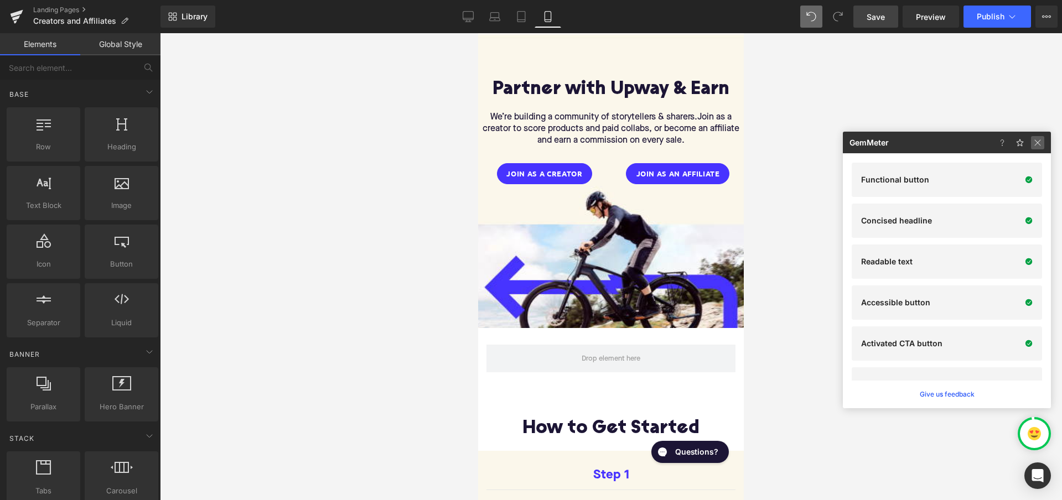
click at [1038, 146] on img at bounding box center [1037, 142] width 13 height 13
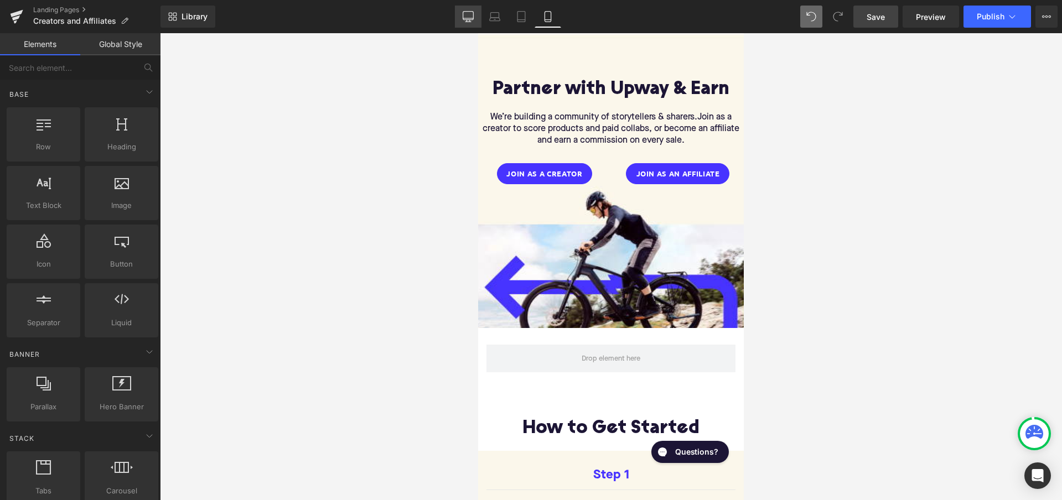
click at [473, 15] on icon at bounding box center [468, 16] width 11 height 8
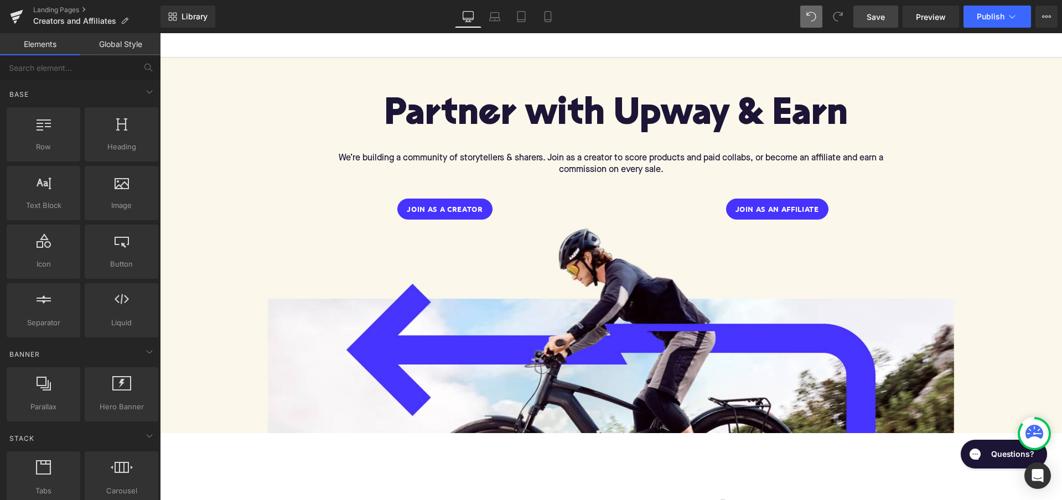
scroll to position [116, 0]
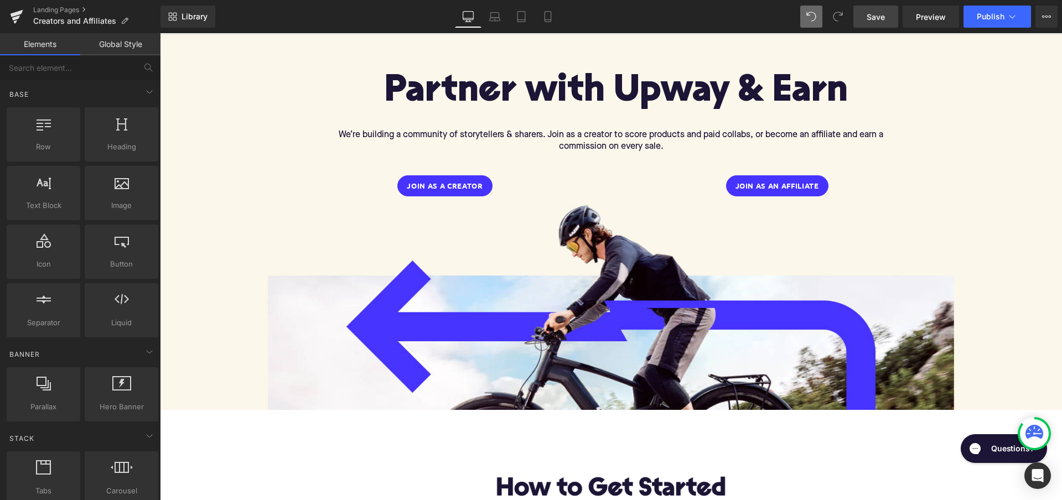
click at [1028, 431] on icon at bounding box center [1034, 432] width 18 height 14
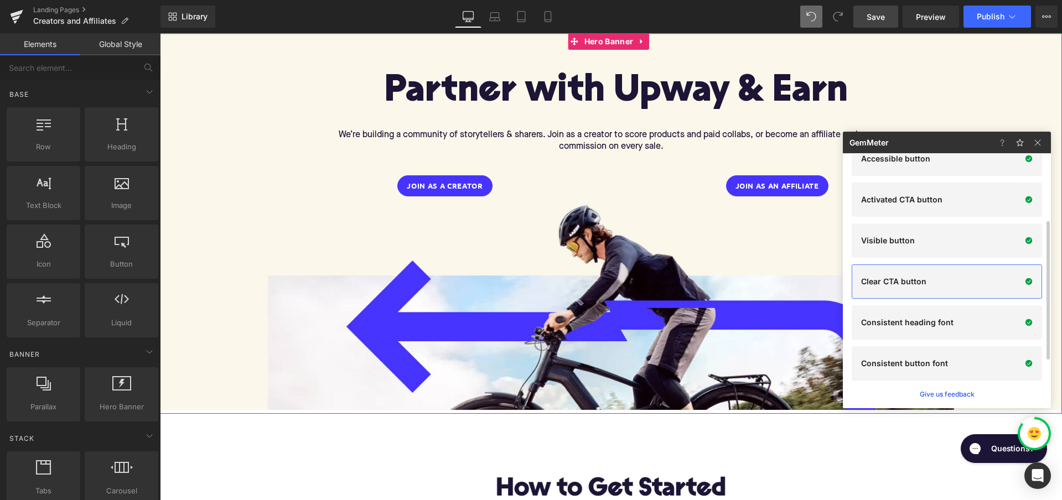
scroll to position [0, 0]
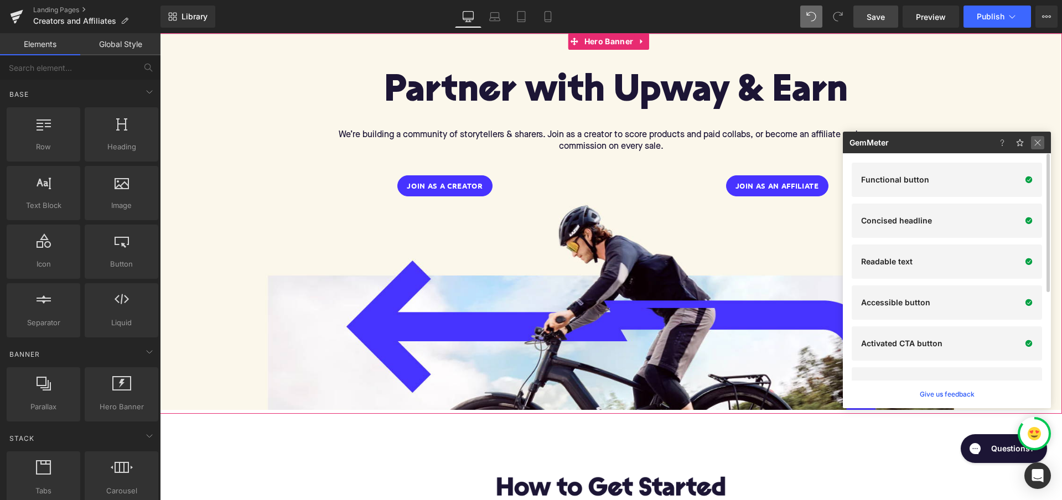
click at [1041, 142] on img at bounding box center [1037, 142] width 13 height 13
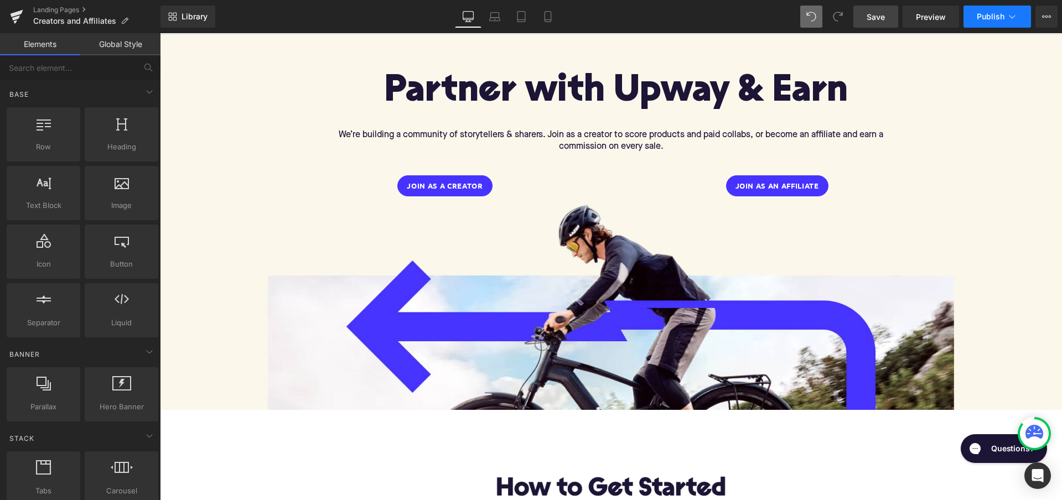
click at [989, 16] on span "Publish" at bounding box center [991, 16] width 28 height 9
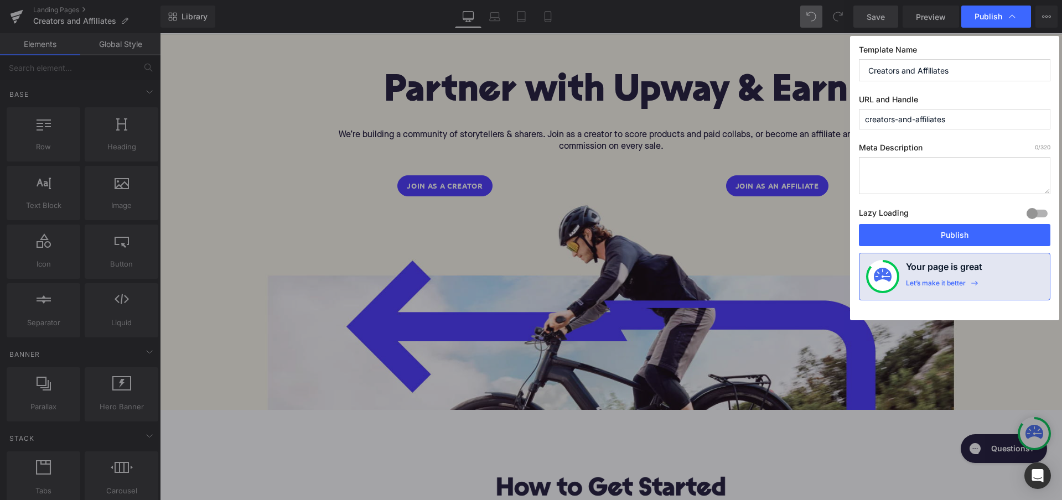
click at [913, 173] on textarea at bounding box center [954, 175] width 191 height 37
paste textarea "Join the Upway Creators & Affiliates Program: partner with the #1 certified e-B…"
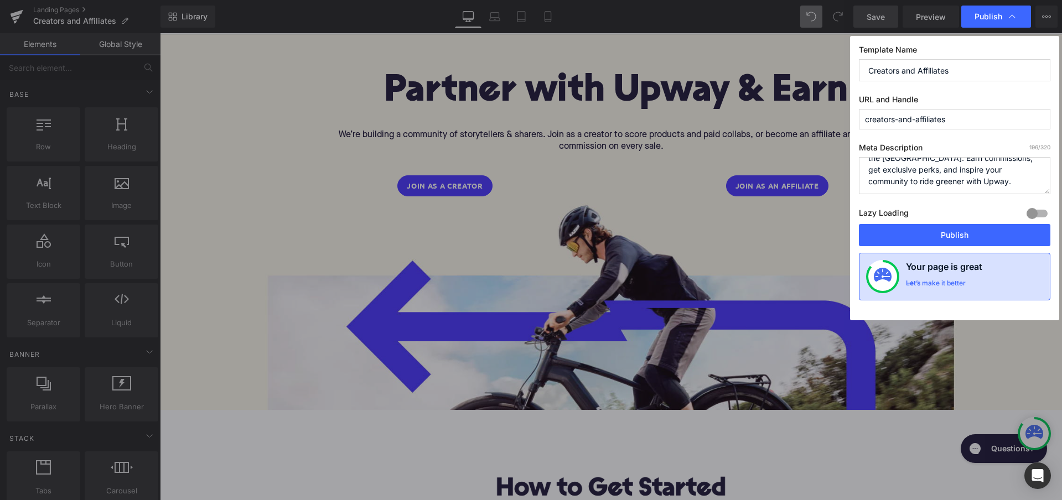
type textarea "Join the Upway Creators & Affiliates Program: partner with the #1 certified e-B…"
click at [949, 282] on div "Let’s make it better" at bounding box center [936, 286] width 60 height 14
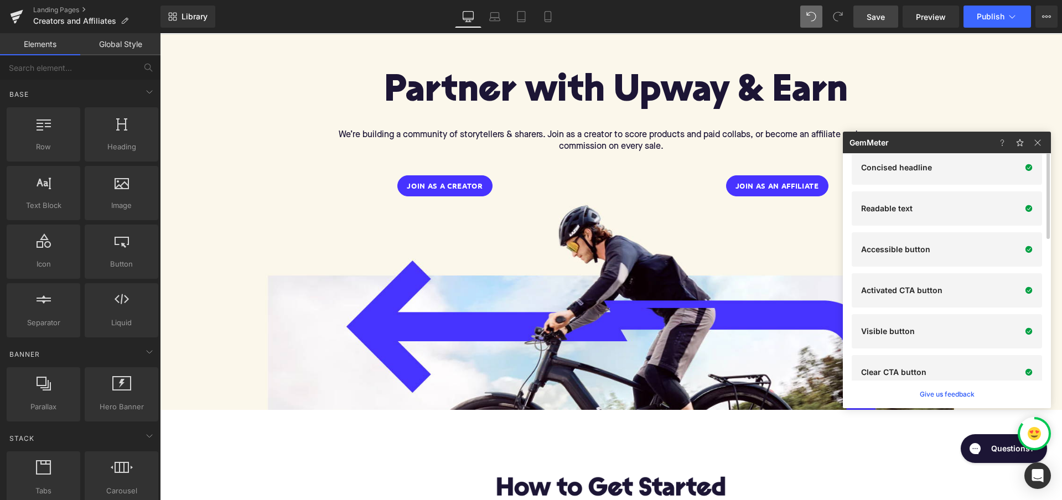
scroll to position [0, 0]
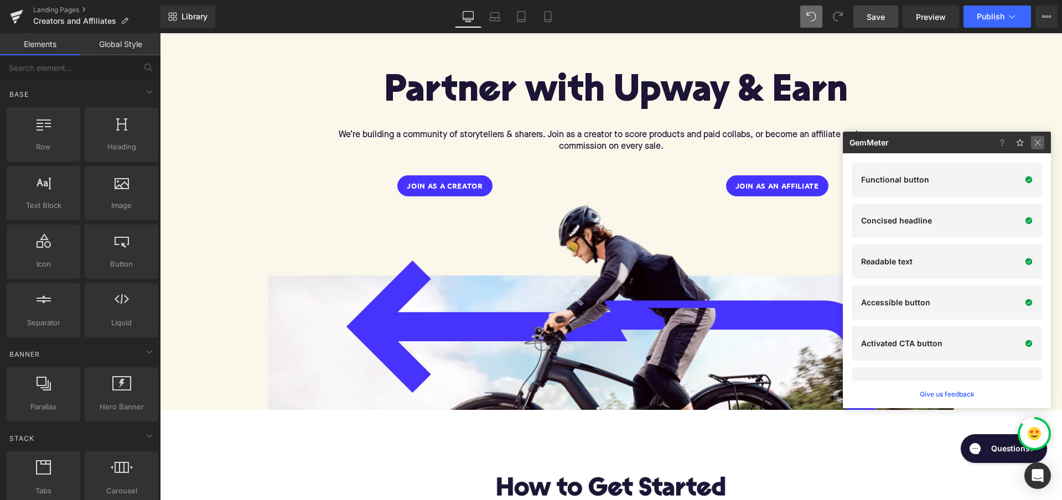
click at [1040, 141] on img at bounding box center [1037, 142] width 13 height 13
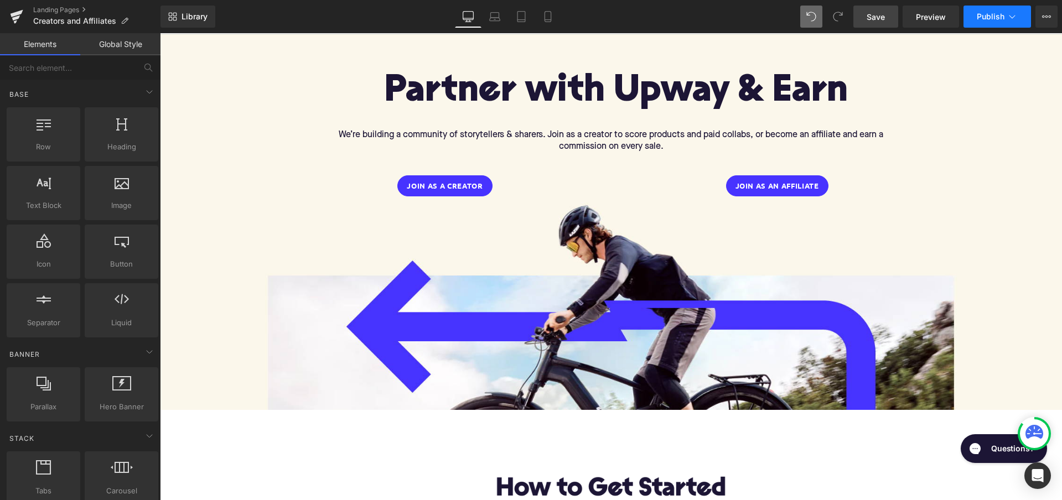
click at [997, 18] on span "Publish" at bounding box center [991, 16] width 28 height 9
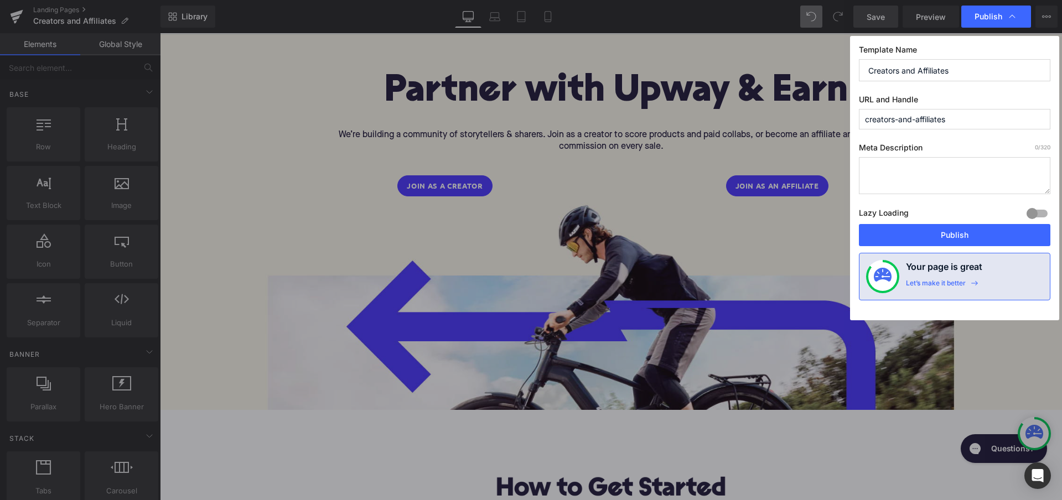
click at [935, 176] on textarea at bounding box center [954, 175] width 191 height 37
paste textarea "Join the Upway Creators & Affiliates Program: partner with the #1 certified e-B…"
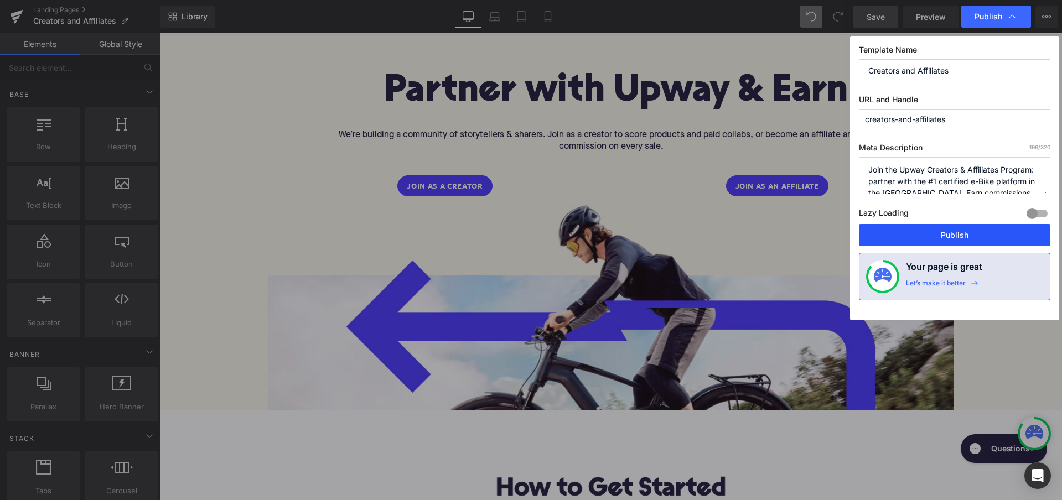
type textarea "Join the Upway Creators & Affiliates Program: partner with the #1 certified e-B…"
click at [950, 240] on button "Publish" at bounding box center [954, 235] width 191 height 22
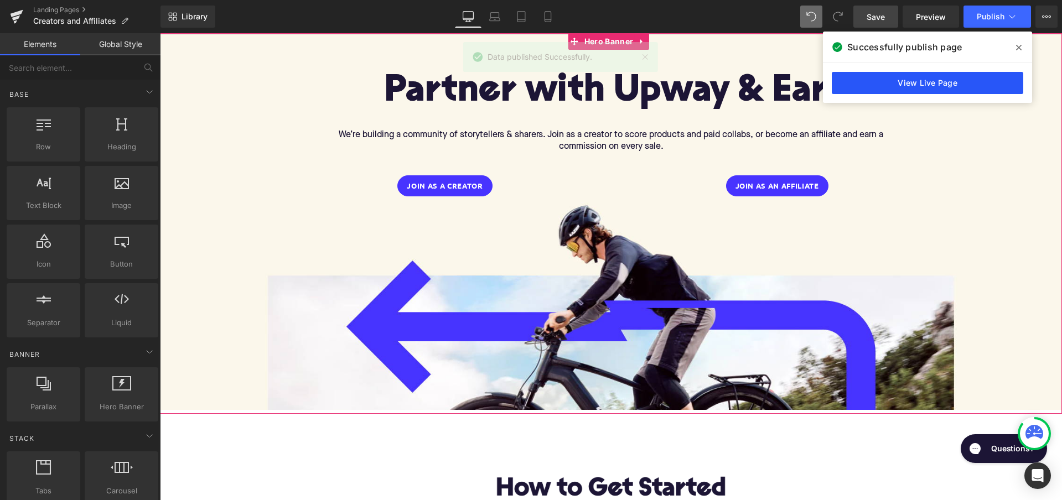
click at [967, 84] on link "View Live Page" at bounding box center [927, 83] width 191 height 22
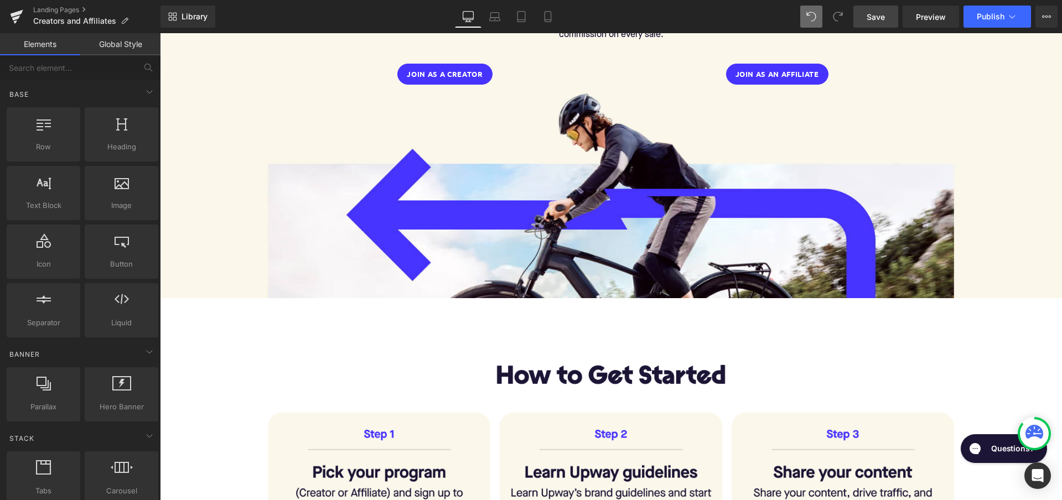
scroll to position [245, 0]
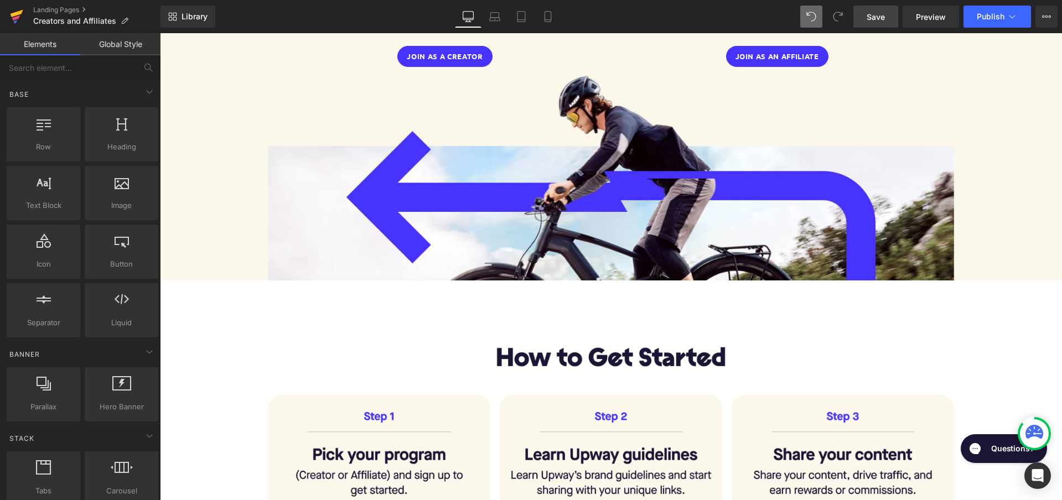
click at [18, 13] on icon at bounding box center [17, 13] width 13 height 7
